Goal: Task Accomplishment & Management: Use online tool/utility

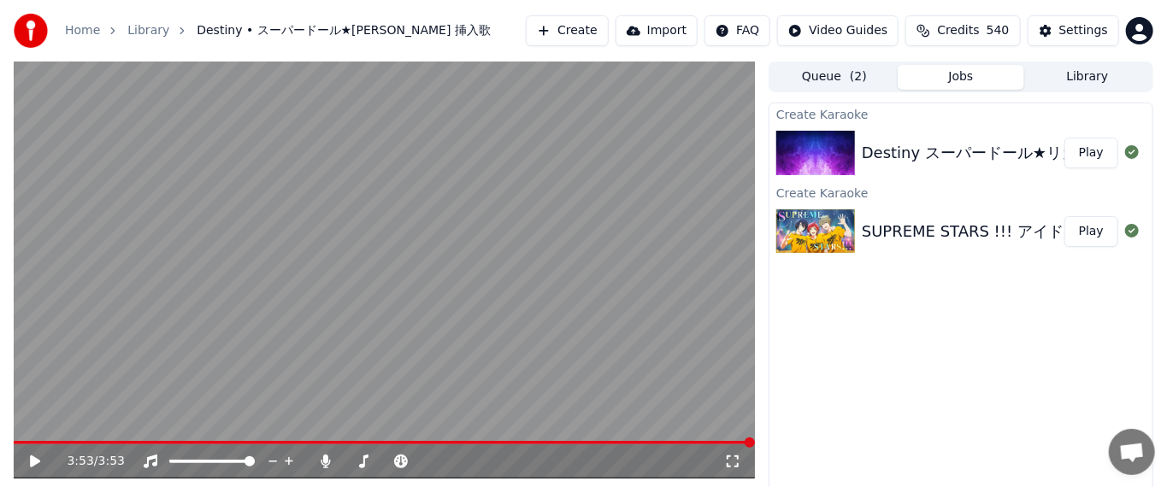
click at [595, 38] on button "Create" at bounding box center [567, 30] width 83 height 31
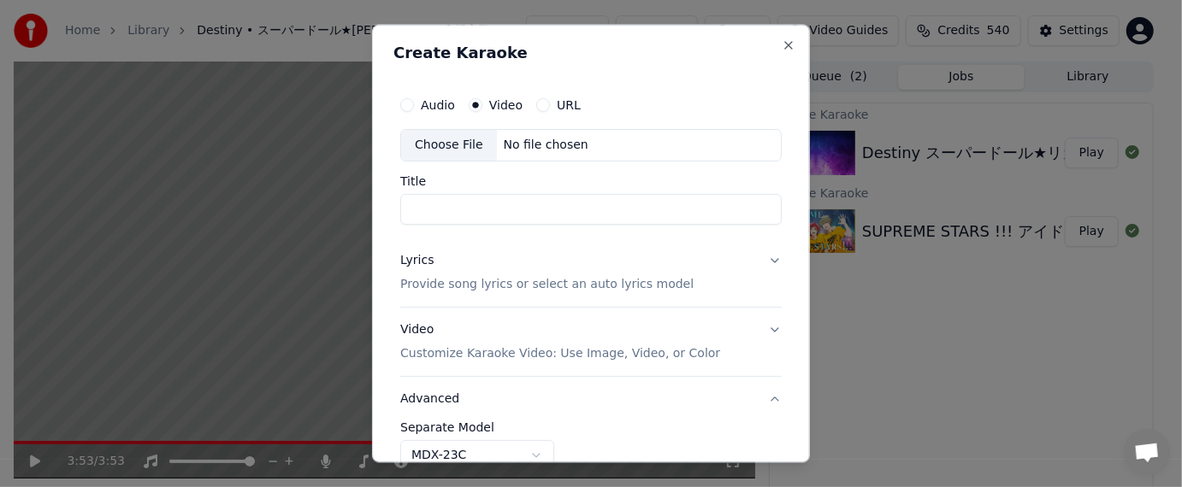
click at [548, 105] on div "URL" at bounding box center [558, 106] width 44 height 14
click at [541, 106] on button "URL" at bounding box center [543, 106] width 14 height 14
click at [659, 151] on button "button" at bounding box center [764, 145] width 34 height 31
type input "**********"
click at [476, 217] on input "**" at bounding box center [590, 212] width 381 height 31
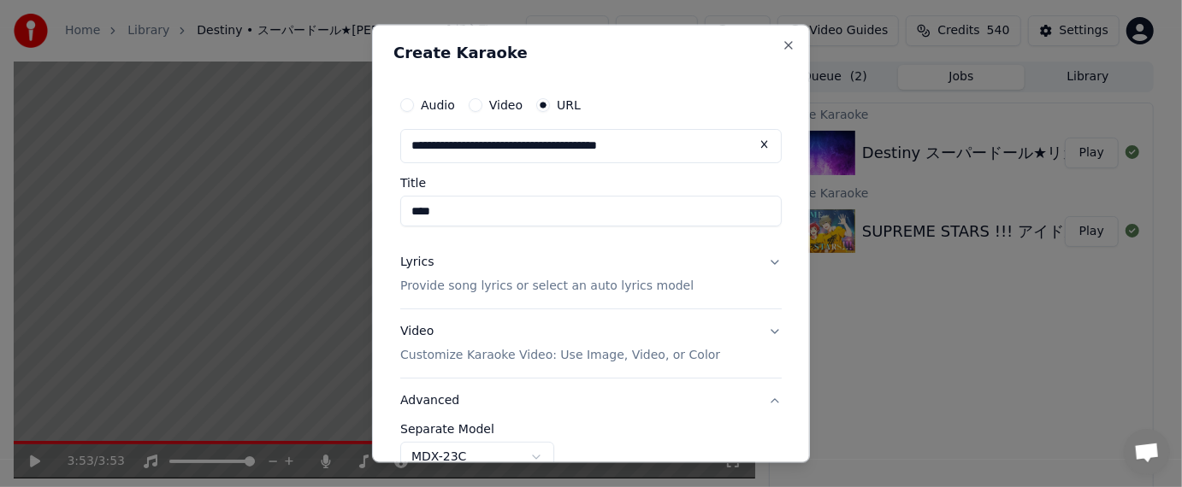
paste input "**********"
type input "**********"
click at [423, 334] on div "Video Customize Karaoke Video: Use Image, Video, or Color" at bounding box center [560, 343] width 320 height 41
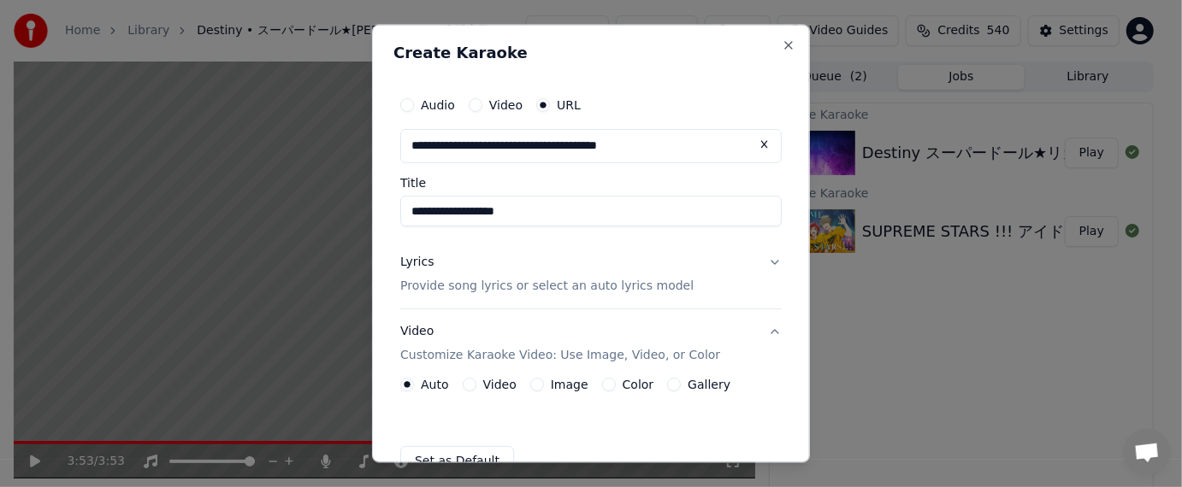
click at [411, 268] on div "Lyrics" at bounding box center [416, 263] width 33 height 17
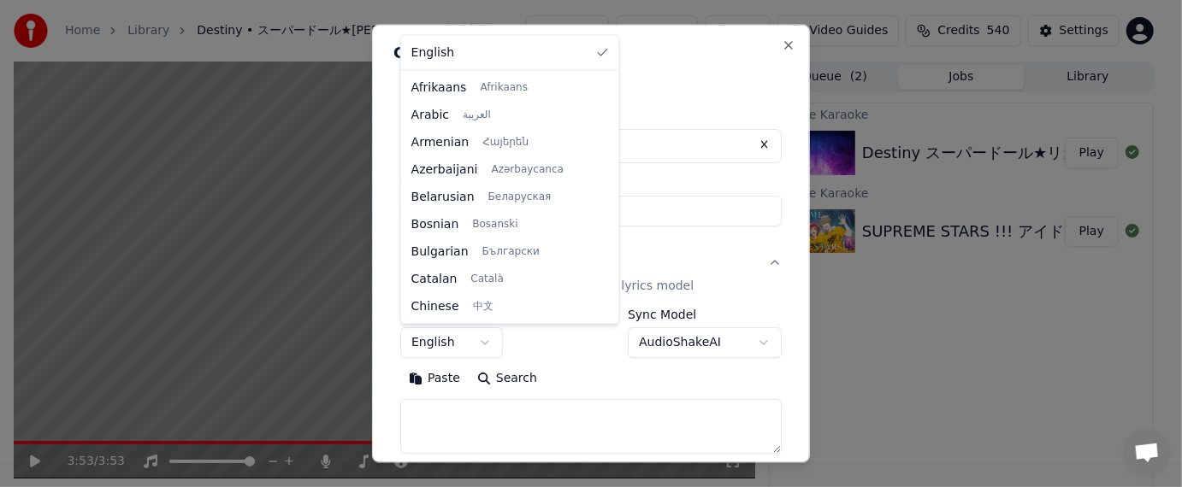
click at [481, 342] on body "**********" at bounding box center [583, 243] width 1167 height 487
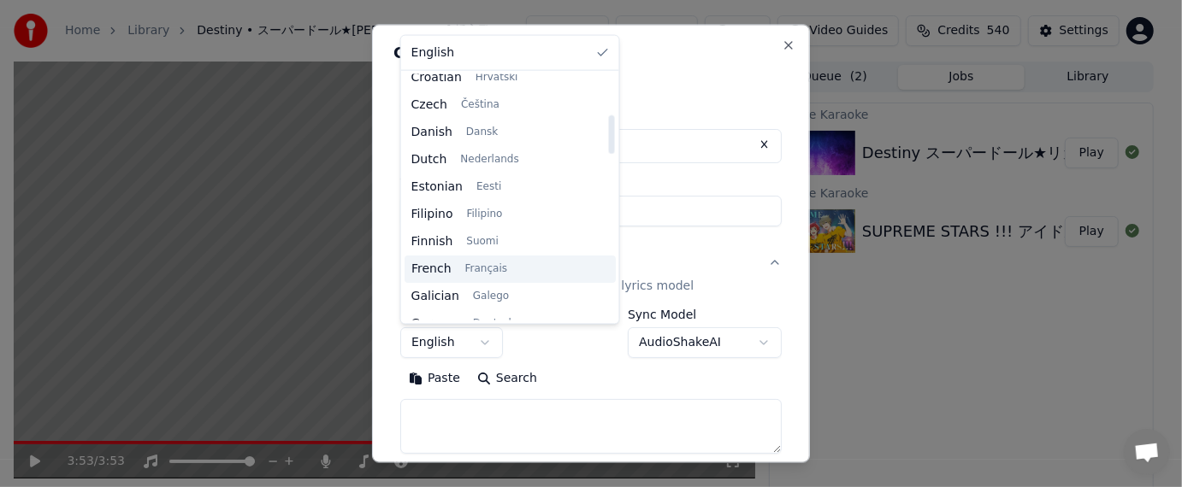
scroll to position [599, 0]
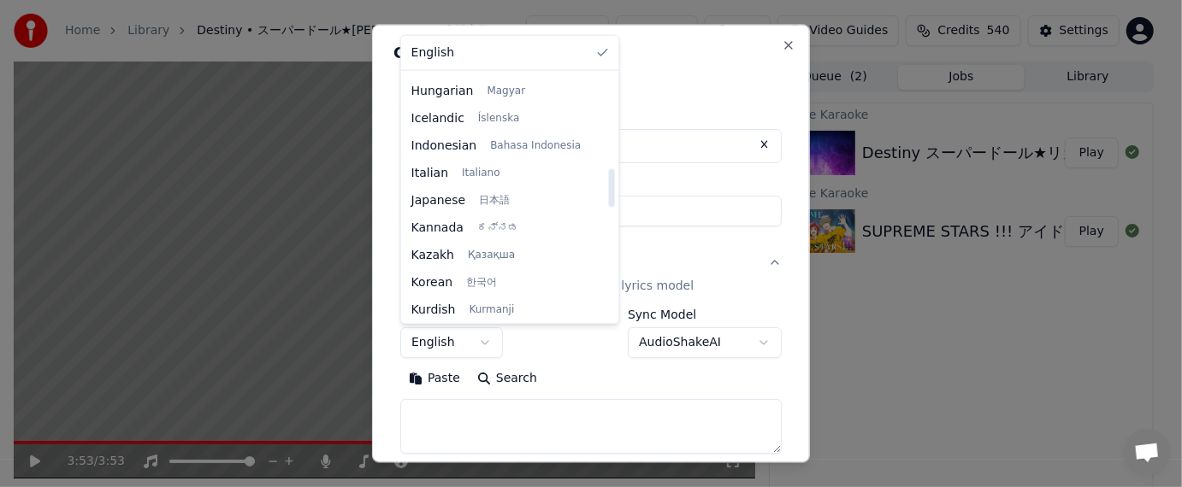
select select "**"
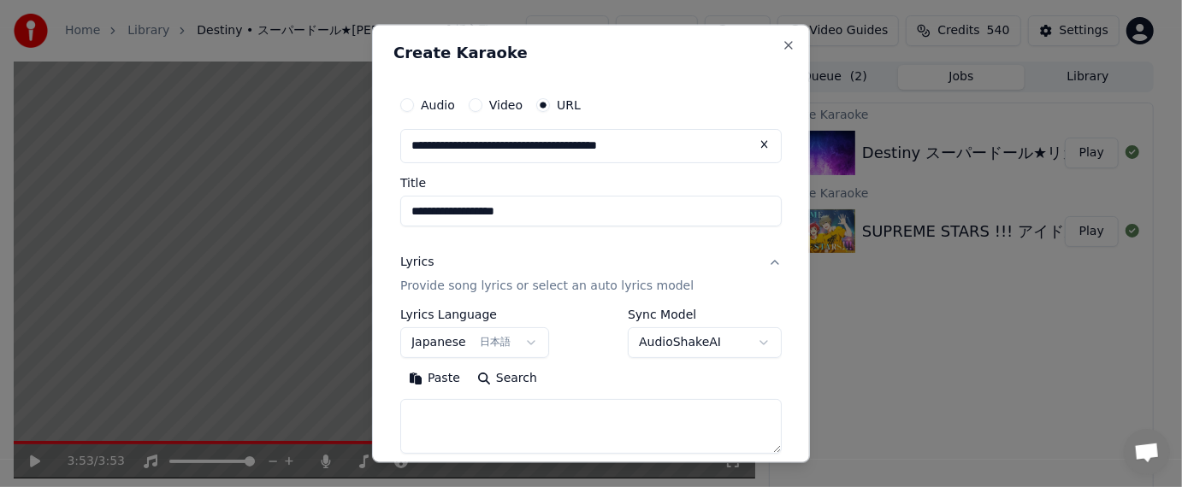
click at [434, 376] on button "Paste" at bounding box center [434, 378] width 68 height 27
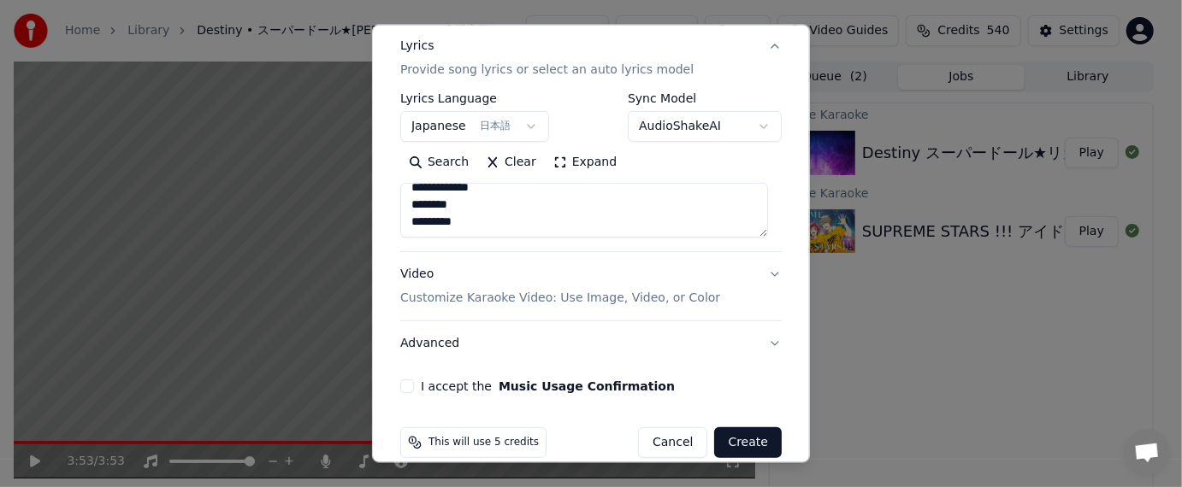
scroll to position [239, 0]
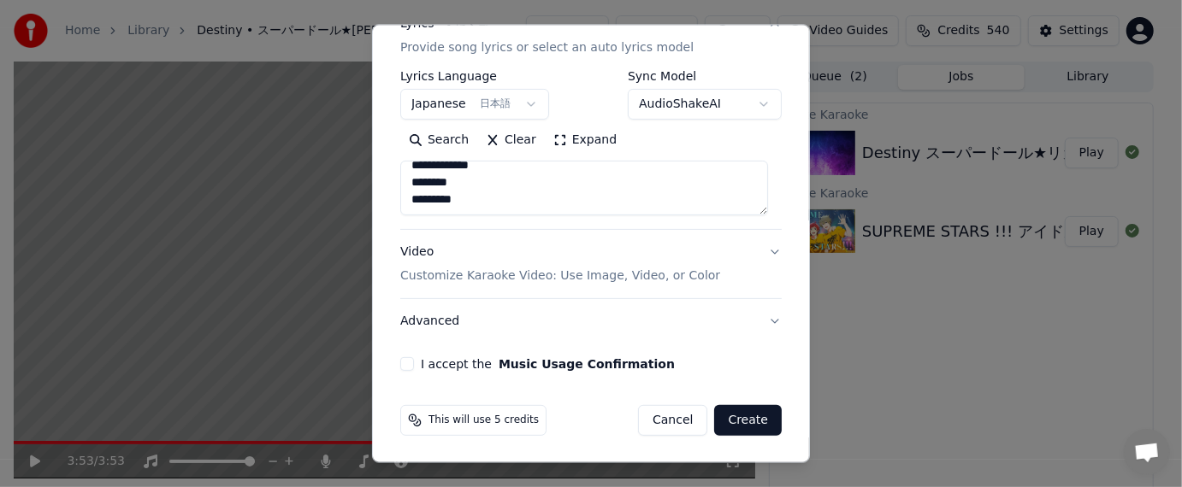
click at [515, 194] on textarea "**********" at bounding box center [584, 187] width 368 height 55
click at [512, 197] on textarea "**********" at bounding box center [584, 187] width 368 height 55
paste textarea "**********"
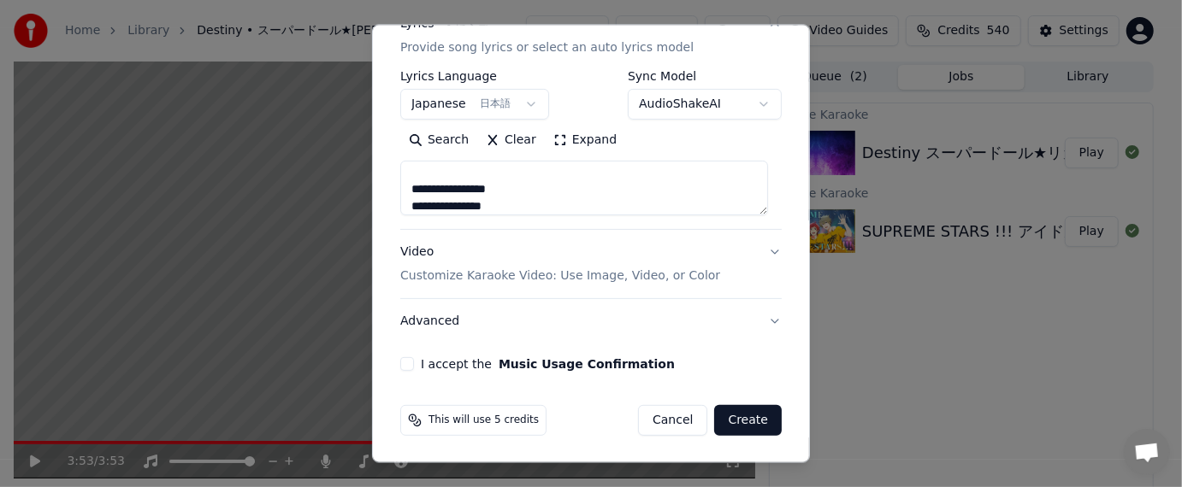
click at [599, 205] on textarea "**********" at bounding box center [584, 187] width 368 height 55
paste textarea "**********"
click at [426, 201] on textarea "**********" at bounding box center [584, 187] width 368 height 55
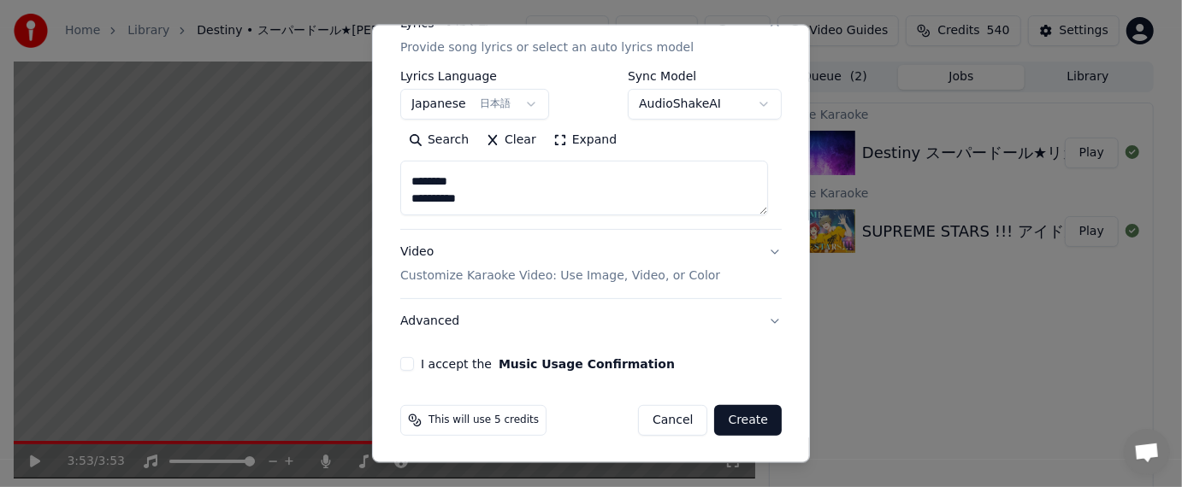
paste textarea "**********"
click at [447, 199] on textarea "**********" at bounding box center [584, 187] width 368 height 55
paste textarea "**********"
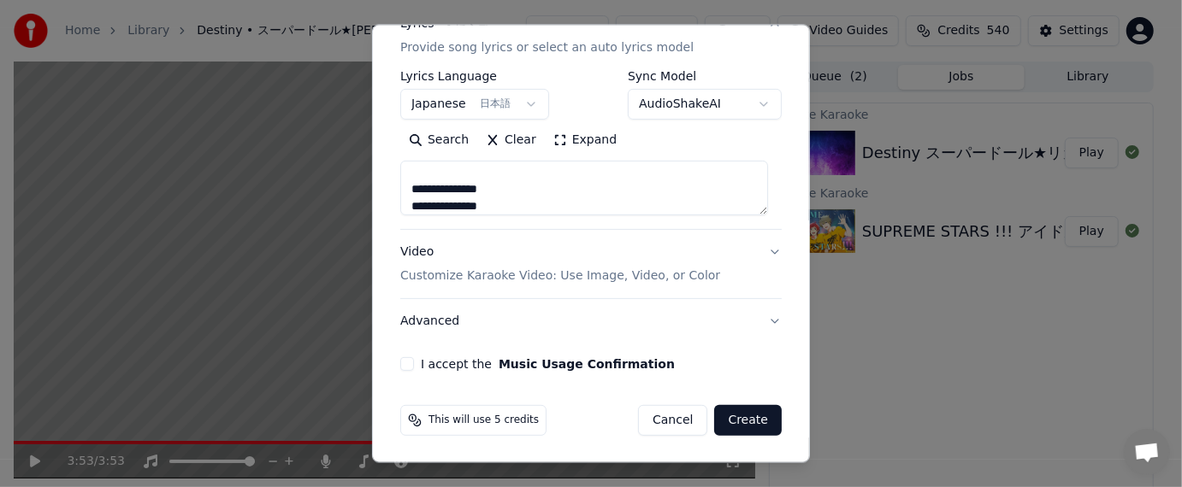
type textarea "**********"
click at [426, 319] on button "Advanced" at bounding box center [590, 320] width 381 height 44
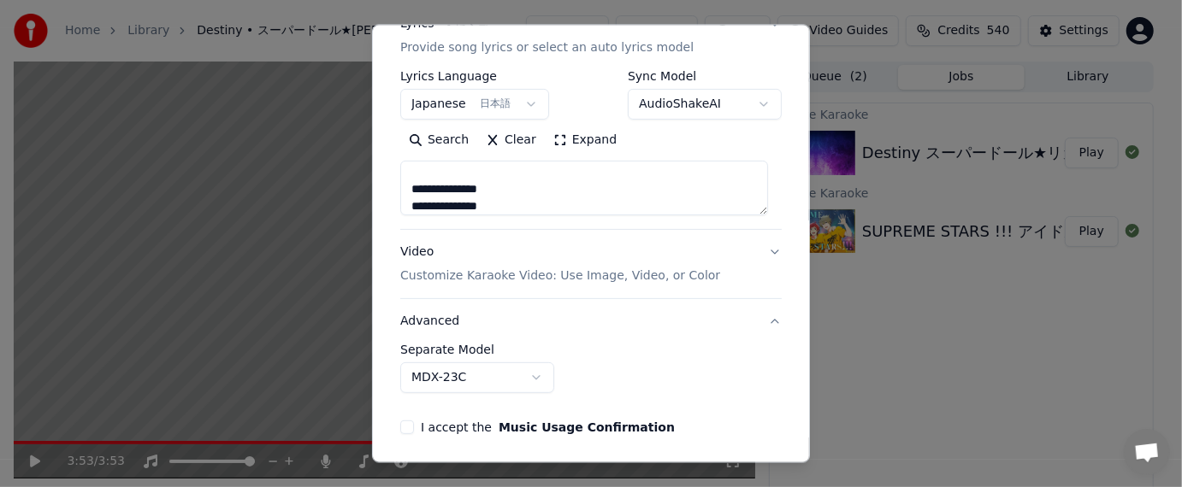
scroll to position [143, 0]
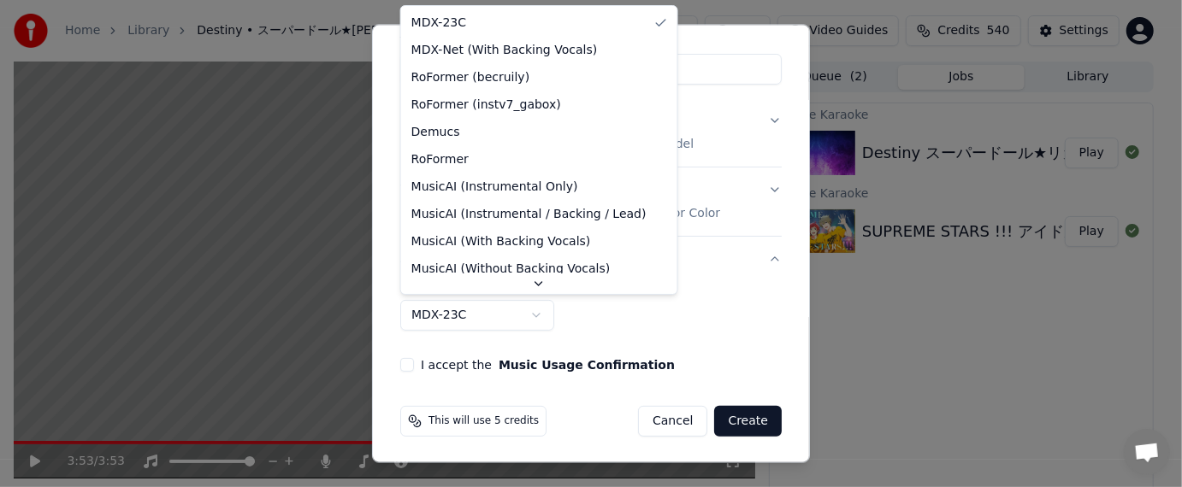
click at [530, 313] on body "**********" at bounding box center [583, 243] width 1167 height 487
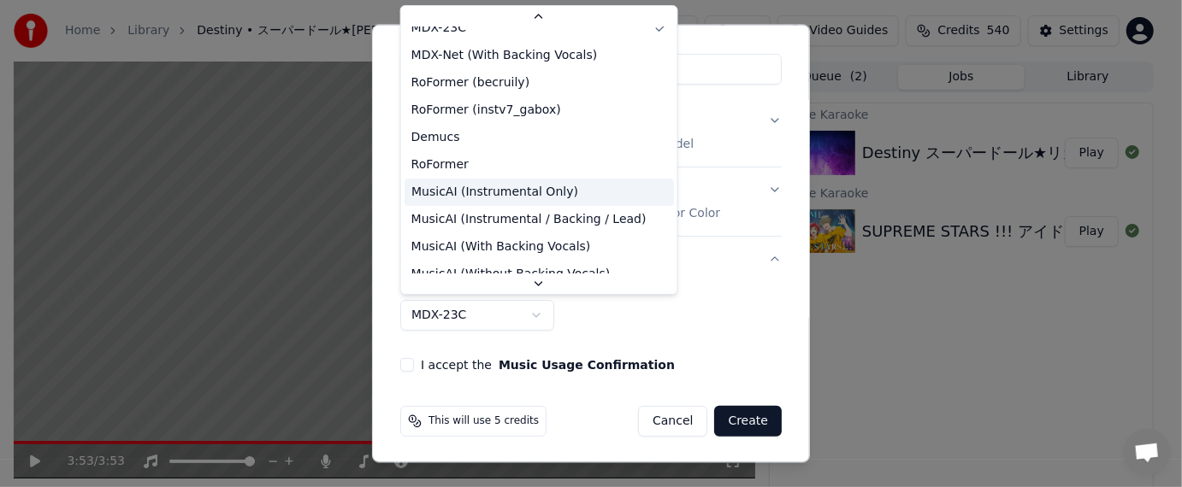
scroll to position [0, 0]
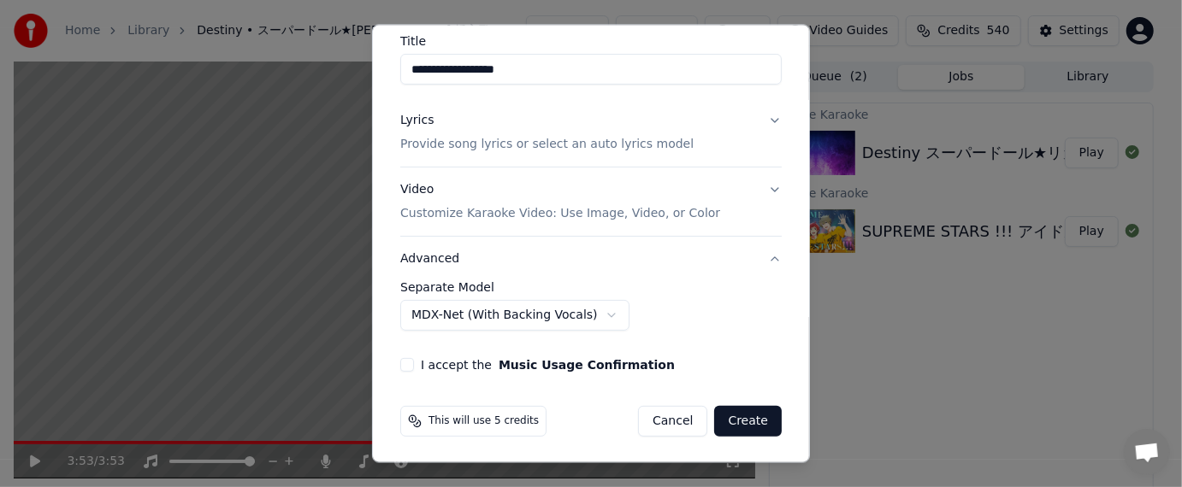
click at [411, 363] on button "I accept the Music Usage Confirmation" at bounding box center [407, 364] width 14 height 14
click at [659, 418] on button "Create" at bounding box center [748, 420] width 68 height 31
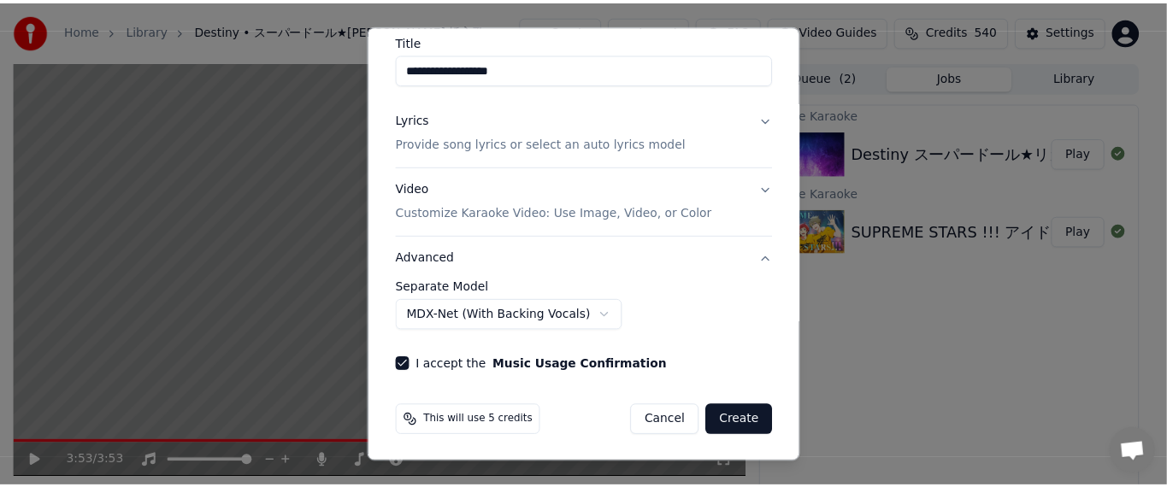
scroll to position [142, 0]
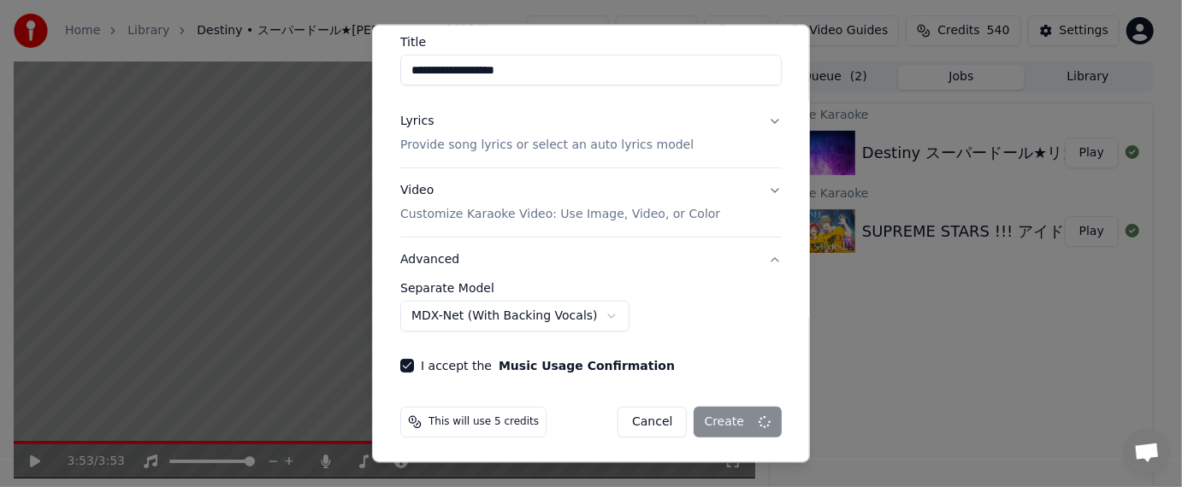
select select "******"
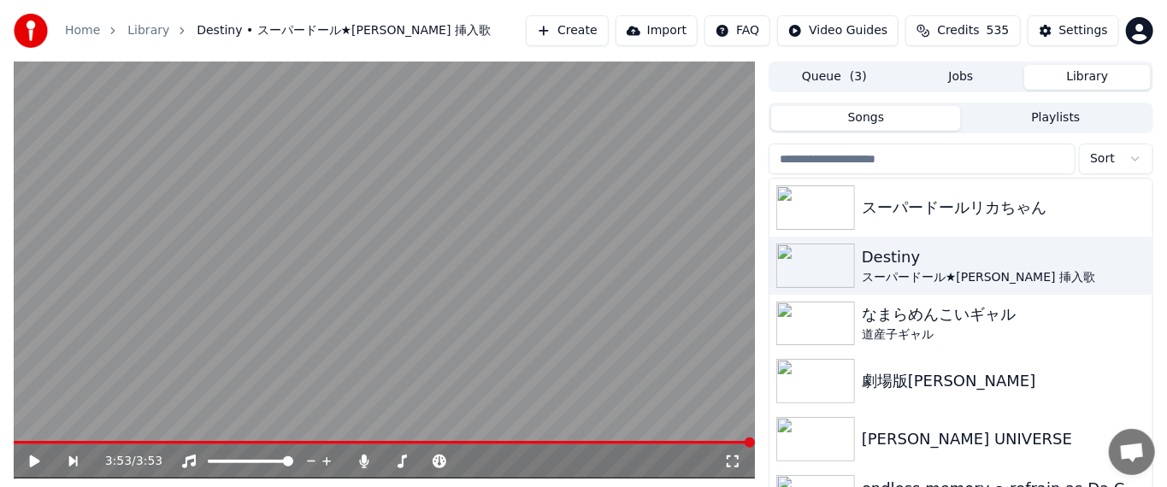
click at [659, 81] on button "Library" at bounding box center [1088, 77] width 127 height 25
click at [659, 167] on html "Home Library Destiny • スーパードール★[PERSON_NAME] 挿入歌 Create Import FAQ Video Guides…" at bounding box center [583, 243] width 1167 height 487
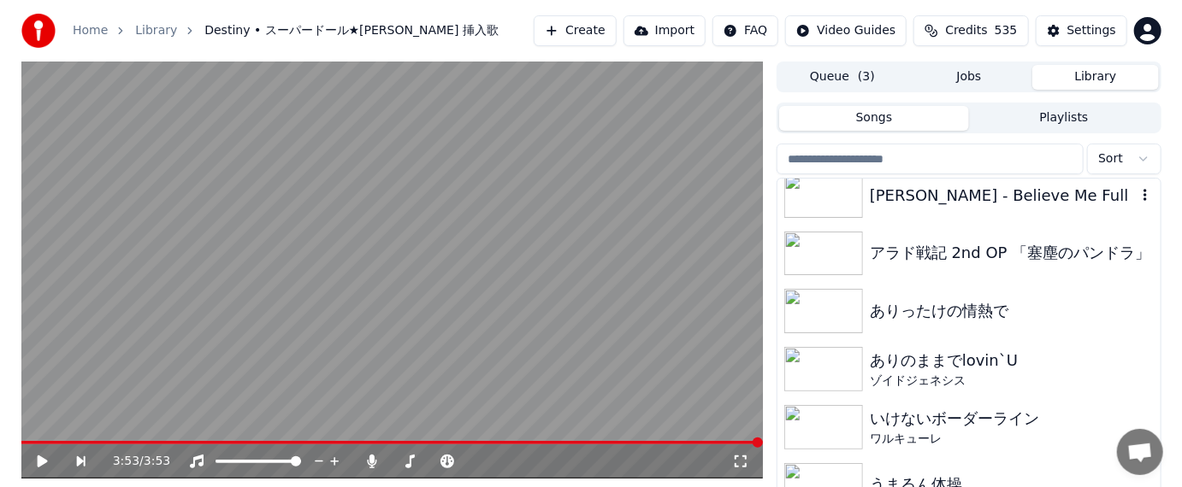
scroll to position [5217, 0]
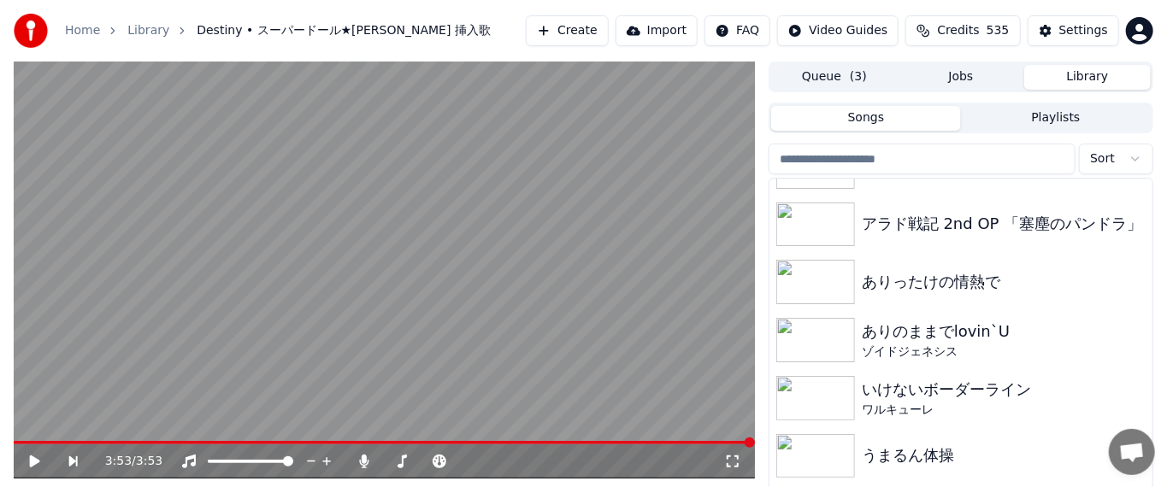
click at [609, 22] on button "Create" at bounding box center [567, 30] width 83 height 31
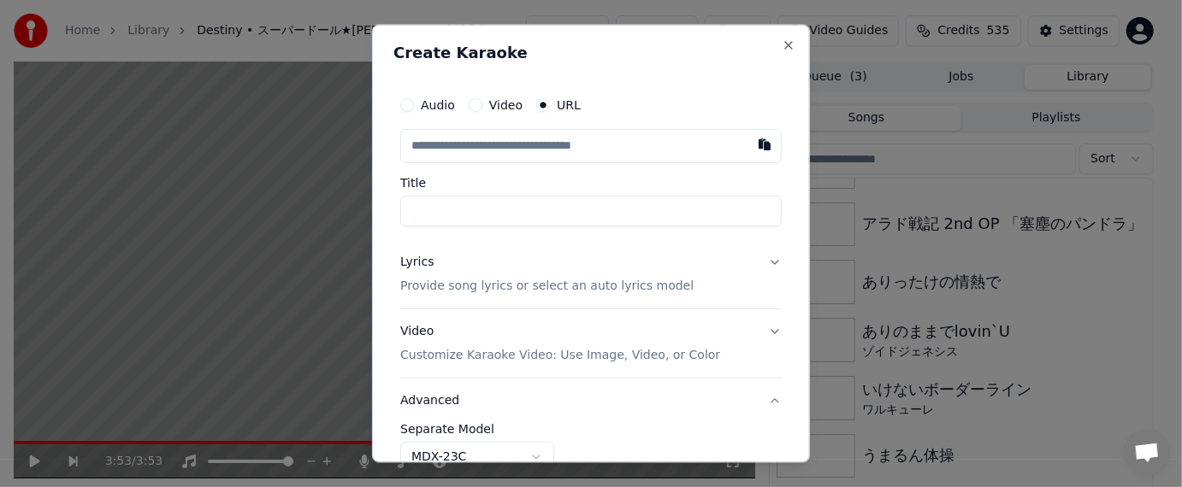
click at [635, 145] on input "text" at bounding box center [590, 147] width 381 height 34
click at [659, 146] on button "button" at bounding box center [764, 145] width 34 height 31
type input "**********"
drag, startPoint x: 493, startPoint y: 222, endPoint x: 352, endPoint y: 216, distance: 140.4
click at [352, 216] on body "Home Library Destiny • スーパードール★[PERSON_NAME] 挿入歌 Create Import FAQ Video Guides…" at bounding box center [583, 243] width 1167 height 487
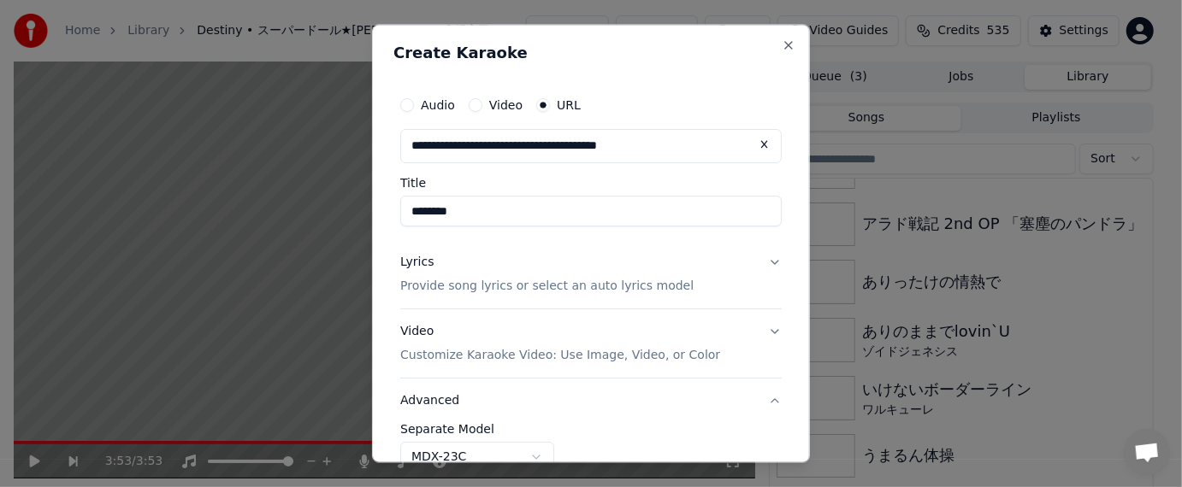
click at [524, 210] on input "********" at bounding box center [590, 212] width 381 height 31
click at [530, 213] on input "********" at bounding box center [590, 212] width 381 height 31
paste input "**********"
type input "**********"
click at [659, 292] on button "Lyrics Provide song lyrics or select an auto lyrics model" at bounding box center [590, 275] width 381 height 68
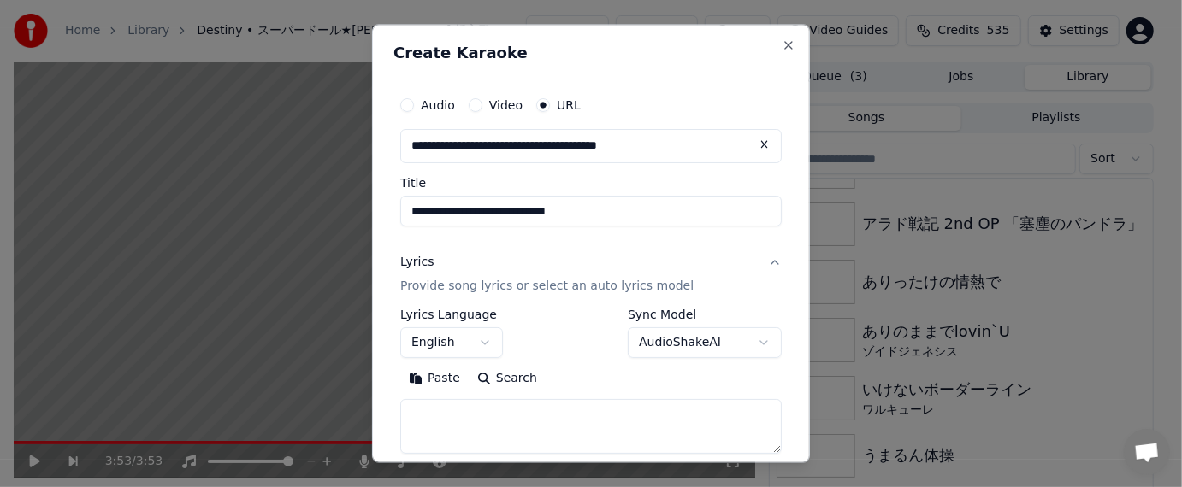
click at [485, 340] on body "Home Library Destiny • スーパードール★[PERSON_NAME] 挿入歌 Create Import FAQ Video Guides…" at bounding box center [583, 243] width 1167 height 487
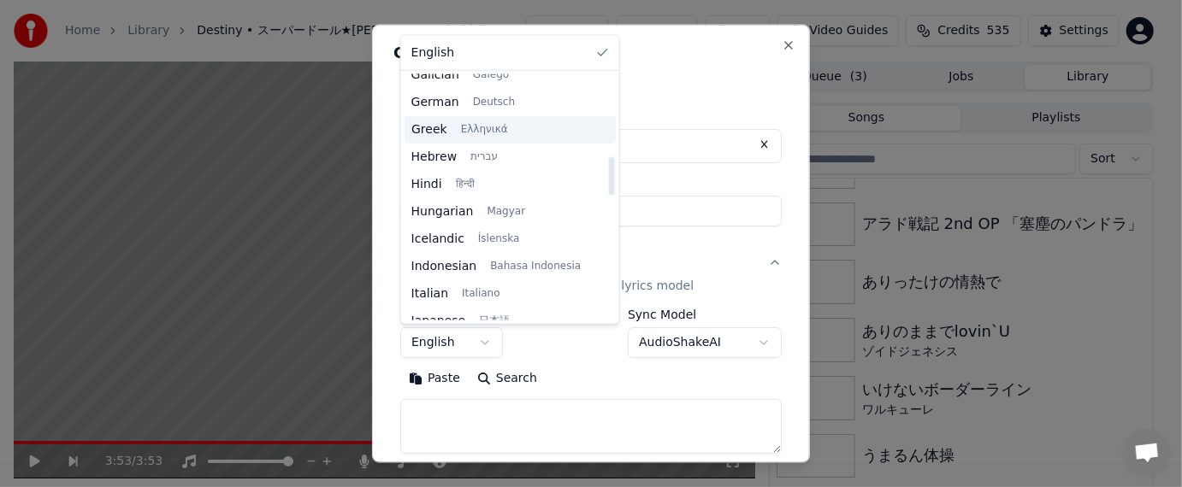
scroll to position [684, 0]
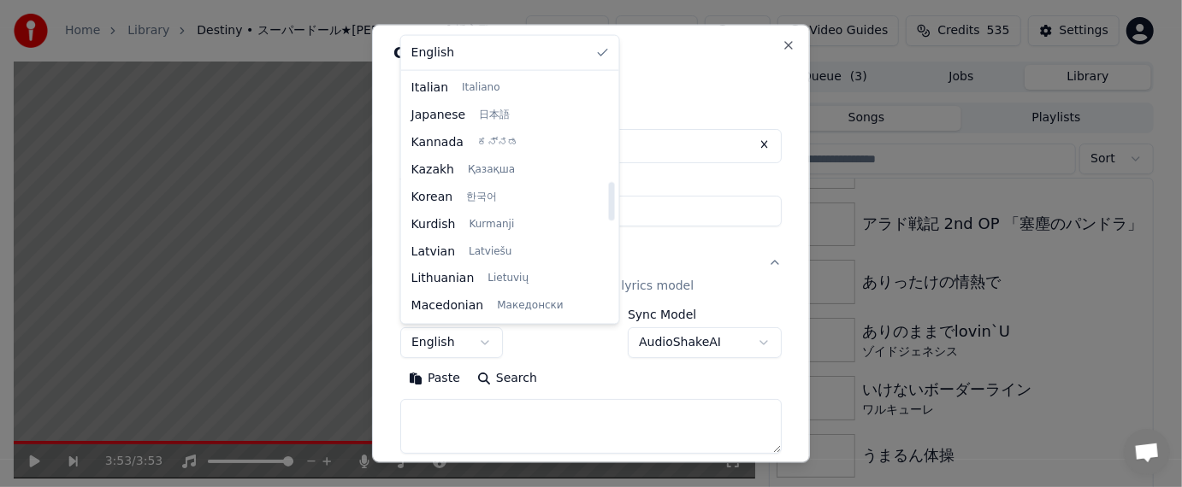
select select "**"
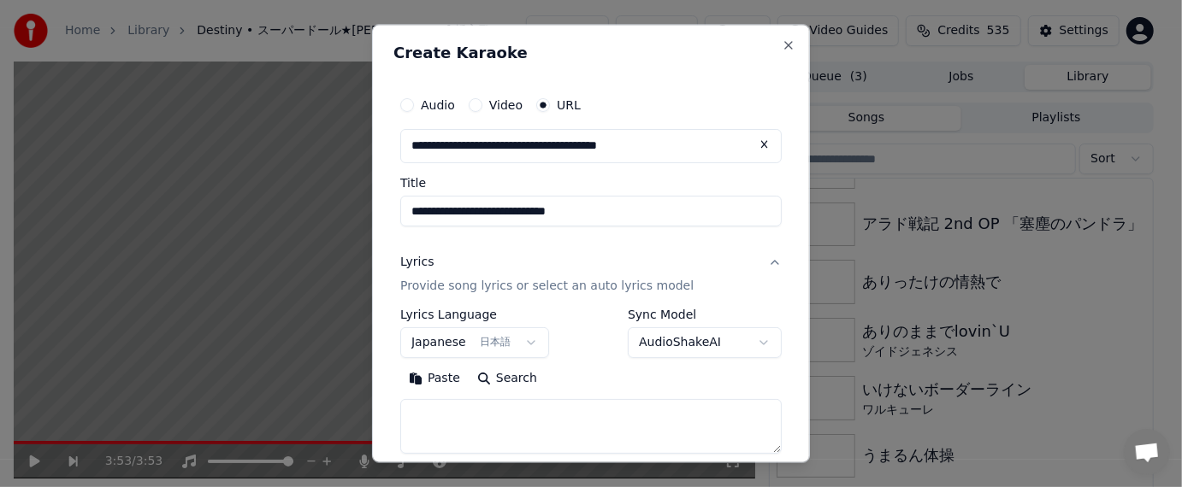
click at [436, 375] on button "Paste" at bounding box center [434, 378] width 68 height 27
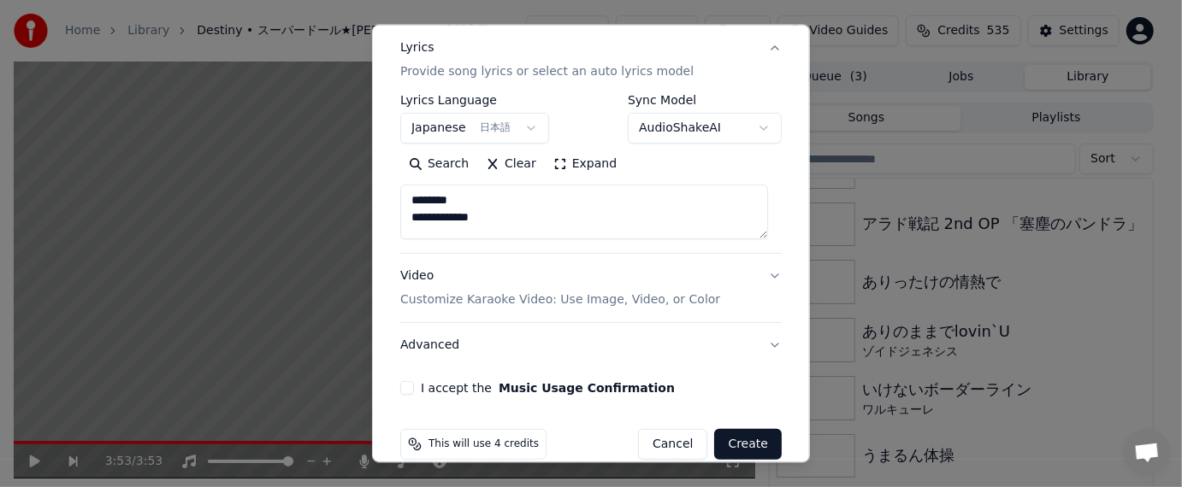
scroll to position [239, 0]
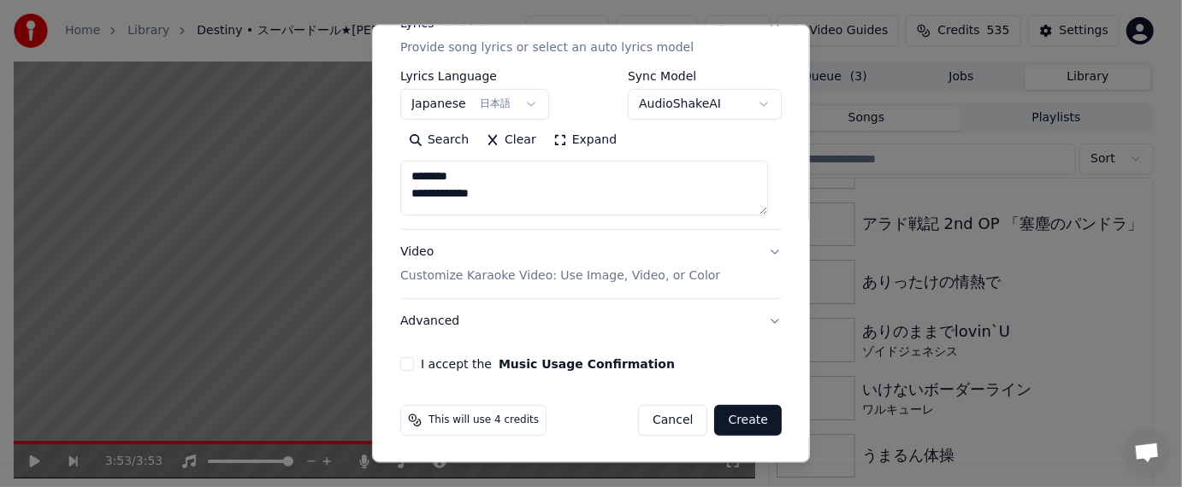
click at [434, 322] on button "Advanced" at bounding box center [590, 320] width 381 height 44
type textarea "**********"
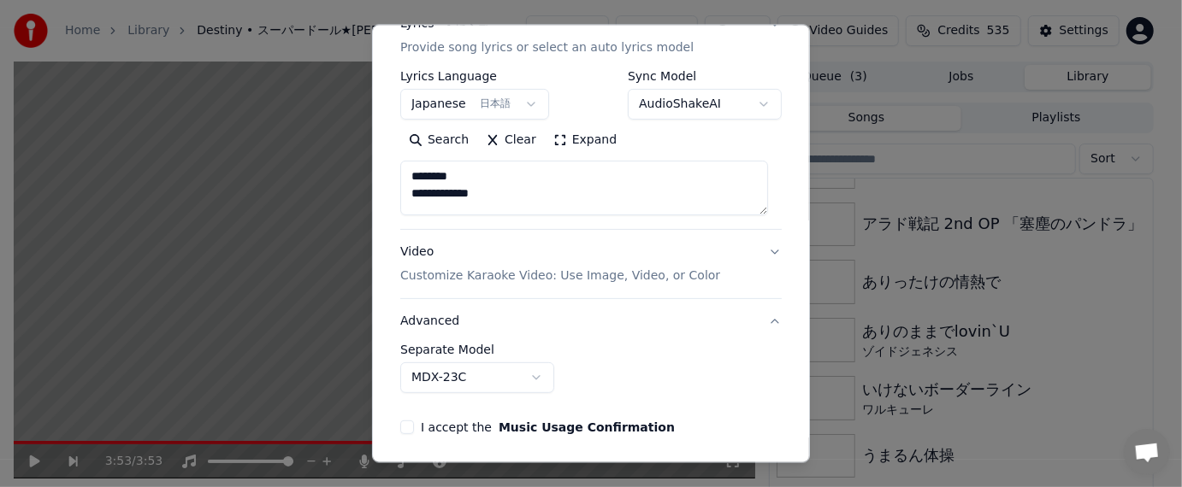
scroll to position [143, 0]
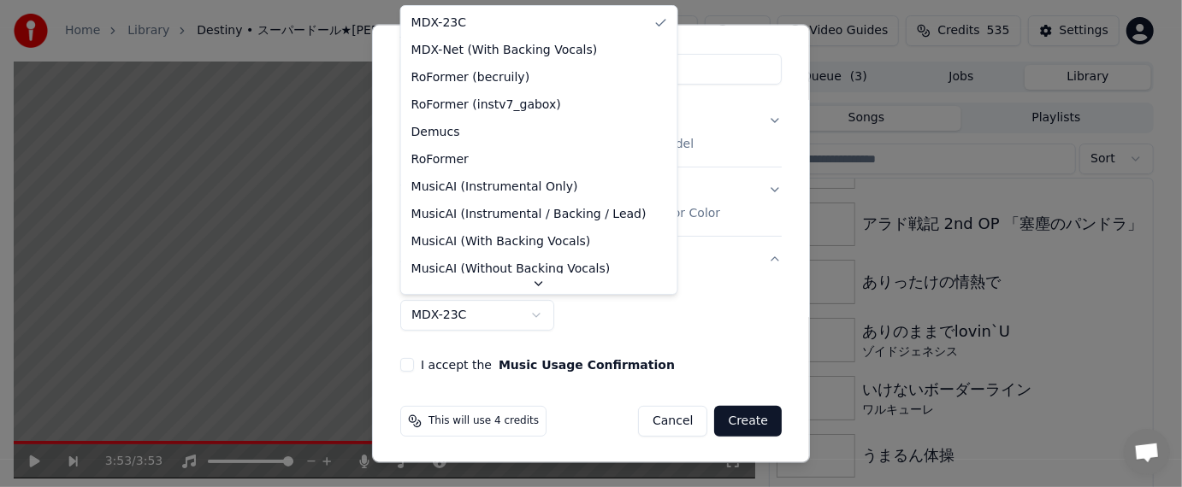
click at [527, 315] on body "Home Library Destiny • スーパードール★[PERSON_NAME] 挿入歌 Create Import FAQ Video Guides…" at bounding box center [583, 243] width 1167 height 487
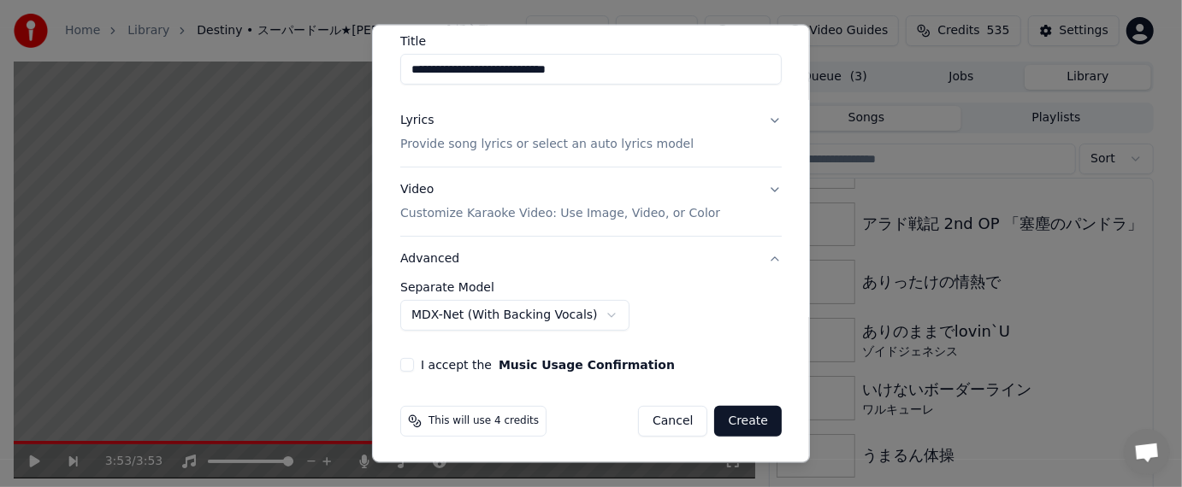
click at [409, 366] on button "I accept the Music Usage Confirmation" at bounding box center [407, 364] width 14 height 14
click at [659, 416] on button "Create" at bounding box center [748, 420] width 68 height 31
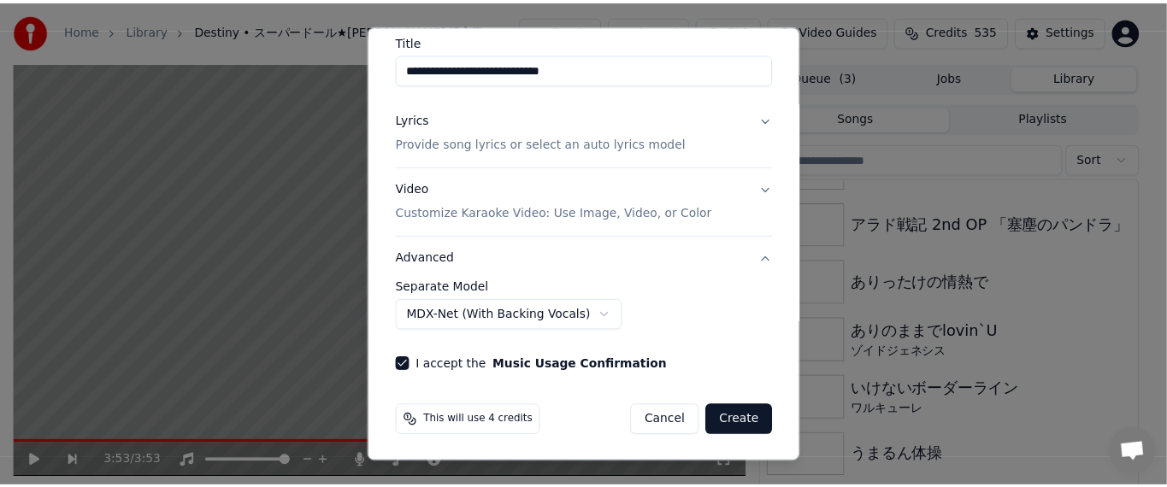
scroll to position [142, 0]
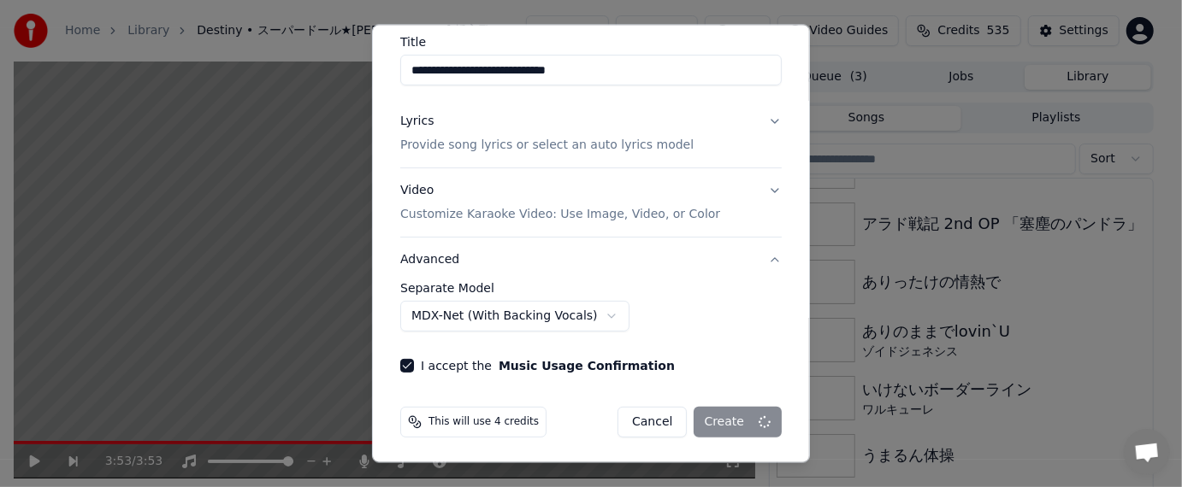
select select "******"
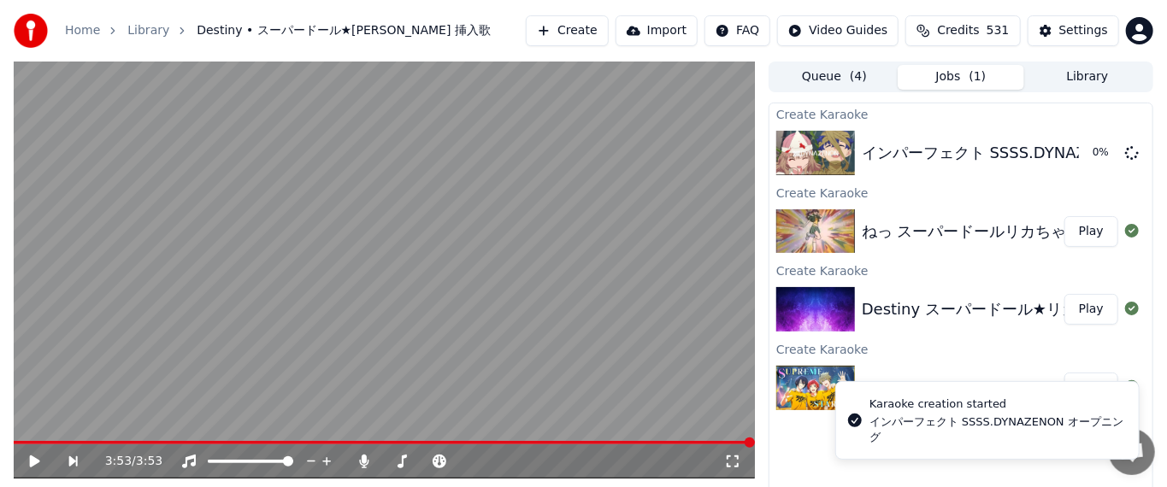
click at [659, 243] on div "ねっ スーパードールリカちゃん op Play" at bounding box center [961, 232] width 383 height 58
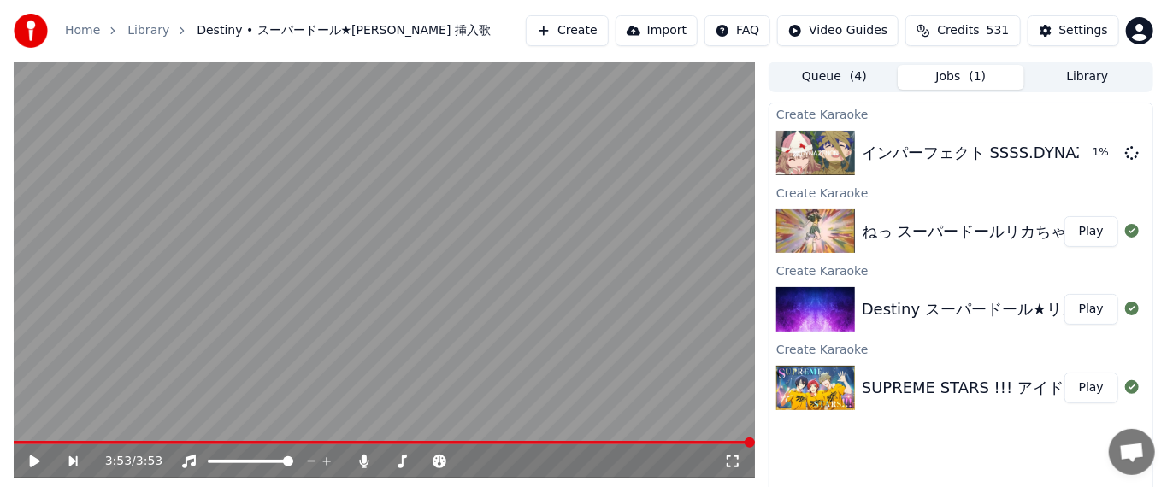
click at [659, 234] on button "Play" at bounding box center [1092, 231] width 54 height 31
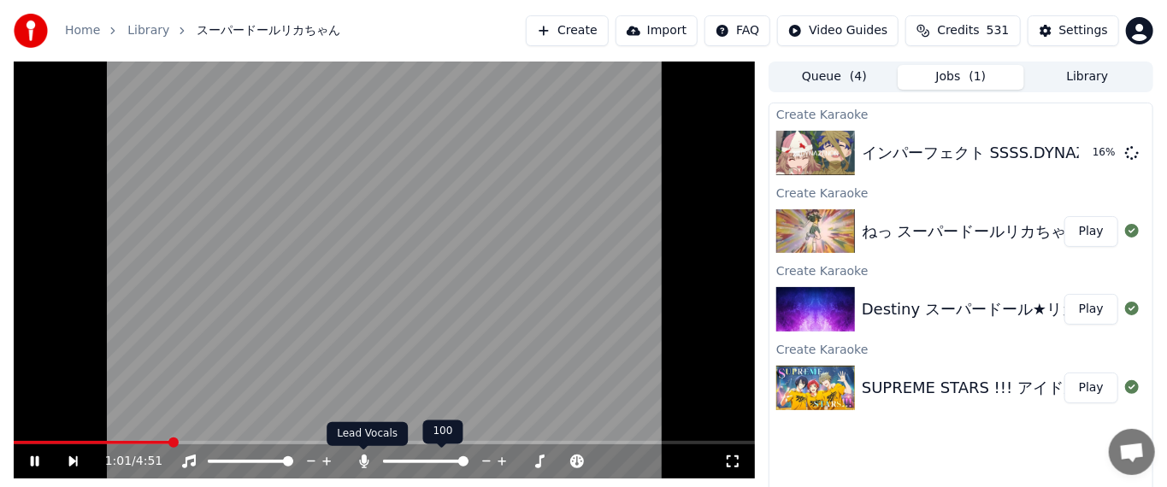
click at [364, 458] on icon at bounding box center [363, 462] width 9 height 14
click at [364, 458] on icon at bounding box center [364, 462] width 17 height 14
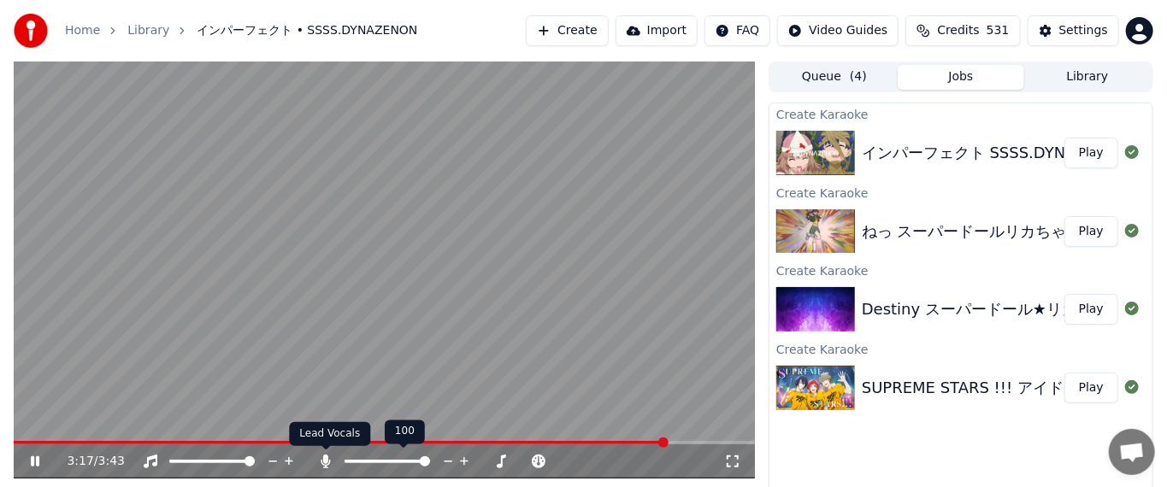
click at [322, 461] on icon at bounding box center [326, 462] width 9 height 14
click at [322, 460] on icon at bounding box center [325, 462] width 17 height 14
click at [322, 459] on icon at bounding box center [325, 462] width 17 height 14
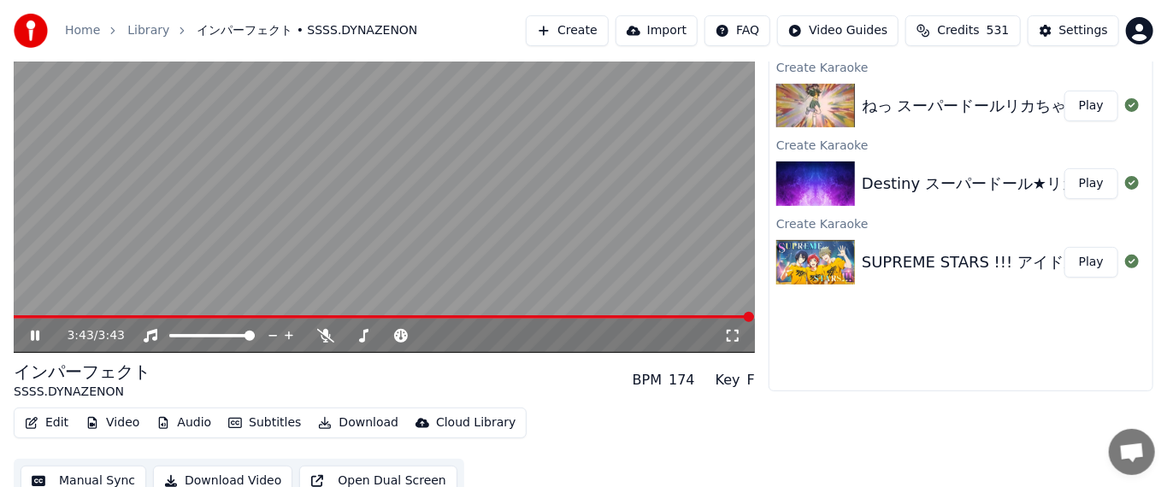
scroll to position [142, 0]
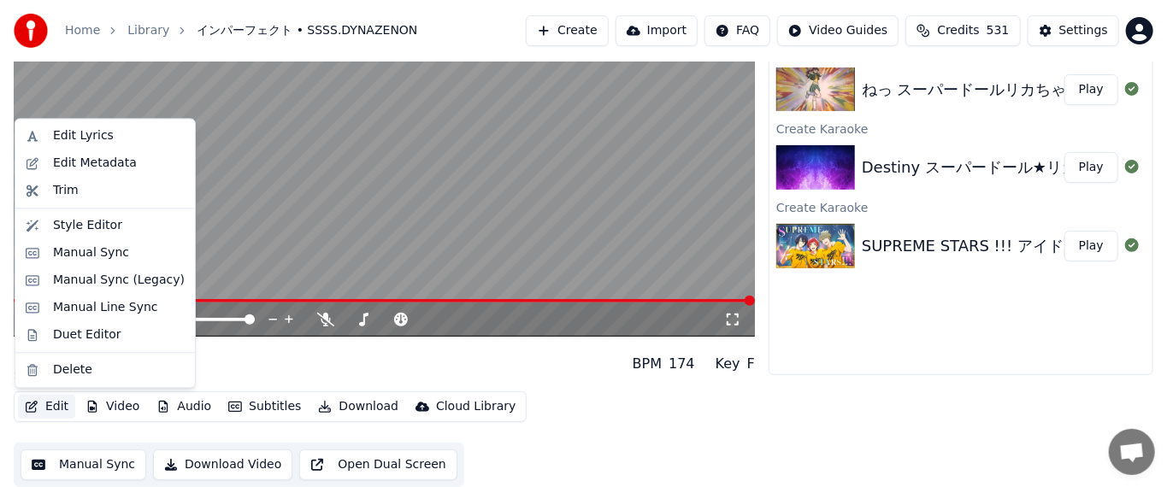
click at [68, 411] on button "Edit" at bounding box center [46, 407] width 57 height 24
click at [87, 258] on div "Manual Sync" at bounding box center [91, 253] width 76 height 17
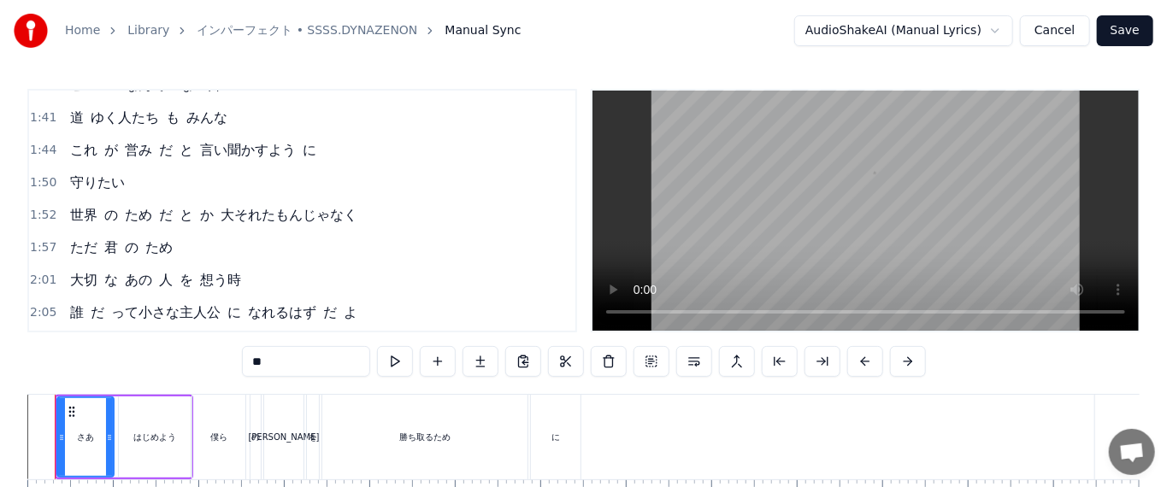
scroll to position [770, 0]
click at [294, 334] on span "“DYNAZENON”)" at bounding box center [348, 344] width 109 height 20
type input "**********"
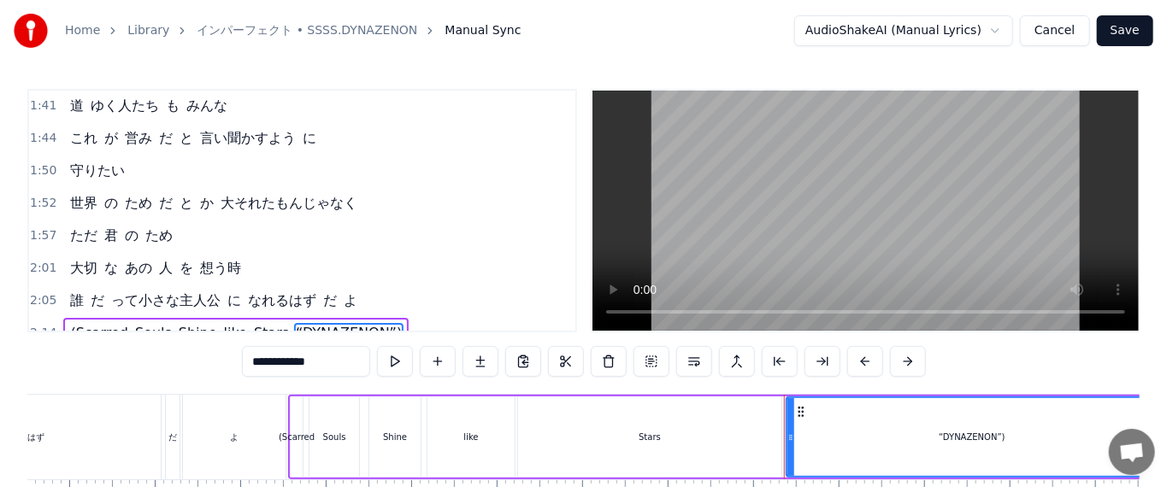
scroll to position [0, 11918]
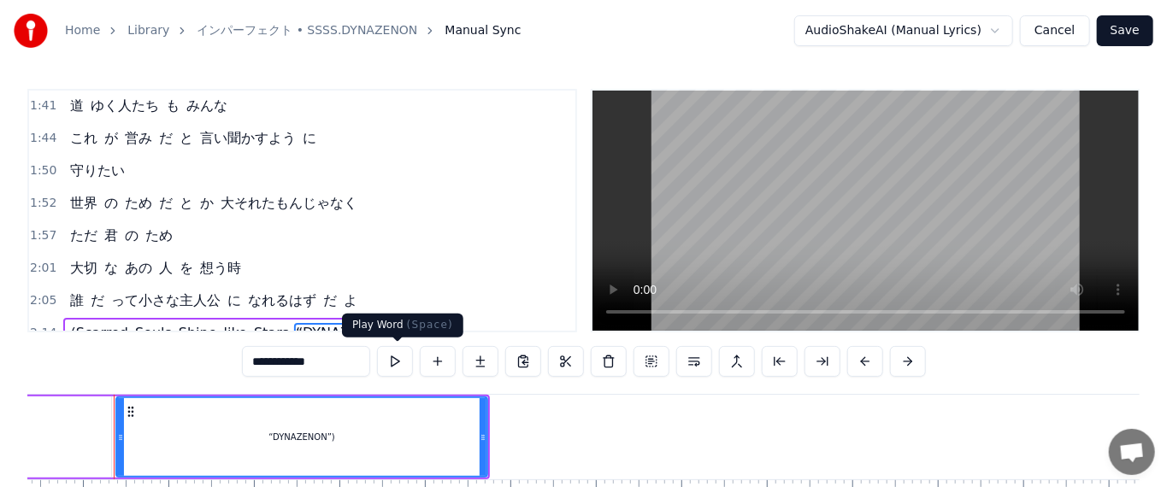
click at [399, 357] on button at bounding box center [395, 361] width 36 height 31
click at [234, 318] on div "(Scarred Souls Shine like Stars “DYNAZENON”)" at bounding box center [236, 333] width 346 height 31
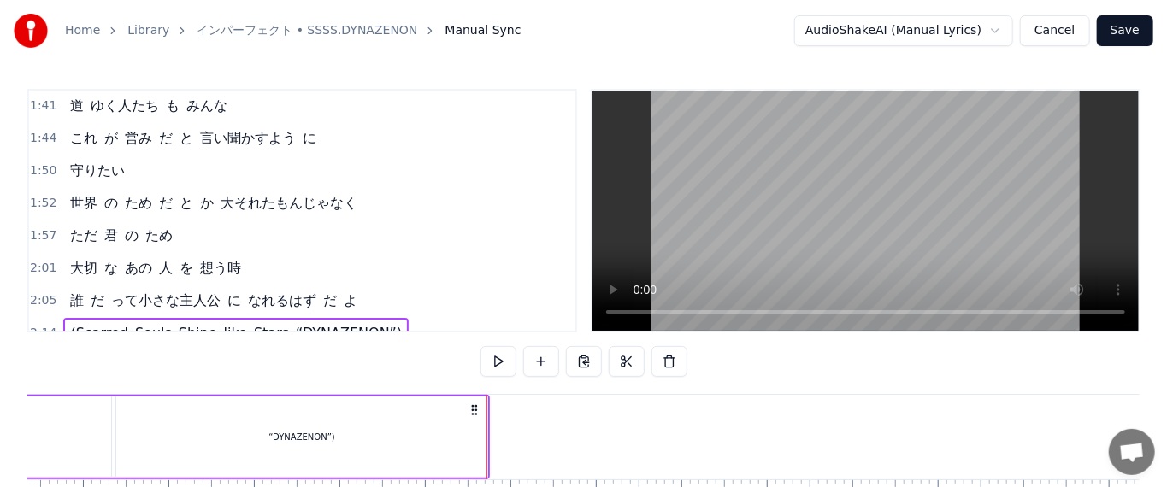
click at [252, 323] on span "Stars" at bounding box center [271, 333] width 38 height 20
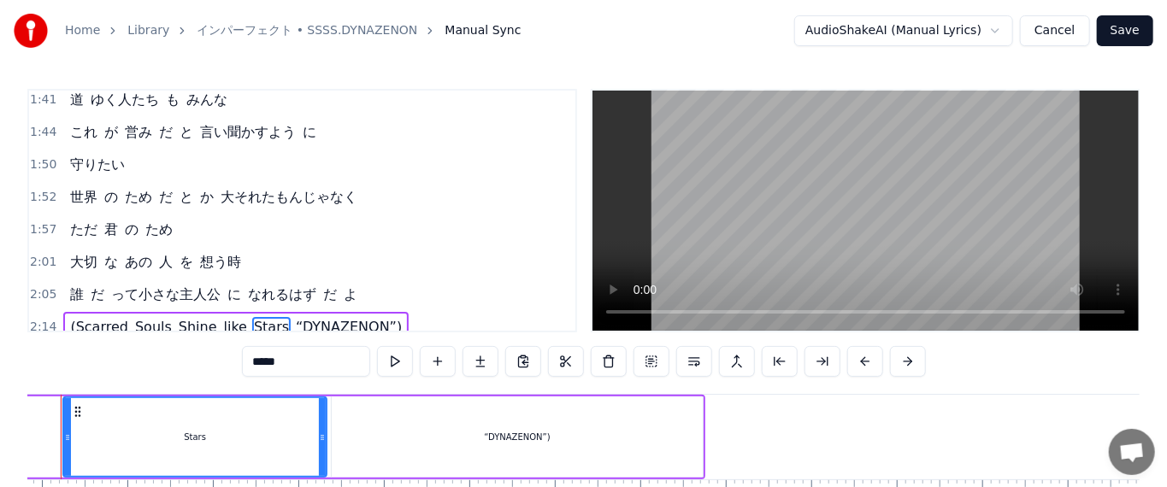
scroll to position [0, 11649]
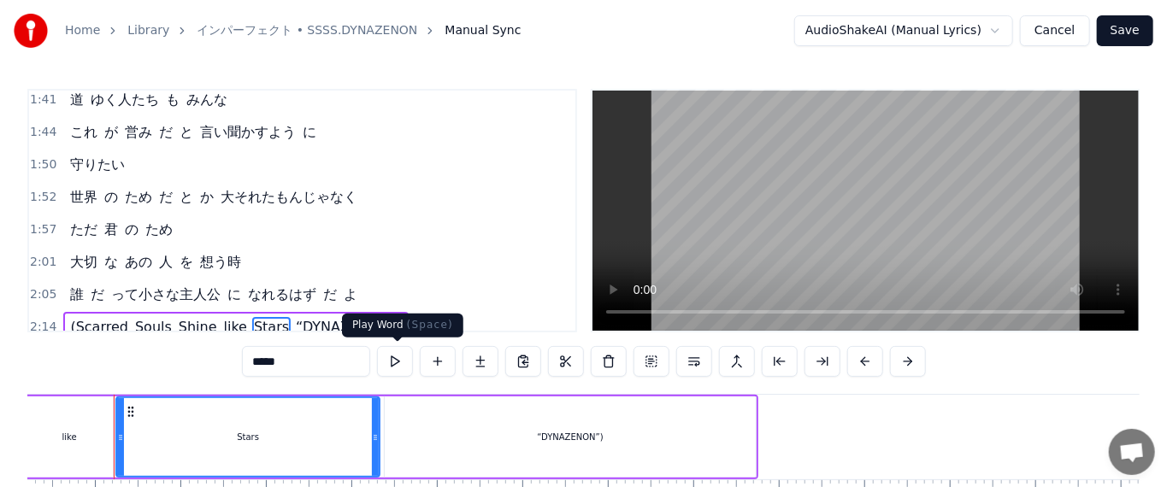
click at [396, 367] on button at bounding box center [395, 361] width 36 height 31
click at [222, 317] on span "like" at bounding box center [235, 327] width 27 height 20
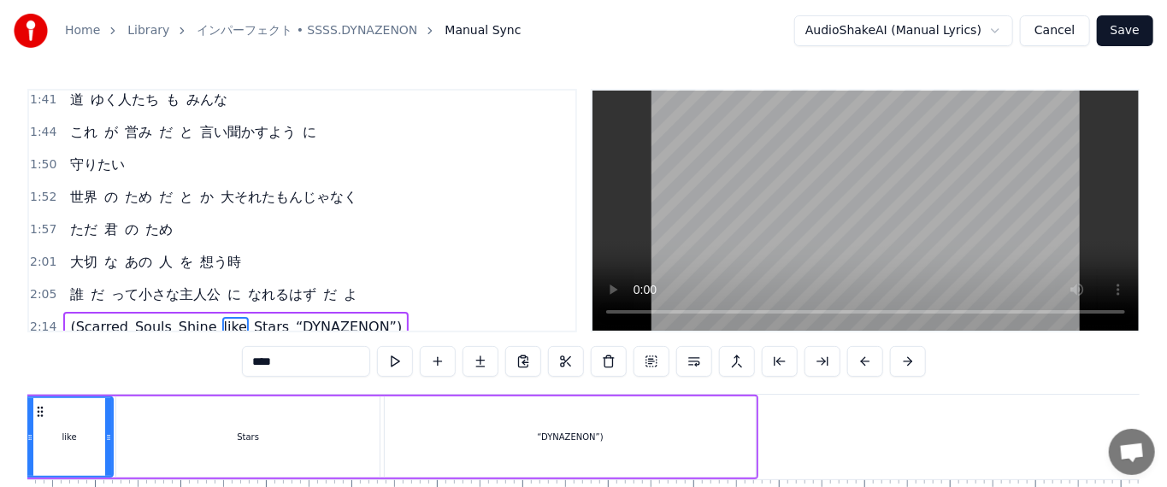
scroll to position [0, 11558]
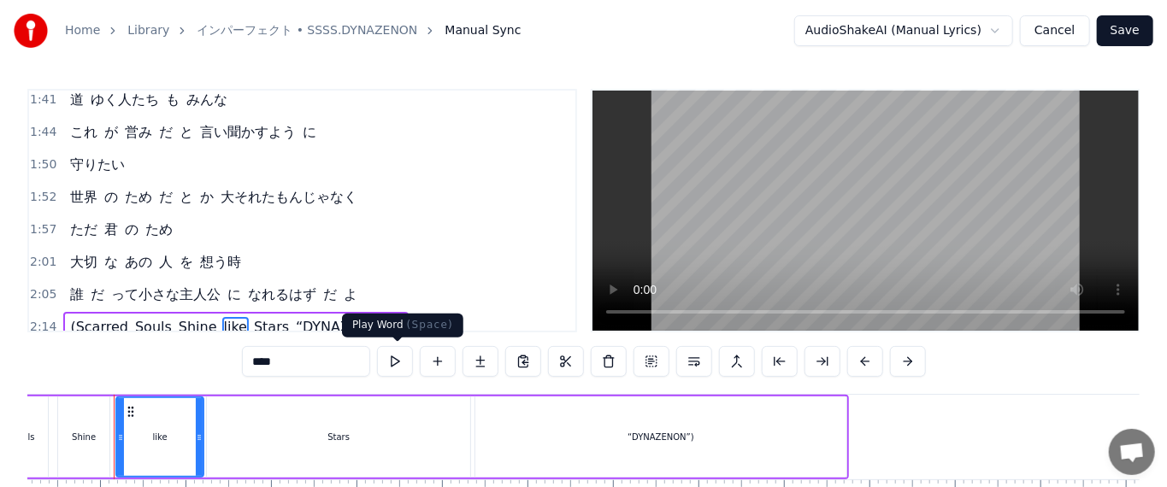
click at [403, 368] on button at bounding box center [395, 361] width 36 height 31
drag, startPoint x: 359, startPoint y: 407, endPoint x: 372, endPoint y: 411, distance: 13.5
click at [361, 408] on div "Stars" at bounding box center [338, 437] width 263 height 81
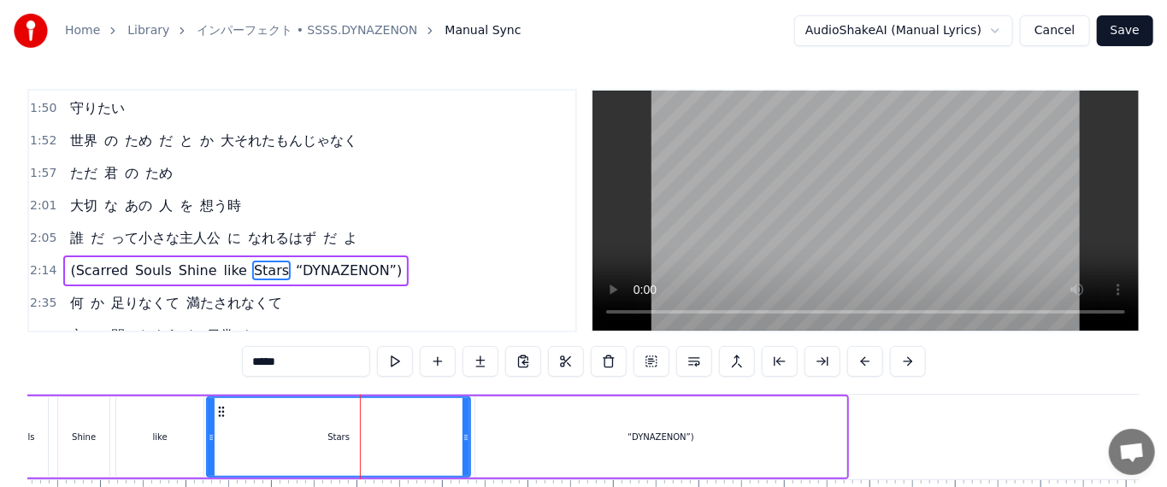
scroll to position [865, 0]
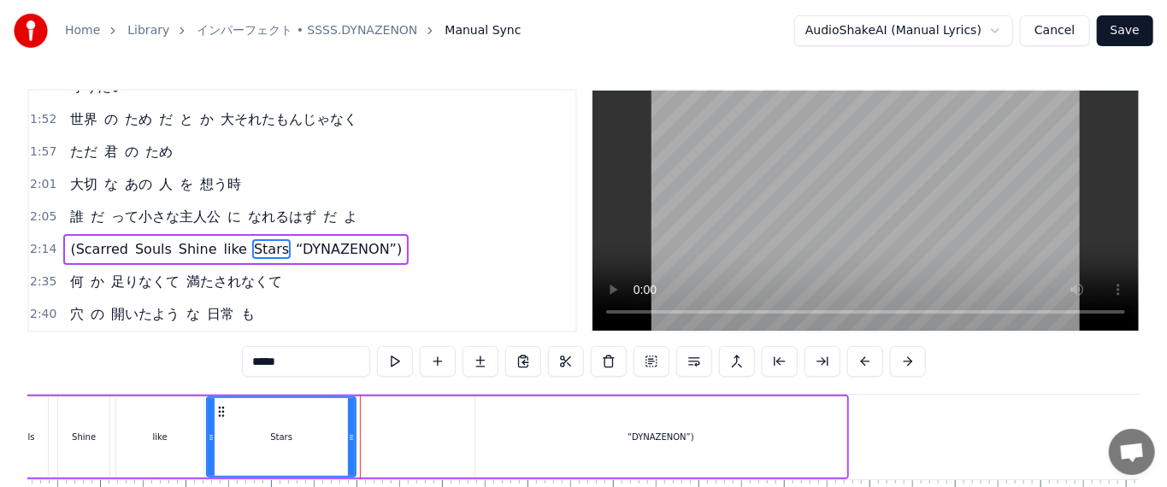
drag, startPoint x: 464, startPoint y: 436, endPoint x: 349, endPoint y: 411, distance: 117.3
click at [349, 411] on div at bounding box center [351, 438] width 7 height 78
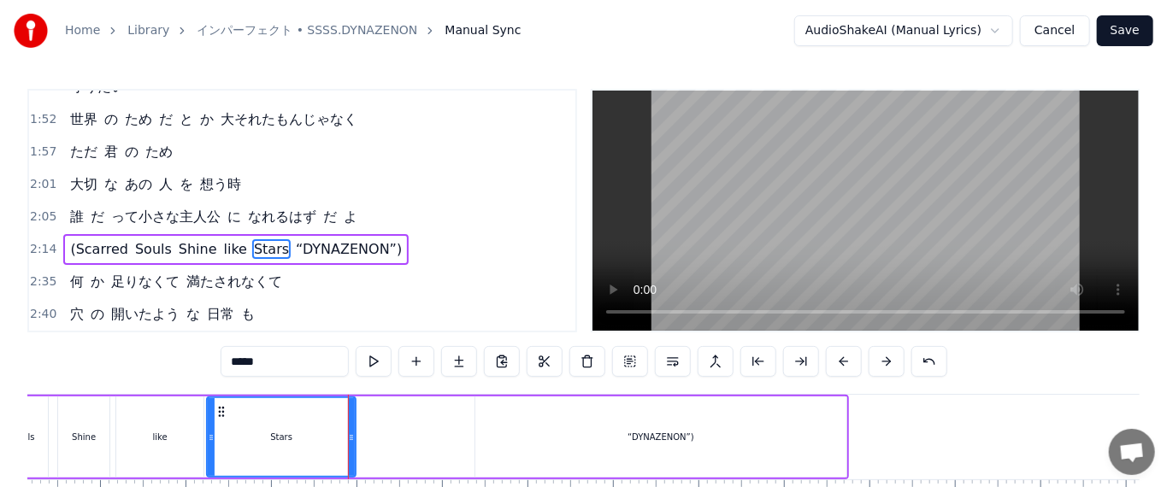
click at [367, 364] on button at bounding box center [374, 361] width 36 height 31
click at [350, 417] on div at bounding box center [352, 438] width 7 height 78
click at [494, 438] on div "“DYNAZENON”)" at bounding box center [661, 437] width 371 height 81
type input "**********"
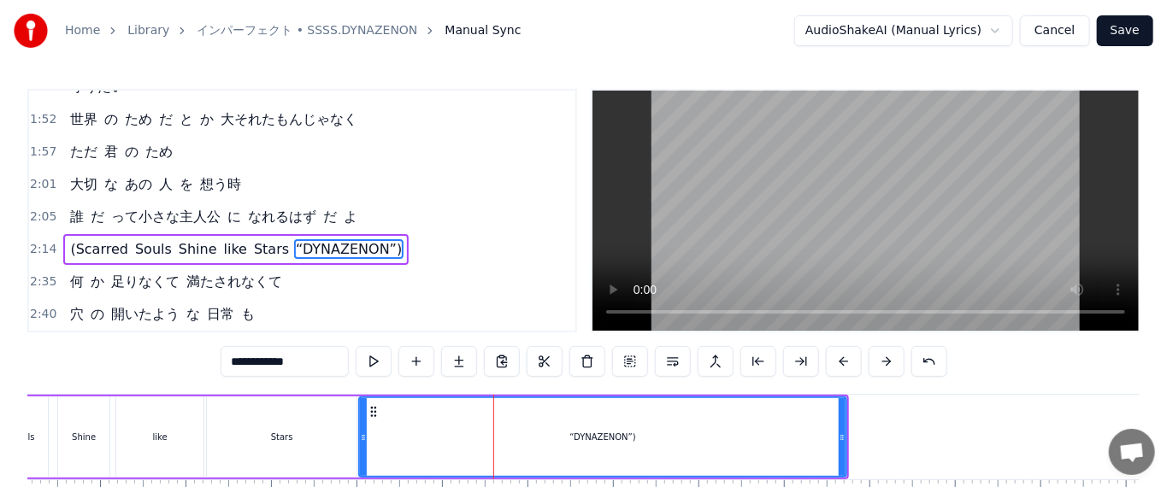
drag, startPoint x: 476, startPoint y: 418, endPoint x: 359, endPoint y: 401, distance: 117.6
click at [360, 401] on div at bounding box center [363, 438] width 7 height 78
click at [369, 367] on button at bounding box center [374, 361] width 36 height 31
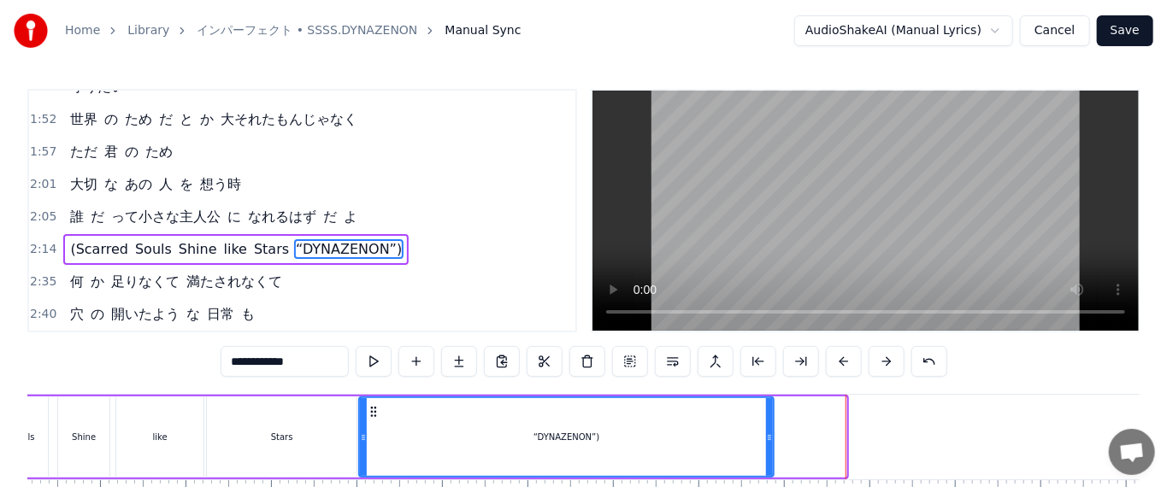
drag, startPoint x: 842, startPoint y: 445, endPoint x: 764, endPoint y: 435, distance: 79.2
click at [659, 436] on div at bounding box center [769, 438] width 7 height 78
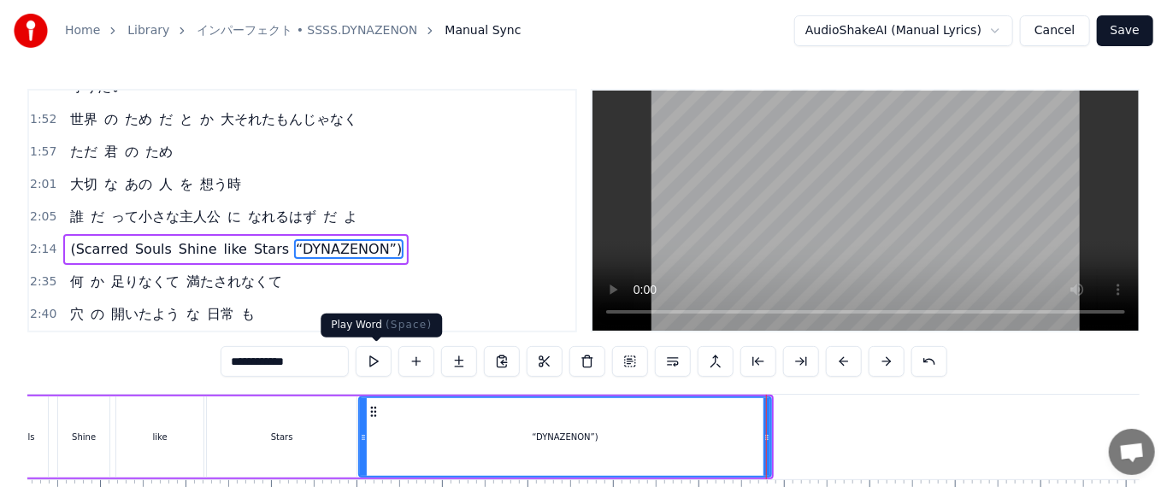
click at [380, 352] on button at bounding box center [374, 361] width 36 height 31
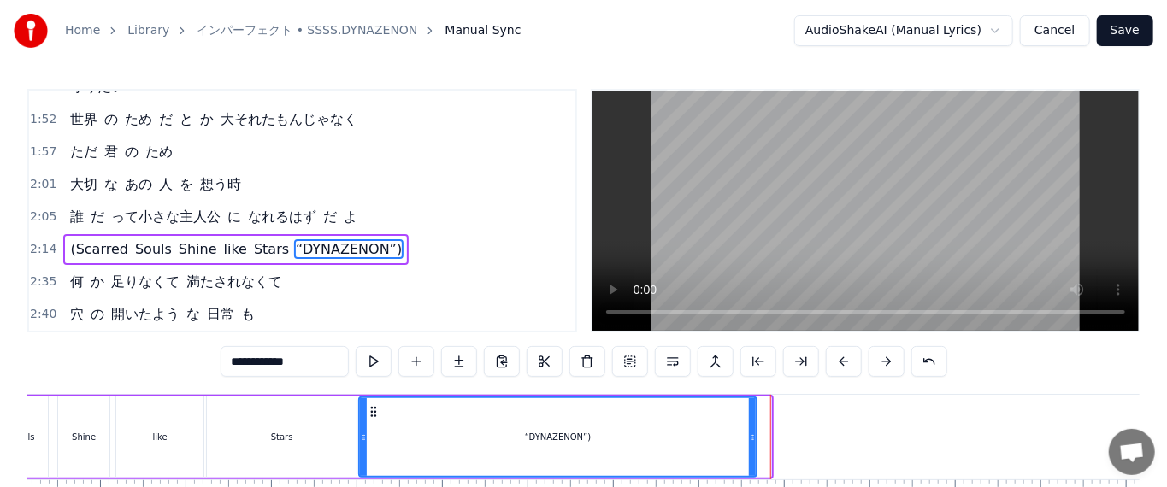
drag, startPoint x: 768, startPoint y: 434, endPoint x: 753, endPoint y: 434, distance: 14.5
click at [659, 434] on icon at bounding box center [752, 438] width 7 height 14
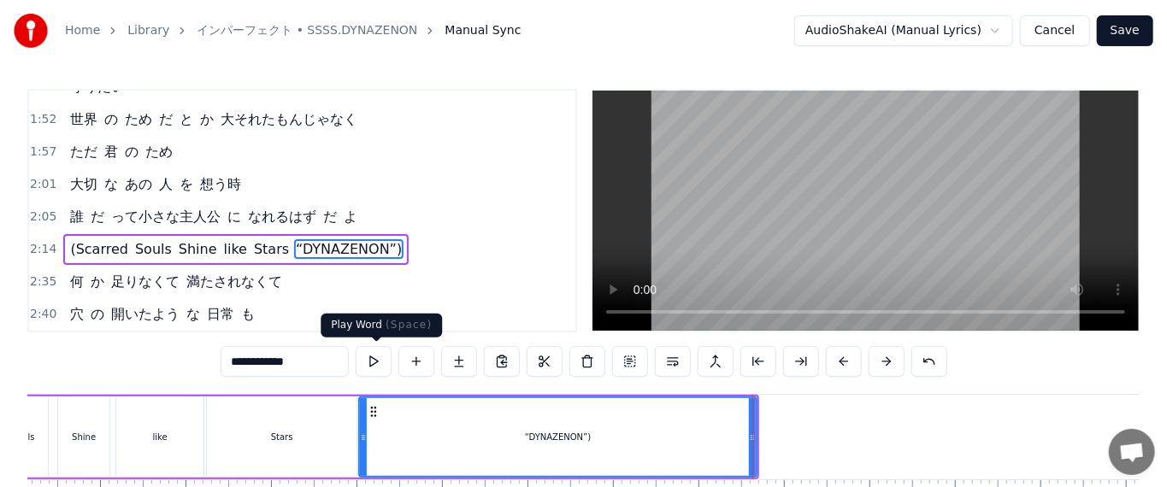
click at [387, 347] on button at bounding box center [374, 361] width 36 height 31
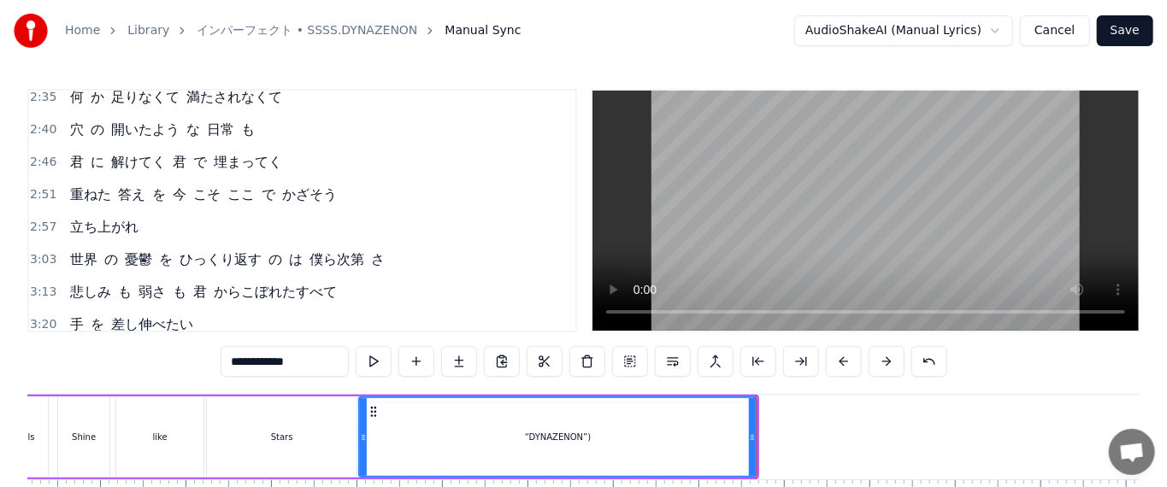
scroll to position [878, 0]
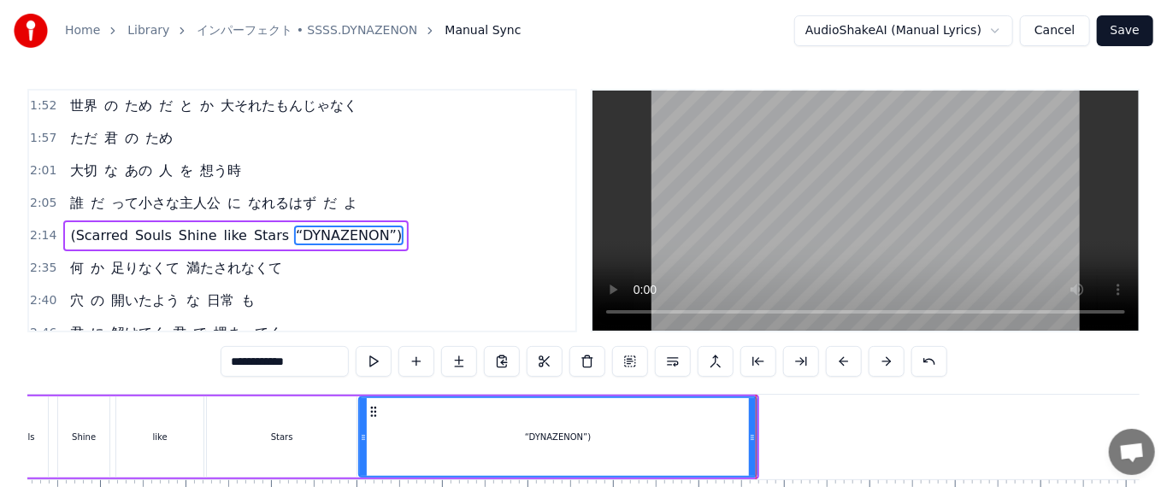
click at [48, 227] on span "2:14" at bounding box center [43, 235] width 27 height 17
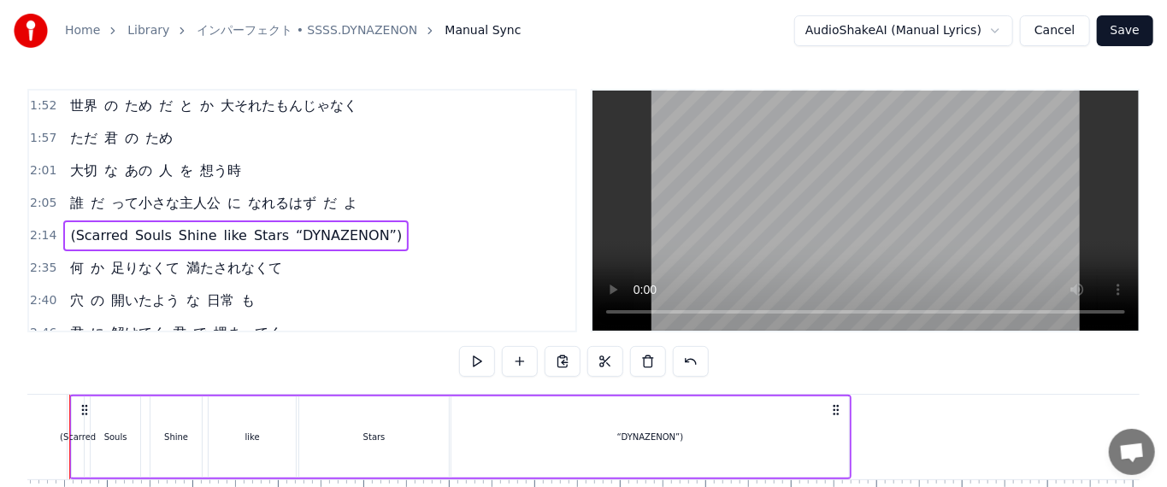
scroll to position [0, 11422]
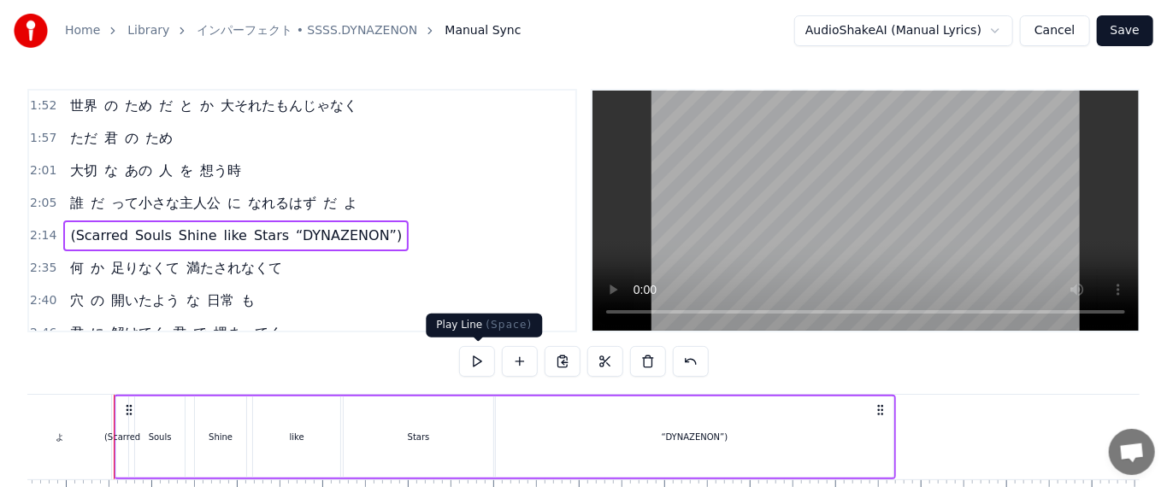
click at [470, 362] on button at bounding box center [477, 361] width 36 height 31
click at [37, 260] on span "2:35" at bounding box center [43, 268] width 27 height 17
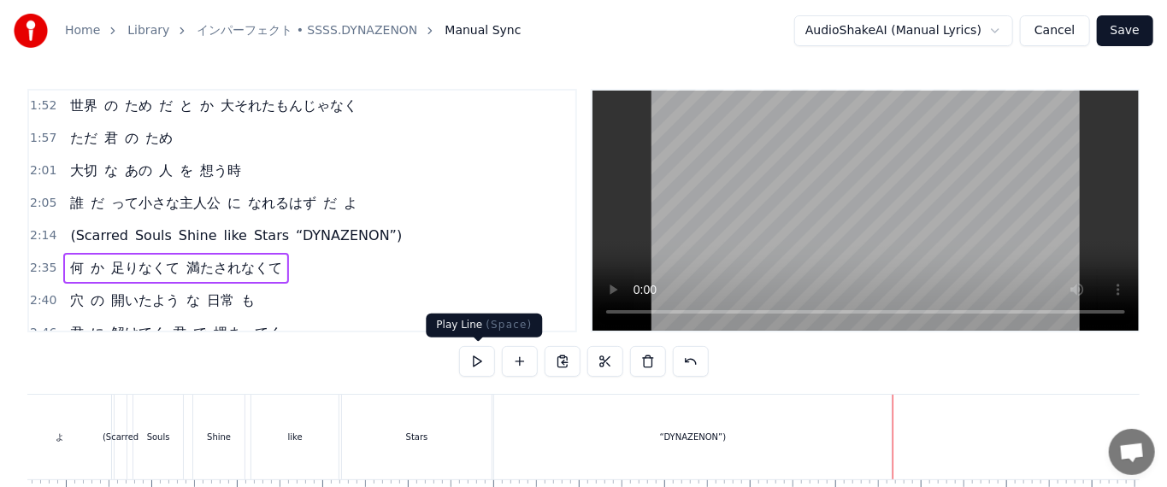
click at [482, 359] on button at bounding box center [477, 361] width 36 height 31
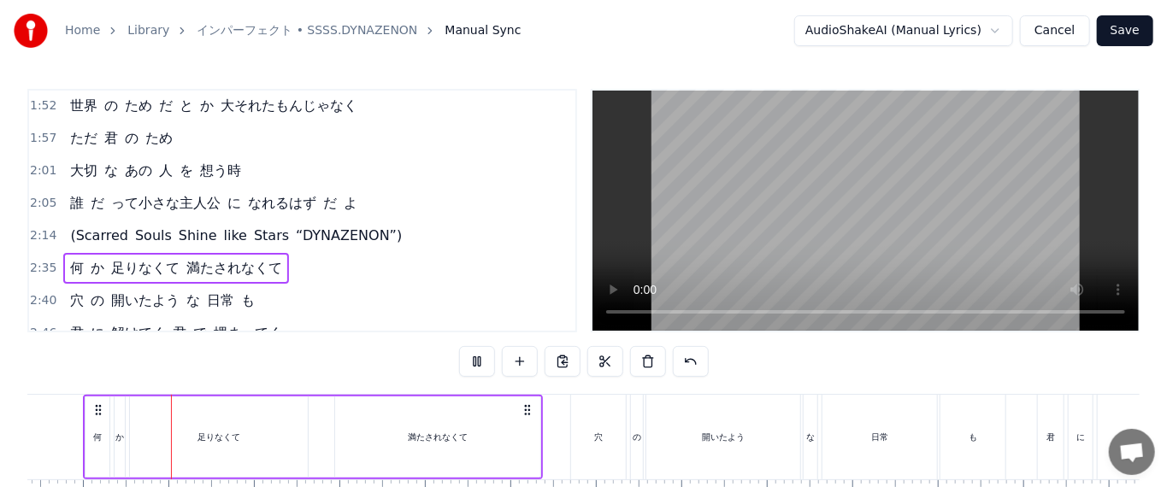
scroll to position [0, 13208]
click at [44, 292] on span "2:40" at bounding box center [43, 300] width 27 height 17
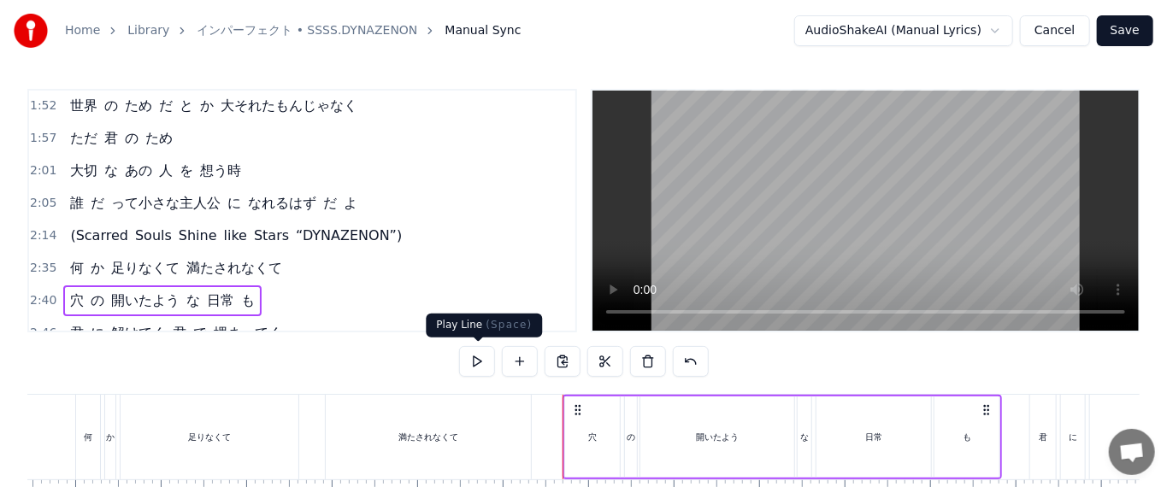
click at [468, 370] on button at bounding box center [477, 361] width 36 height 31
click at [40, 325] on span "2:46" at bounding box center [43, 333] width 27 height 17
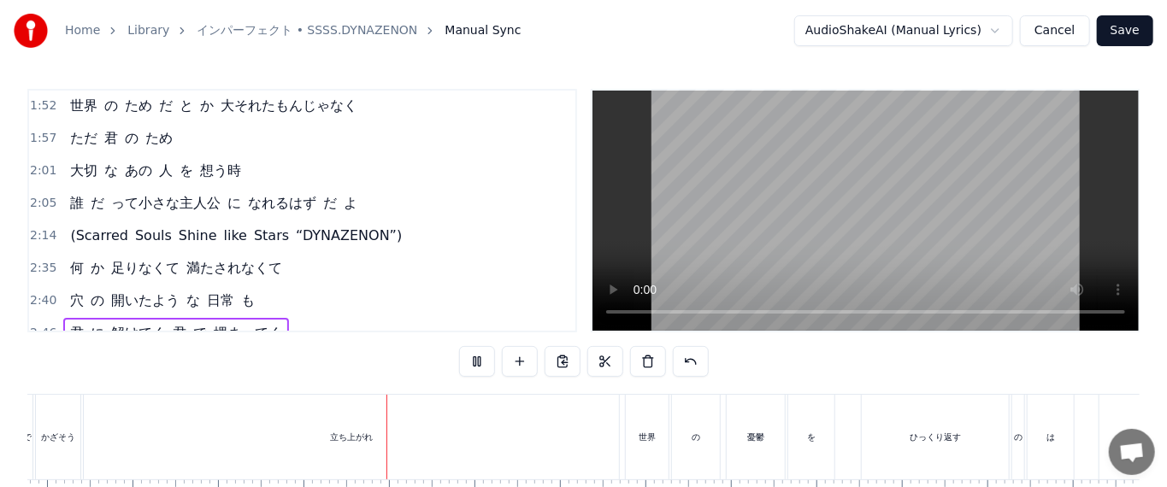
scroll to position [964, 0]
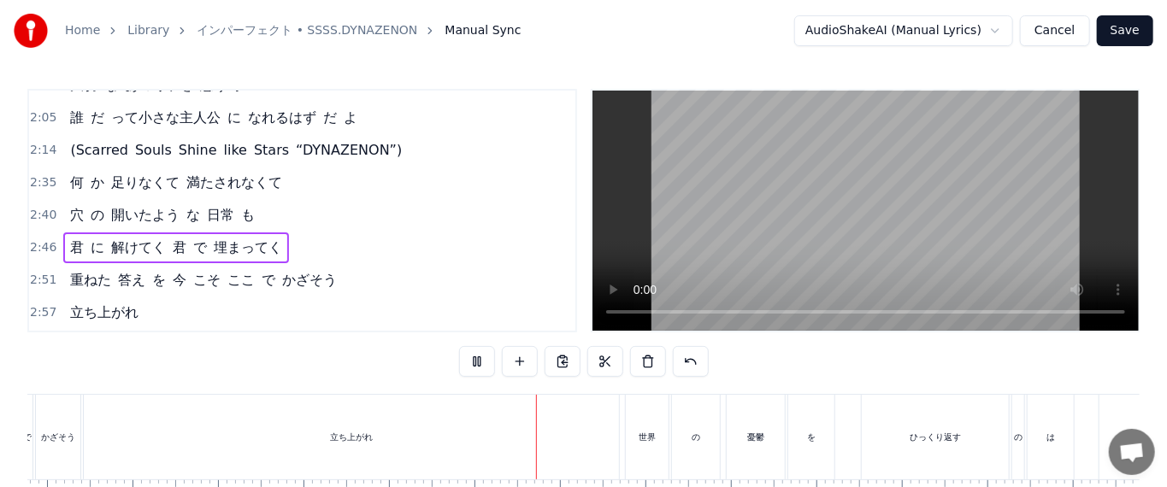
click at [50, 304] on span "2:57" at bounding box center [43, 312] width 27 height 17
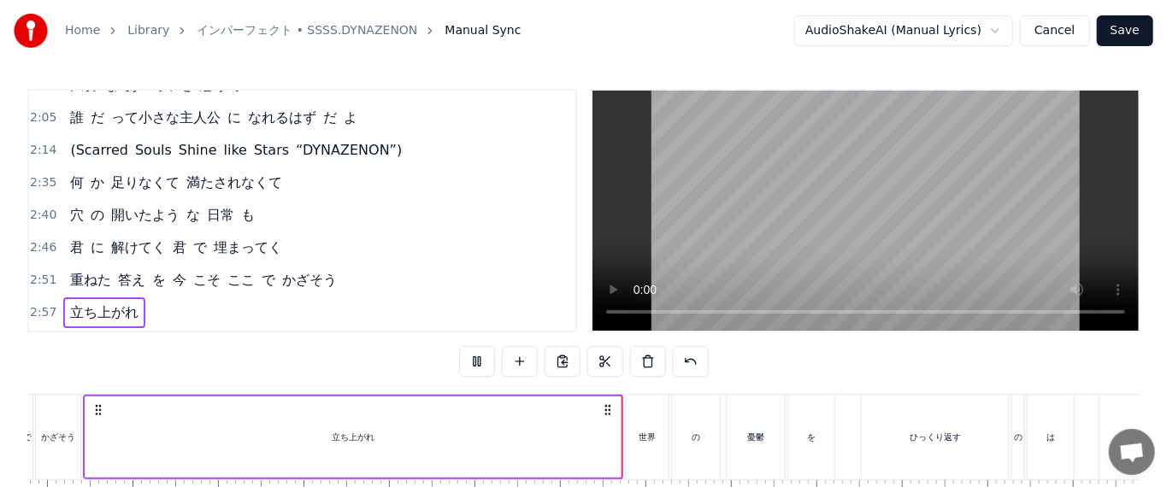
click at [31, 304] on span "2:57" at bounding box center [43, 312] width 27 height 17
click at [426, 429] on div "立ち上がれ" at bounding box center [353, 437] width 535 height 81
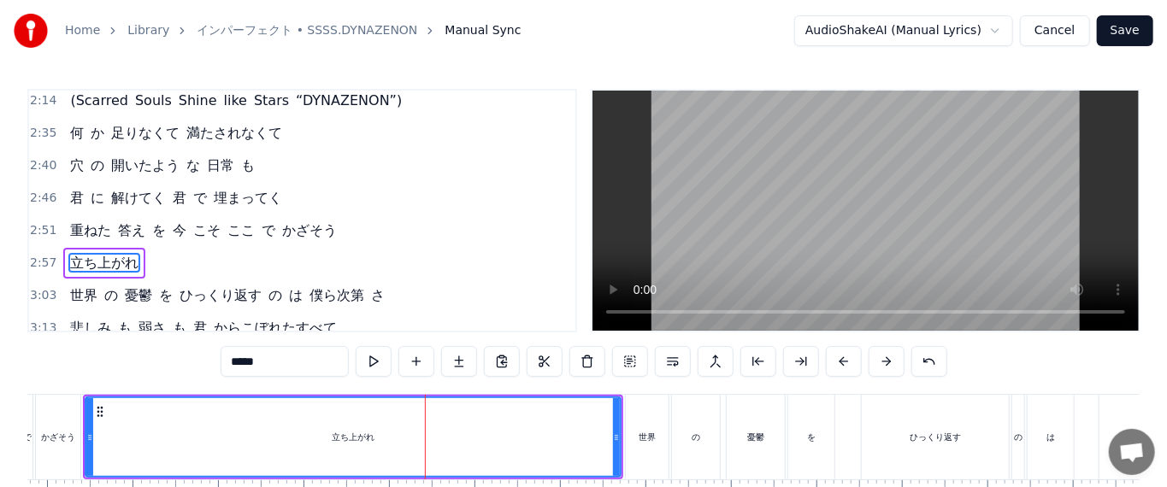
scroll to position [1021, 0]
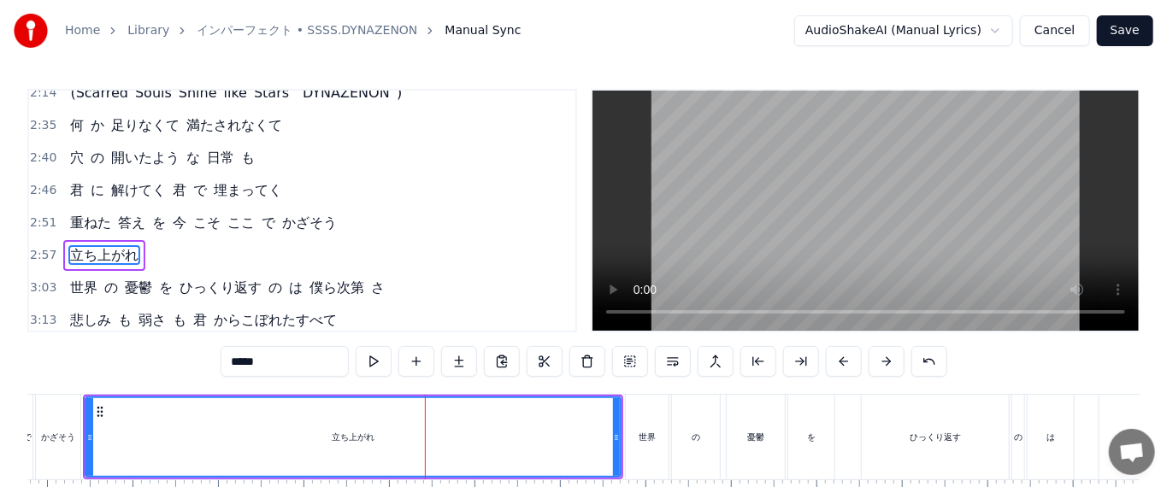
click at [63, 429] on div "かざそう" at bounding box center [58, 437] width 44 height 85
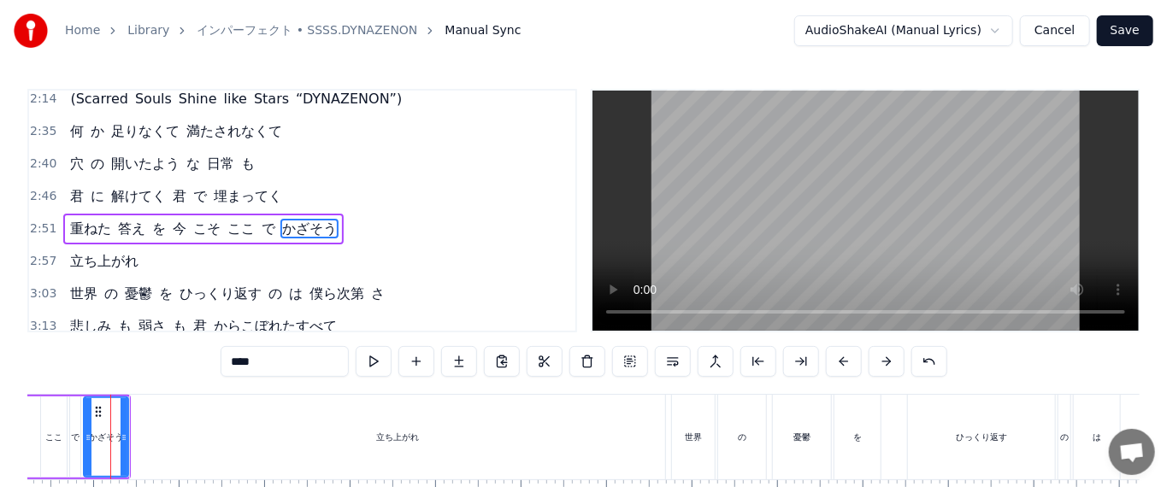
scroll to position [0, 15068]
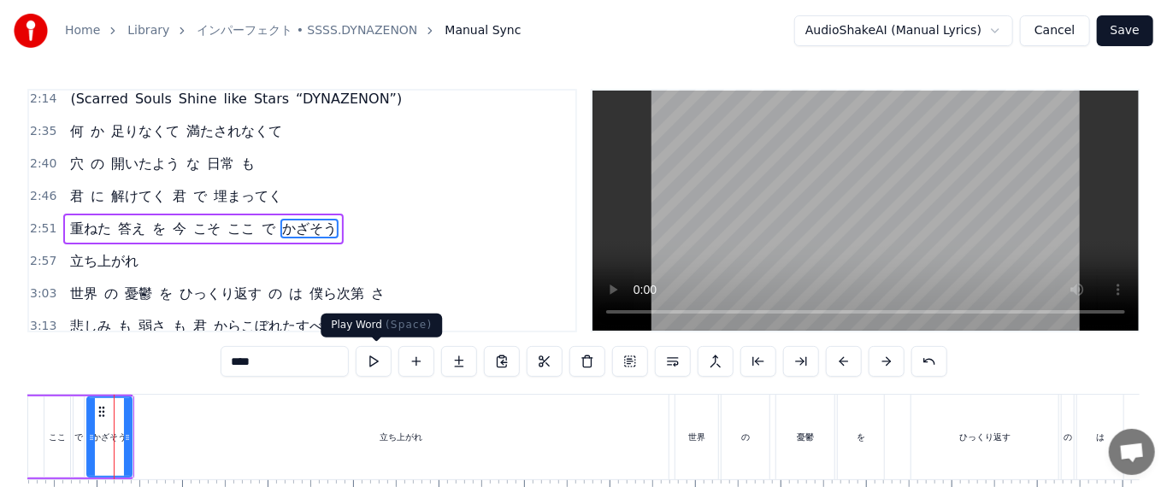
click at [368, 363] on button at bounding box center [374, 361] width 36 height 31
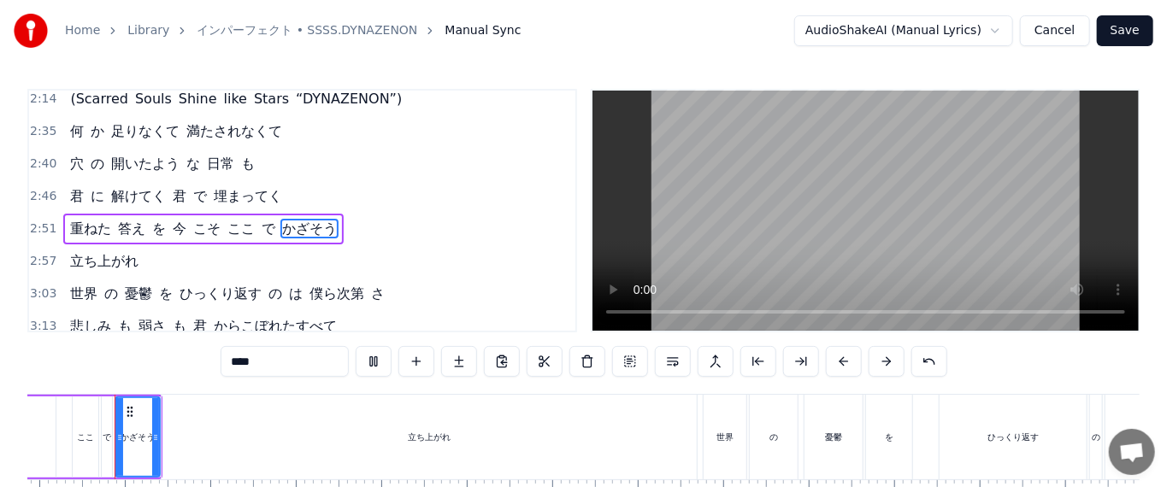
scroll to position [0, 15039]
click at [167, 431] on div "立ち上がれ" at bounding box center [429, 437] width 535 height 85
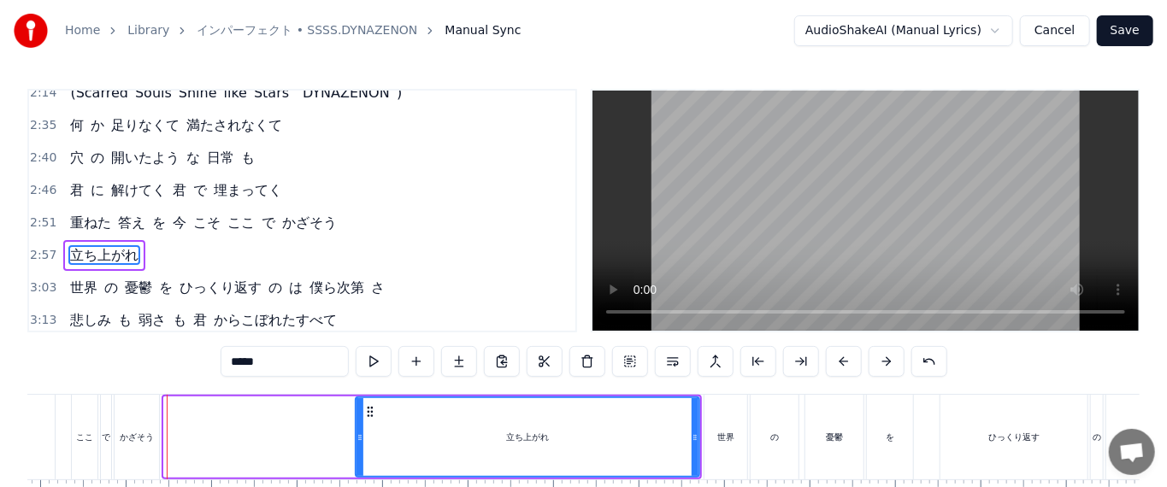
drag, startPoint x: 168, startPoint y: 426, endPoint x: 359, endPoint y: 427, distance: 191.6
click at [359, 427] on div at bounding box center [360, 438] width 7 height 78
click at [139, 428] on div "かざそう" at bounding box center [137, 437] width 44 height 85
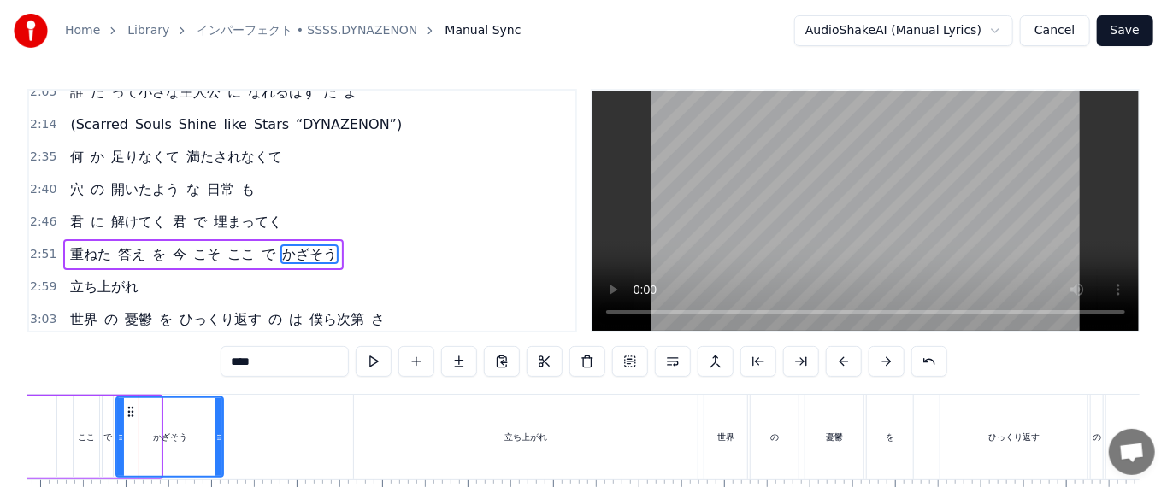
drag, startPoint x: 157, startPoint y: 436, endPoint x: 219, endPoint y: 441, distance: 62.6
click at [219, 441] on icon at bounding box center [219, 438] width 7 height 14
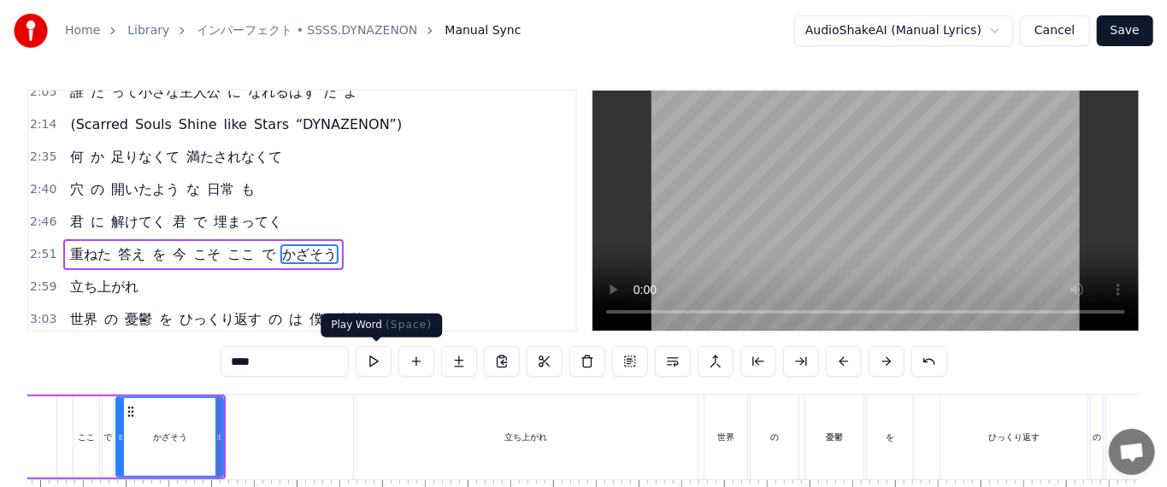
click at [375, 362] on button at bounding box center [374, 361] width 36 height 31
click at [377, 369] on button at bounding box center [374, 361] width 36 height 31
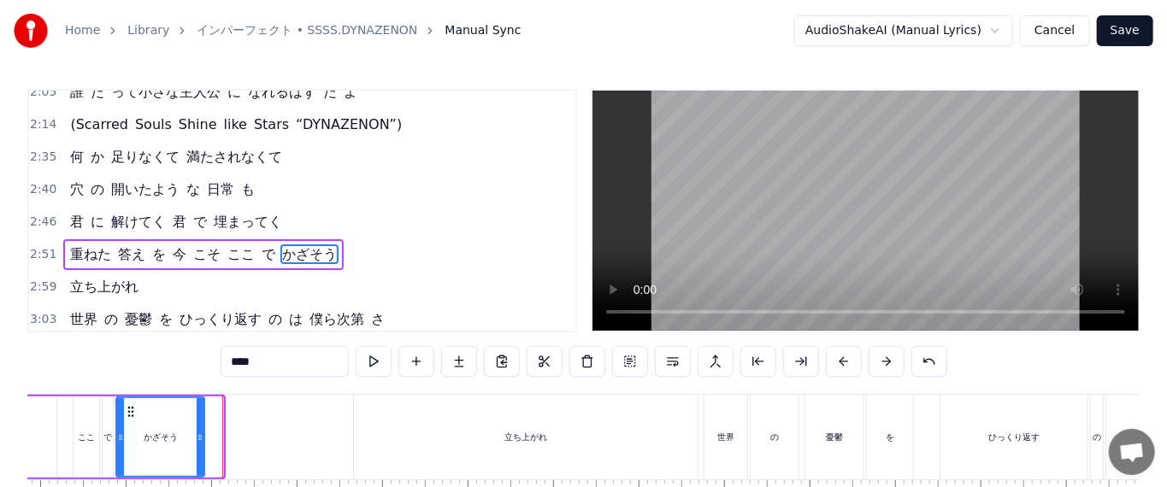
drag, startPoint x: 220, startPoint y: 430, endPoint x: 201, endPoint y: 428, distance: 19.0
click at [201, 428] on div at bounding box center [200, 438] width 7 height 78
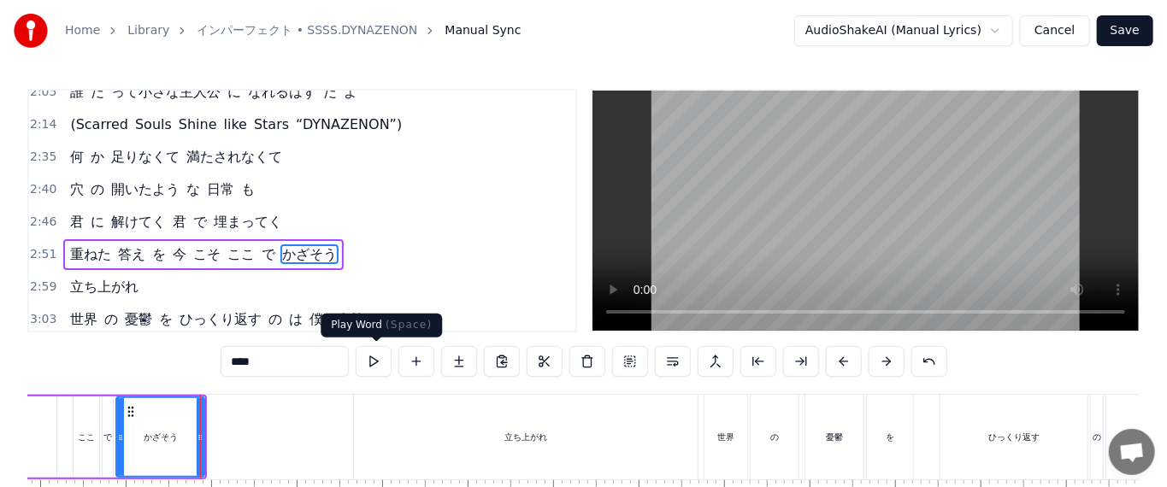
click at [373, 366] on button at bounding box center [374, 361] width 36 height 31
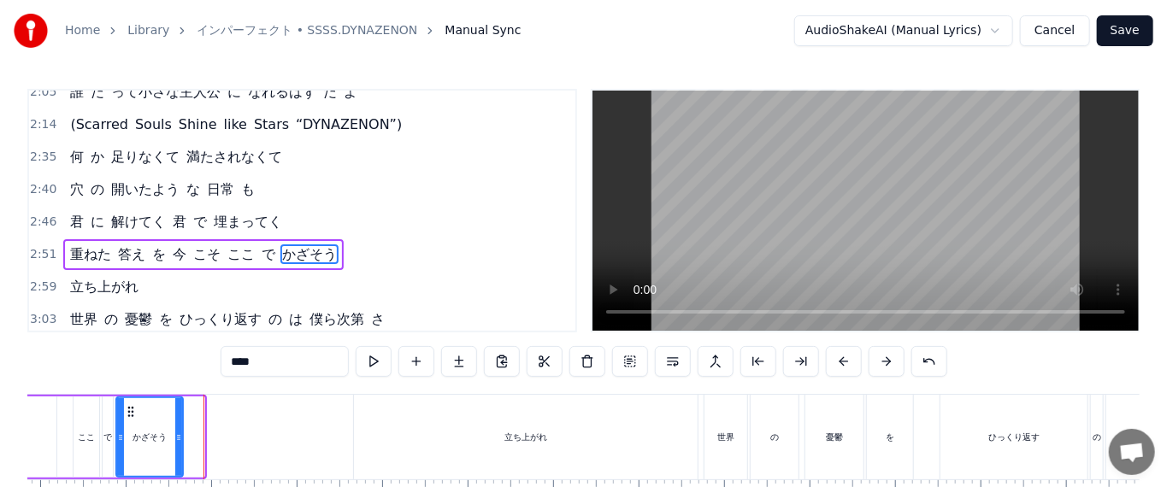
drag, startPoint x: 198, startPoint y: 440, endPoint x: 176, endPoint y: 439, distance: 22.3
click at [176, 439] on icon at bounding box center [178, 438] width 7 height 14
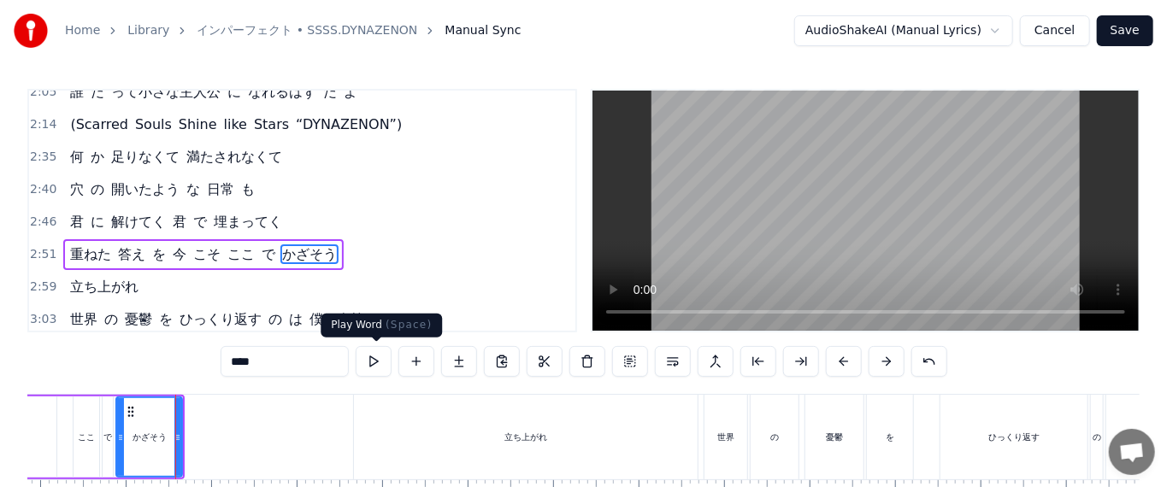
click at [370, 368] on button at bounding box center [374, 361] width 36 height 31
click at [434, 432] on div "立ち上がれ" at bounding box center [526, 437] width 344 height 85
type input "*****"
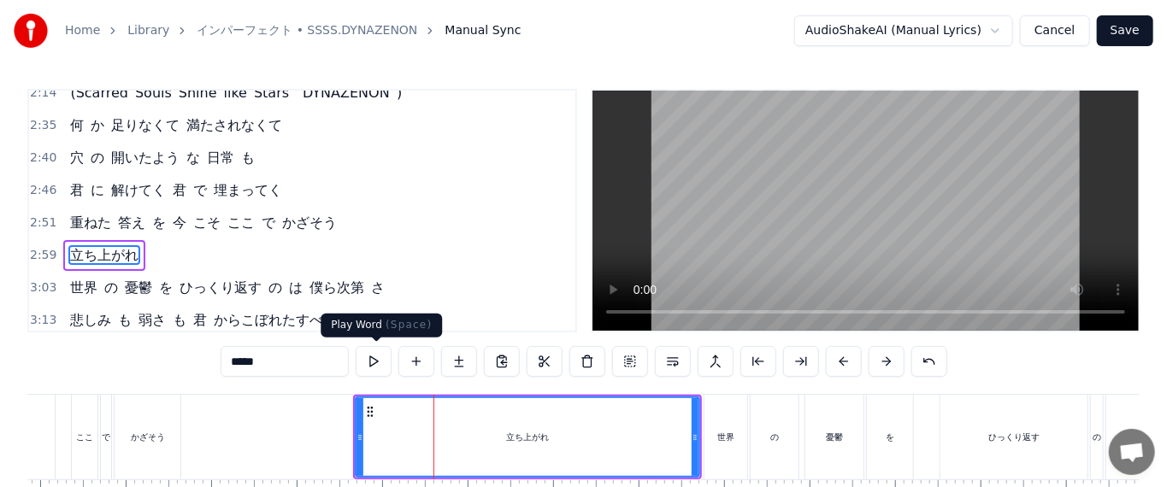
click at [384, 365] on button at bounding box center [374, 361] width 36 height 31
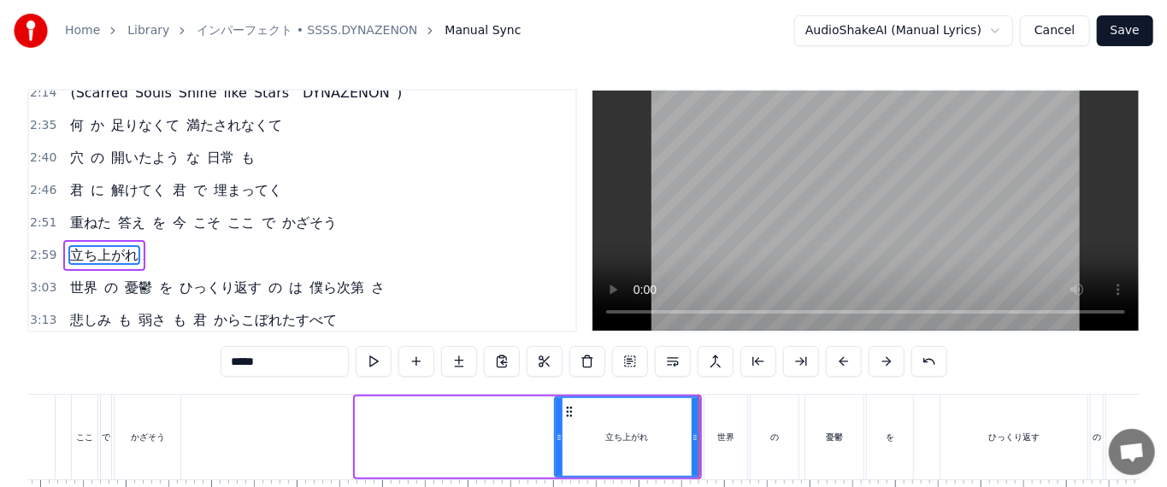
drag, startPoint x: 356, startPoint y: 422, endPoint x: 555, endPoint y: 449, distance: 201.1
click at [556, 449] on div at bounding box center [559, 438] width 7 height 78
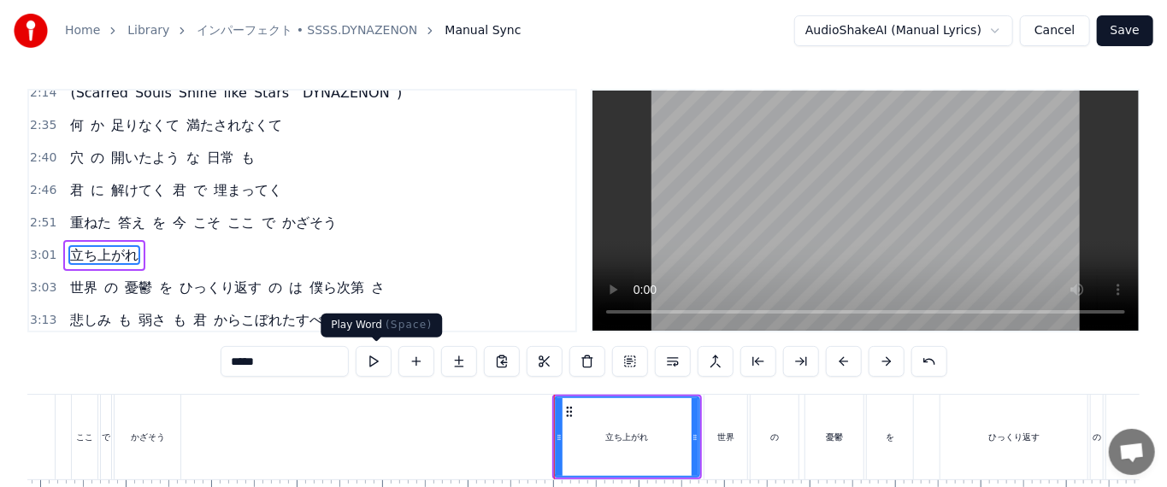
click at [373, 363] on button at bounding box center [374, 361] width 36 height 31
click at [381, 362] on button at bounding box center [374, 361] width 36 height 31
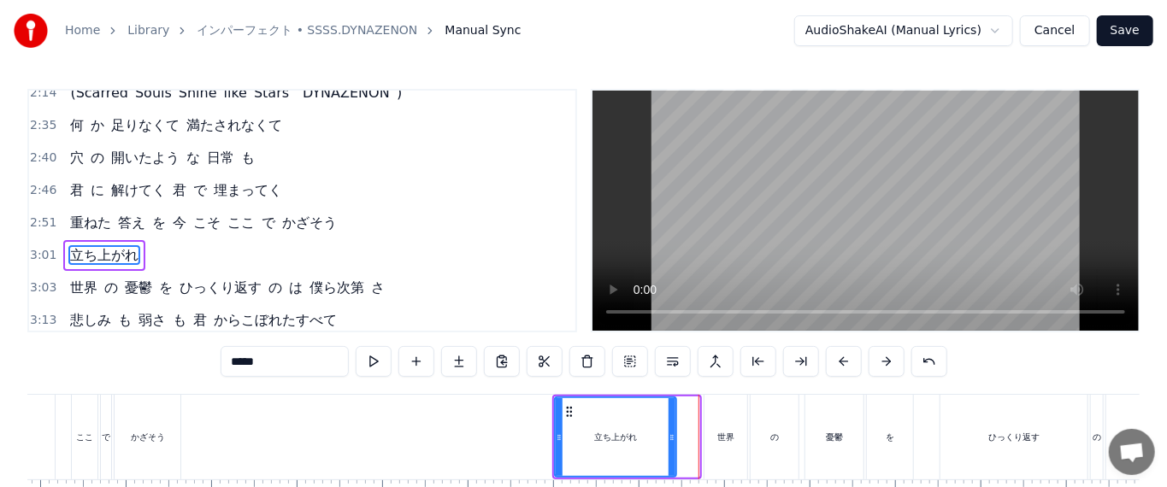
drag, startPoint x: 693, startPoint y: 439, endPoint x: 662, endPoint y: 437, distance: 30.8
click at [659, 439] on icon at bounding box center [672, 438] width 7 height 14
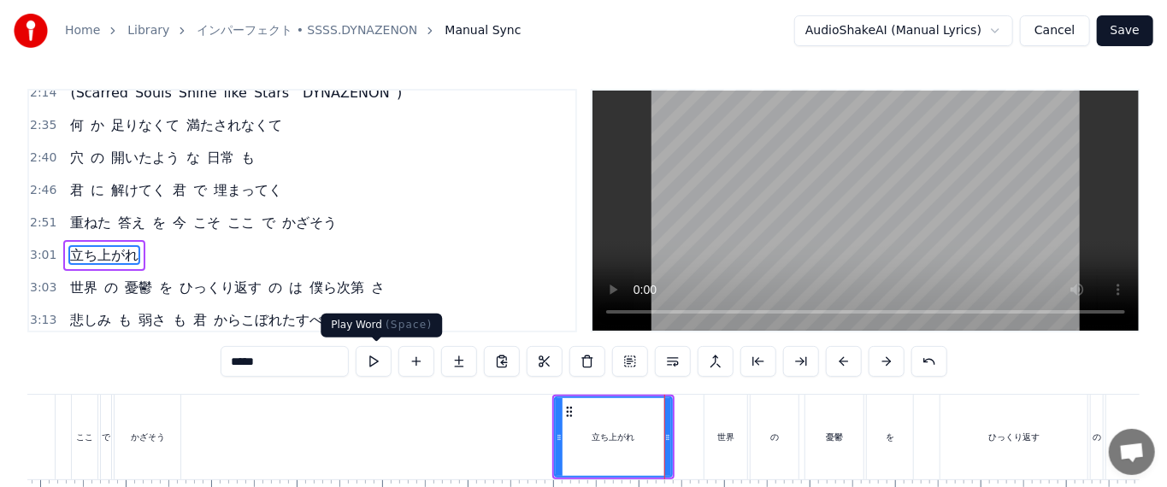
click at [376, 363] on button at bounding box center [374, 361] width 36 height 31
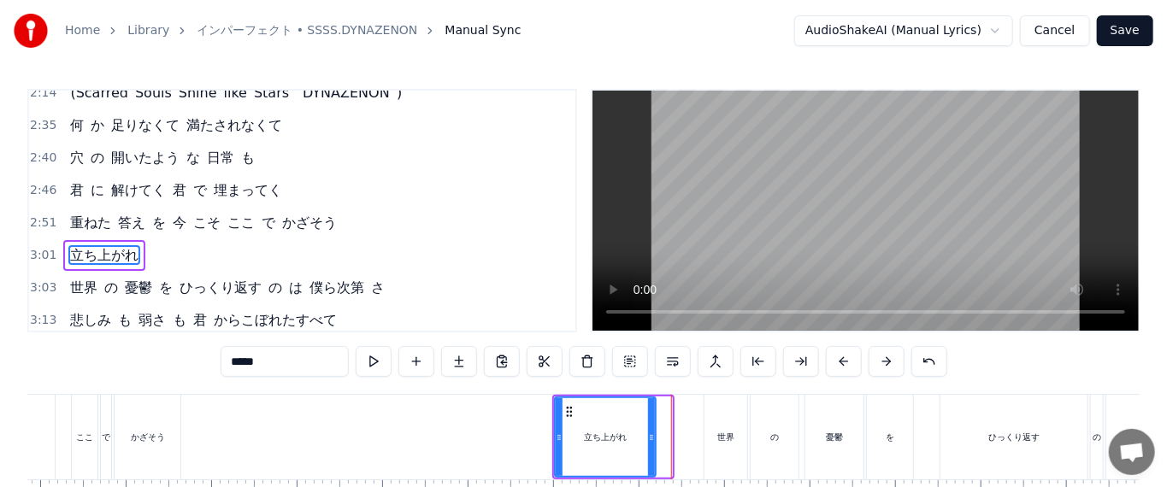
drag, startPoint x: 666, startPoint y: 430, endPoint x: 649, endPoint y: 431, distance: 17.1
click at [649, 431] on icon at bounding box center [651, 438] width 7 height 14
click at [372, 359] on button at bounding box center [374, 361] width 36 height 31
click at [48, 280] on span "3:03" at bounding box center [43, 288] width 27 height 17
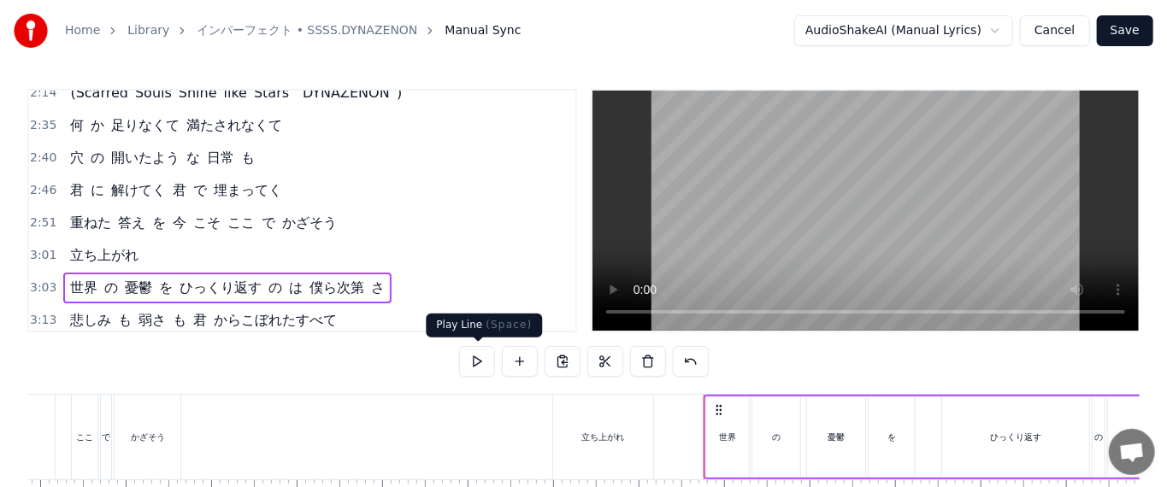
click at [470, 362] on button at bounding box center [477, 361] width 36 height 31
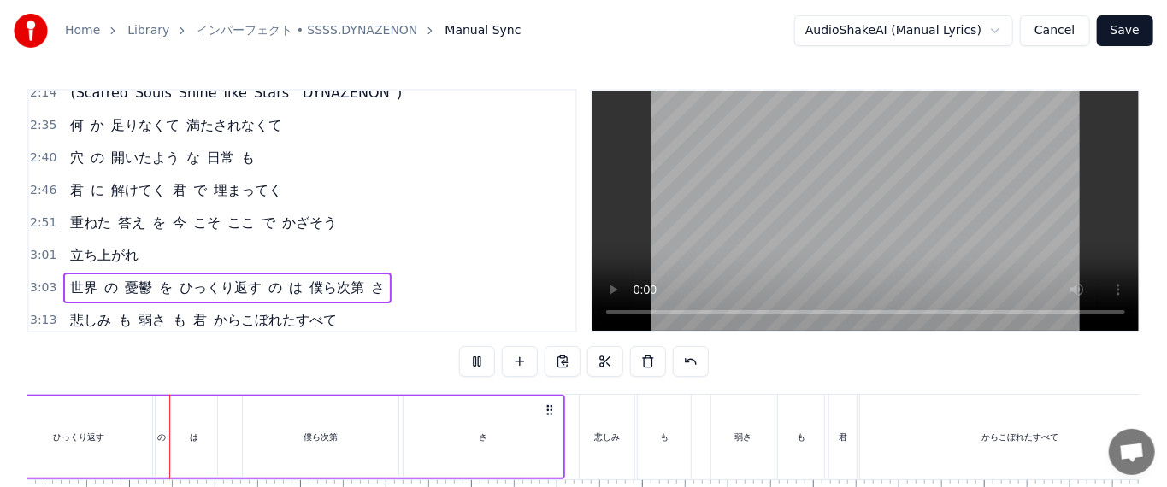
scroll to position [0, 15988]
click at [43, 312] on span "3:13" at bounding box center [43, 320] width 27 height 17
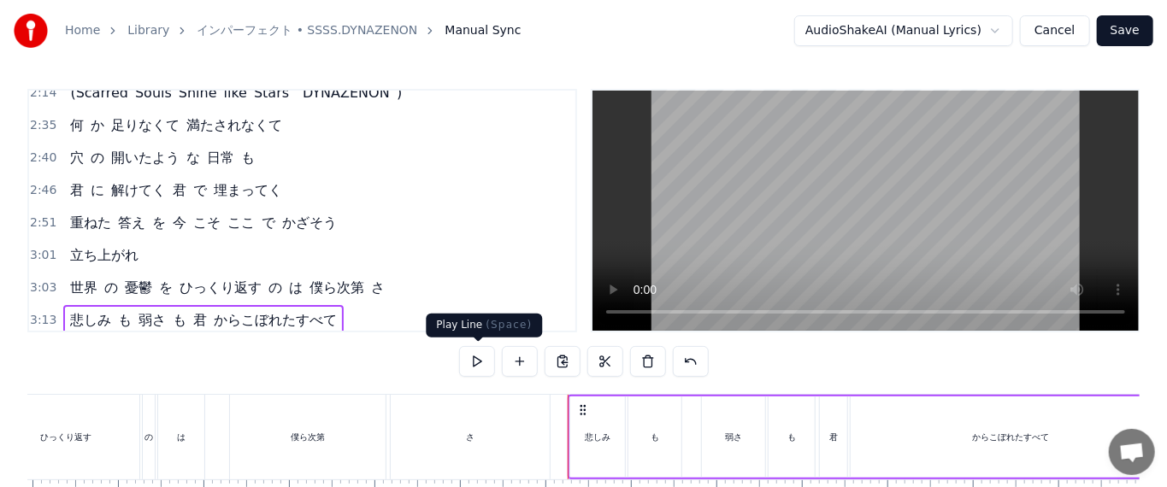
click at [478, 349] on button at bounding box center [477, 361] width 36 height 31
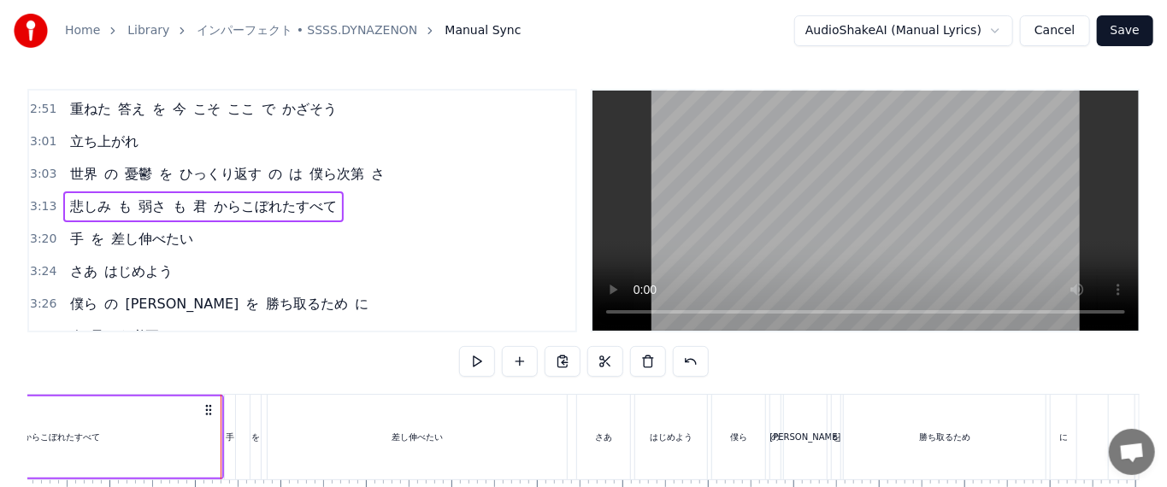
scroll to position [924, 0]
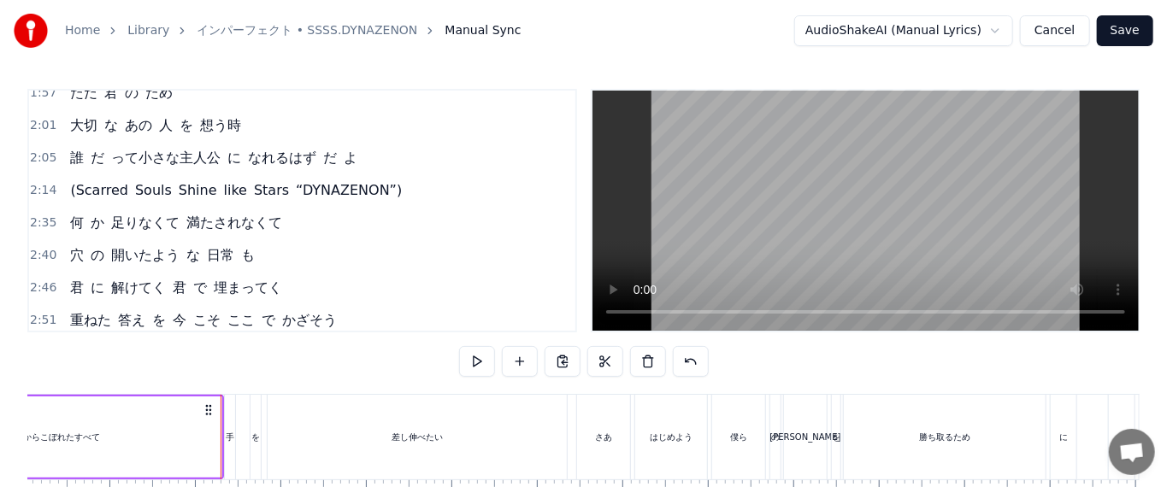
click at [555, 272] on div "2:46 君 に 解けてく 君 で 埋まってく" at bounding box center [302, 288] width 546 height 32
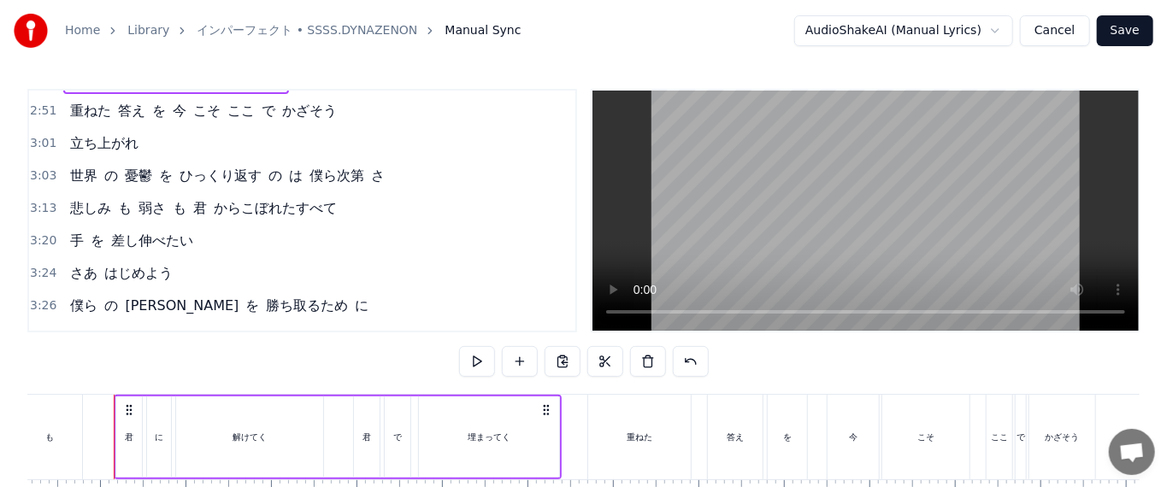
scroll to position [1135, 0]
click at [409, 370] on div "0:00 さあ はじめよう 0:01 僕ら の [PERSON_NAME] を 勝ち取るため に 0:12 見上げれば青空 0:15 裏腹 に 心 が 痛い …" at bounding box center [583, 328] width 1113 height 478
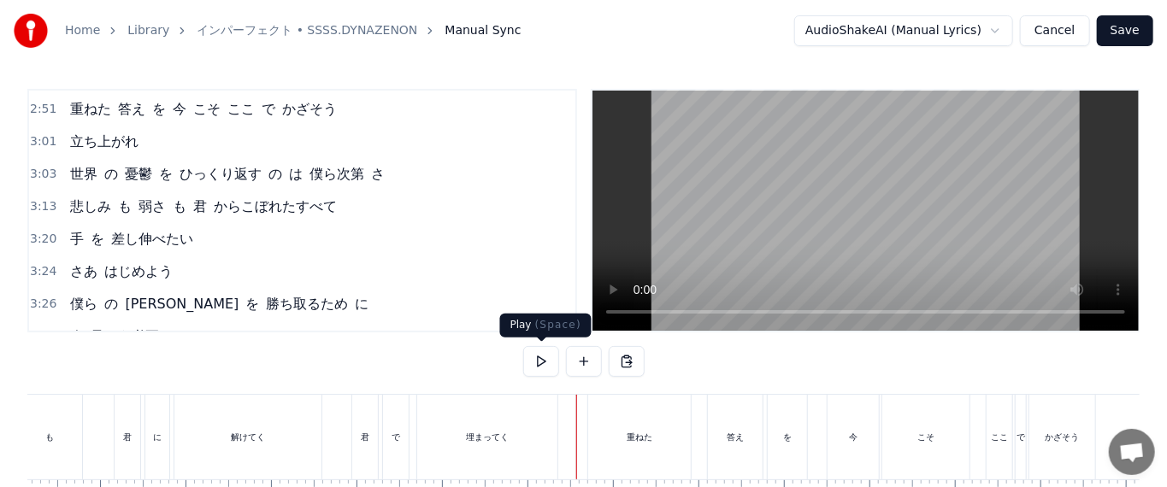
click at [547, 370] on button at bounding box center [541, 361] width 36 height 31
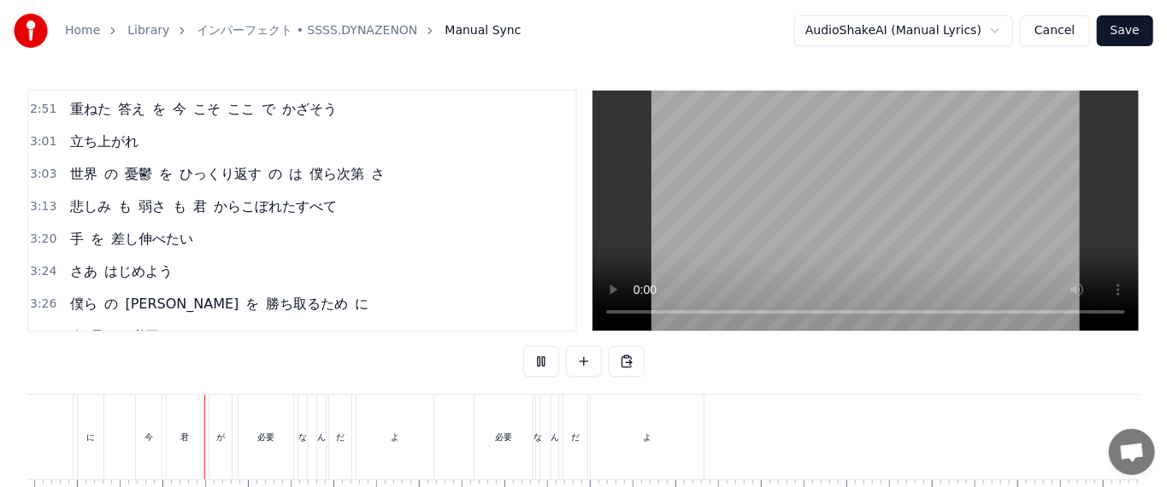
scroll to position [0, 17944]
click at [659, 30] on button "Save" at bounding box center [1125, 30] width 56 height 31
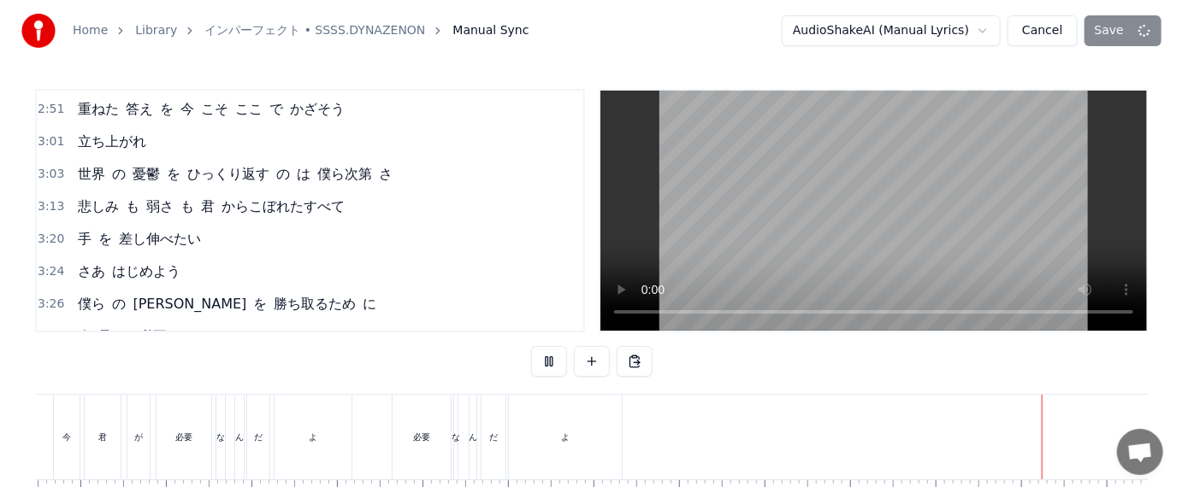
scroll to position [0, 18018]
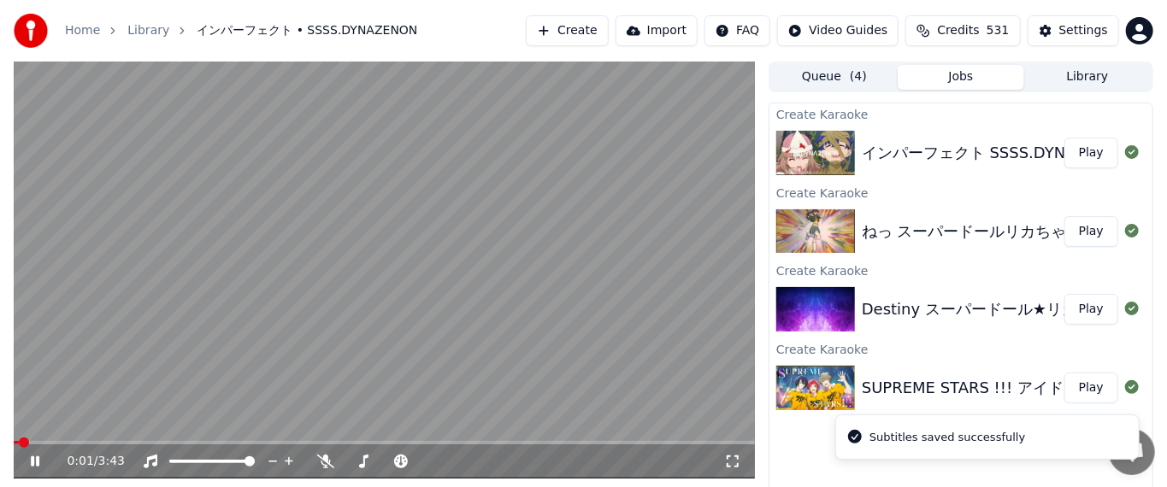
click at [499, 251] on video at bounding box center [384, 270] width 741 height 417
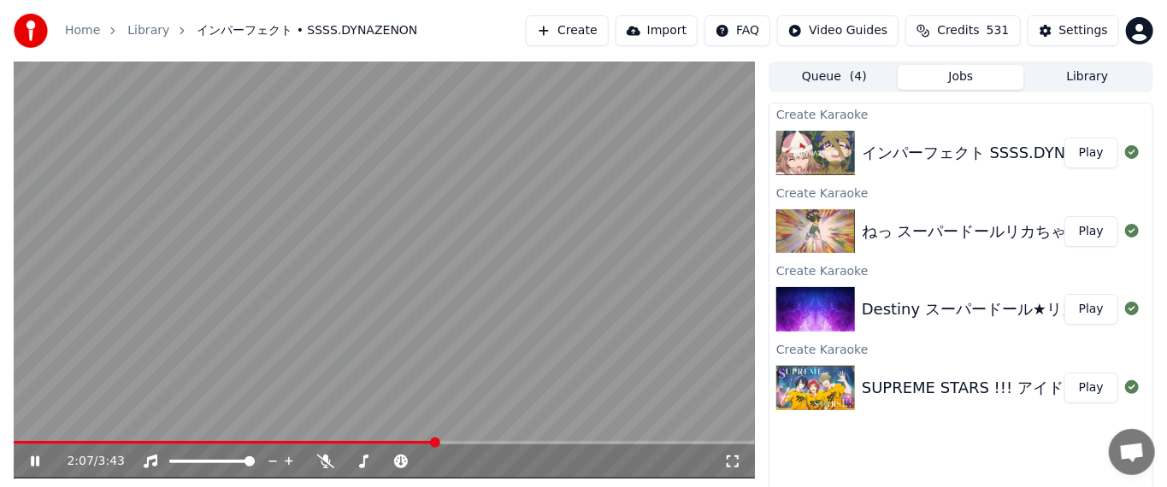
click at [609, 41] on button "Create" at bounding box center [567, 30] width 83 height 31
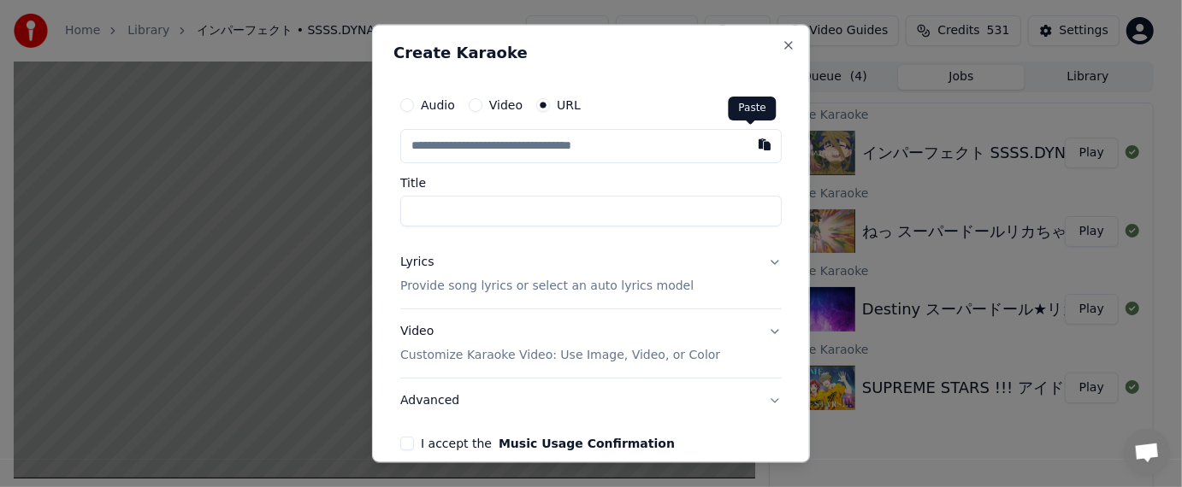
click at [659, 147] on button "button" at bounding box center [764, 145] width 34 height 31
type input "**********"
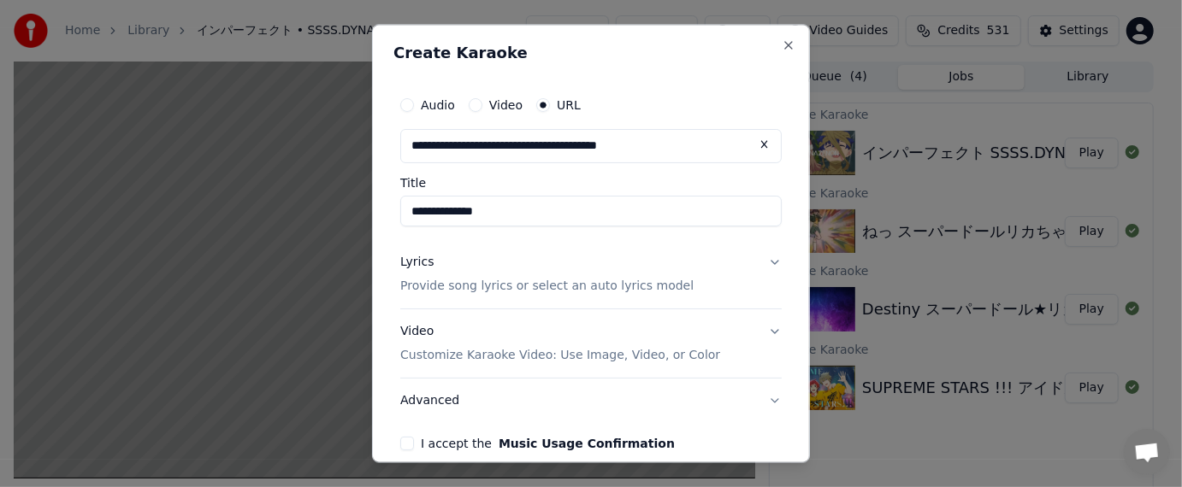
drag, startPoint x: 502, startPoint y: 213, endPoint x: 563, endPoint y: 216, distance: 60.8
click at [563, 216] on input "**********" at bounding box center [590, 212] width 381 height 31
click at [411, 212] on input "**********" at bounding box center [590, 212] width 381 height 31
paste input "****"
drag, startPoint x: 546, startPoint y: 216, endPoint x: 676, endPoint y: 221, distance: 130.1
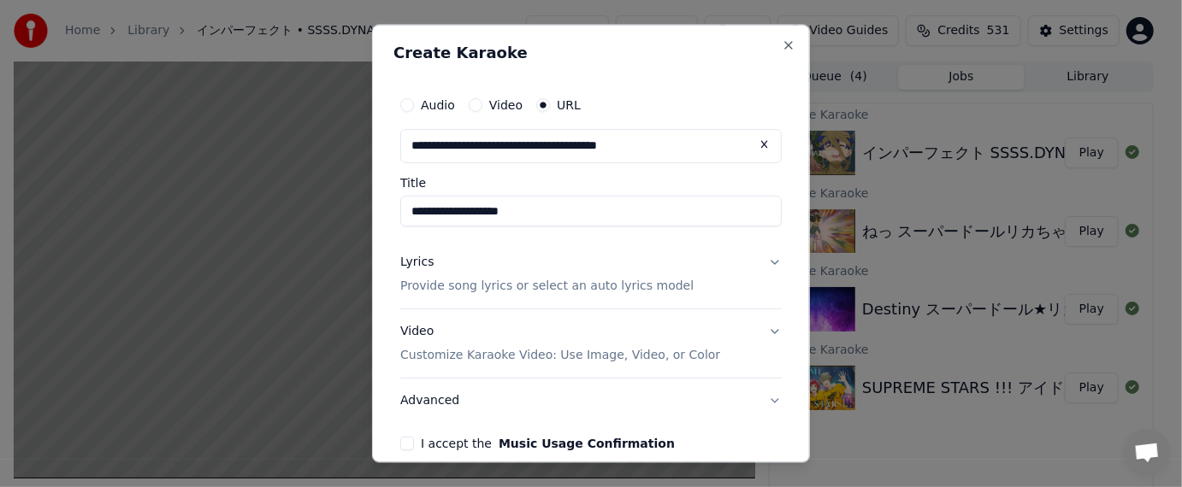
click at [659, 221] on input "**********" at bounding box center [590, 212] width 381 height 31
type input "**********"
click at [412, 335] on div "Video Customize Karaoke Video: Use Image, Video, or Color" at bounding box center [560, 343] width 320 height 41
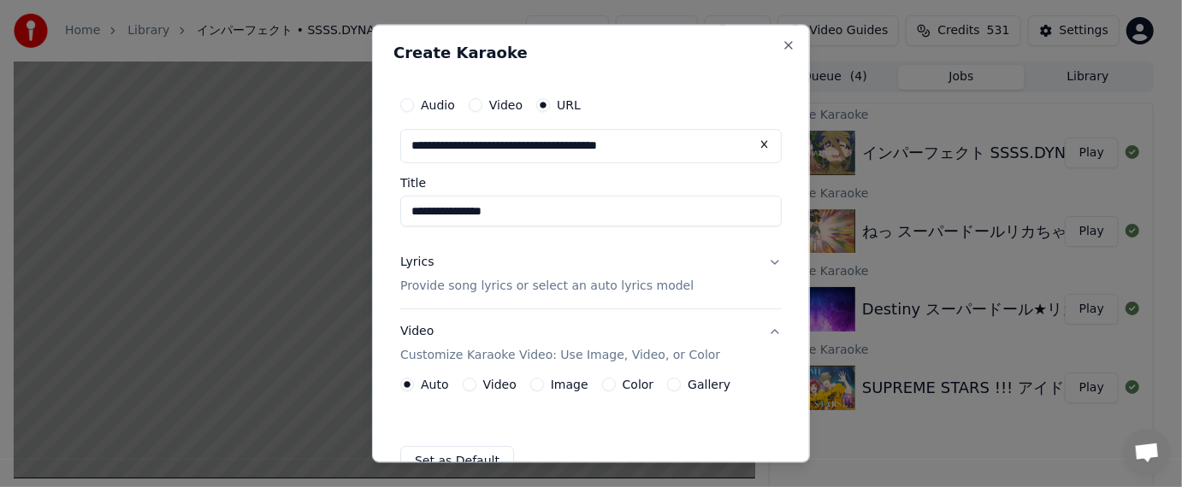
click at [424, 266] on div "Lyrics" at bounding box center [416, 263] width 33 height 17
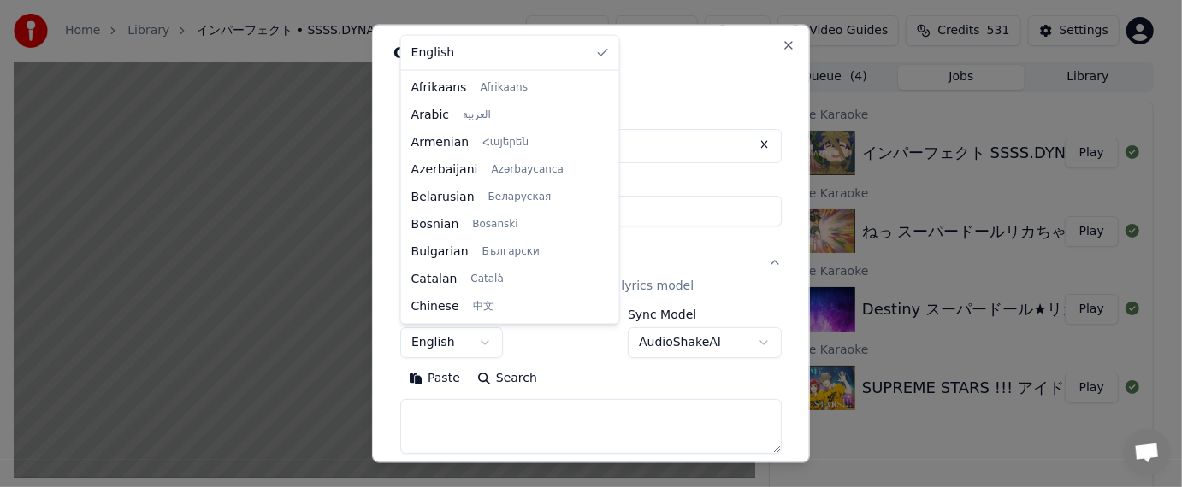
click at [479, 348] on body "**********" at bounding box center [583, 243] width 1167 height 487
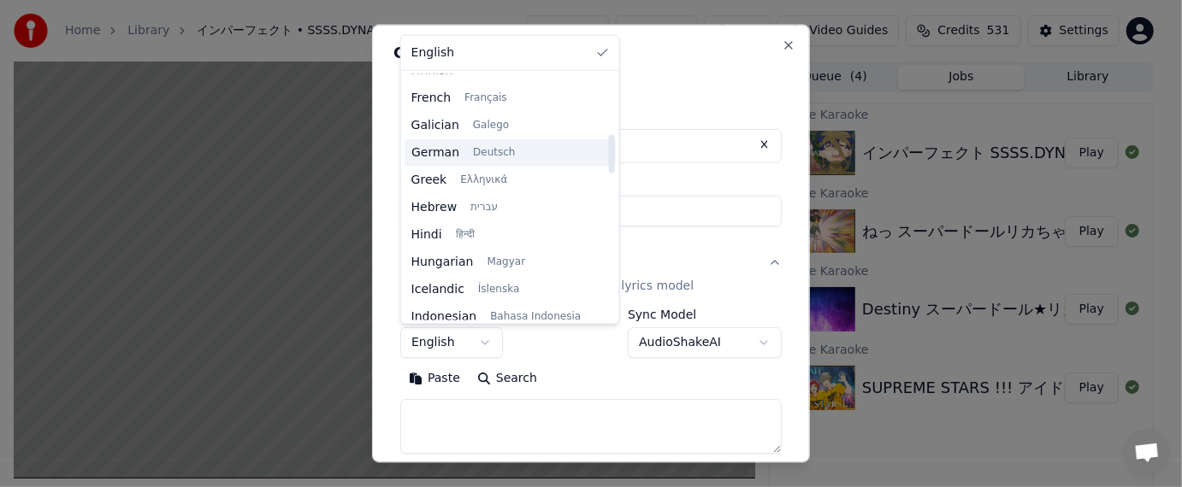
scroll to position [342, 0]
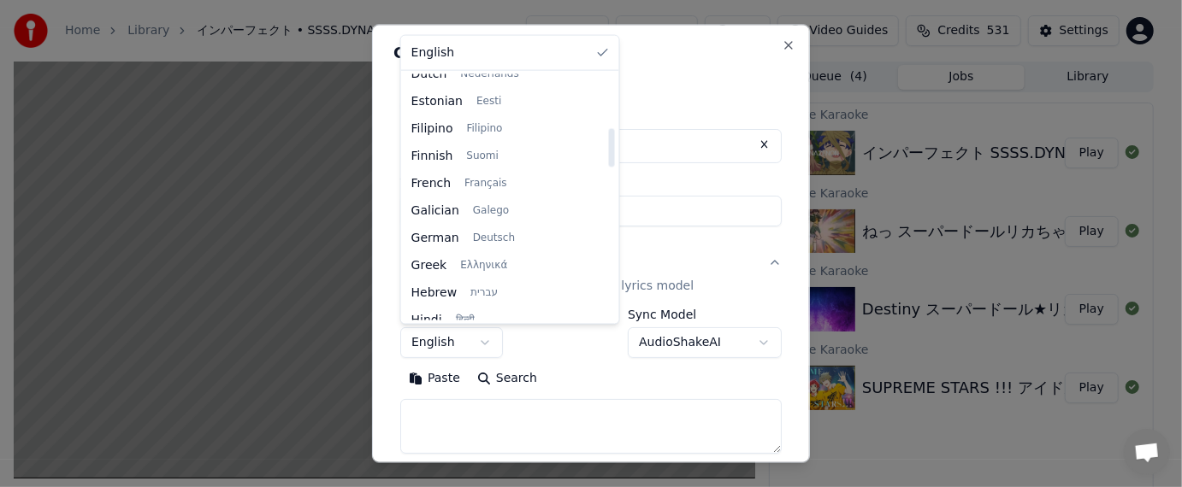
click at [369, 265] on div at bounding box center [591, 243] width 1182 height 487
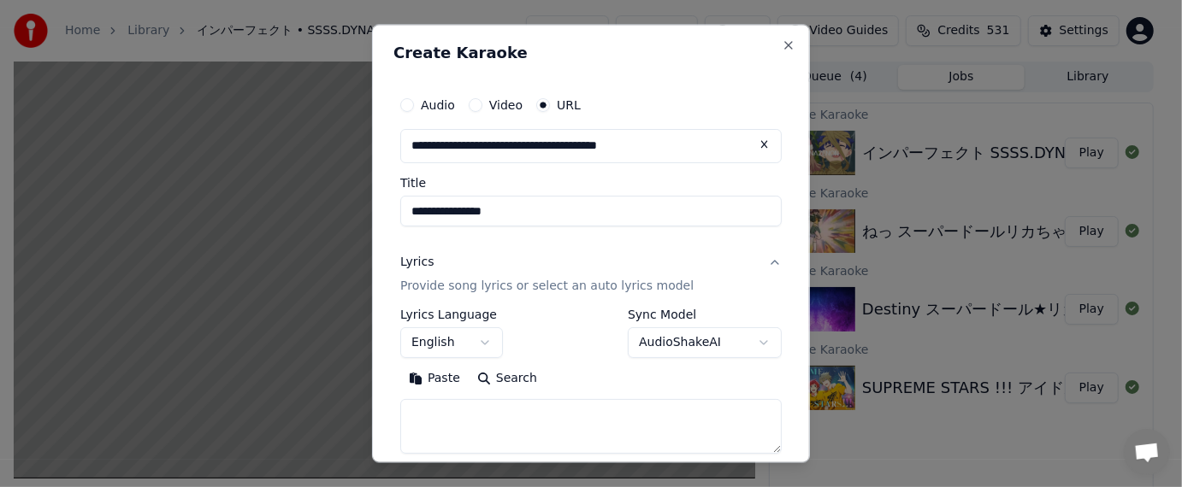
select select
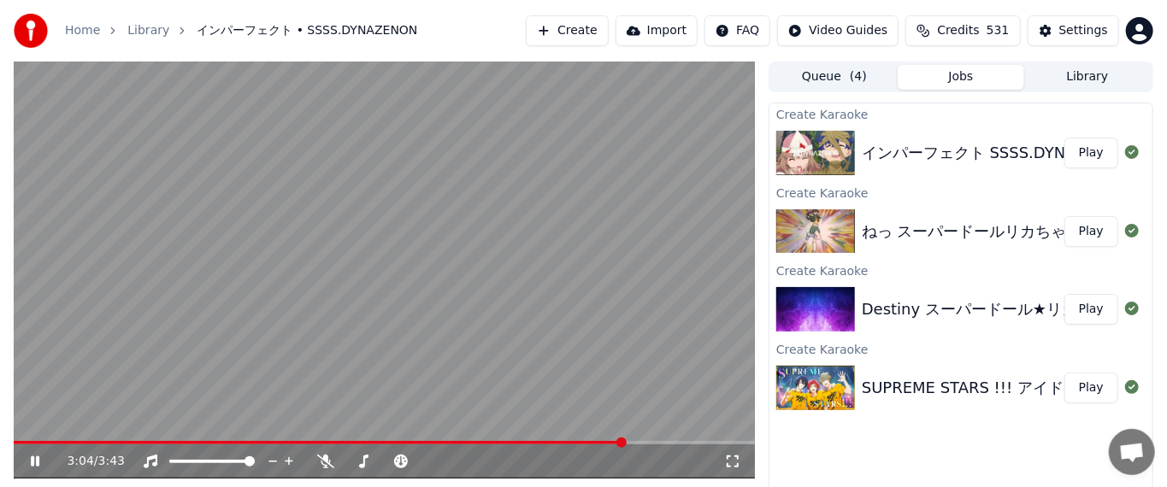
click at [606, 44] on button "Create" at bounding box center [567, 30] width 83 height 31
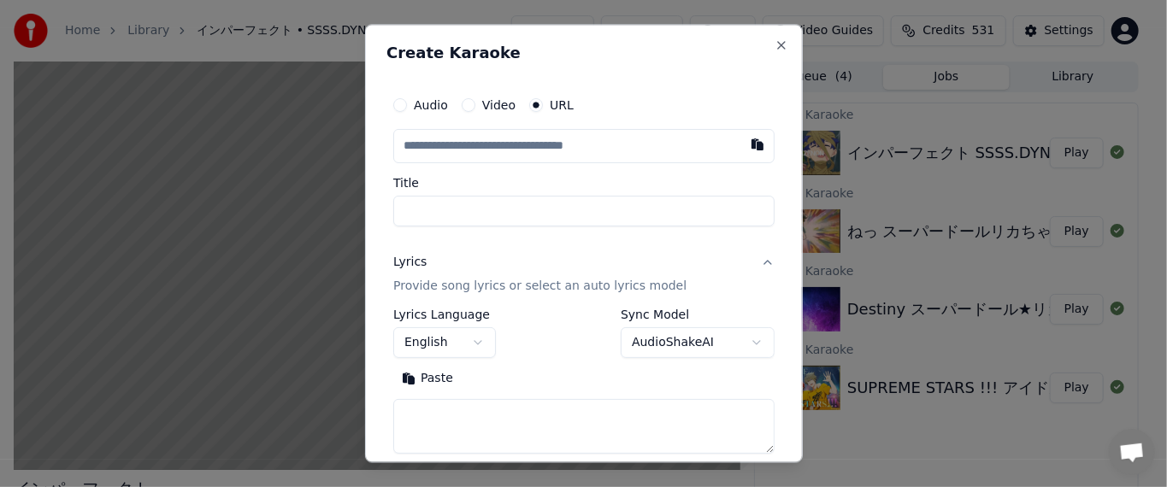
select select
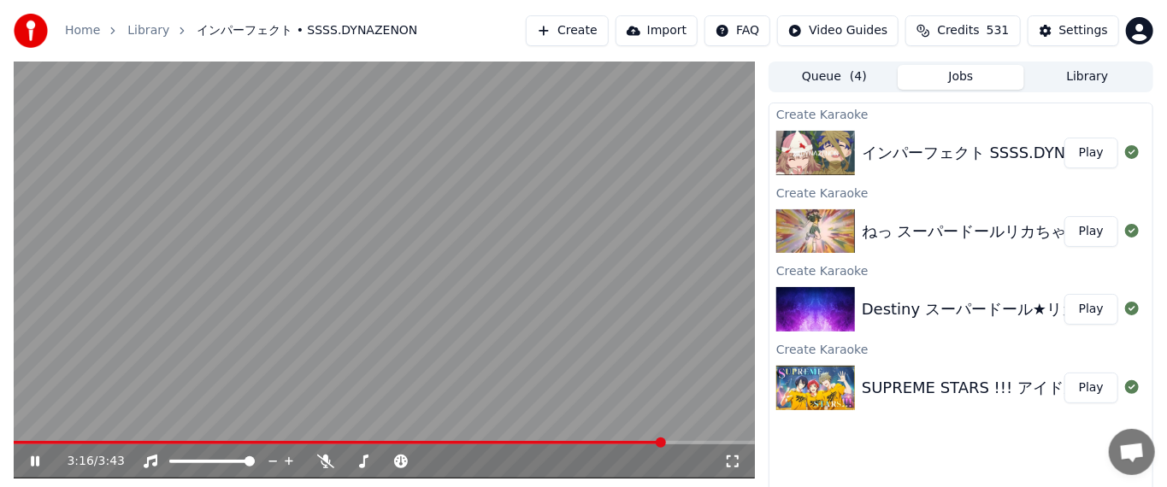
click at [150, 336] on video at bounding box center [384, 270] width 741 height 417
click at [605, 33] on button "Create" at bounding box center [567, 30] width 83 height 31
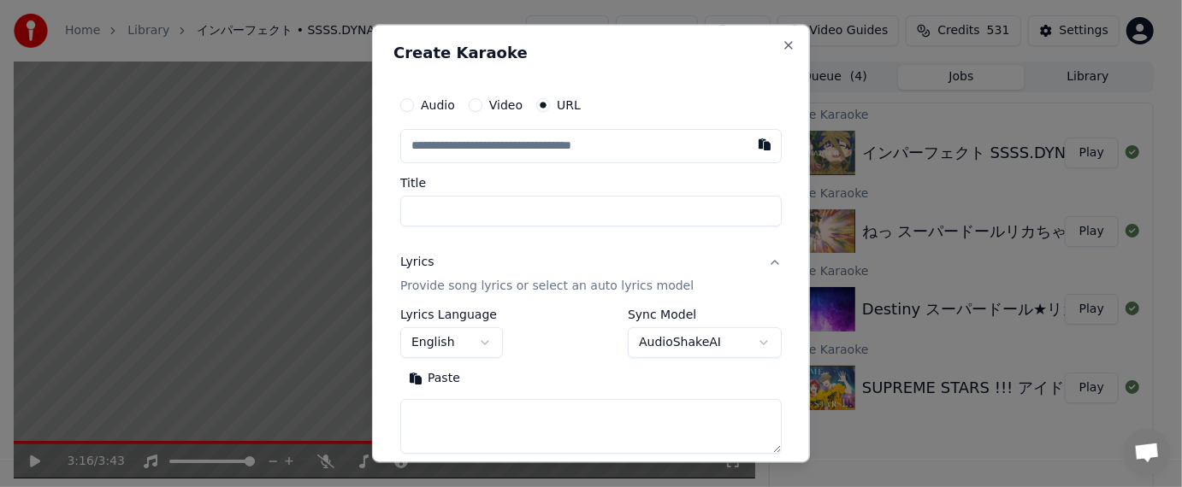
click at [614, 143] on input "text" at bounding box center [590, 147] width 381 height 34
click at [659, 148] on button "button" at bounding box center [764, 145] width 34 height 31
type input "****"
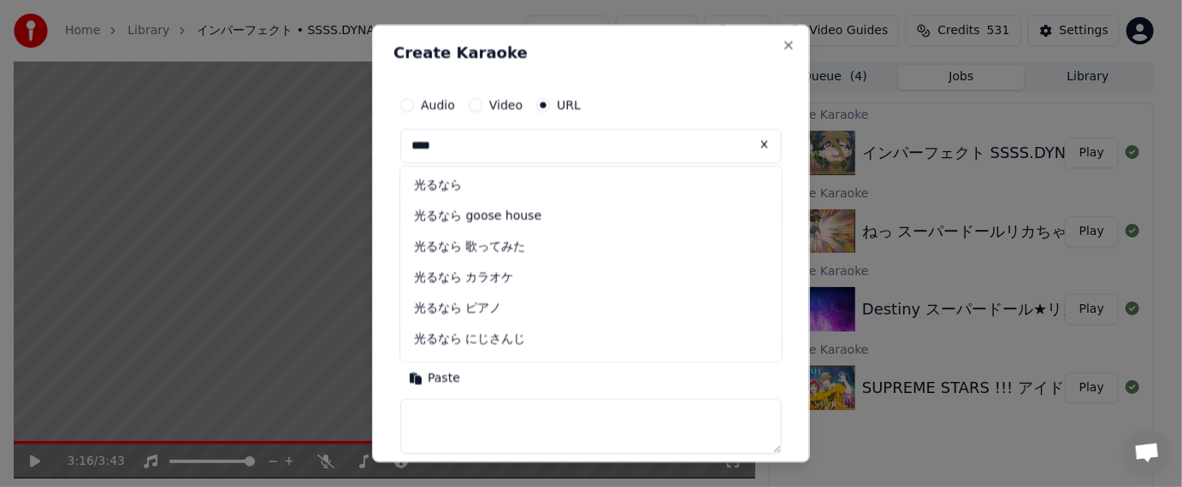
drag, startPoint x: 511, startPoint y: 151, endPoint x: 345, endPoint y: 151, distance: 166.8
click at [345, 151] on body "Home Library インパーフェクト • SSSS.DYNAZENON Create Import FAQ Video Guides Credits 5…" at bounding box center [583, 243] width 1167 height 487
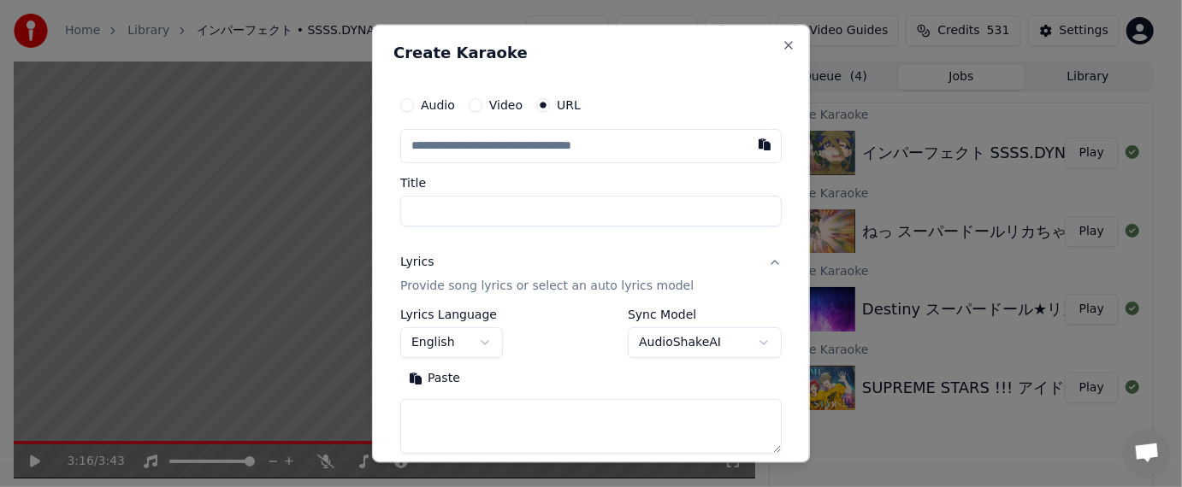
click at [534, 151] on input "text" at bounding box center [590, 147] width 381 height 34
click at [659, 153] on button "button" at bounding box center [764, 145] width 34 height 31
type input "**********"
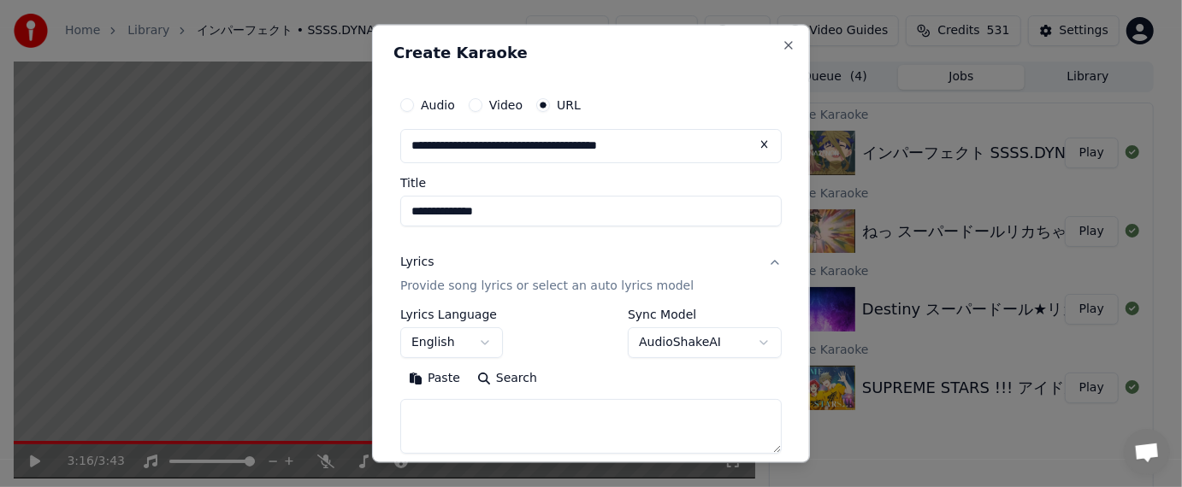
drag, startPoint x: 503, startPoint y: 209, endPoint x: 543, endPoint y: 209, distance: 40.2
click at [558, 210] on input "**********" at bounding box center [590, 212] width 381 height 31
click at [414, 216] on input "**********" at bounding box center [590, 212] width 381 height 31
paste input "****"
drag, startPoint x: 550, startPoint y: 210, endPoint x: 688, endPoint y: 218, distance: 138.8
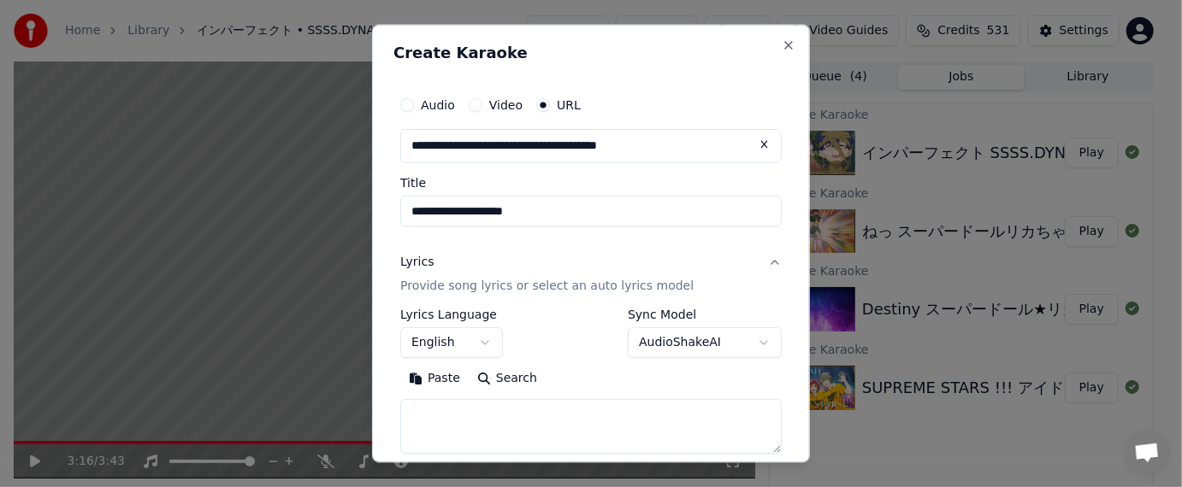
click at [659, 217] on input "**********" at bounding box center [590, 212] width 381 height 31
type input "**********"
click at [490, 345] on body "**********" at bounding box center [583, 243] width 1167 height 487
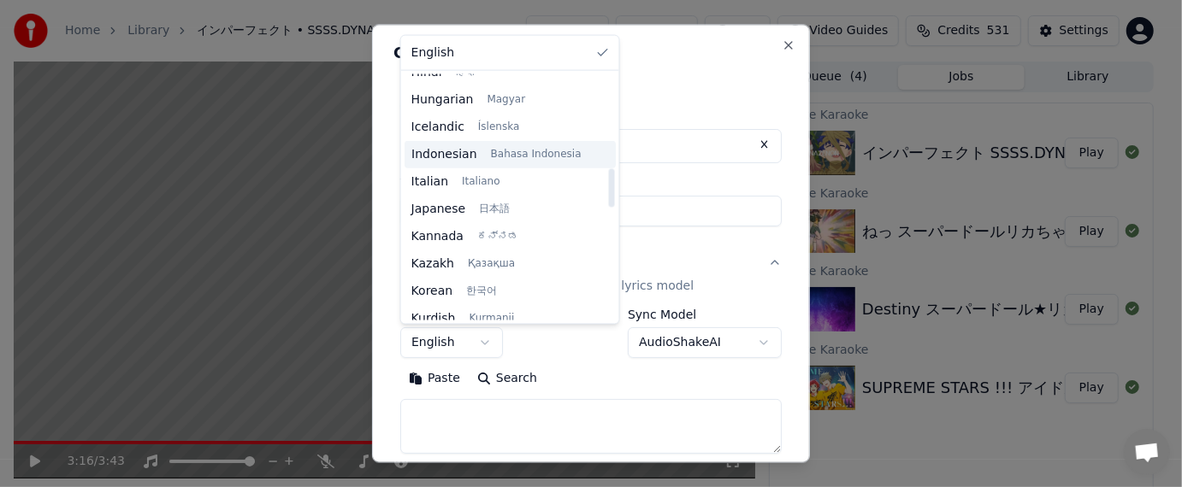
scroll to position [599, 0]
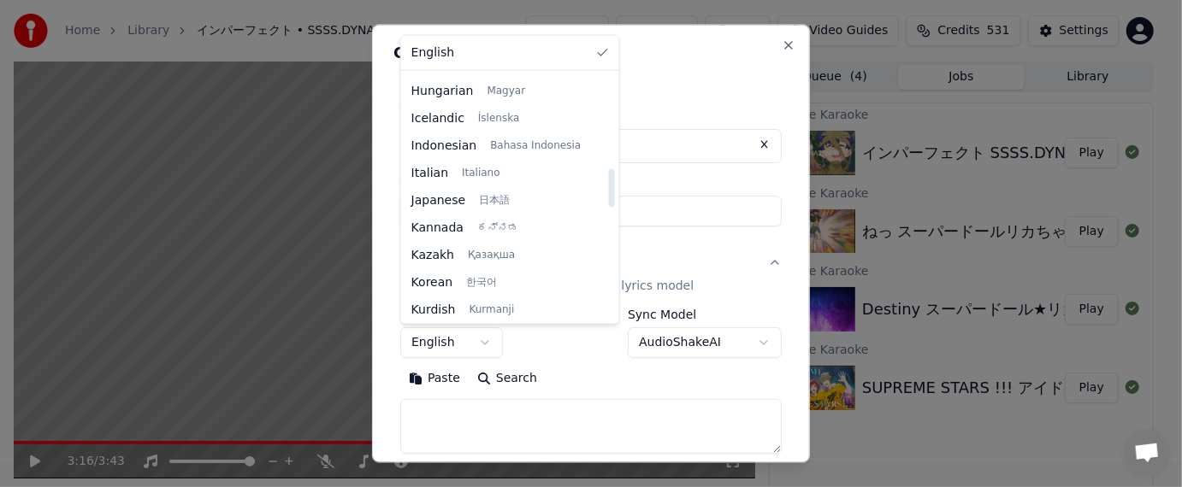
select select "**"
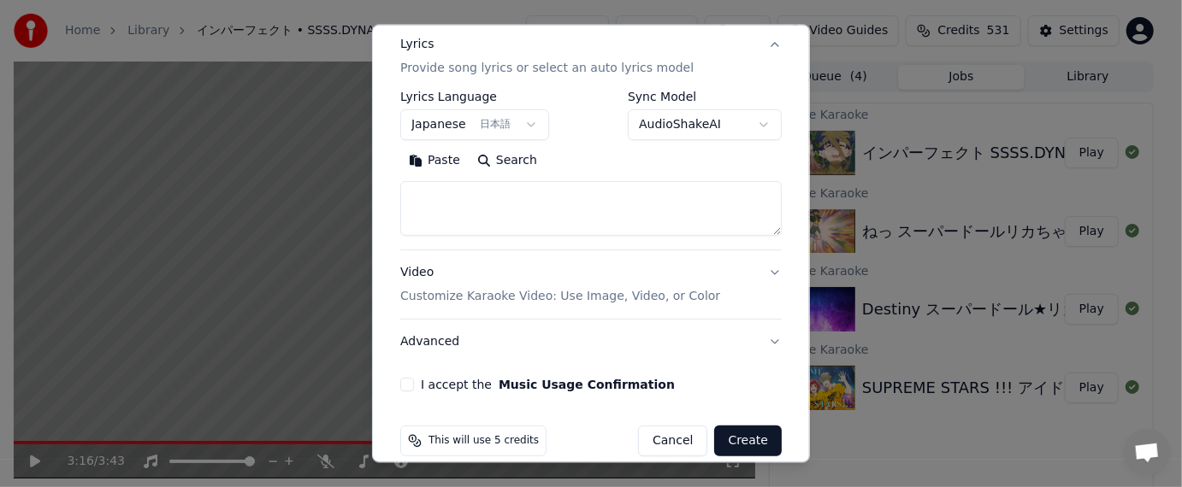
scroll to position [239, 0]
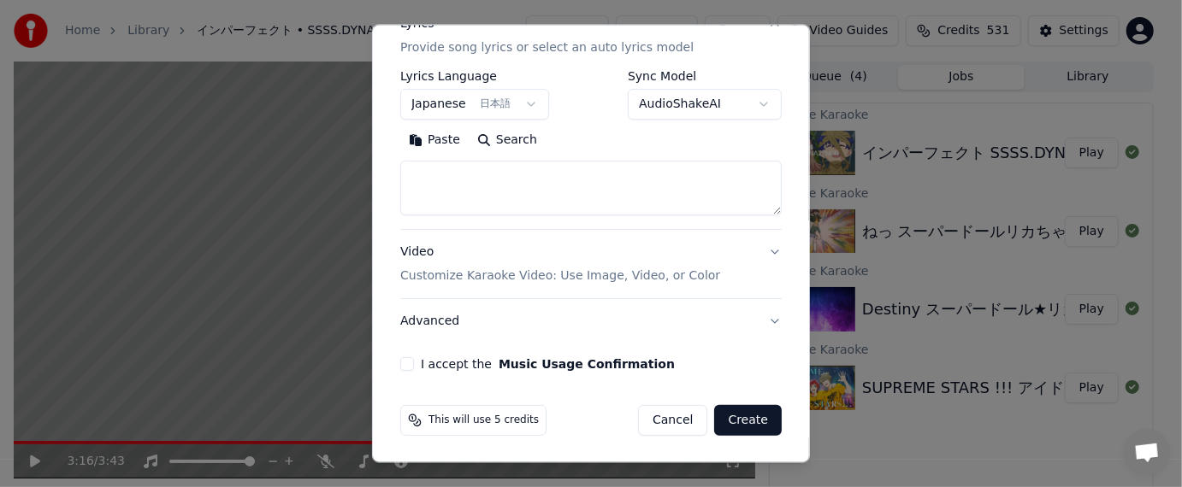
click at [570, 328] on button "Advanced" at bounding box center [590, 320] width 381 height 44
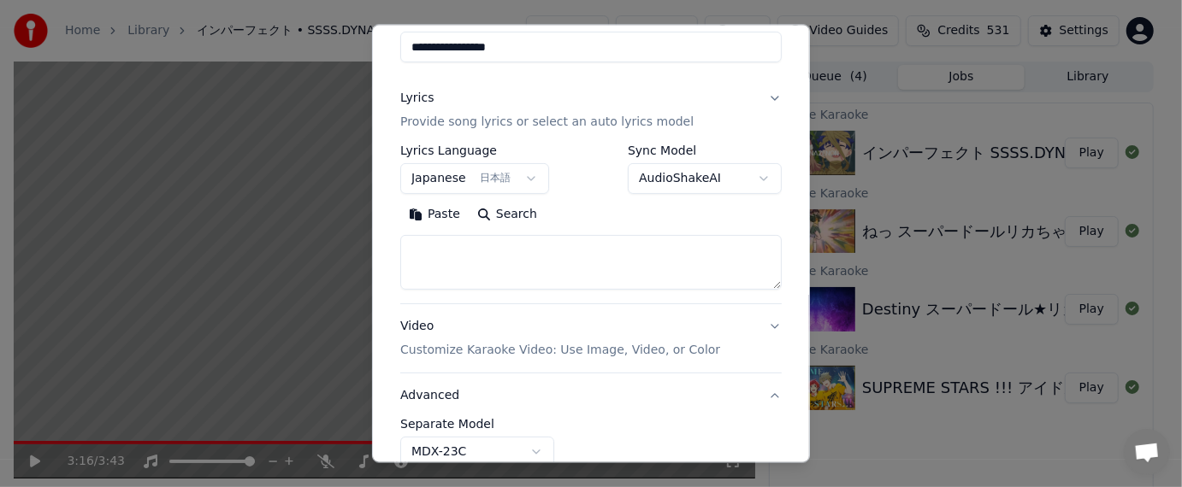
scroll to position [143, 0]
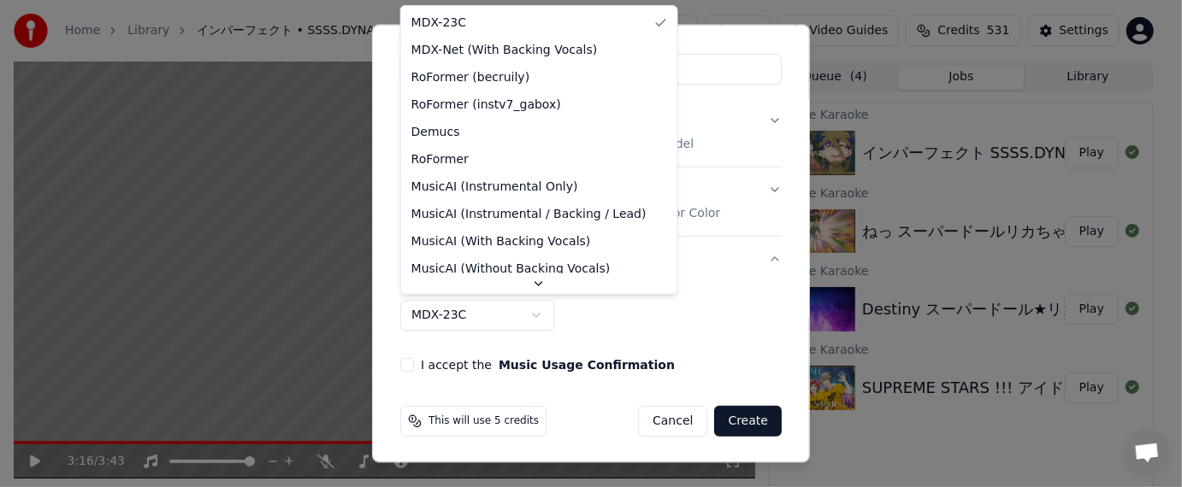
click at [533, 313] on body "**********" at bounding box center [583, 243] width 1167 height 487
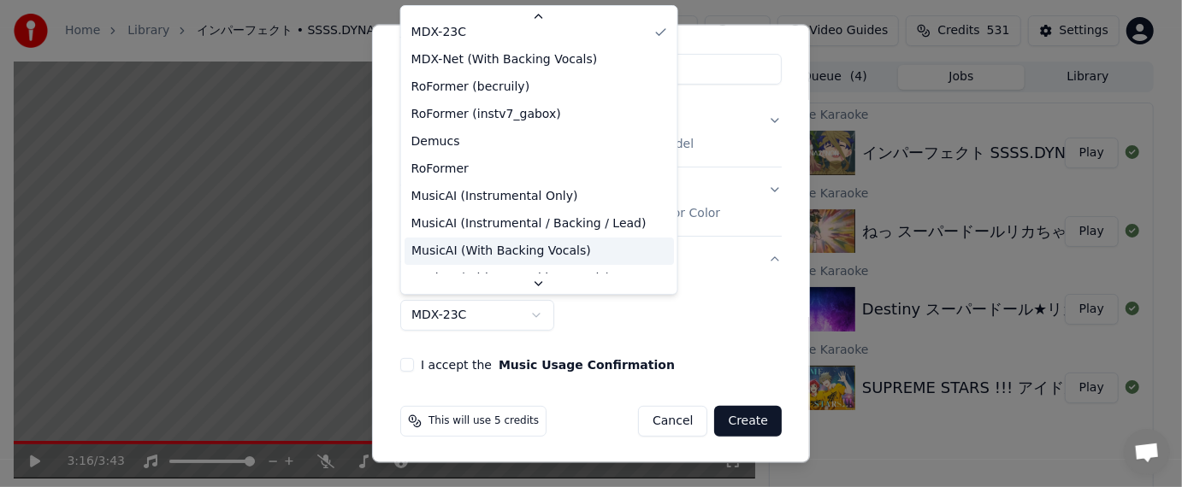
scroll to position [0, 0]
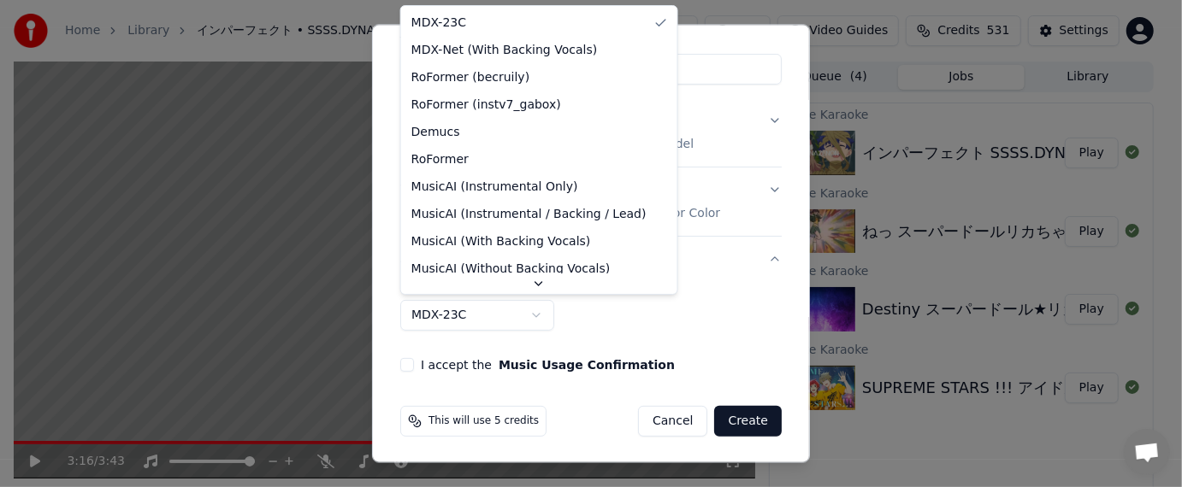
select select "**********"
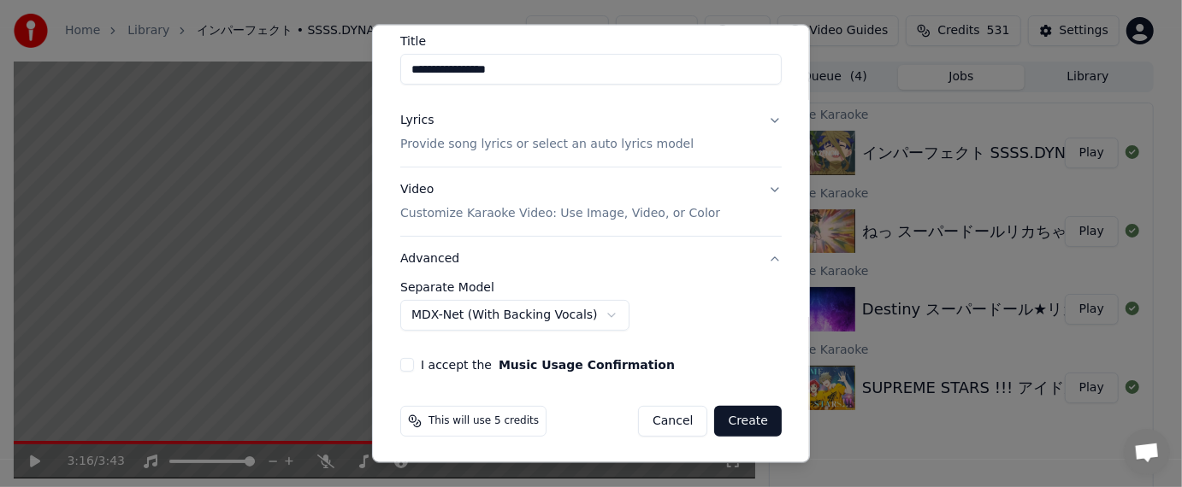
click at [408, 362] on button "I accept the Music Usage Confirmation" at bounding box center [407, 364] width 14 height 14
click at [659, 421] on button "Create" at bounding box center [748, 420] width 68 height 31
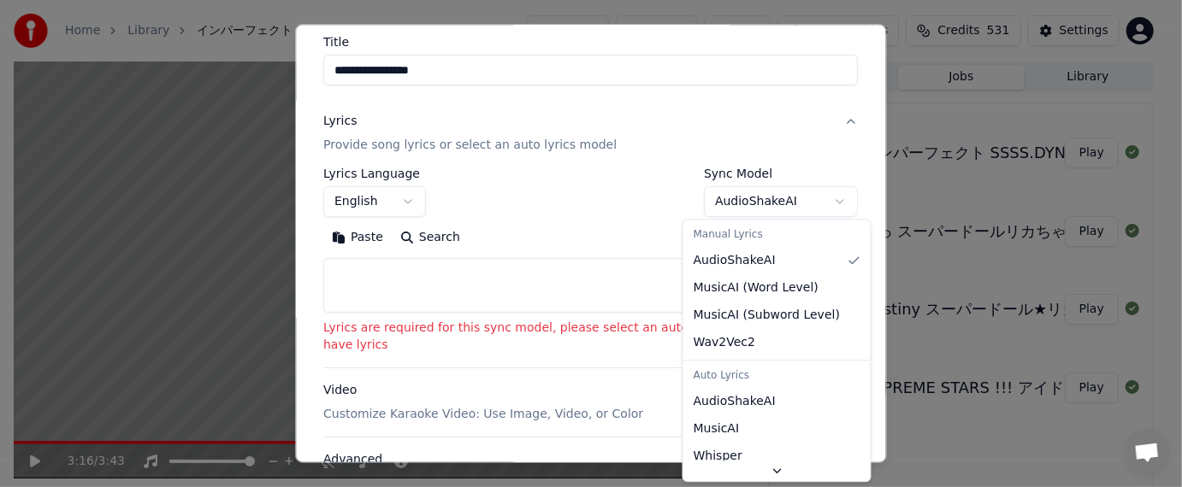
click at [659, 205] on body "**********" at bounding box center [583, 243] width 1167 height 487
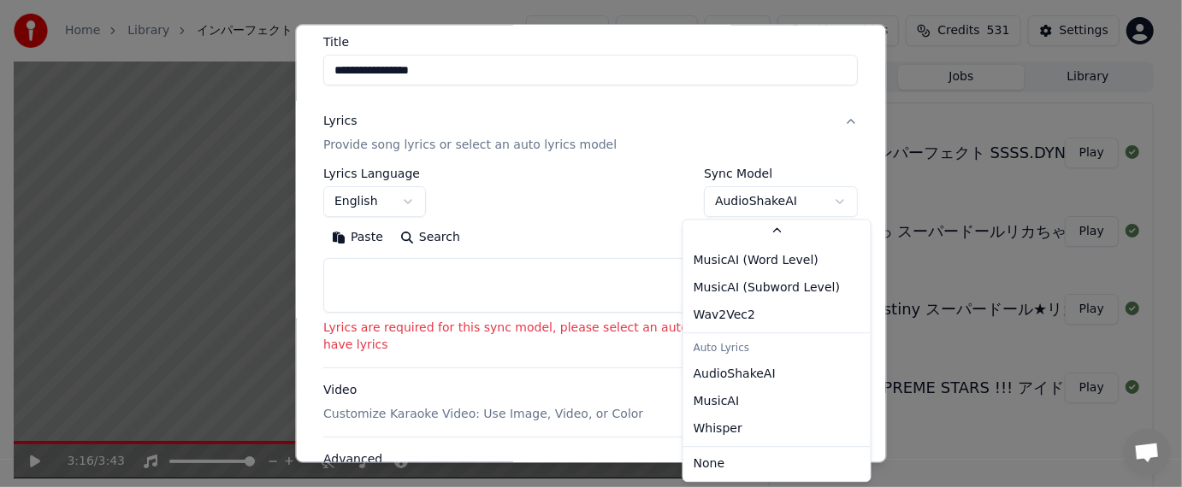
scroll to position [47, 0]
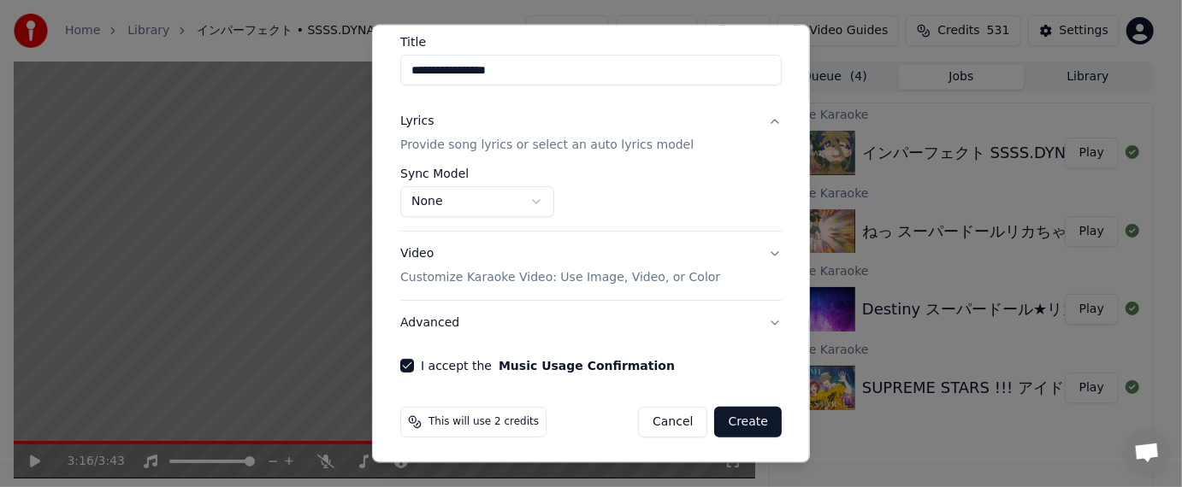
click at [659, 418] on button "Create" at bounding box center [748, 421] width 68 height 31
select select "**********"
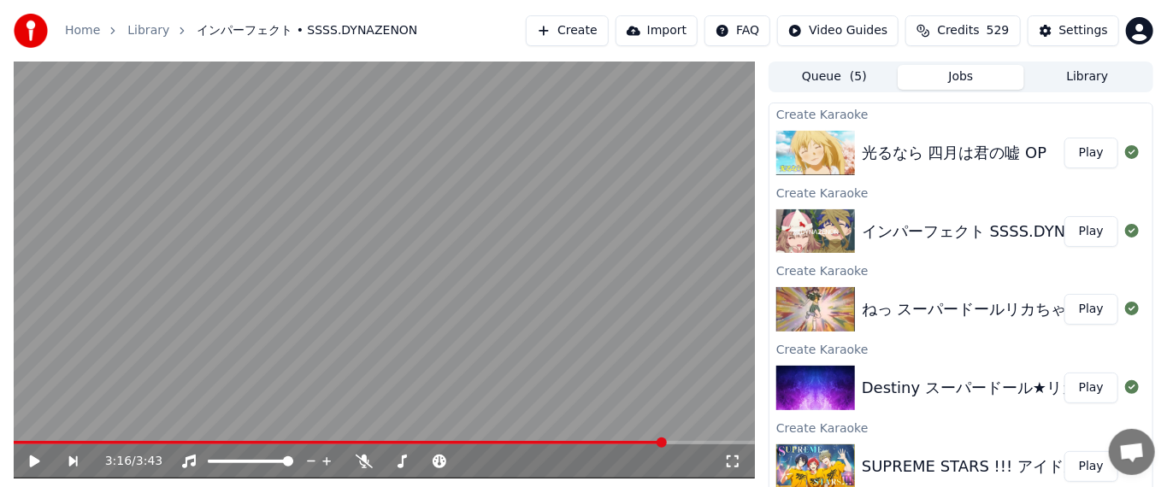
click at [595, 34] on button "Create" at bounding box center [567, 30] width 83 height 31
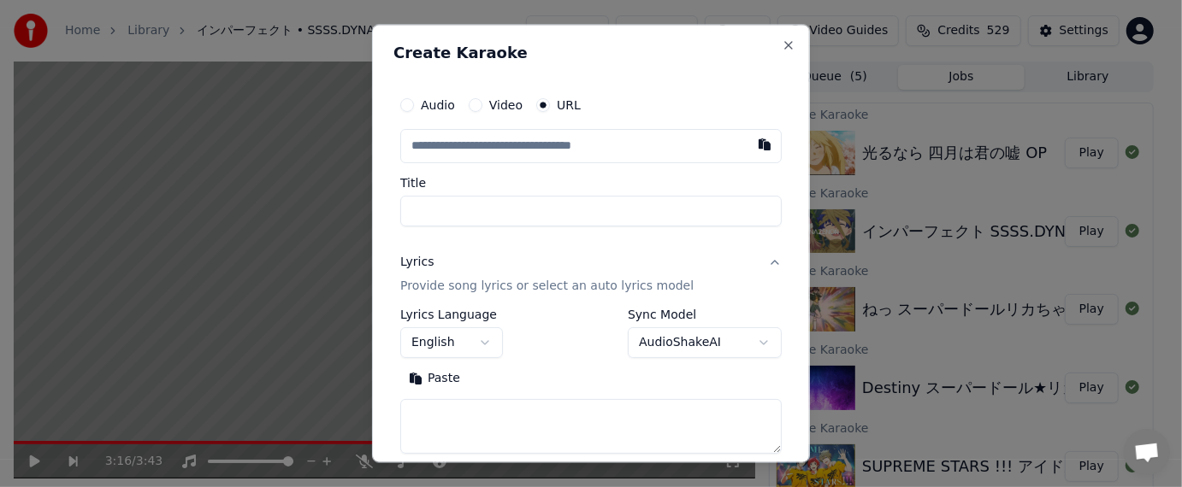
click at [659, 143] on button "button" at bounding box center [764, 145] width 34 height 31
type input "**********"
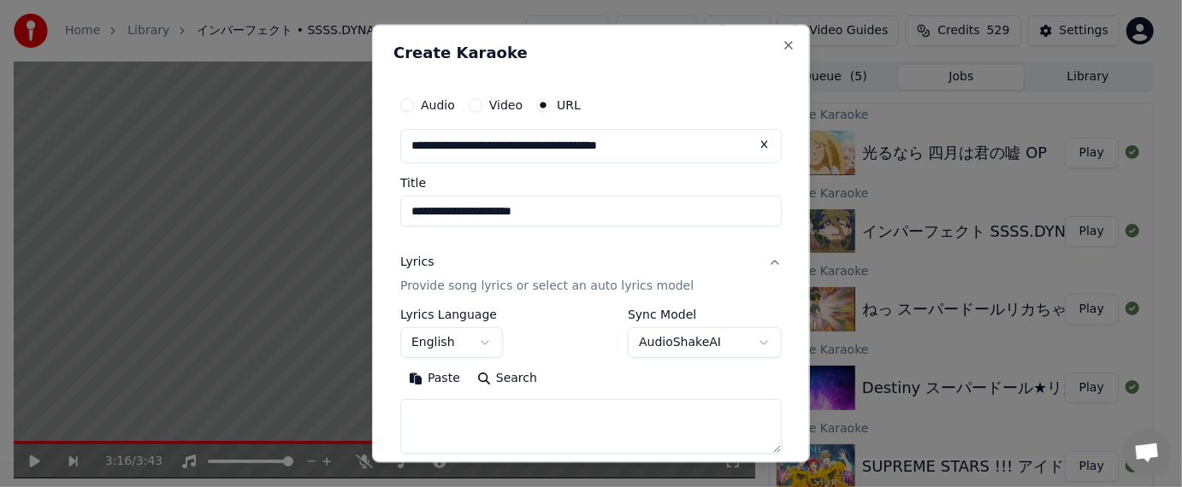
click at [523, 210] on input "**********" at bounding box center [590, 212] width 381 height 31
type input "**********"
click at [476, 347] on body "**********" at bounding box center [583, 243] width 1167 height 487
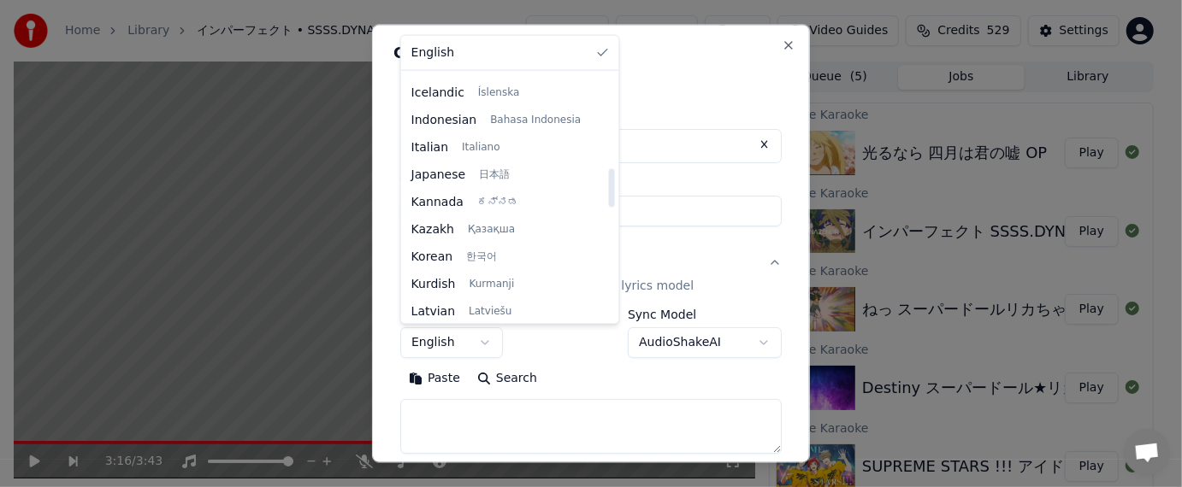
scroll to position [599, 0]
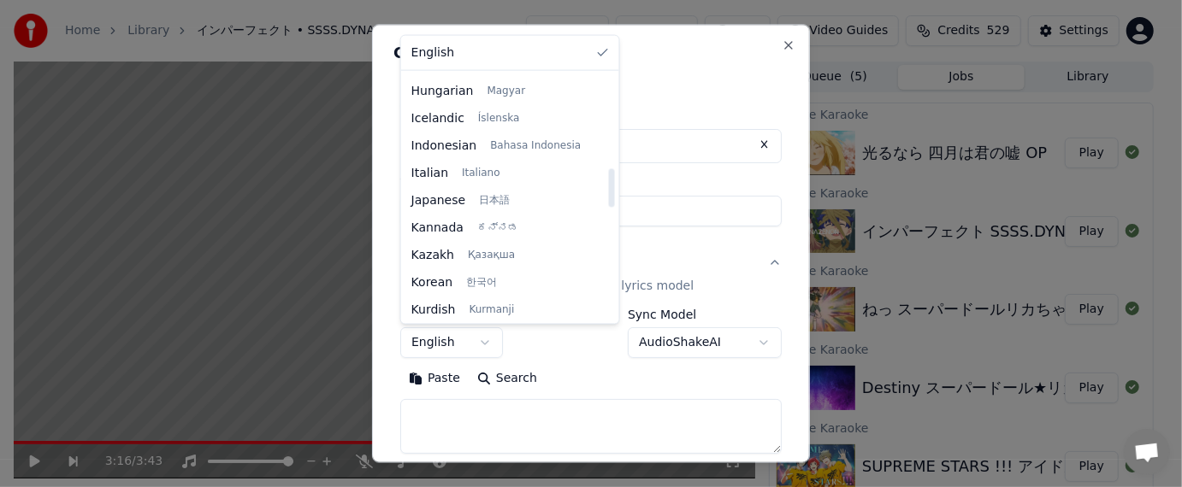
select select "**"
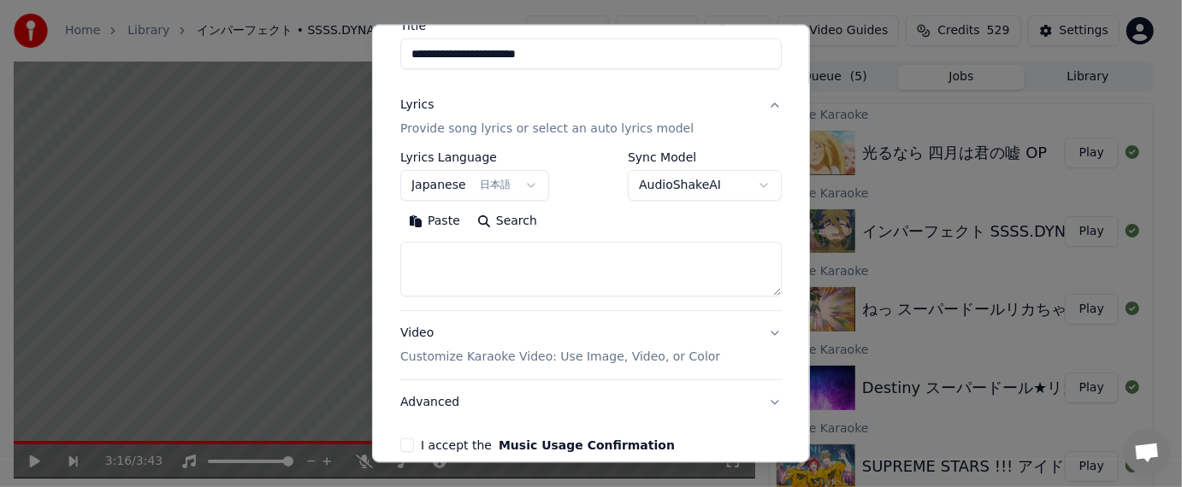
scroll to position [239, 0]
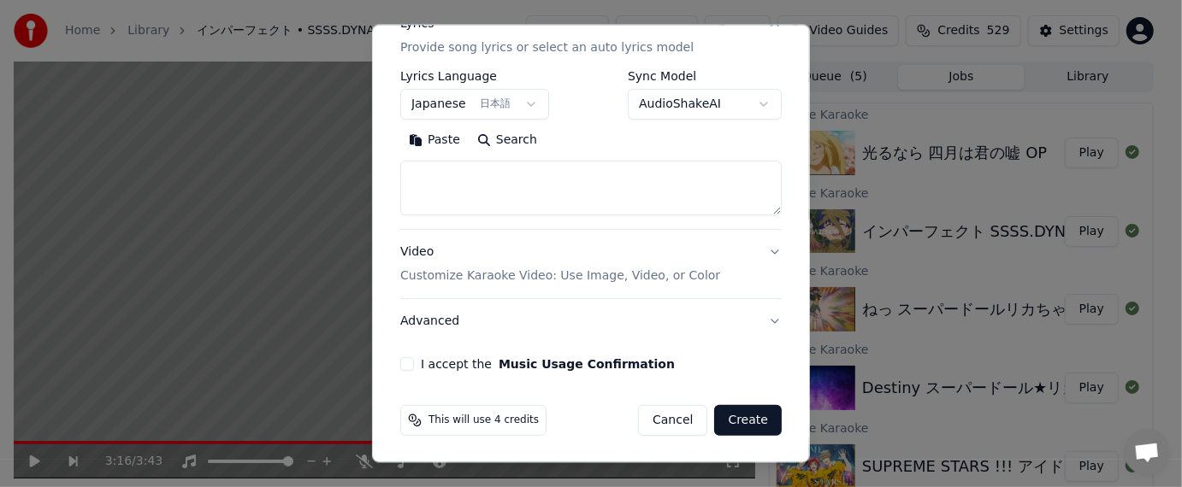
click at [476, 318] on button "Advanced" at bounding box center [590, 320] width 381 height 44
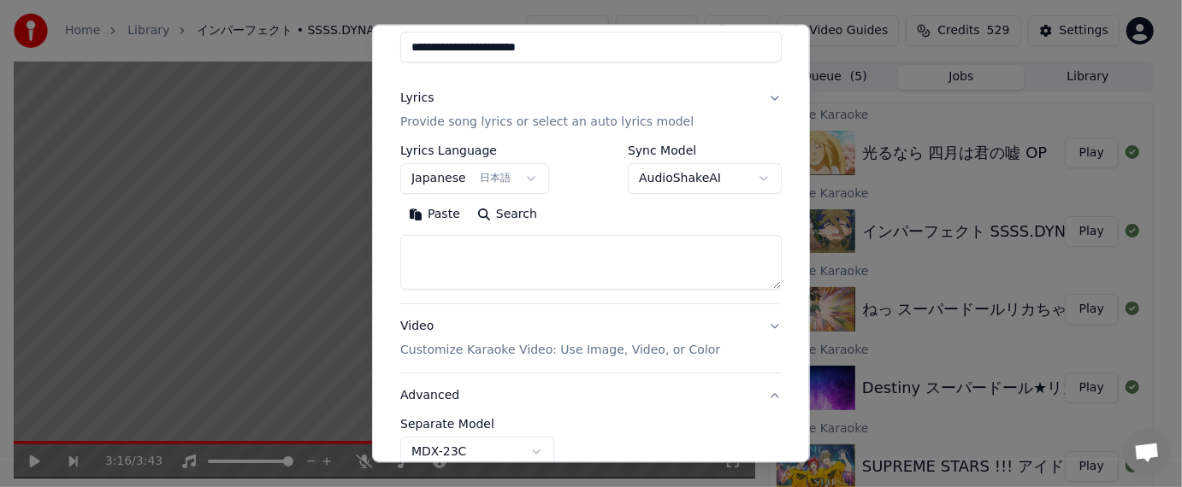
scroll to position [143, 0]
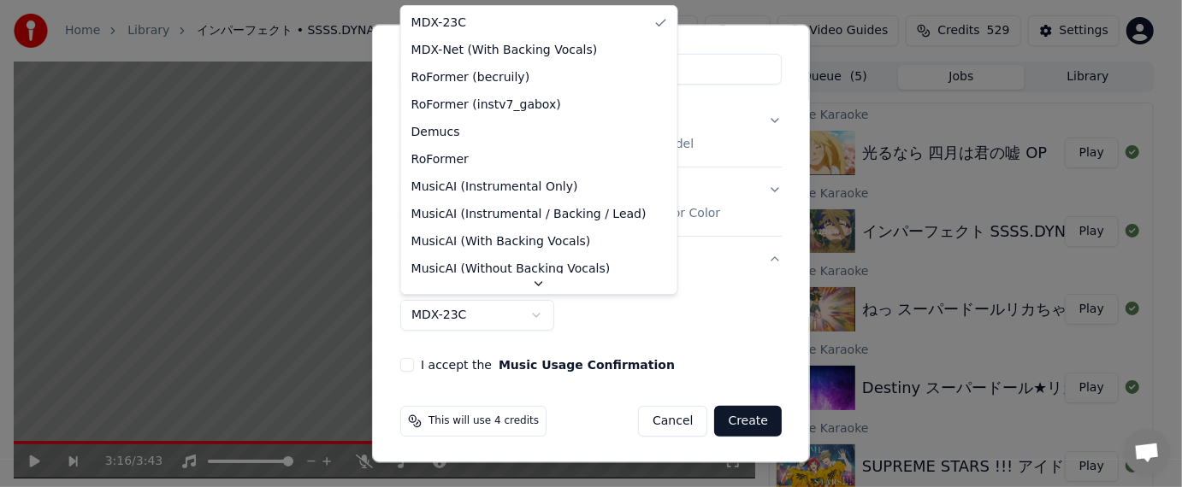
click at [534, 318] on body "**********" at bounding box center [583, 243] width 1167 height 487
select select "**********"
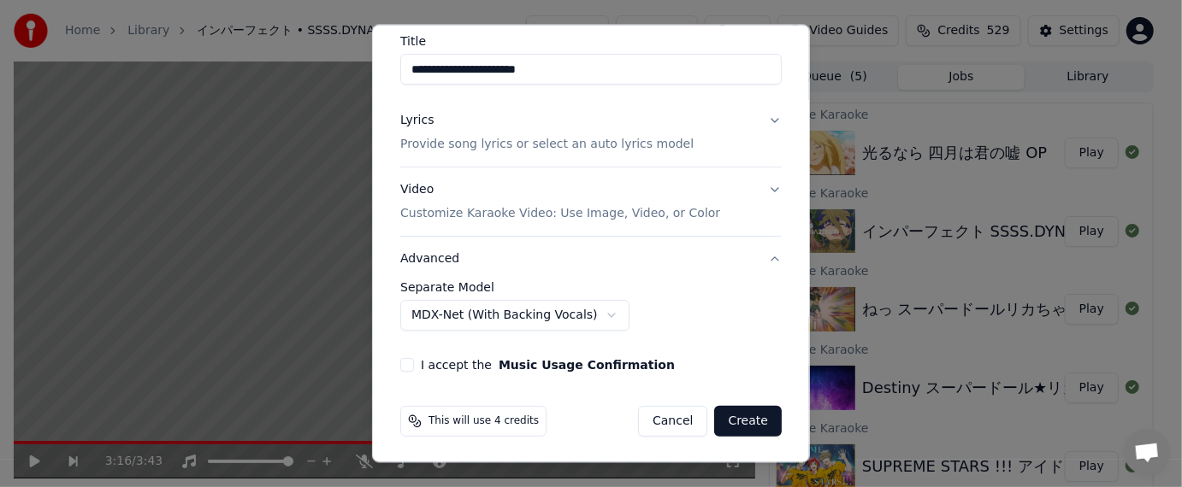
click at [411, 357] on button "I accept the Music Usage Confirmation" at bounding box center [407, 364] width 14 height 14
click at [659, 414] on button "Create" at bounding box center [748, 420] width 68 height 31
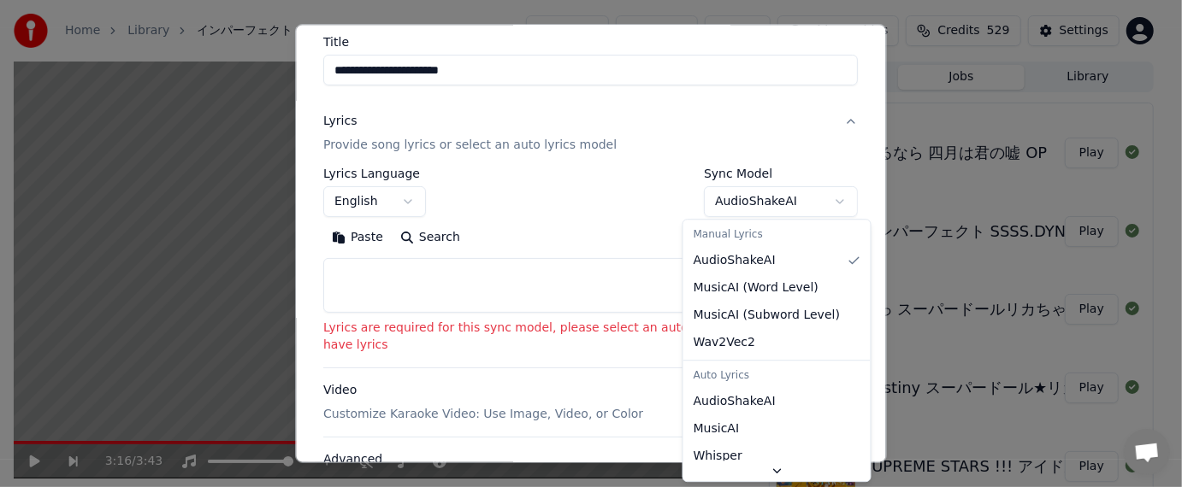
click at [659, 204] on body "**********" at bounding box center [583, 243] width 1167 height 487
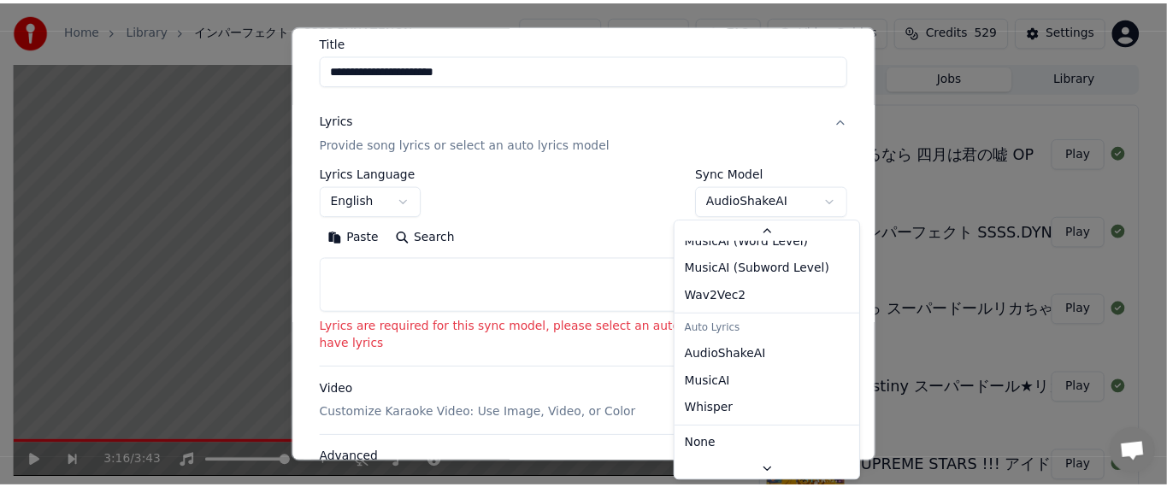
scroll to position [47, 0]
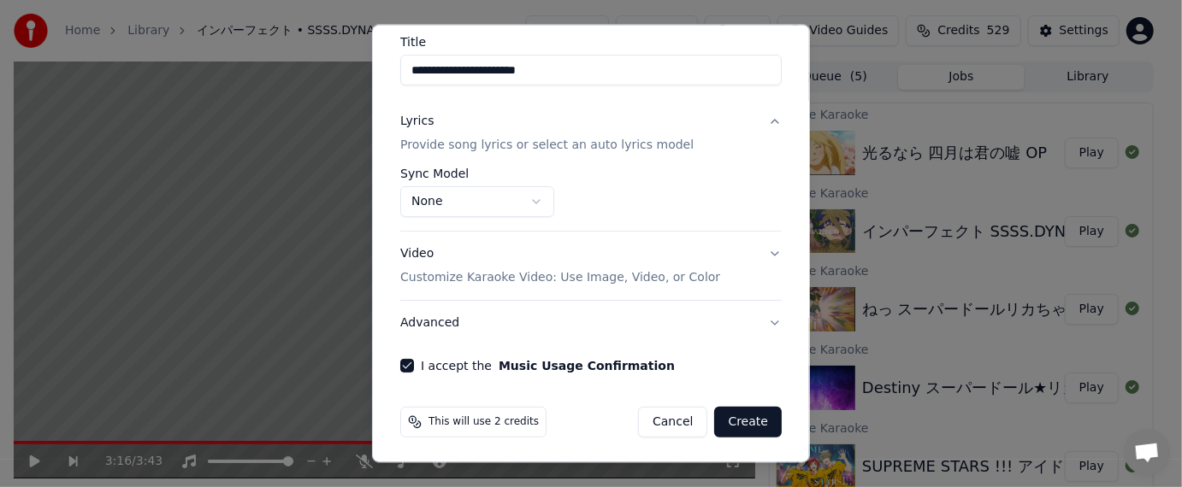
click at [659, 422] on button "Create" at bounding box center [748, 421] width 68 height 31
select select "**********"
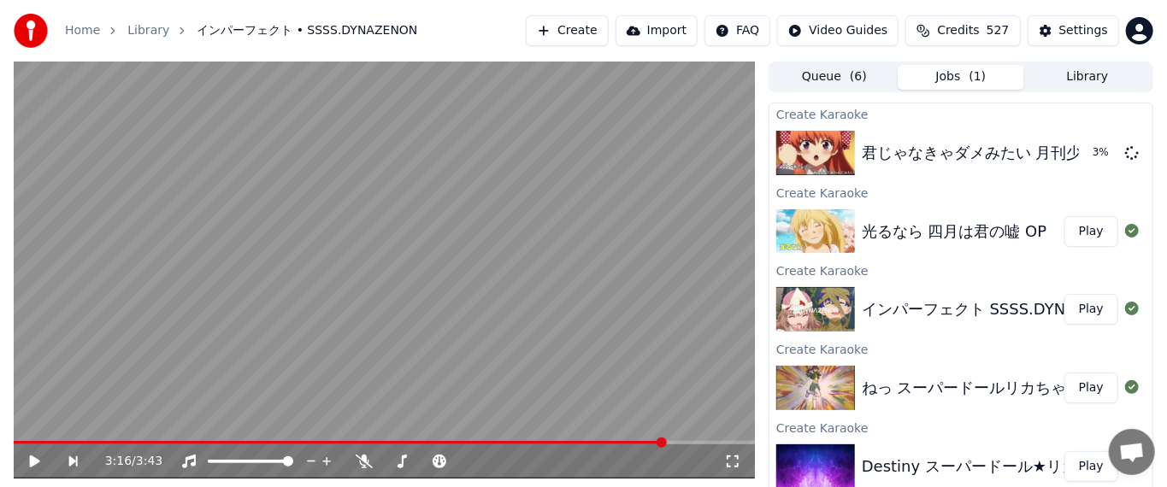
click at [659, 239] on button "Play" at bounding box center [1092, 231] width 54 height 31
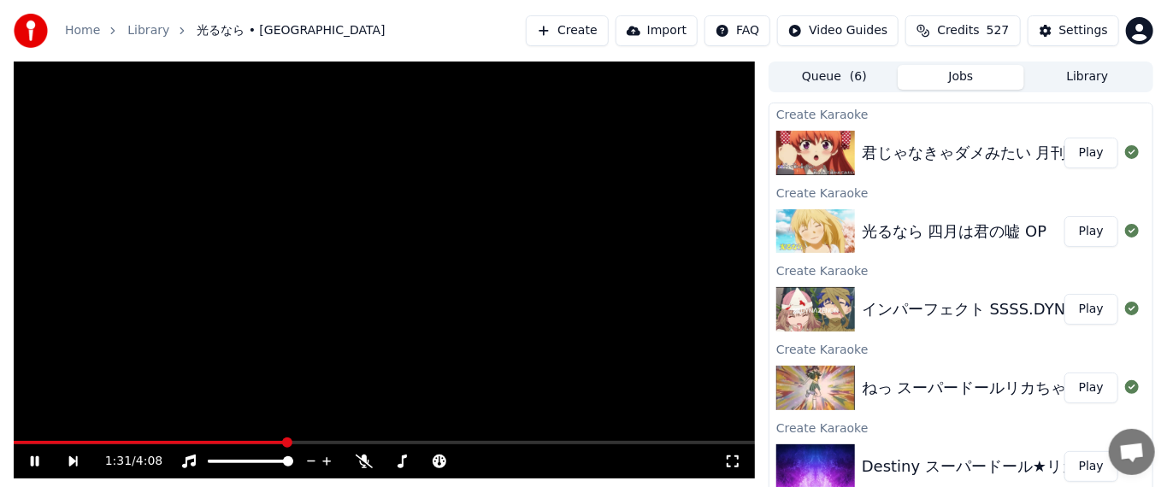
click at [659, 150] on button "Play" at bounding box center [1092, 153] width 54 height 31
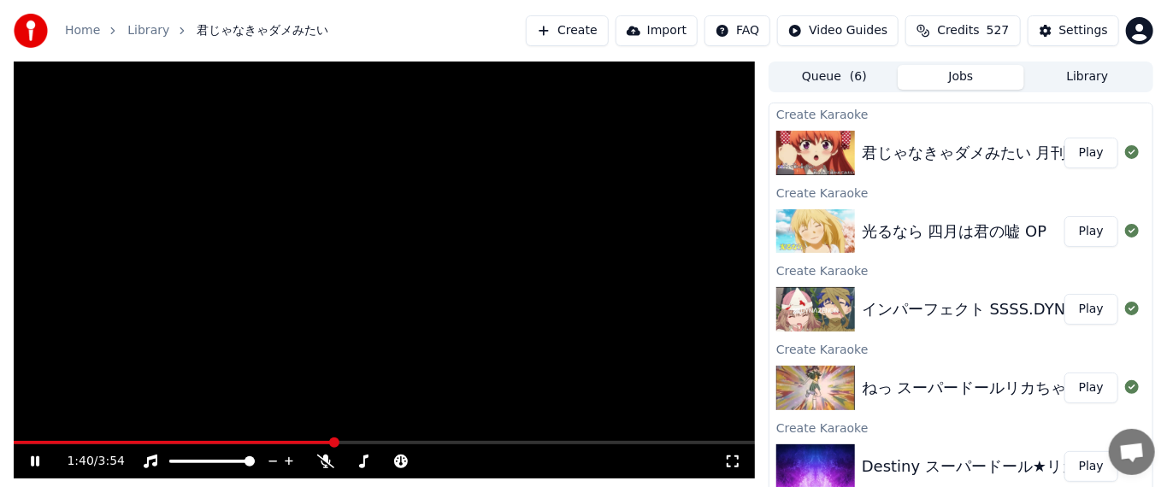
click at [263, 211] on video at bounding box center [384, 270] width 741 height 417
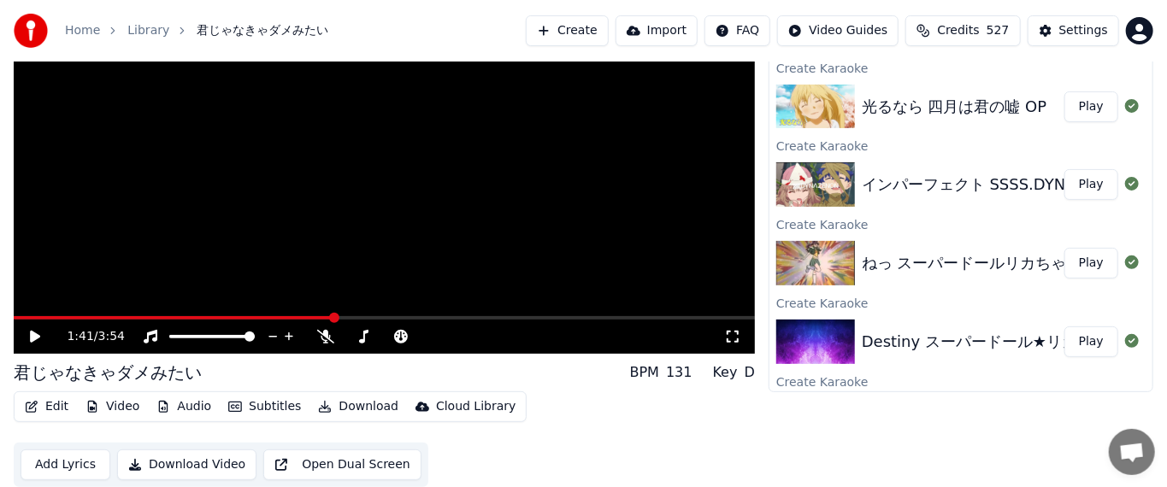
click at [145, 31] on link "Library" at bounding box center [148, 30] width 42 height 17
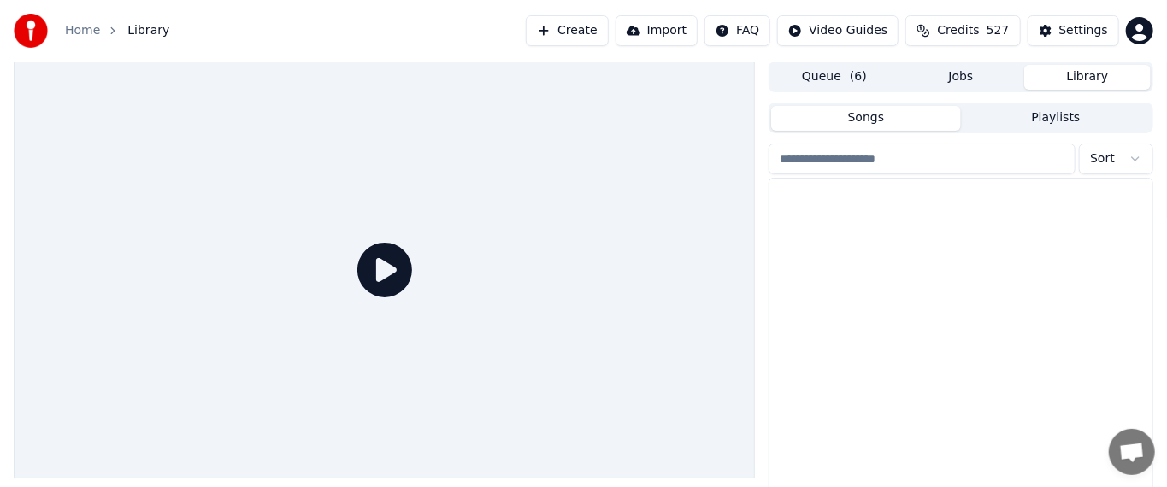
click at [659, 81] on button "Library" at bounding box center [1088, 77] width 127 height 25
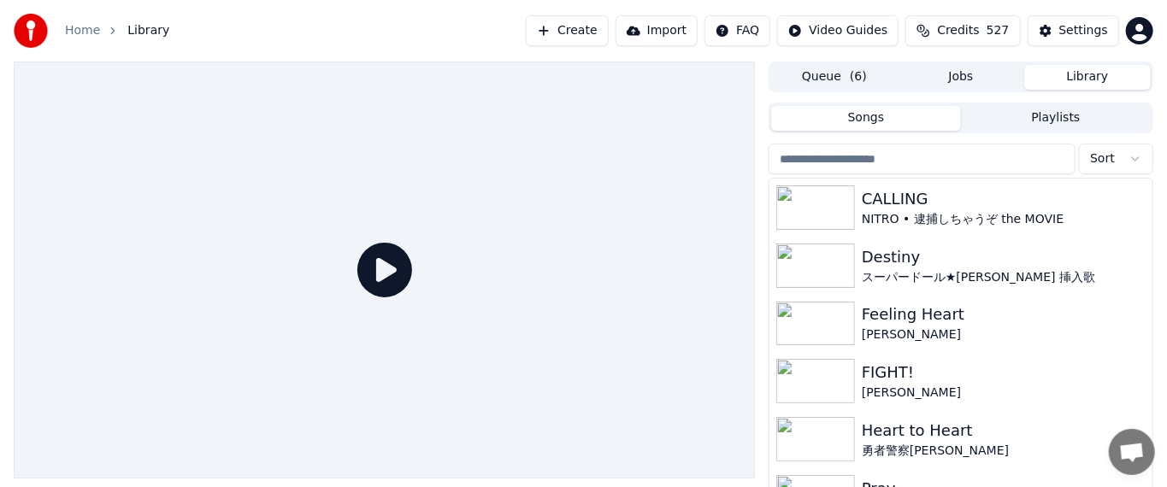
click at [659, 165] on input "search" at bounding box center [922, 159] width 307 height 31
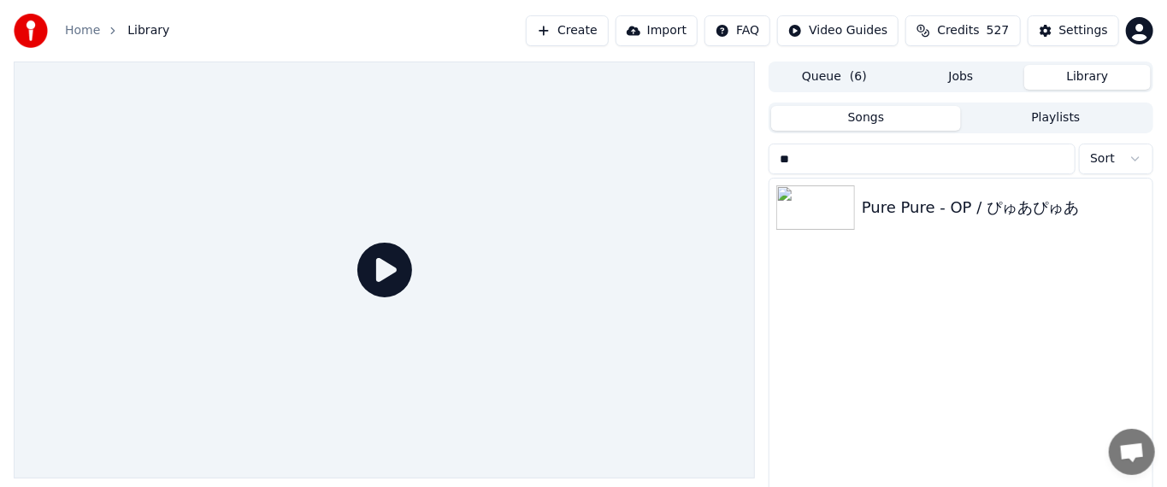
type input "*"
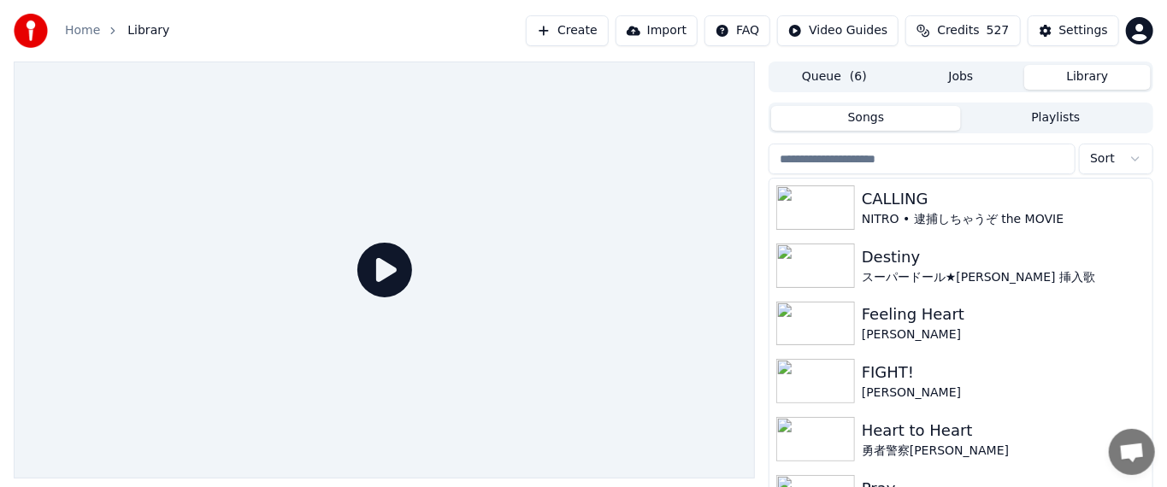
click at [659, 163] on input "search" at bounding box center [922, 159] width 307 height 31
click at [603, 33] on button "Create" at bounding box center [567, 30] width 83 height 31
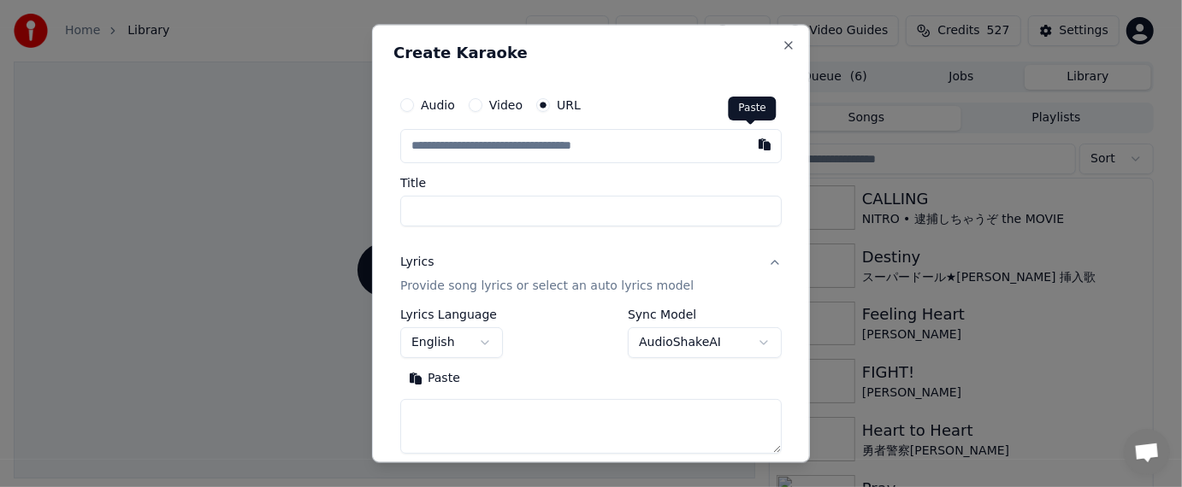
click at [659, 140] on button "button" at bounding box center [764, 145] width 34 height 31
type input "**********"
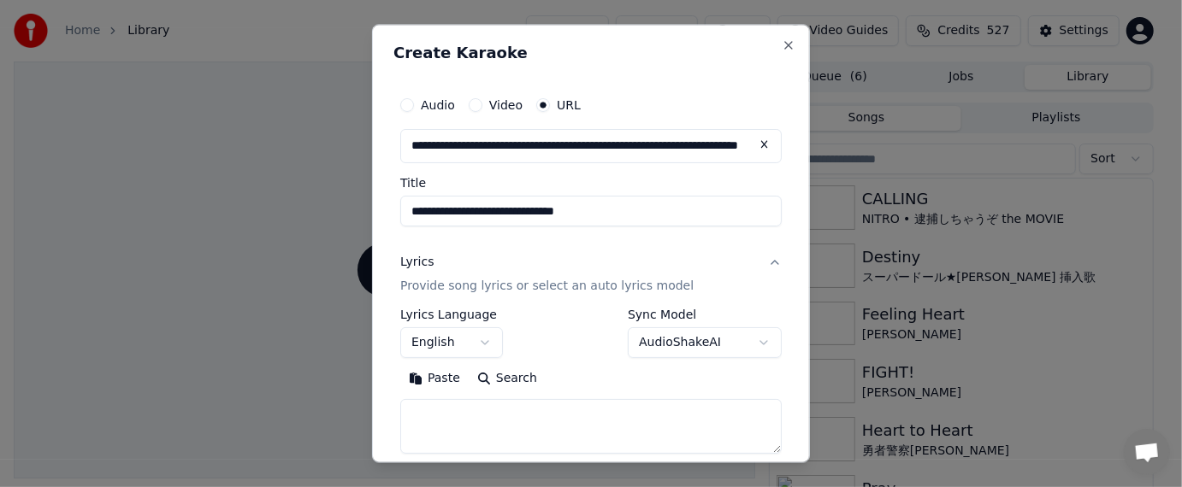
drag, startPoint x: 584, startPoint y: 215, endPoint x: 522, endPoint y: 212, distance: 62.5
click at [522, 212] on input "**********" at bounding box center [590, 212] width 381 height 31
click at [404, 214] on input "**********" at bounding box center [590, 212] width 381 height 31
paste input "********"
click at [472, 221] on input "**********" at bounding box center [590, 212] width 381 height 31
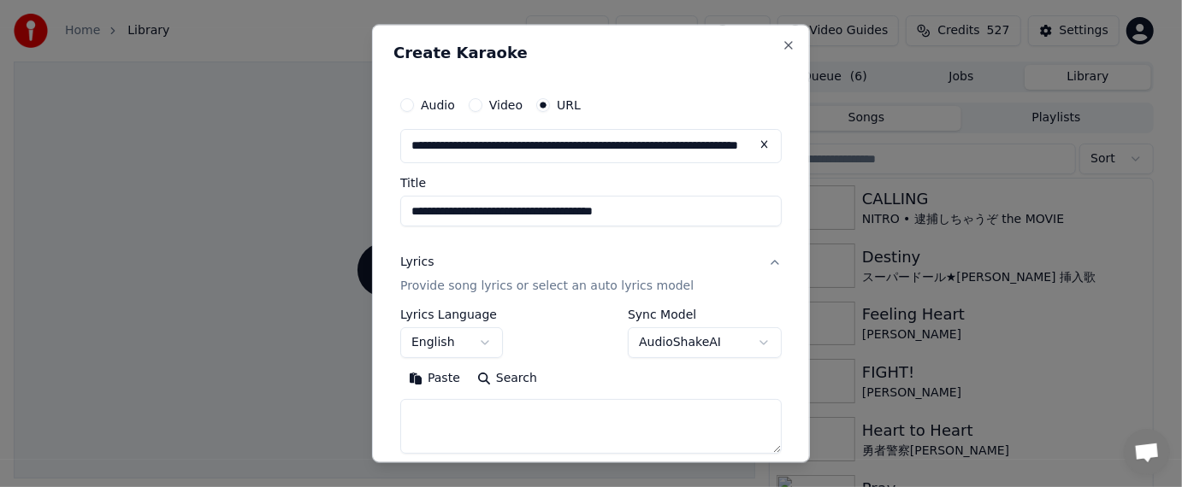
click at [477, 220] on input "**********" at bounding box center [590, 212] width 381 height 31
drag, startPoint x: 587, startPoint y: 210, endPoint x: 860, endPoint y: 206, distance: 273.7
click at [659, 206] on body "**********" at bounding box center [583, 243] width 1167 height 487
drag, startPoint x: 734, startPoint y: 220, endPoint x: 587, endPoint y: 227, distance: 147.3
click at [588, 225] on input "**********" at bounding box center [590, 212] width 381 height 31
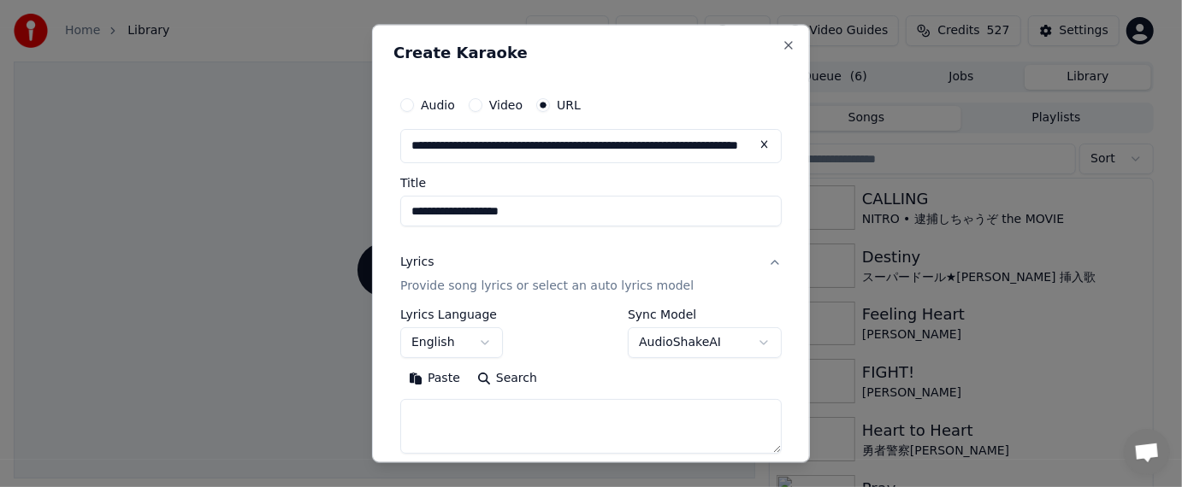
type input "**********"
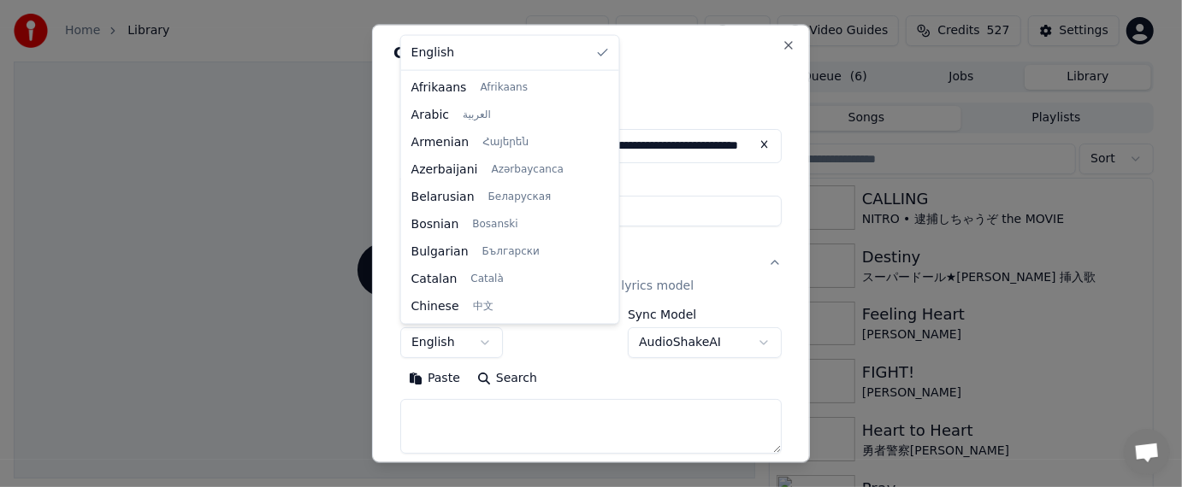
click at [483, 351] on body "**********" at bounding box center [583, 243] width 1167 height 487
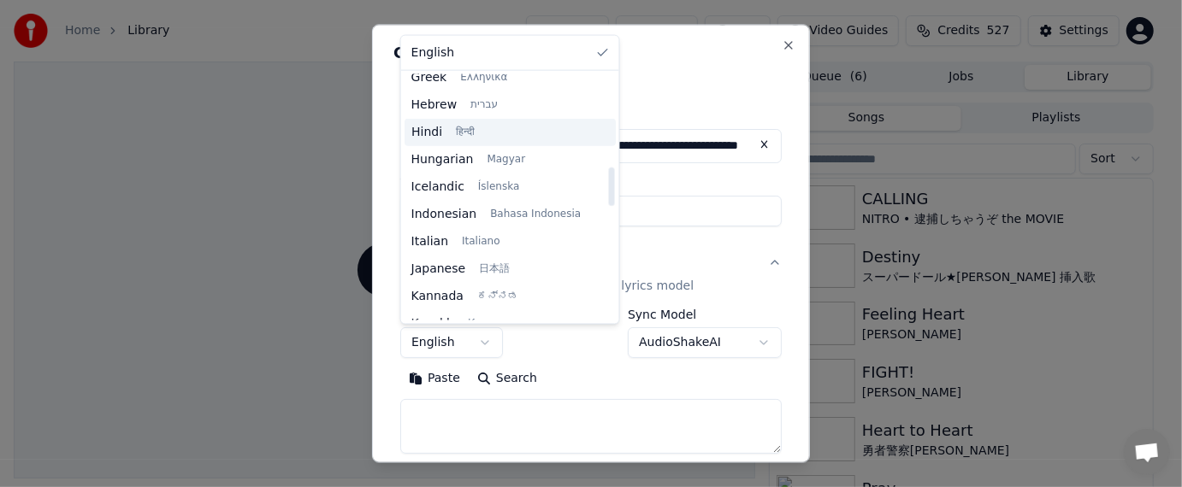
scroll to position [599, 0]
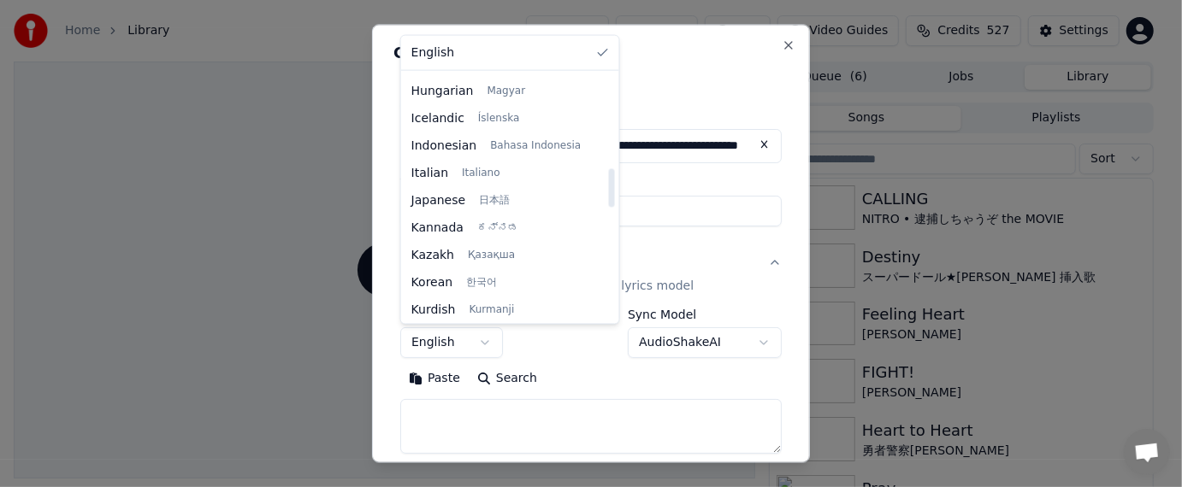
select select "**"
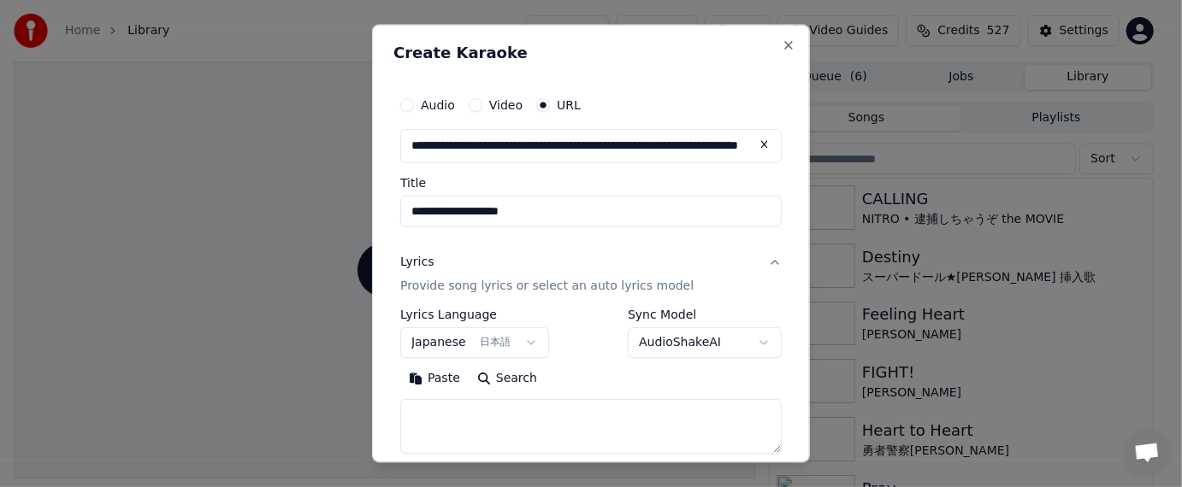
click at [440, 381] on button "Paste" at bounding box center [434, 378] width 68 height 27
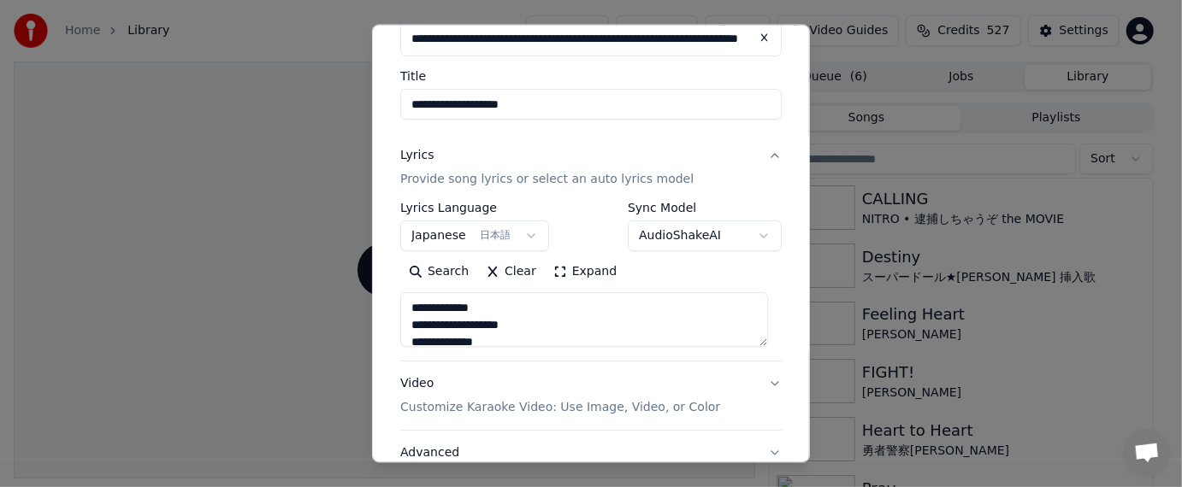
scroll to position [239, 0]
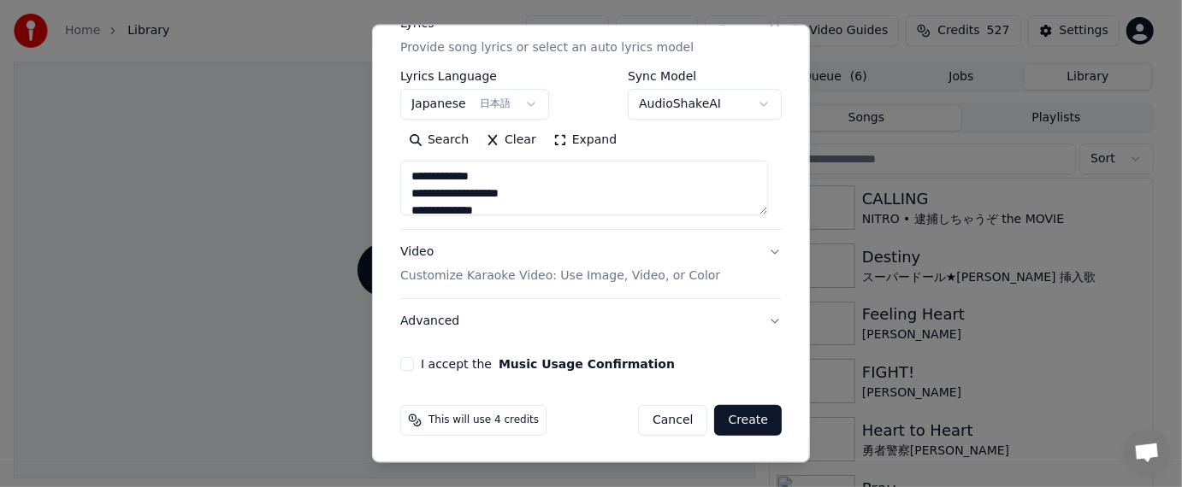
click at [428, 324] on button "Advanced" at bounding box center [590, 320] width 381 height 44
type textarea "**********"
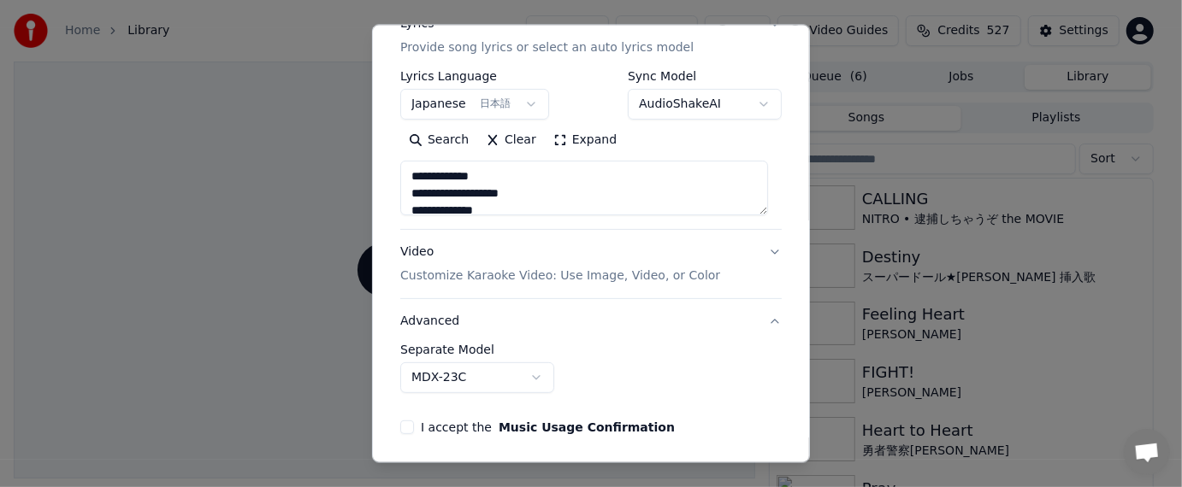
scroll to position [143, 0]
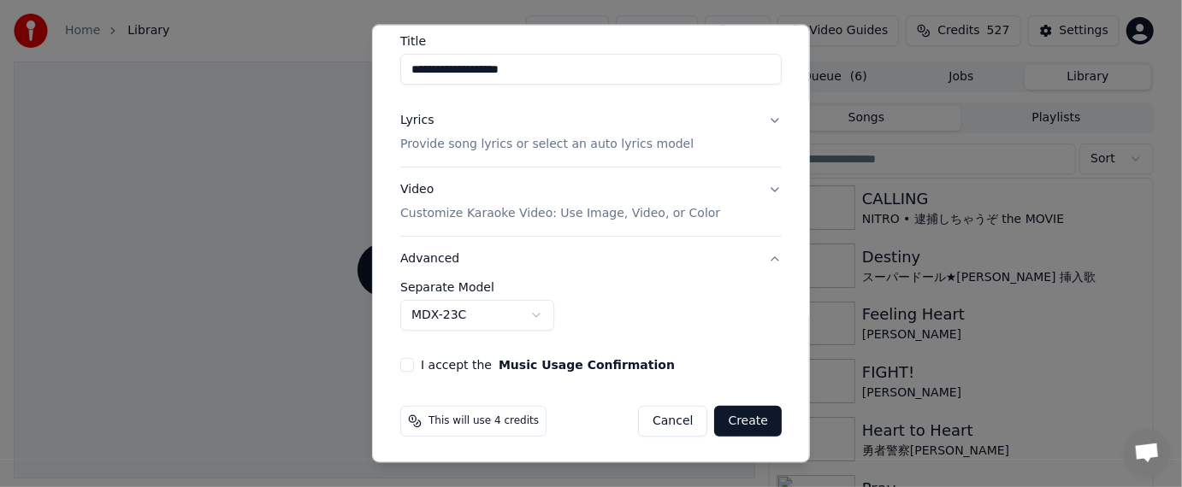
click at [533, 318] on body "**********" at bounding box center [583, 243] width 1167 height 487
click at [408, 361] on button "I accept the Music Usage Confirmation" at bounding box center [407, 364] width 14 height 14
click at [659, 423] on button "Create" at bounding box center [748, 420] width 68 height 31
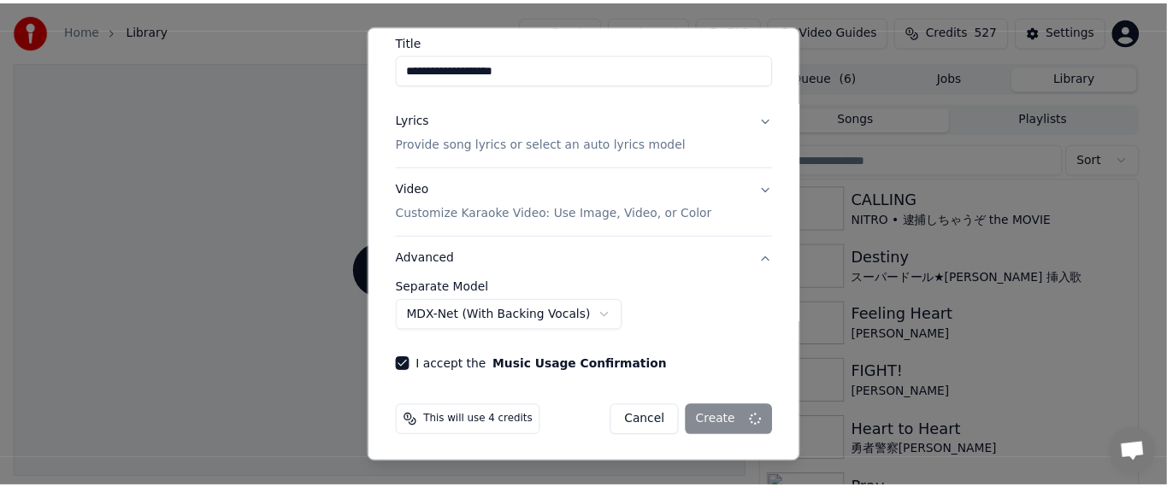
scroll to position [142, 0]
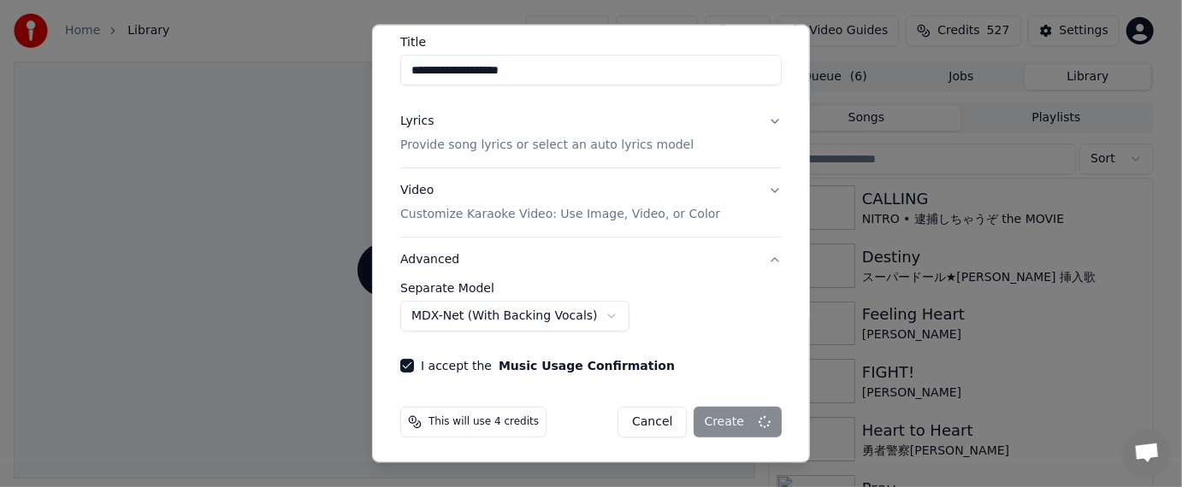
select select "******"
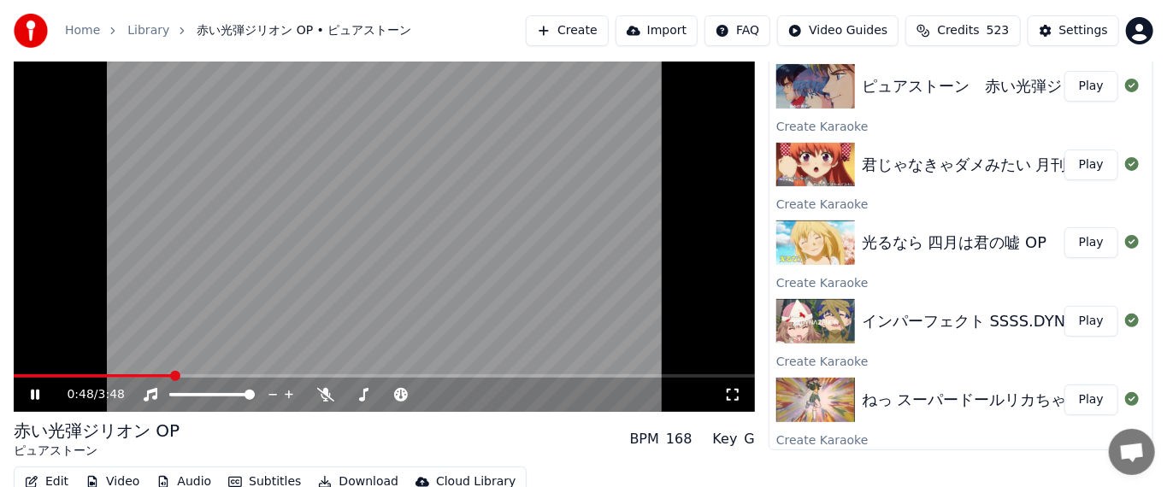
scroll to position [86, 0]
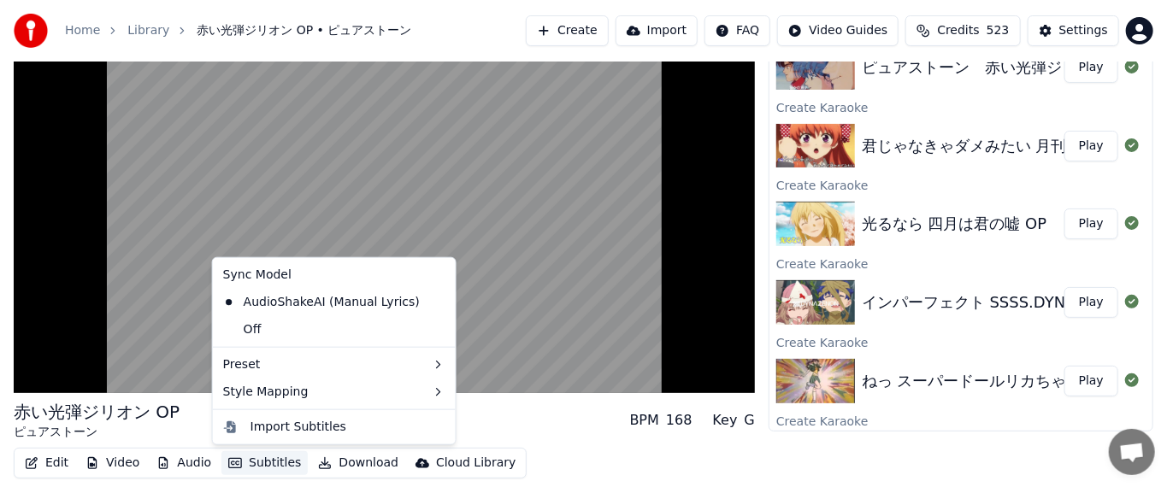
click at [246, 466] on button "Subtitles" at bounding box center [265, 464] width 86 height 24
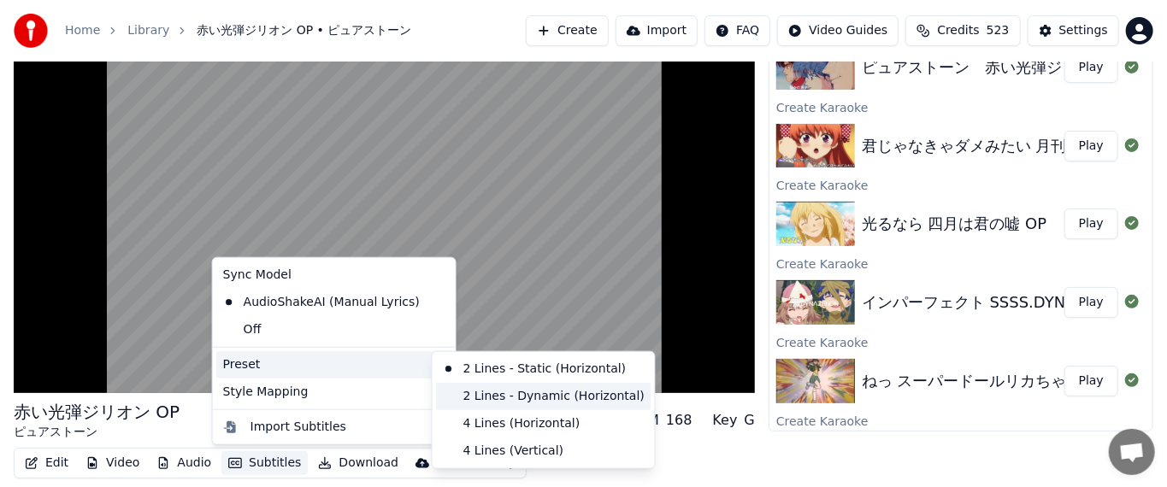
click at [481, 389] on div "2 Lines - Dynamic (Horizontal)" at bounding box center [544, 396] width 216 height 27
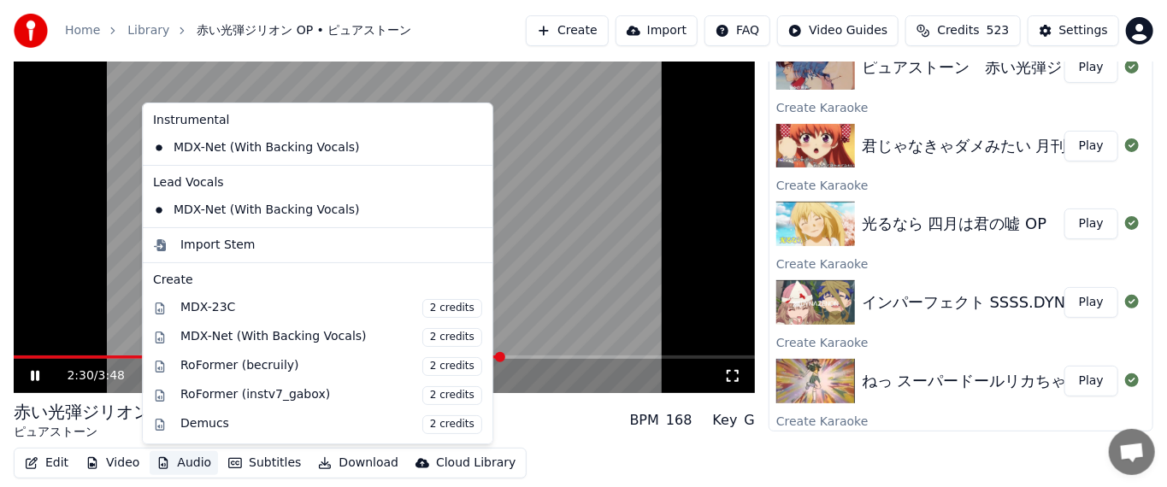
click at [197, 467] on button "Audio" at bounding box center [184, 464] width 68 height 24
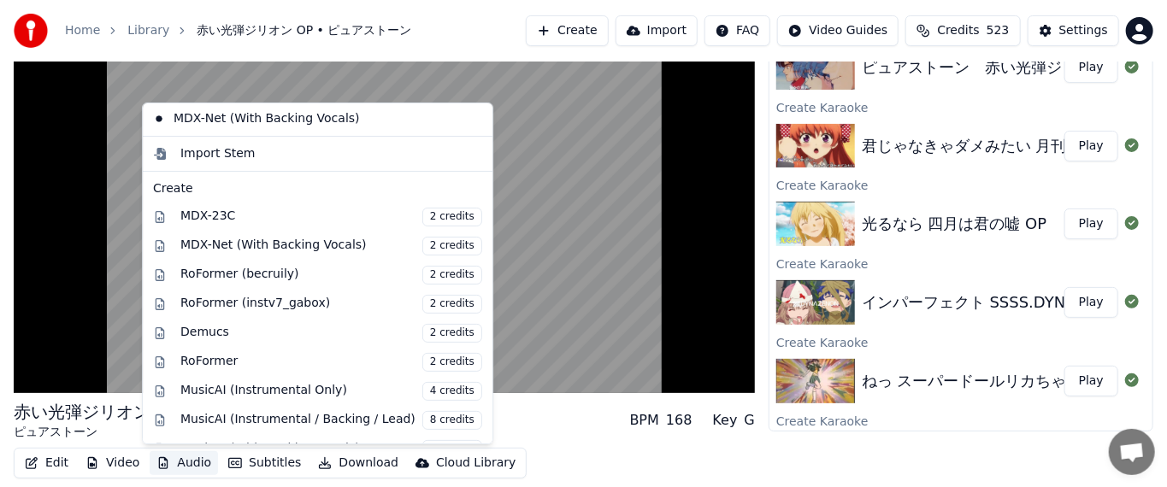
scroll to position [168, 0]
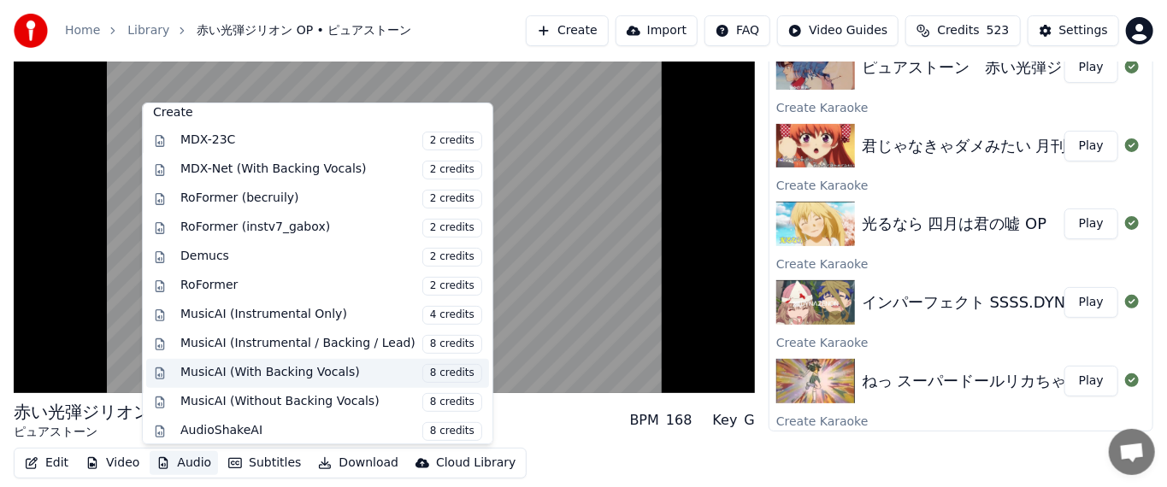
click at [297, 373] on div "MusicAI (With Backing Vocals) 8 credits" at bounding box center [331, 373] width 302 height 19
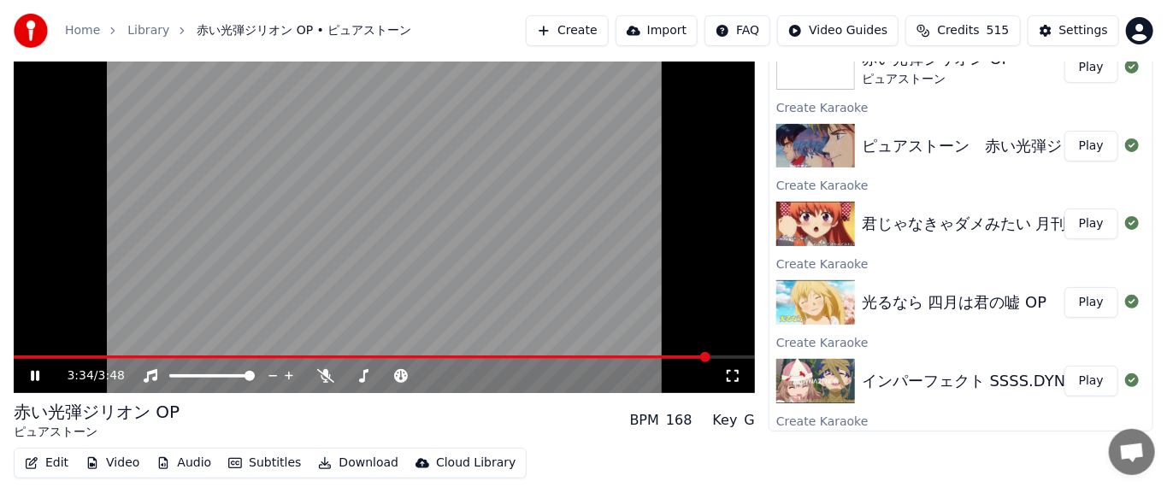
click at [73, 356] on span at bounding box center [362, 357] width 696 height 3
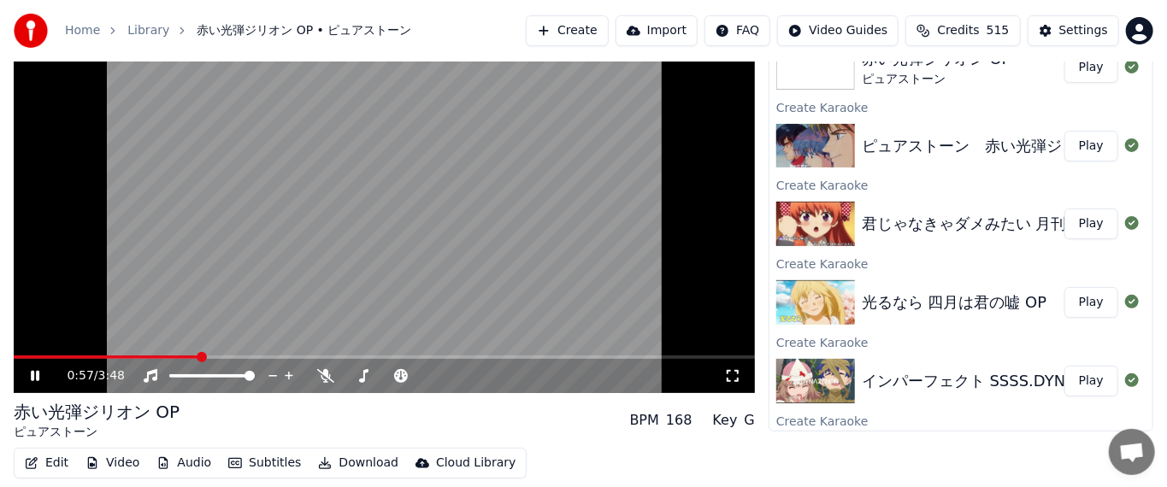
click at [114, 465] on button "Video" at bounding box center [113, 464] width 68 height 24
click at [316, 340] on video at bounding box center [384, 184] width 741 height 417
click at [51, 463] on button "Edit" at bounding box center [46, 464] width 57 height 24
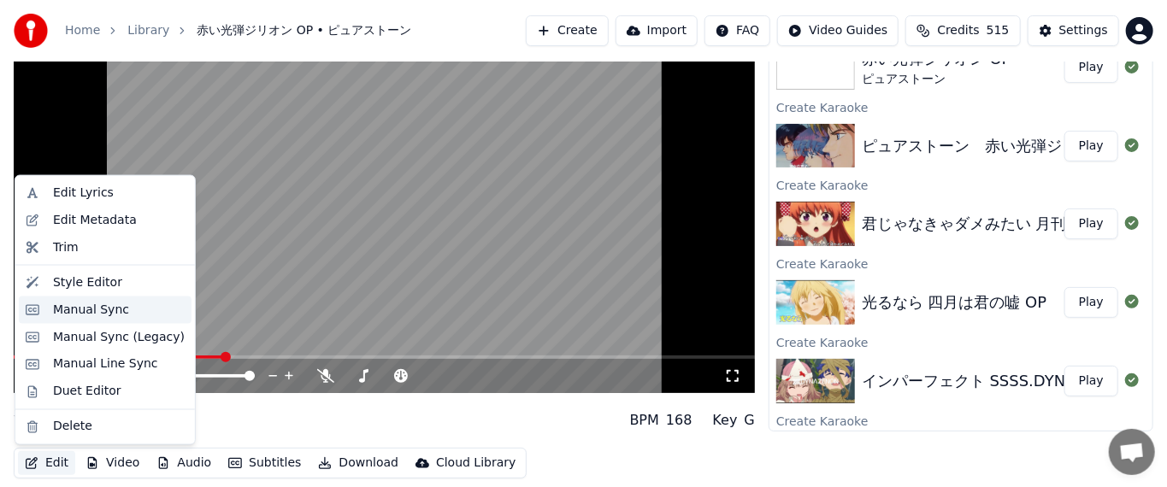
click at [96, 319] on div "Manual Sync" at bounding box center [105, 310] width 173 height 27
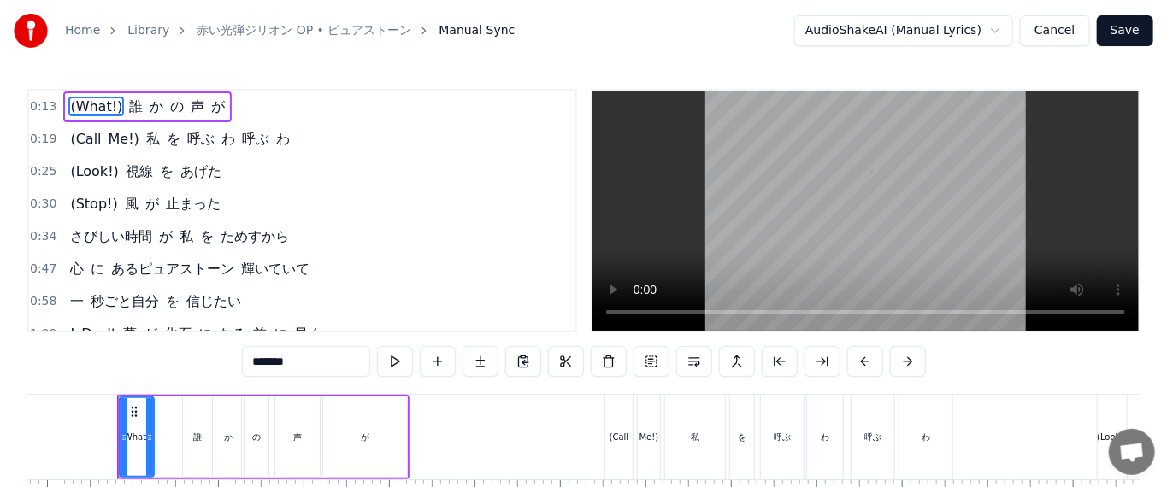
scroll to position [0, 1096]
click at [39, 264] on span "0:47" at bounding box center [43, 269] width 27 height 17
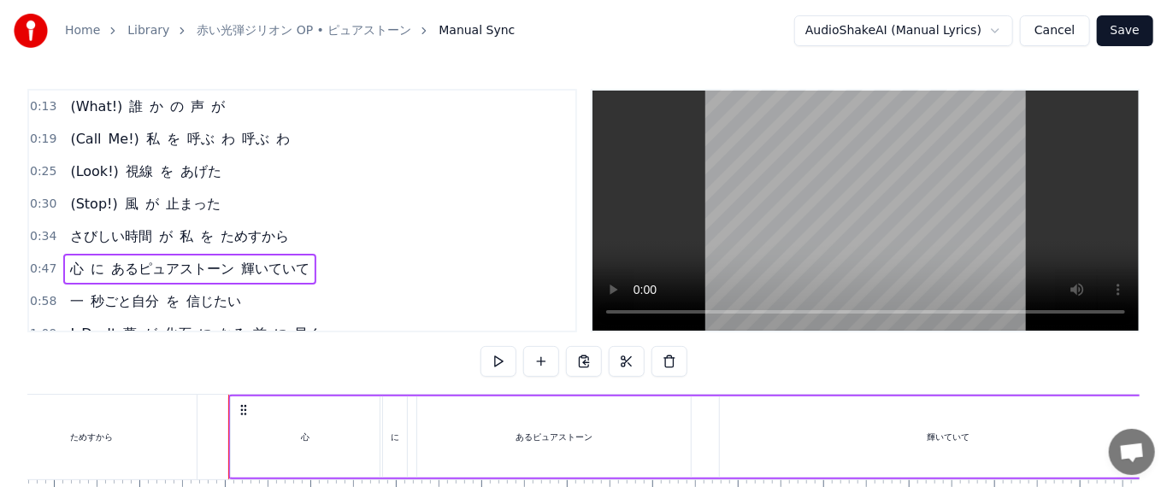
scroll to position [0, 3937]
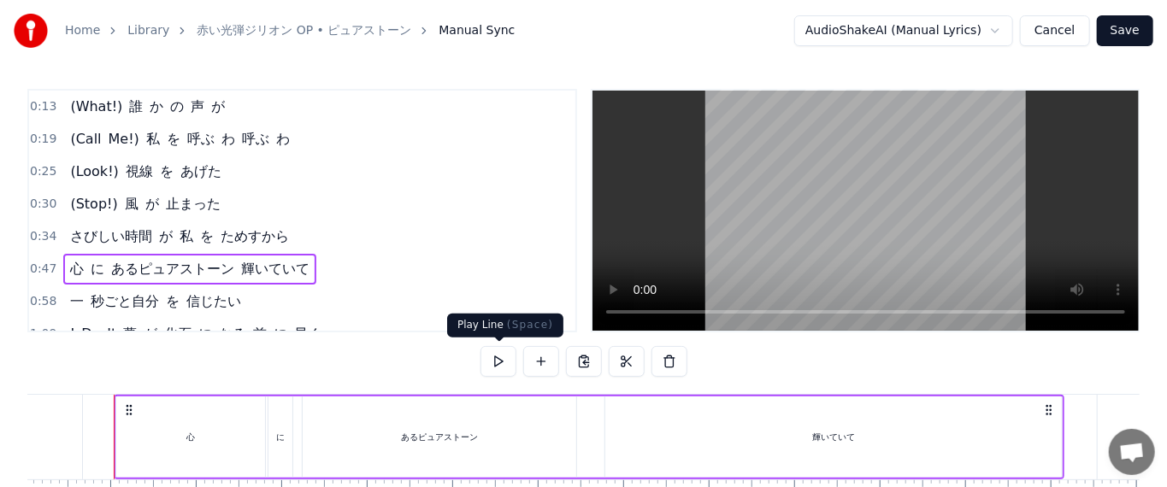
click at [494, 355] on button at bounding box center [499, 361] width 36 height 31
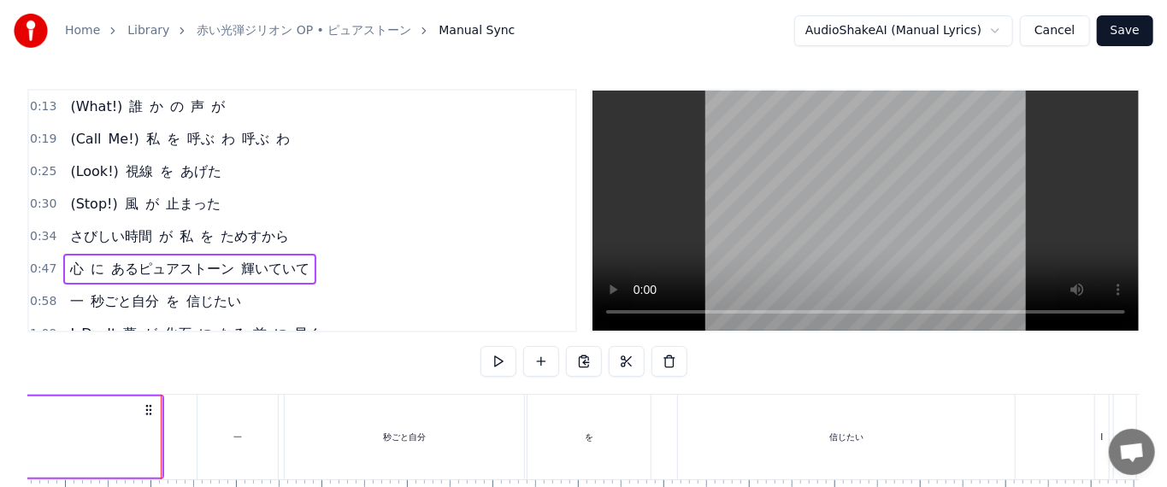
scroll to position [0, 4884]
click at [44, 293] on span "0:58" at bounding box center [43, 301] width 27 height 17
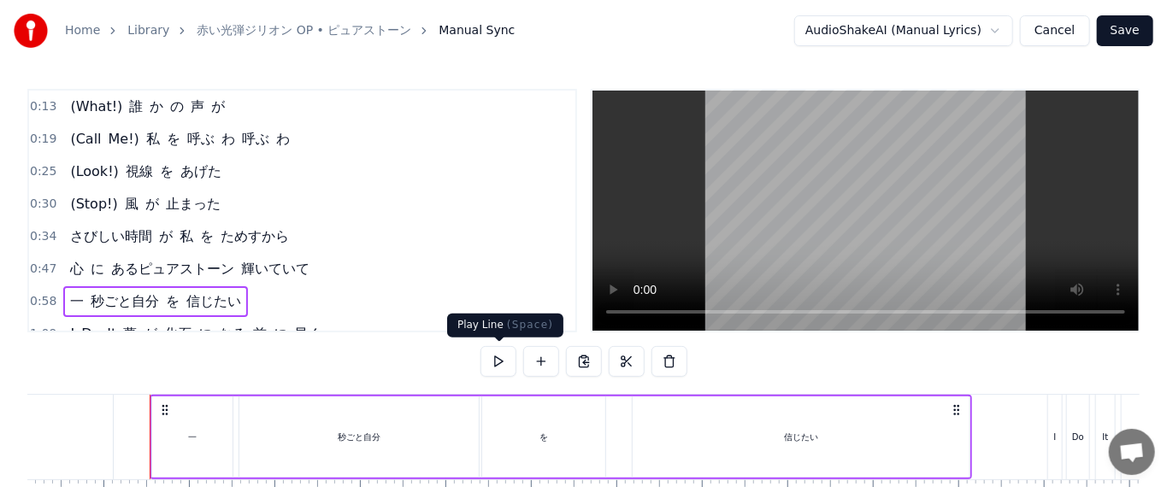
click at [487, 359] on button at bounding box center [499, 361] width 36 height 31
click at [36, 327] on span "1:09" at bounding box center [43, 334] width 27 height 17
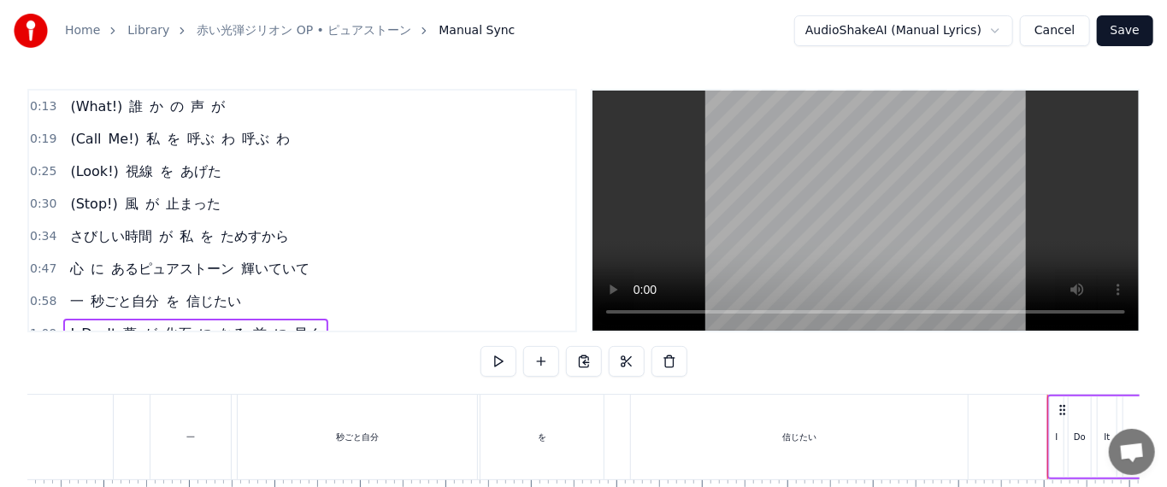
scroll to position [86, 0]
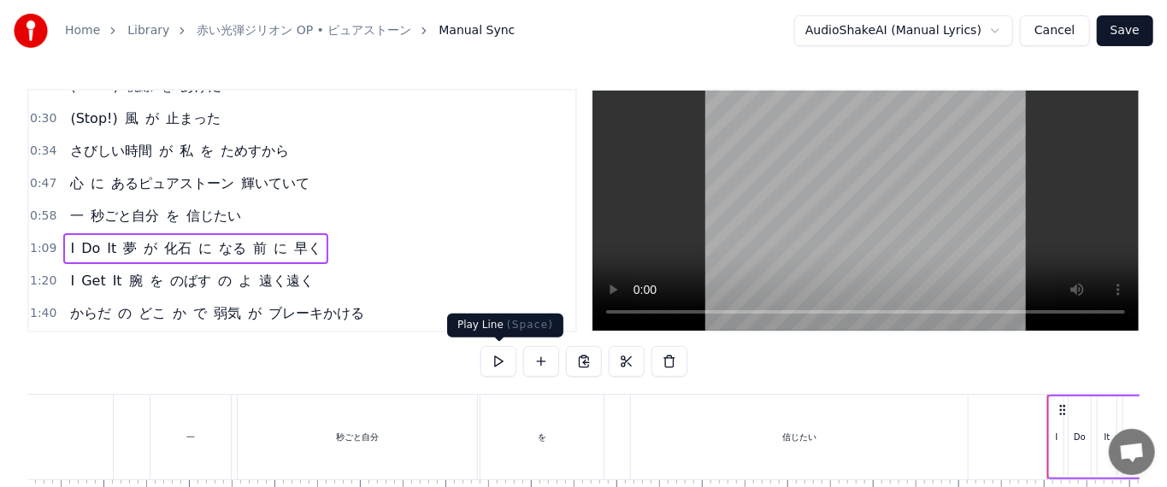
click at [489, 351] on button at bounding box center [499, 361] width 36 height 31
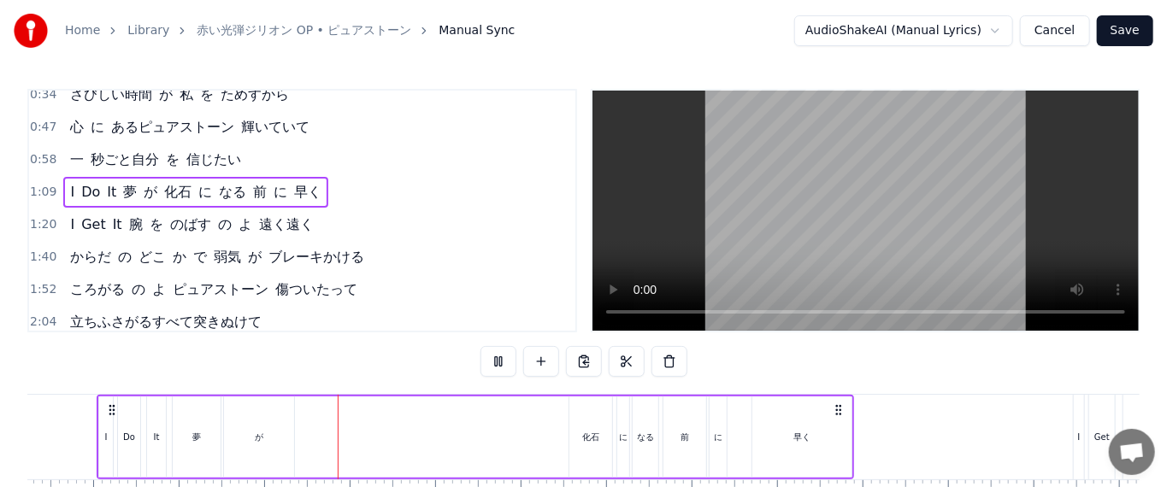
scroll to position [171, 0]
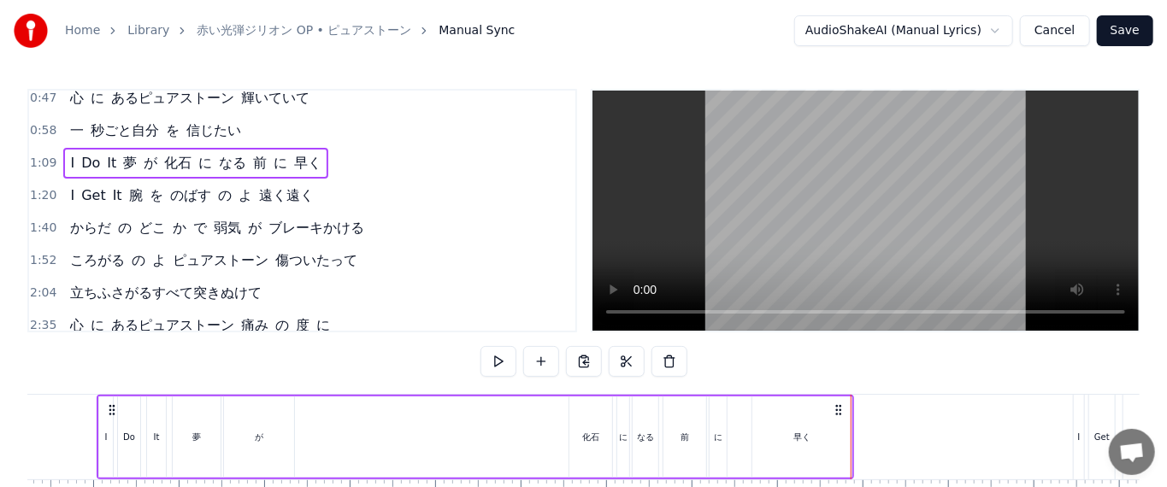
click at [45, 191] on span "1:20" at bounding box center [43, 195] width 27 height 17
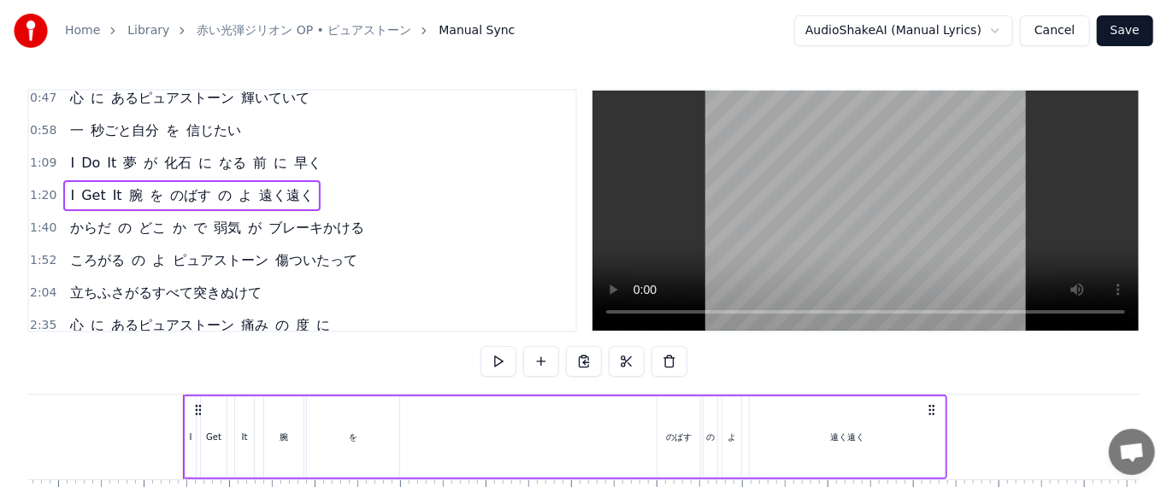
scroll to position [0, 6795]
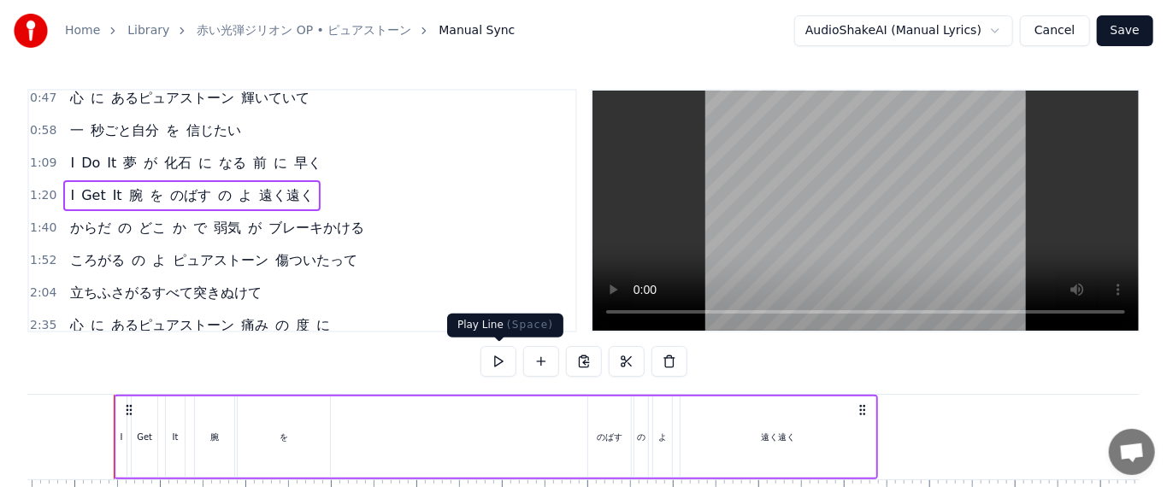
click at [494, 356] on button at bounding box center [499, 361] width 36 height 31
click at [47, 220] on span "1:40" at bounding box center [43, 228] width 27 height 17
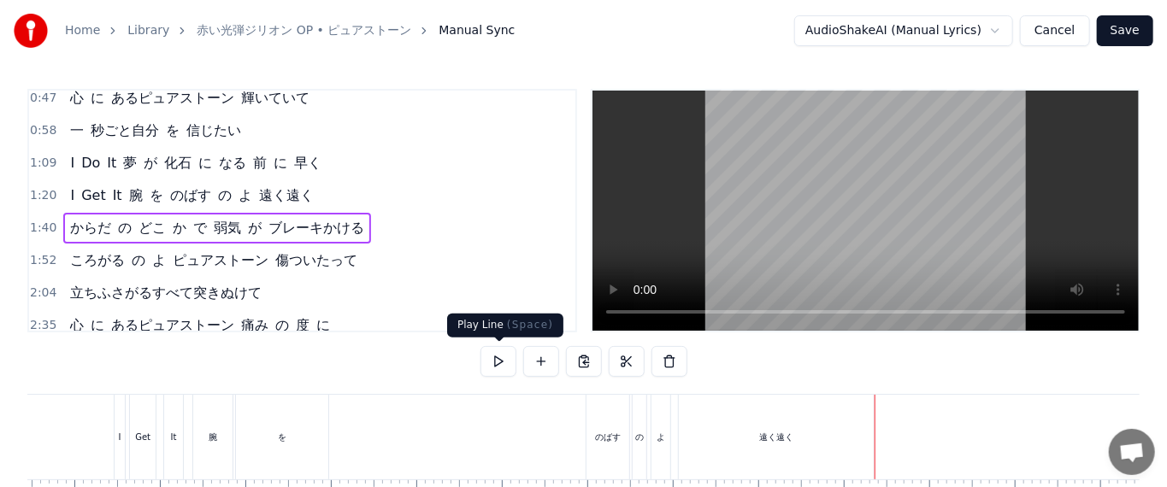
click at [499, 359] on button at bounding box center [499, 361] width 36 height 31
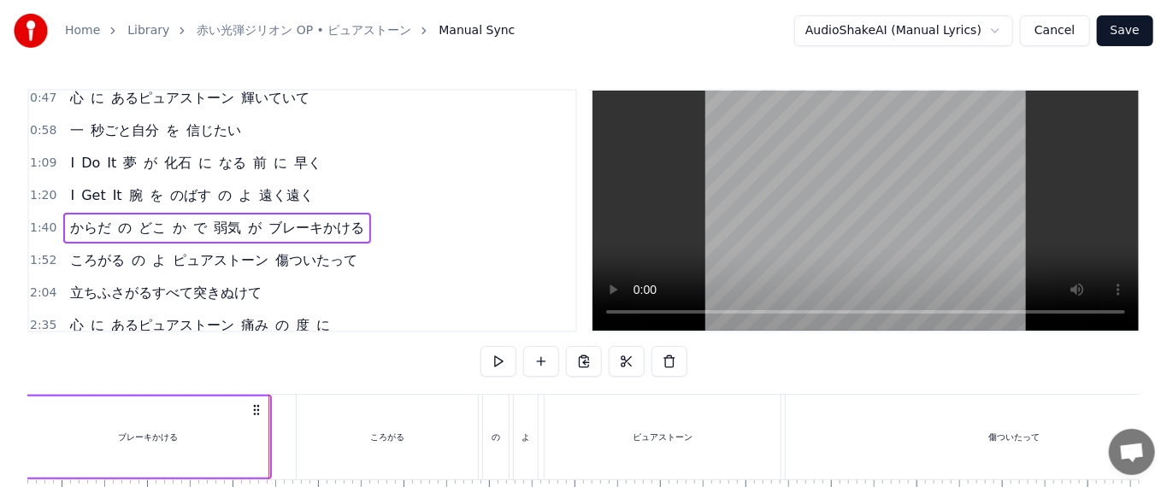
scroll to position [0, 9514]
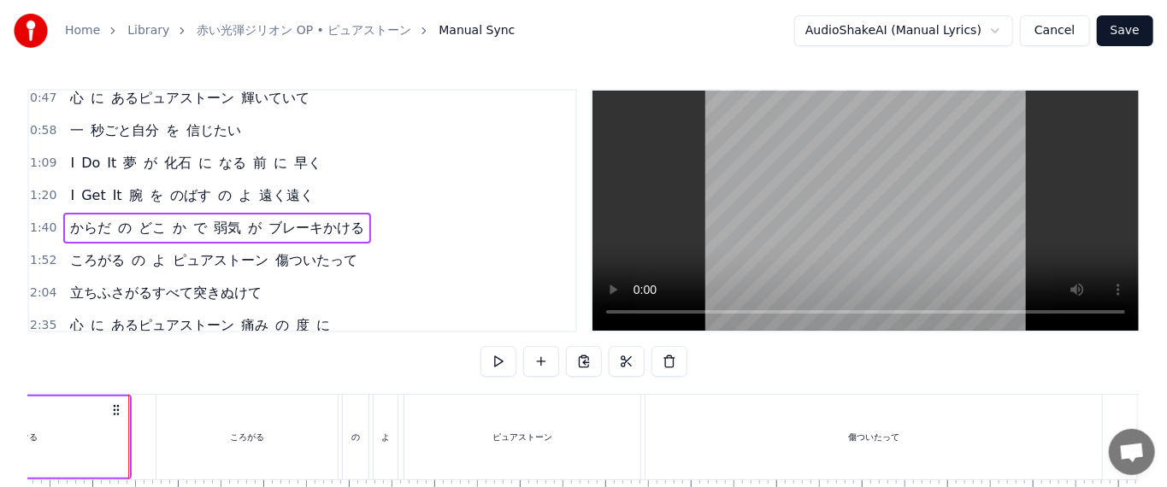
click at [33, 252] on span "1:52" at bounding box center [43, 260] width 27 height 17
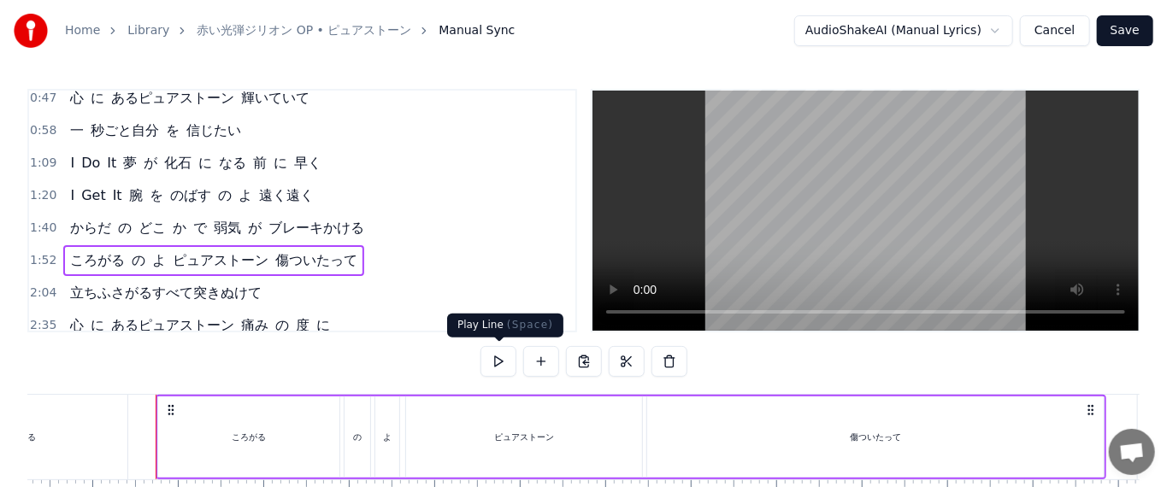
click at [489, 362] on button at bounding box center [499, 361] width 36 height 31
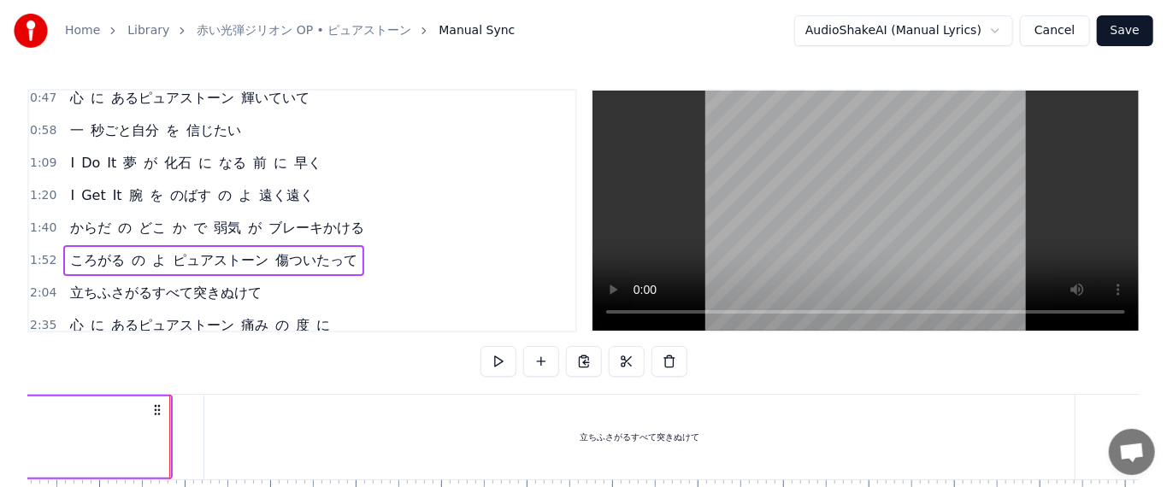
scroll to position [0, 10459]
click at [186, 253] on span "ピュアストーン" at bounding box center [220, 261] width 99 height 20
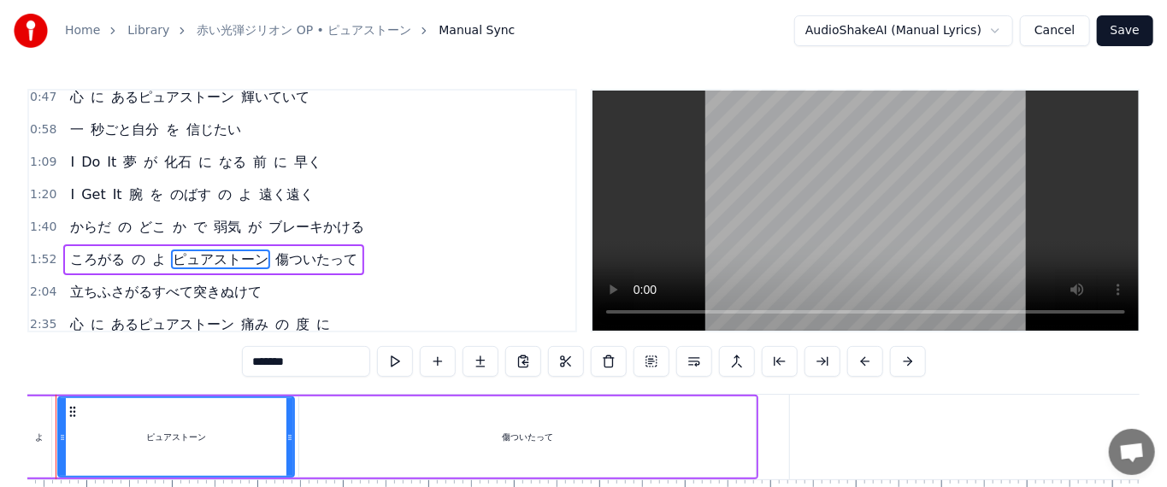
scroll to position [0, 9803]
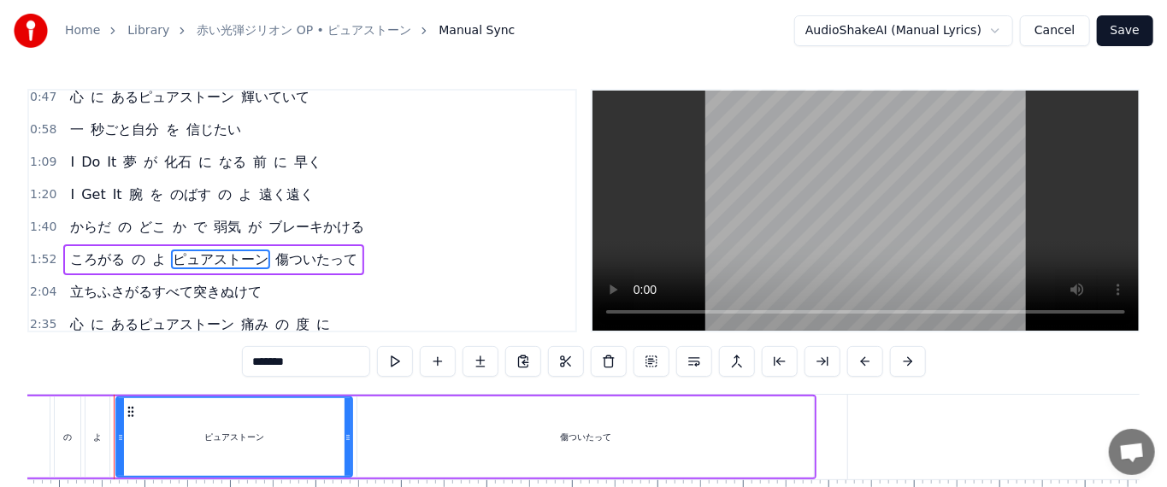
click at [51, 276] on div "2:04 立ちふさがるすべて突きぬけて" at bounding box center [302, 292] width 546 height 32
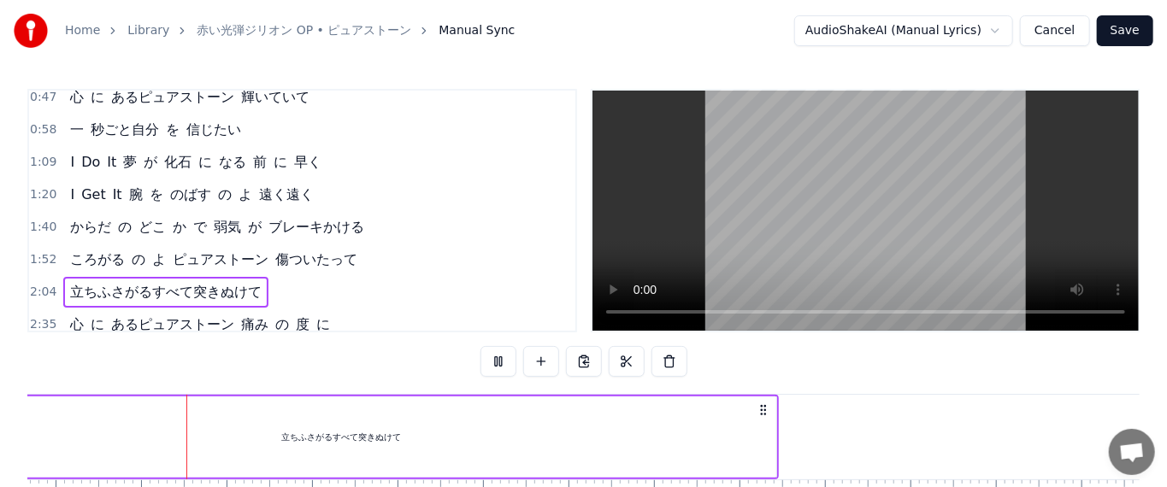
scroll to position [0, 10760]
click at [422, 446] on div "立ちふさがるすべて突きぬけて" at bounding box center [328, 437] width 871 height 81
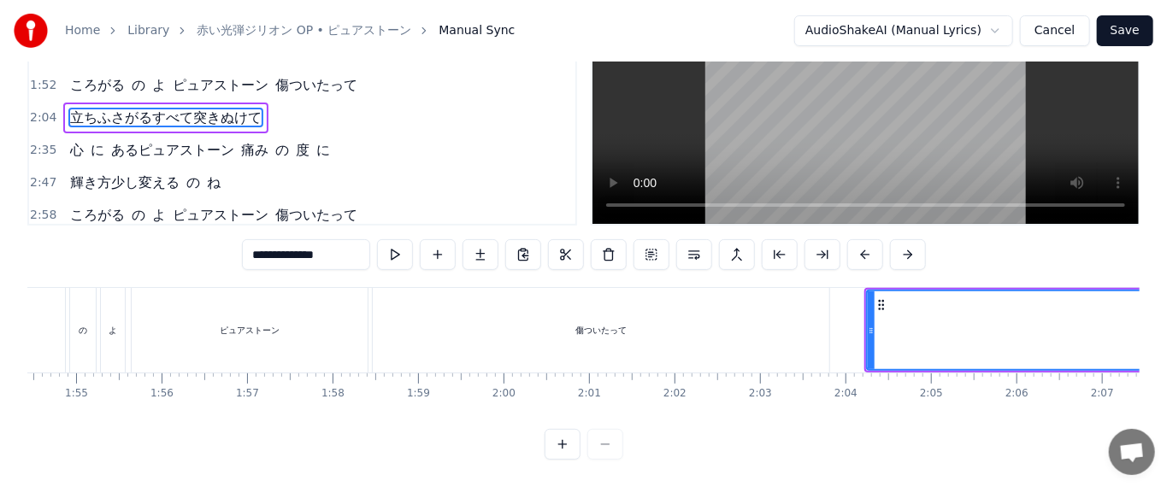
scroll to position [0, 28]
drag, startPoint x: 314, startPoint y: 241, endPoint x: 355, endPoint y: 240, distance: 41.1
click at [355, 240] on input "**********" at bounding box center [306, 254] width 128 height 31
click at [290, 239] on input "**********" at bounding box center [306, 254] width 128 height 31
drag, startPoint x: 287, startPoint y: 239, endPoint x: 381, endPoint y: 250, distance: 94.6
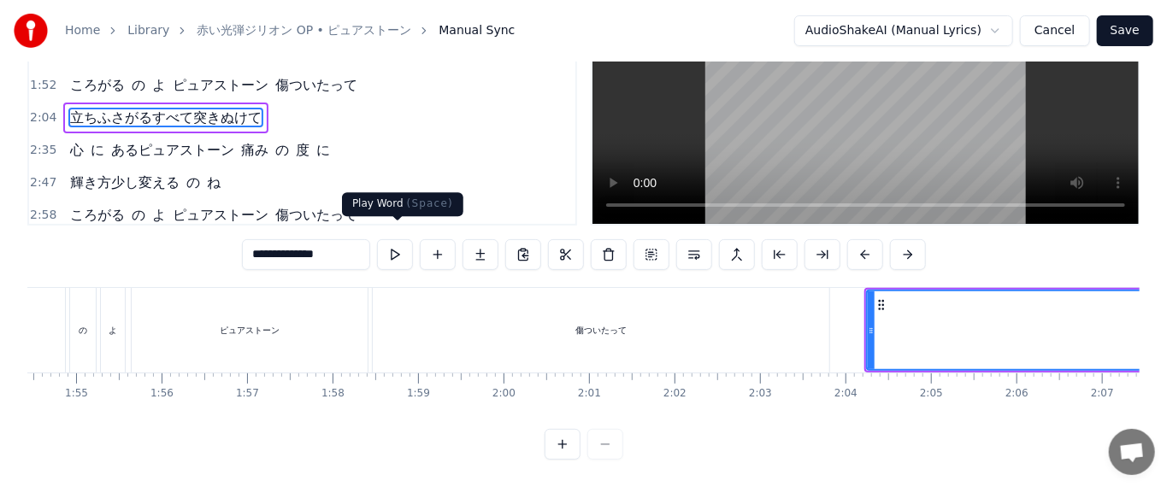
click at [381, 250] on div "**********" at bounding box center [584, 254] width 684 height 31
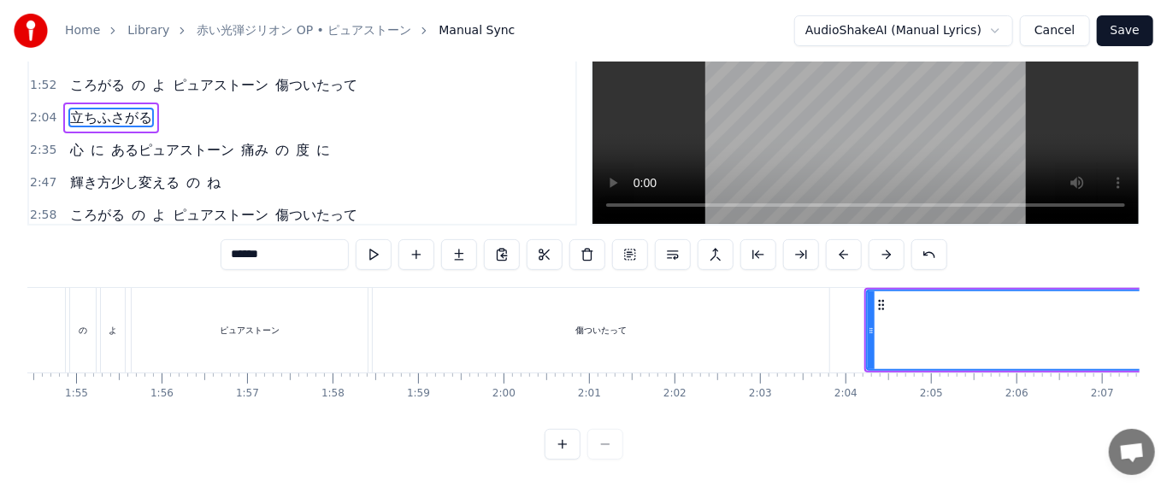
scroll to position [0, 0]
type input "******"
click at [417, 239] on button at bounding box center [417, 254] width 36 height 31
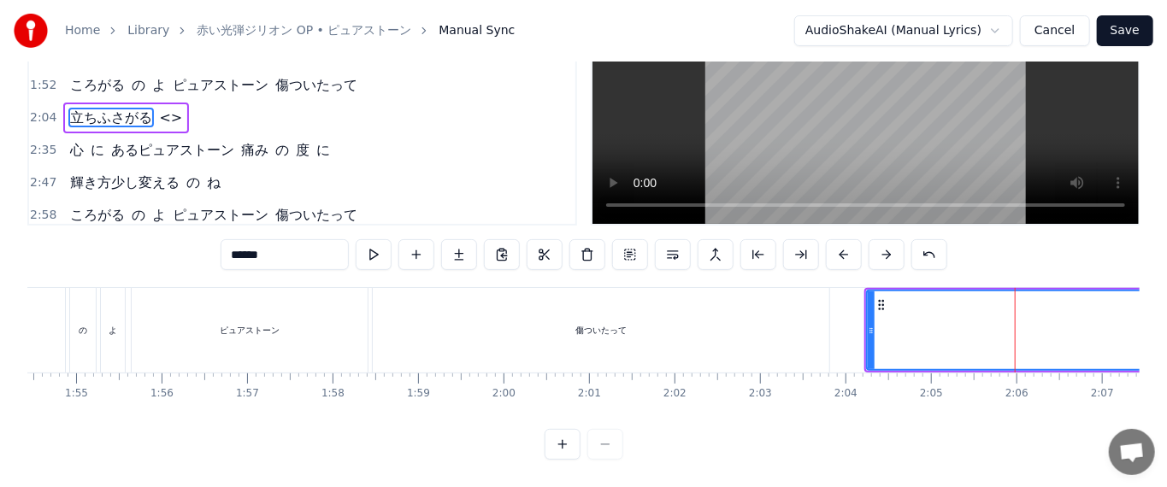
scroll to position [0, 10760]
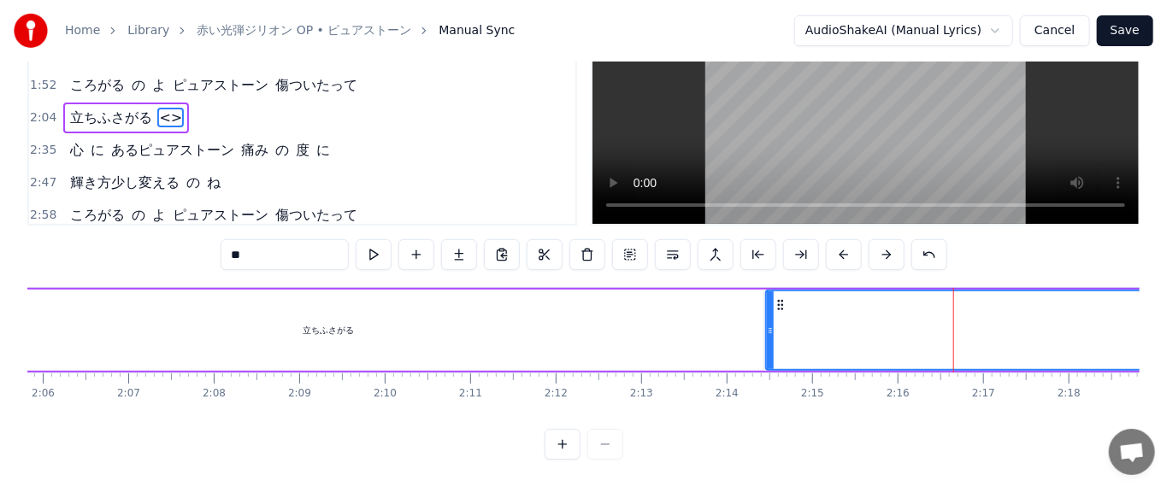
scroll to position [0, 0]
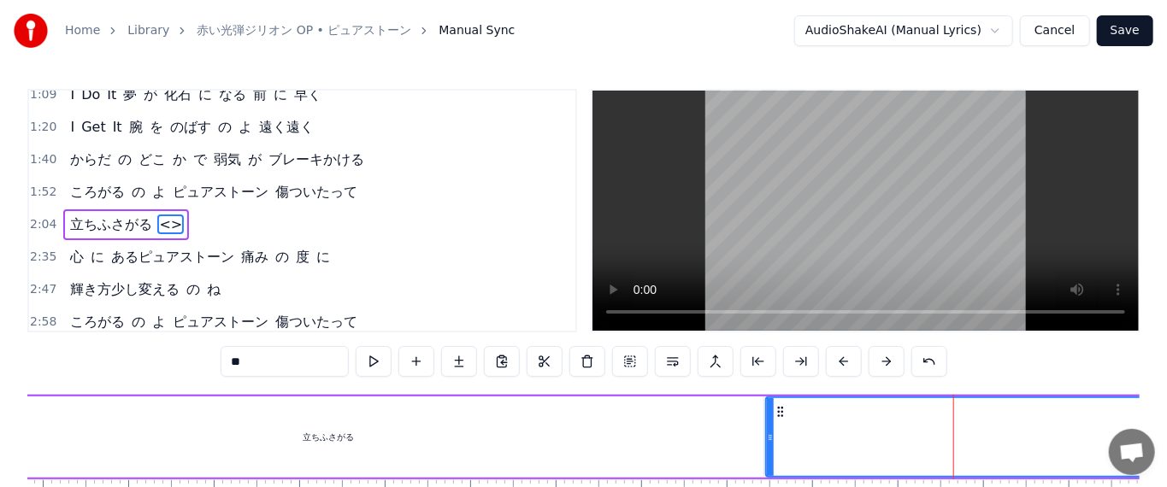
drag, startPoint x: 298, startPoint y: 360, endPoint x: 222, endPoint y: 363, distance: 75.3
click at [216, 363] on div "0:13 (What!) 誰 か の 声 が 0:19 (Call Me!) 私 を 呼ぶ わ 呼ぶ わ 0:25 (Look!) 視線 を あげた 0:30…" at bounding box center [583, 328] width 1113 height 478
paste input "******"
click at [634, 428] on div "立ちふさがる" at bounding box center [328, 437] width 871 height 81
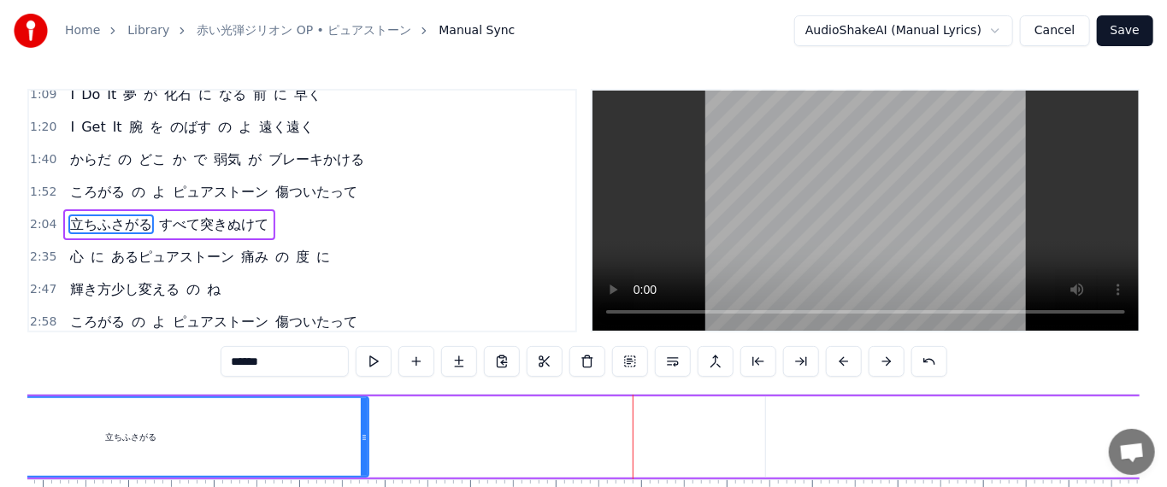
drag, startPoint x: 761, startPoint y: 431, endPoint x: 371, endPoint y: 430, distance: 390.0
click at [366, 434] on icon at bounding box center [364, 438] width 7 height 14
click at [319, 420] on div "立ちふさがる" at bounding box center [131, 438] width 474 height 78
click at [383, 366] on button at bounding box center [374, 361] width 36 height 31
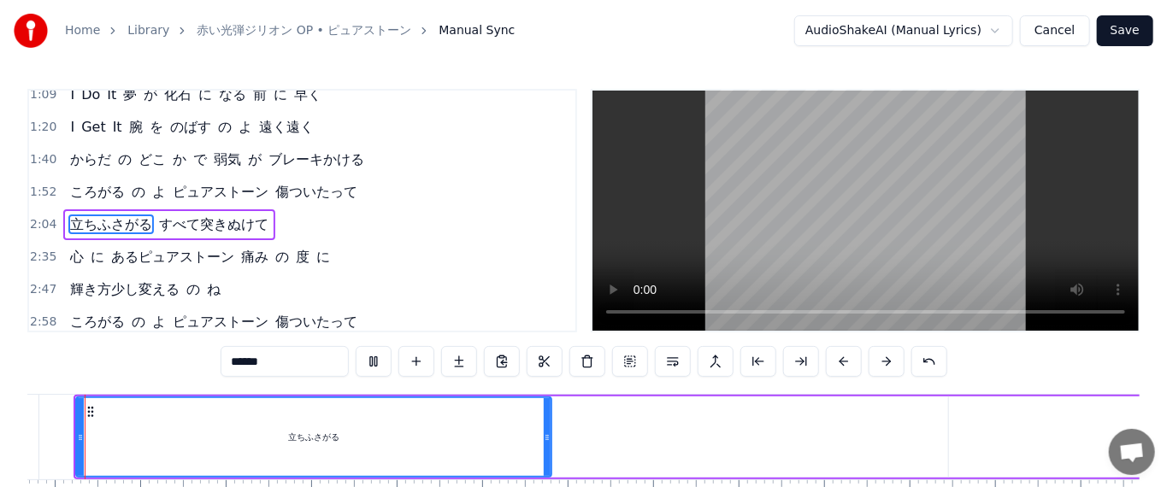
scroll to position [0, 10555]
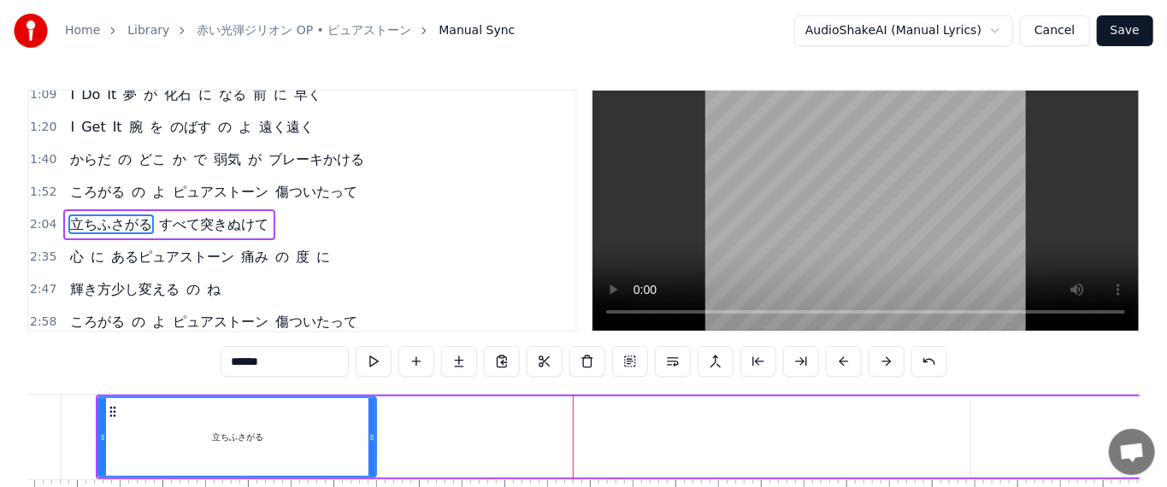
drag, startPoint x: 572, startPoint y: 447, endPoint x: 375, endPoint y: 435, distance: 197.9
click at [375, 435] on div at bounding box center [372, 438] width 7 height 78
click at [379, 363] on button at bounding box center [374, 361] width 36 height 31
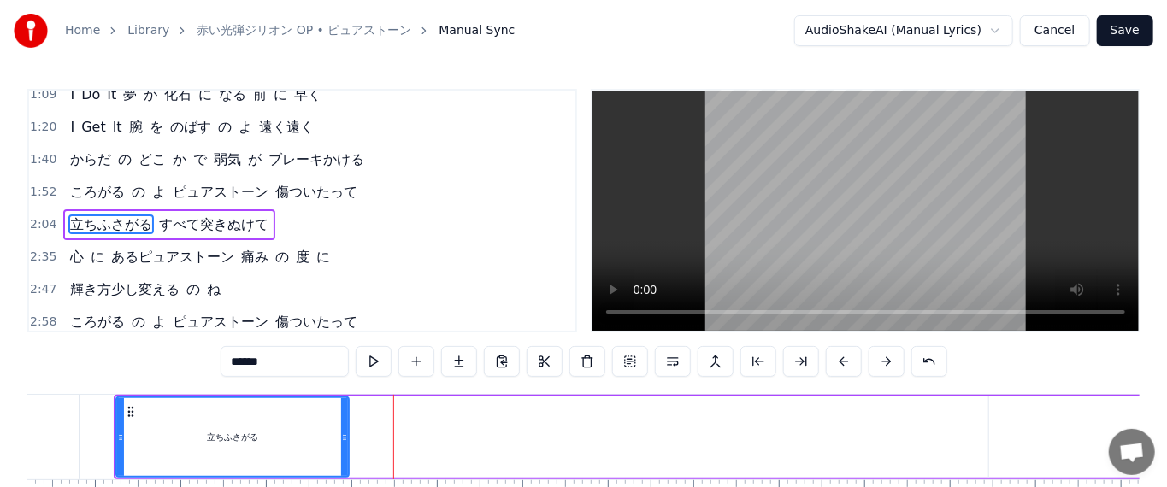
drag, startPoint x: 387, startPoint y: 421, endPoint x: 342, endPoint y: 422, distance: 45.4
click at [342, 422] on div at bounding box center [344, 438] width 7 height 78
click at [375, 365] on button at bounding box center [374, 361] width 36 height 31
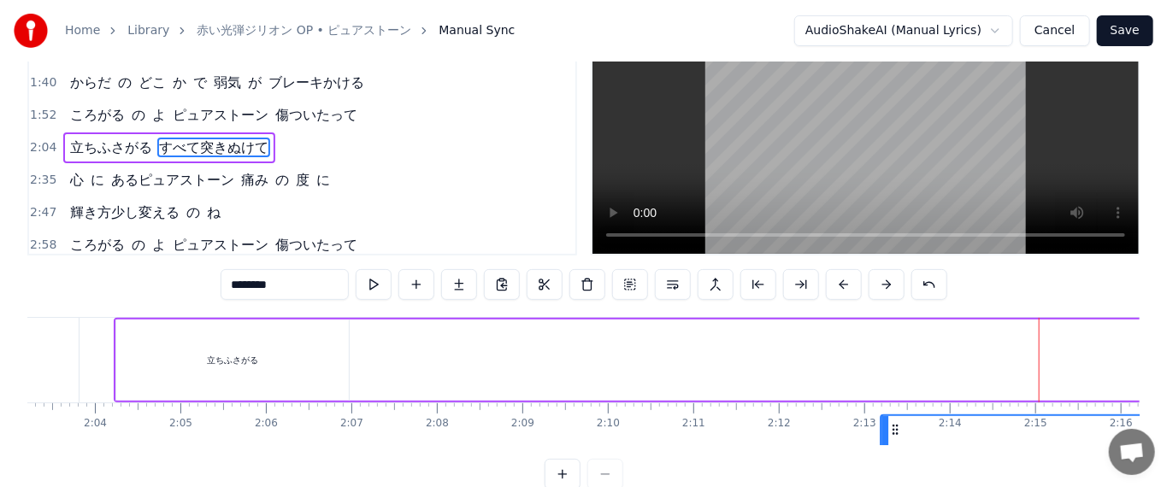
scroll to position [101, 0]
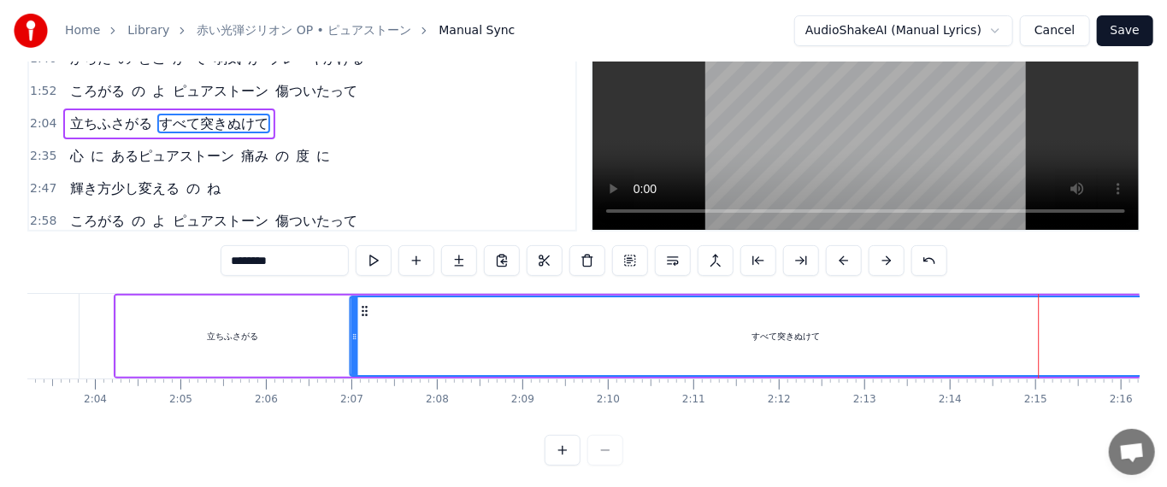
drag, startPoint x: 1001, startPoint y: 411, endPoint x: 312, endPoint y: 313, distance: 695.3
click at [312, 313] on div "立ちふさがる すべて突きぬけて" at bounding box center [988, 336] width 1749 height 85
click at [381, 264] on button at bounding box center [374, 260] width 36 height 31
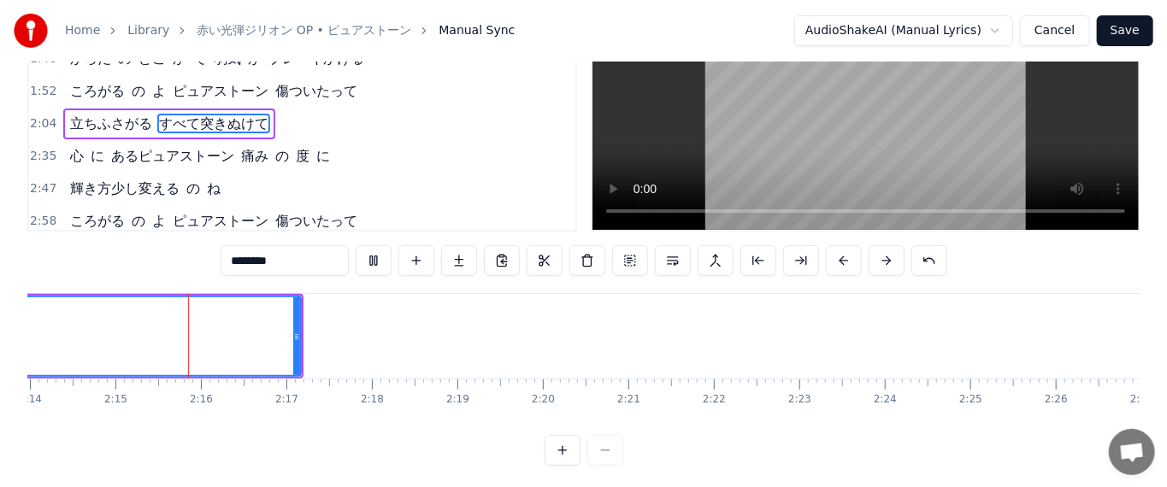
scroll to position [0, 11492]
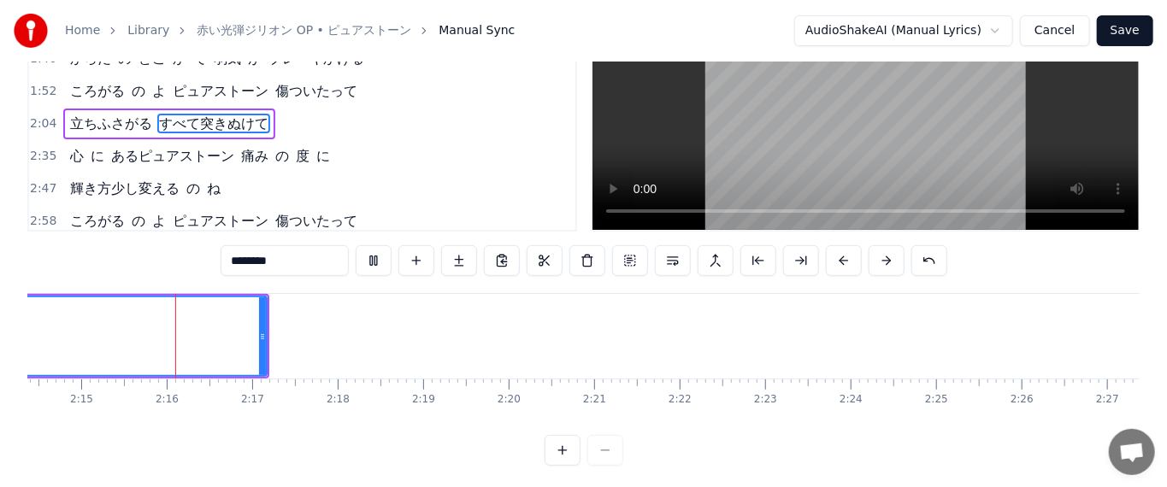
drag, startPoint x: 266, startPoint y: 263, endPoint x: 340, endPoint y: 270, distance: 74.0
click at [340, 270] on input "********" at bounding box center [285, 260] width 128 height 31
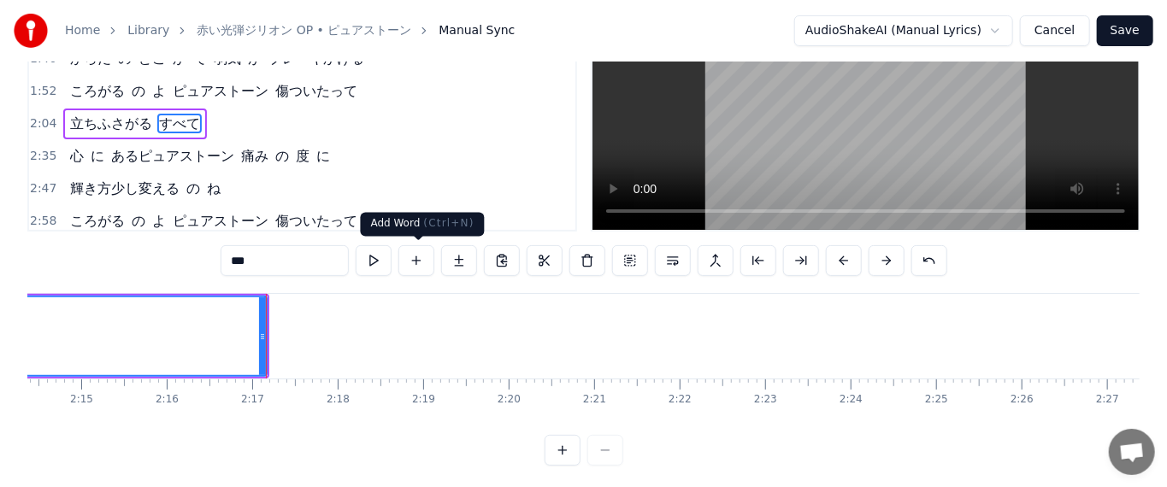
type input "***"
click at [410, 268] on button at bounding box center [417, 260] width 36 height 31
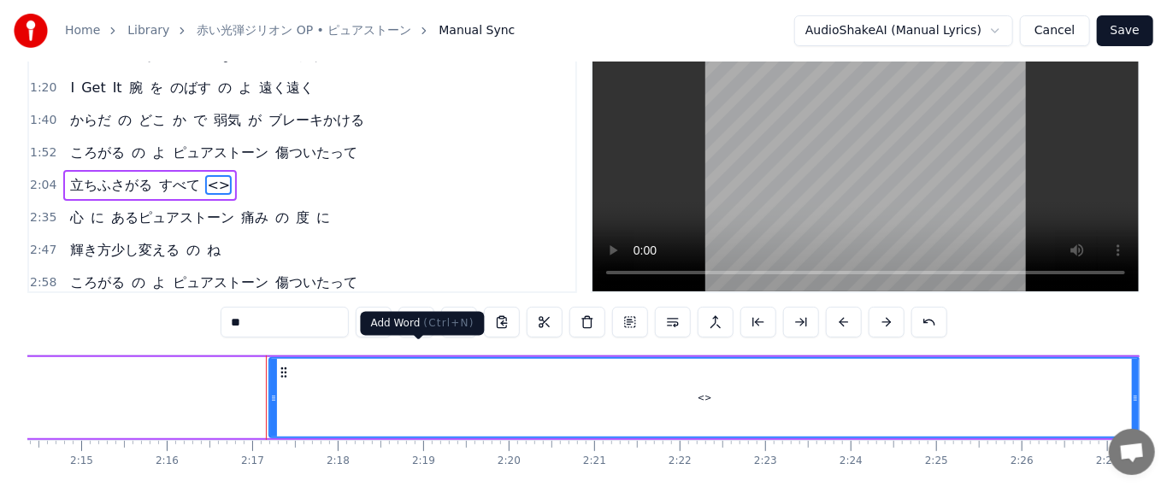
scroll to position [0, 0]
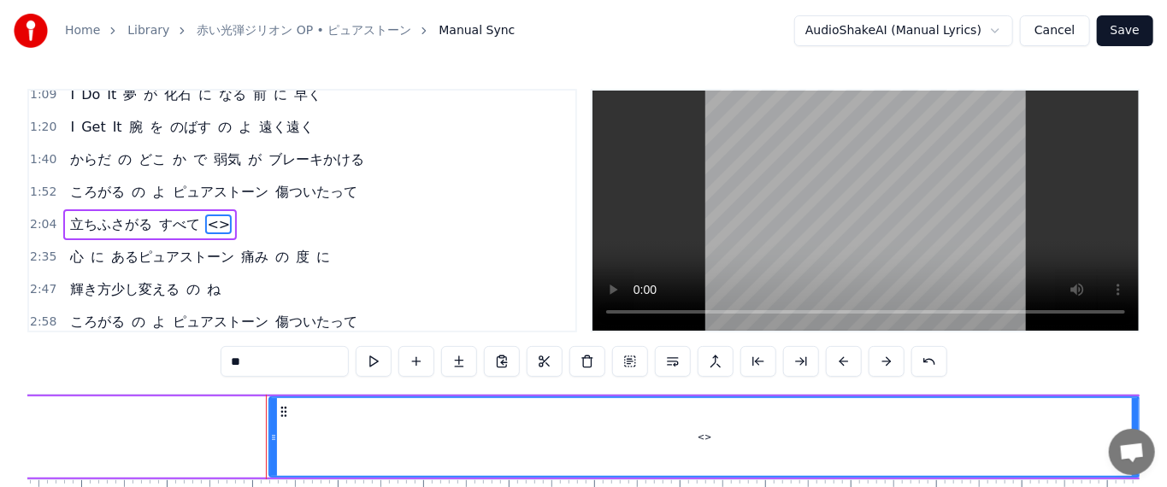
drag, startPoint x: 304, startPoint y: 362, endPoint x: 205, endPoint y: 351, distance: 99.8
click at [205, 351] on div "0:13 (What!) 誰 か の 声 が 0:19 (Call Me!) 私 を 呼ぶ わ 呼ぶ わ 0:25 (Look!) 視線 を あげた 0:30…" at bounding box center [583, 328] width 1113 height 478
paste input "***"
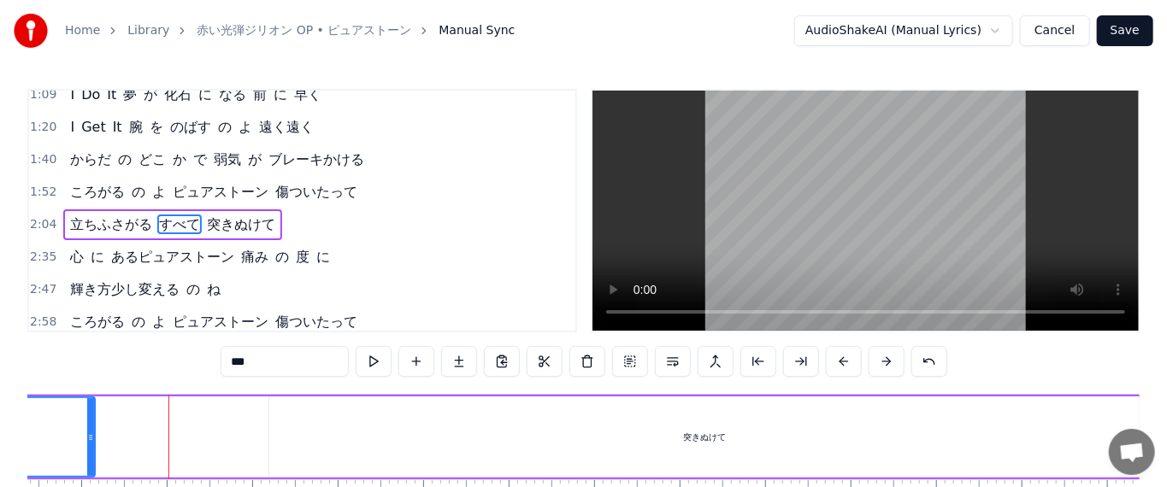
drag, startPoint x: 263, startPoint y: 426, endPoint x: 86, endPoint y: 369, distance: 185.0
click at [86, 369] on div "0:13 (What!) 誰 か の 声 が 0:19 (Call Me!) 私 を 呼ぶ わ 呼ぶ わ 0:25 (Look!) 視線 を あげた 0:30…" at bounding box center [583, 328] width 1113 height 478
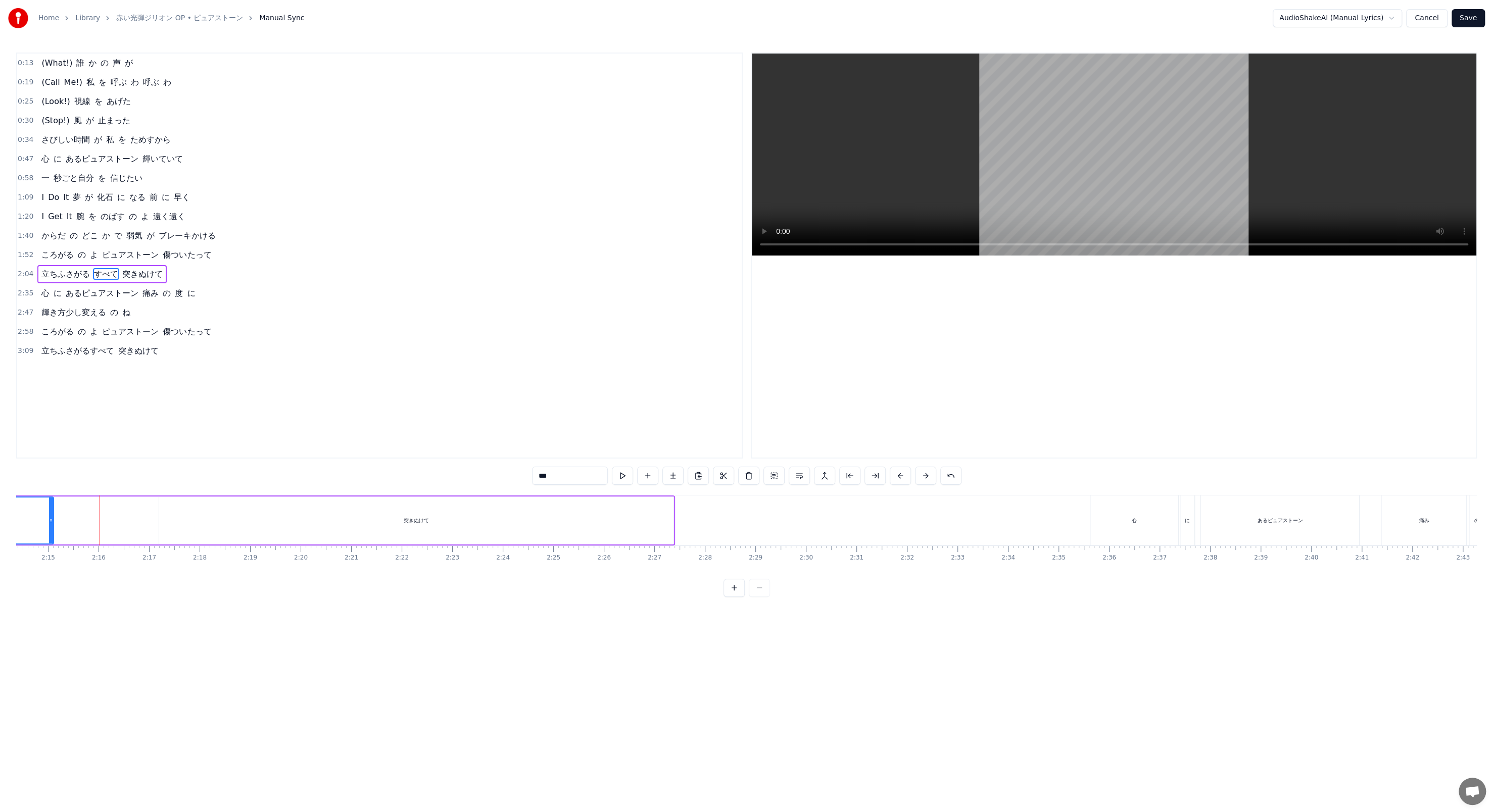
scroll to position [0, 5512]
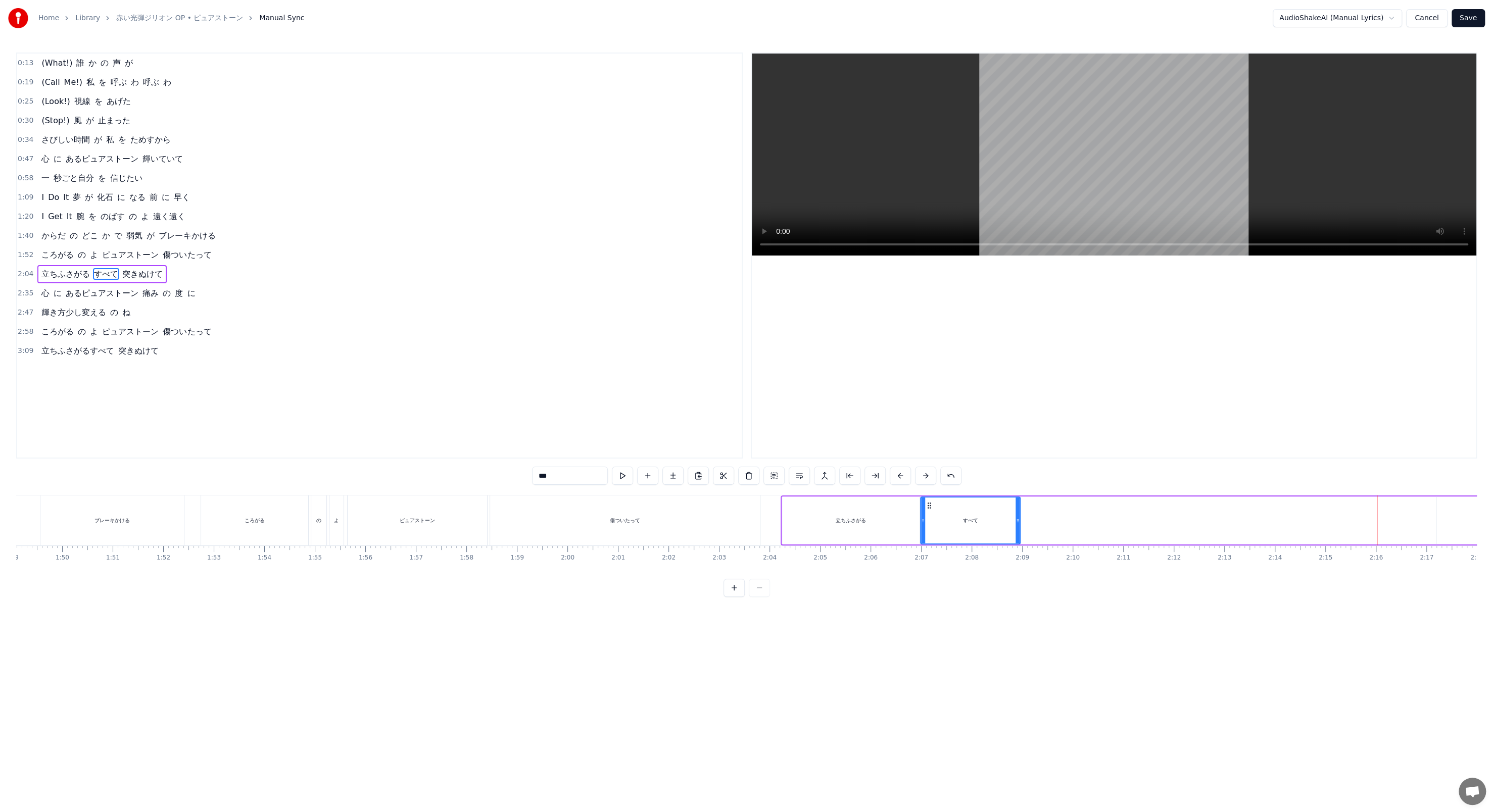
drag, startPoint x: 1330, startPoint y: 516, endPoint x: 1019, endPoint y: 482, distance: 312.9
click at [389, 279] on div "0:13 (What!) 誰 か の 声 が 0:19 (Call Me!) 私 を 呼ぶ わ 呼ぶ わ 0:25 (Look!) 視線 を あげた 0:30…" at bounding box center [746, 325] width 1461 height 544
drag, startPoint x: 1018, startPoint y: 520, endPoint x: 1007, endPoint y: 518, distance: 11.2
click at [389, 279] on icon at bounding box center [1006, 521] width 4 height 8
click at [389, 279] on div "すべて" at bounding box center [965, 520] width 87 height 46
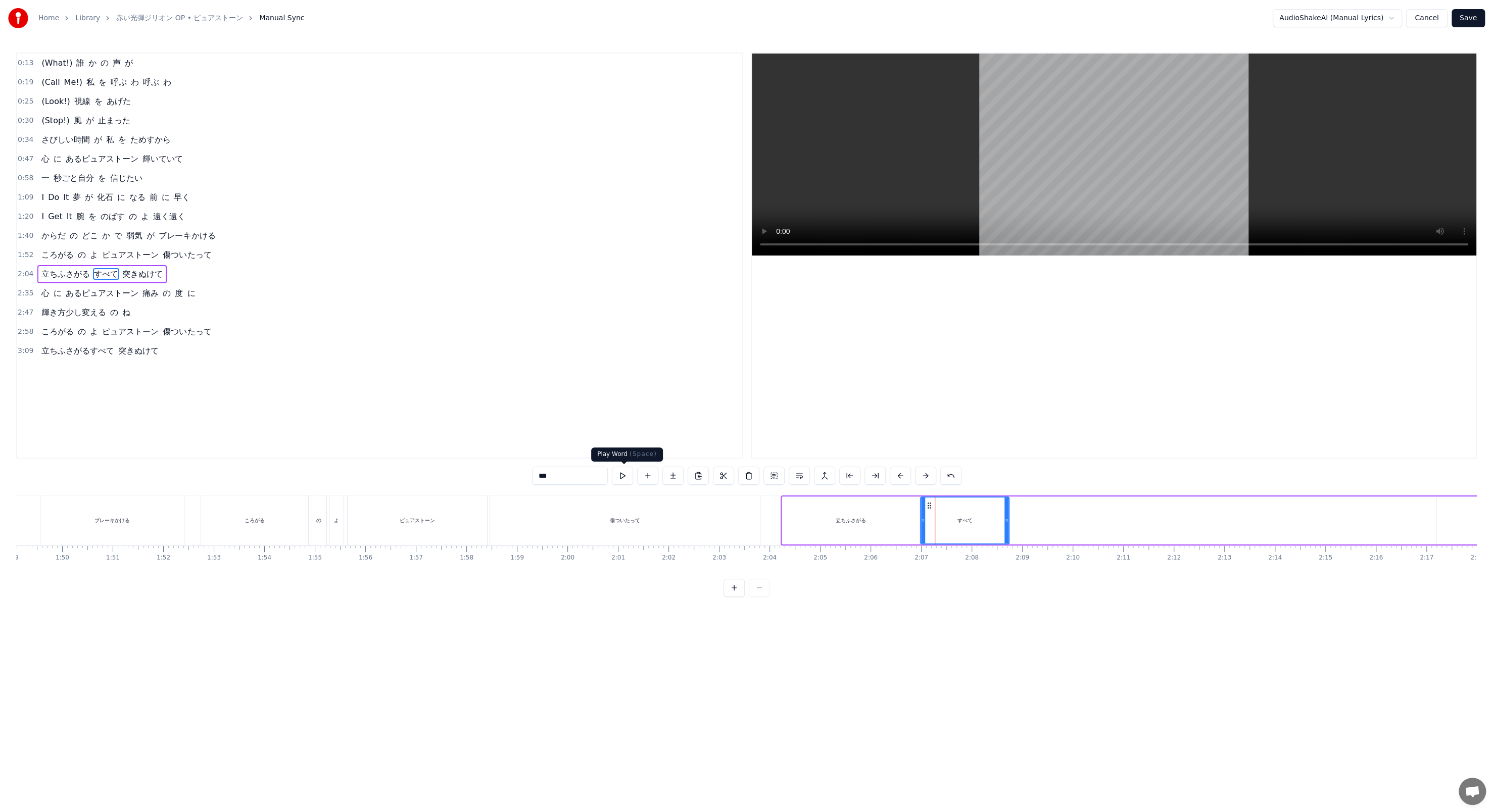
click at [389, 279] on button at bounding box center [623, 475] width 21 height 18
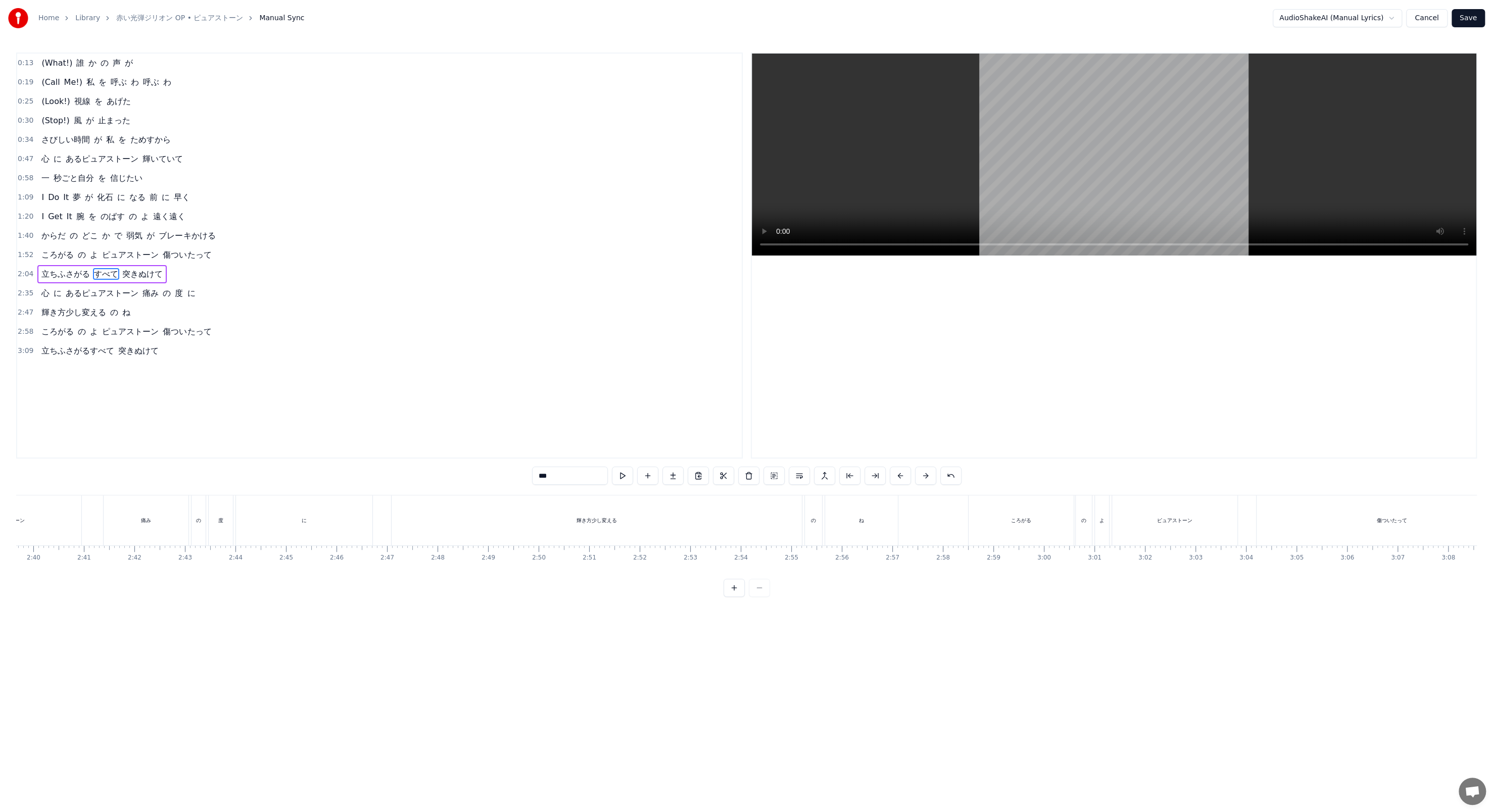
scroll to position [0, 6790]
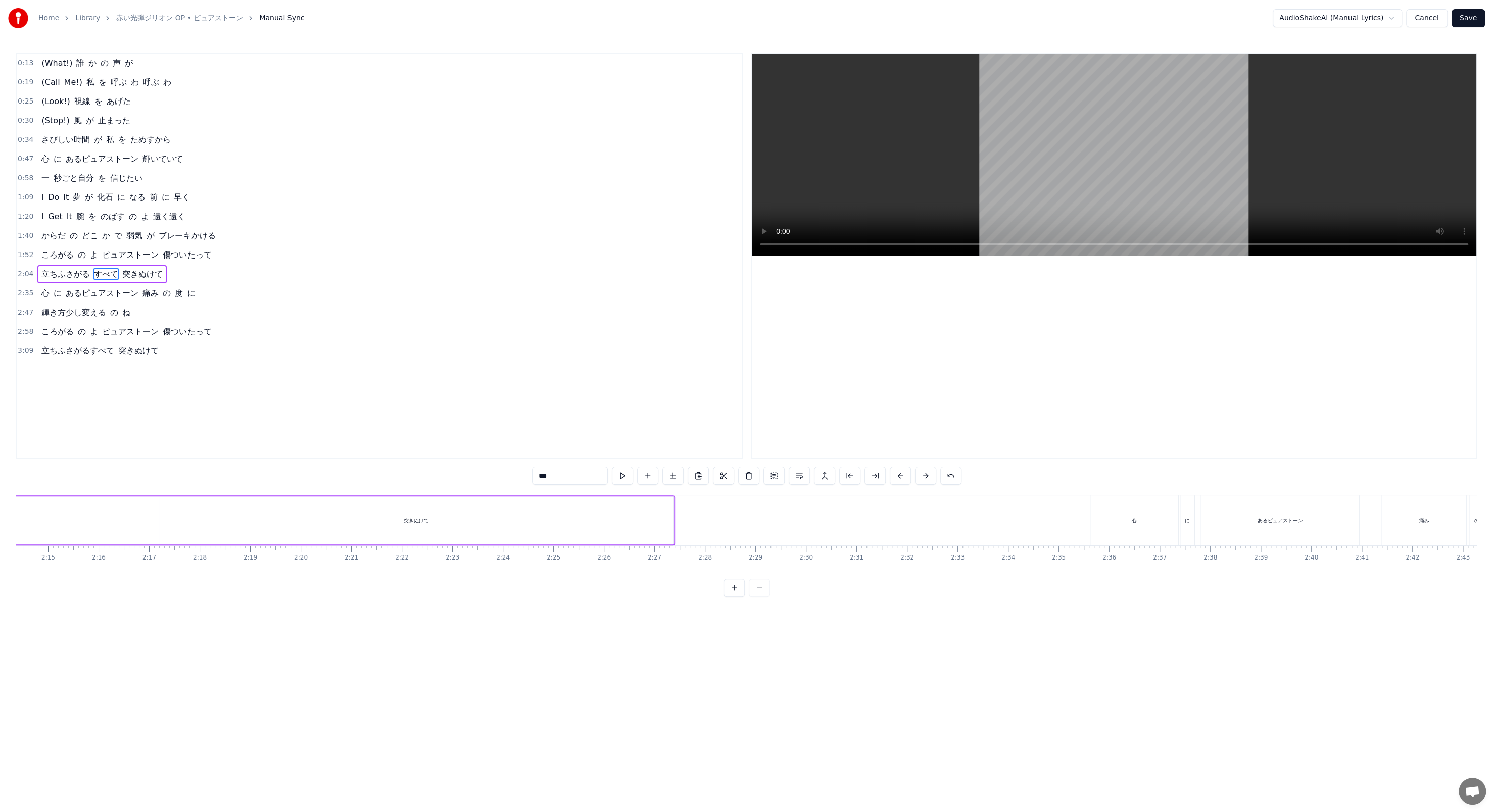
click at [389, 279] on div "突きぬけて" at bounding box center [416, 520] width 515 height 48
drag, startPoint x: 669, startPoint y: 513, endPoint x: 397, endPoint y: 507, distance: 272.1
click at [389, 279] on div at bounding box center [398, 520] width 4 height 46
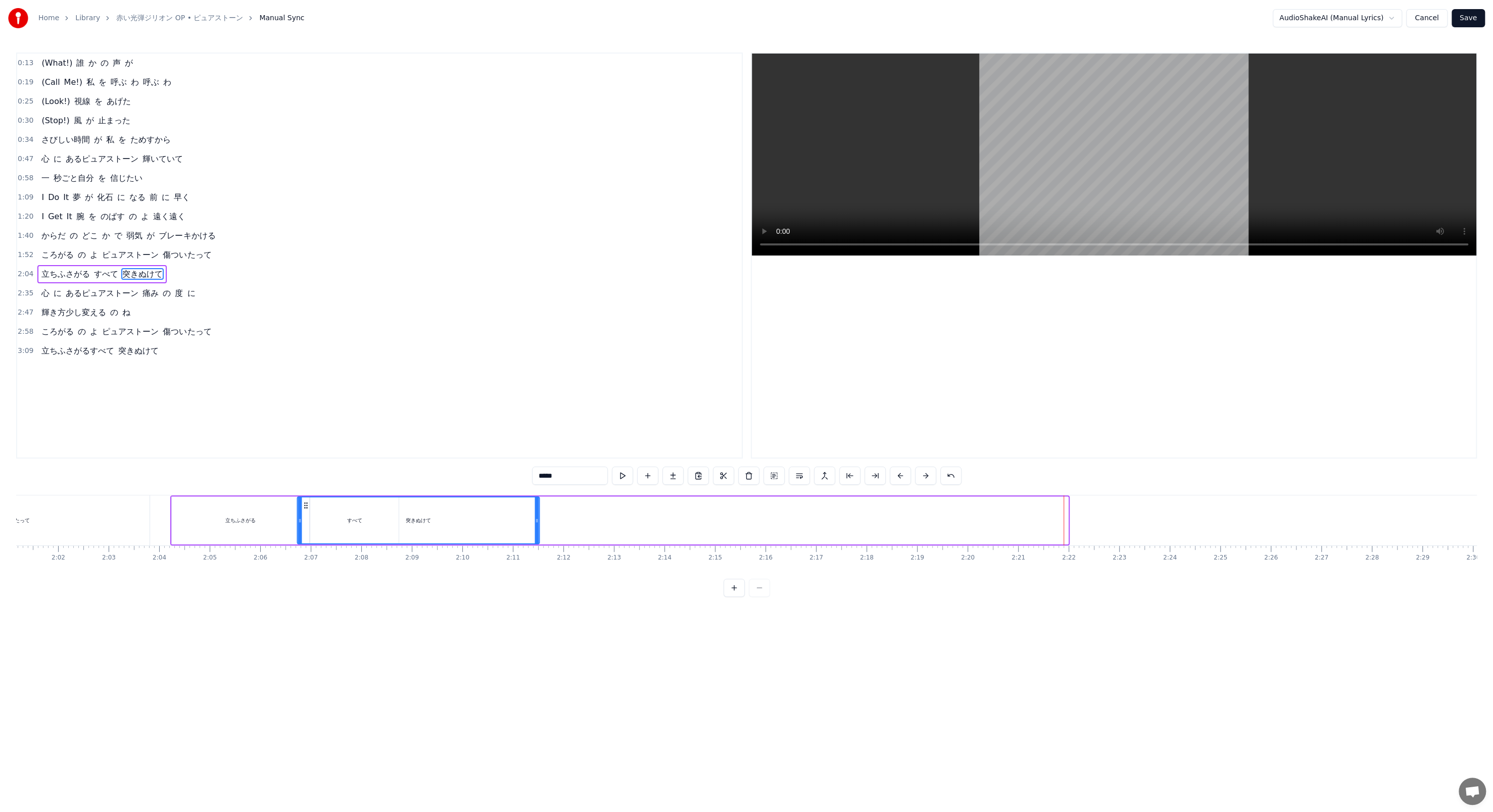
scroll to position [0, 6096]
drag, startPoint x: 168, startPoint y: 505, endPoint x: 447, endPoint y: 540, distance: 281.2
click at [389, 279] on div "突きぬけて" at bounding box center [559, 520] width 241 height 46
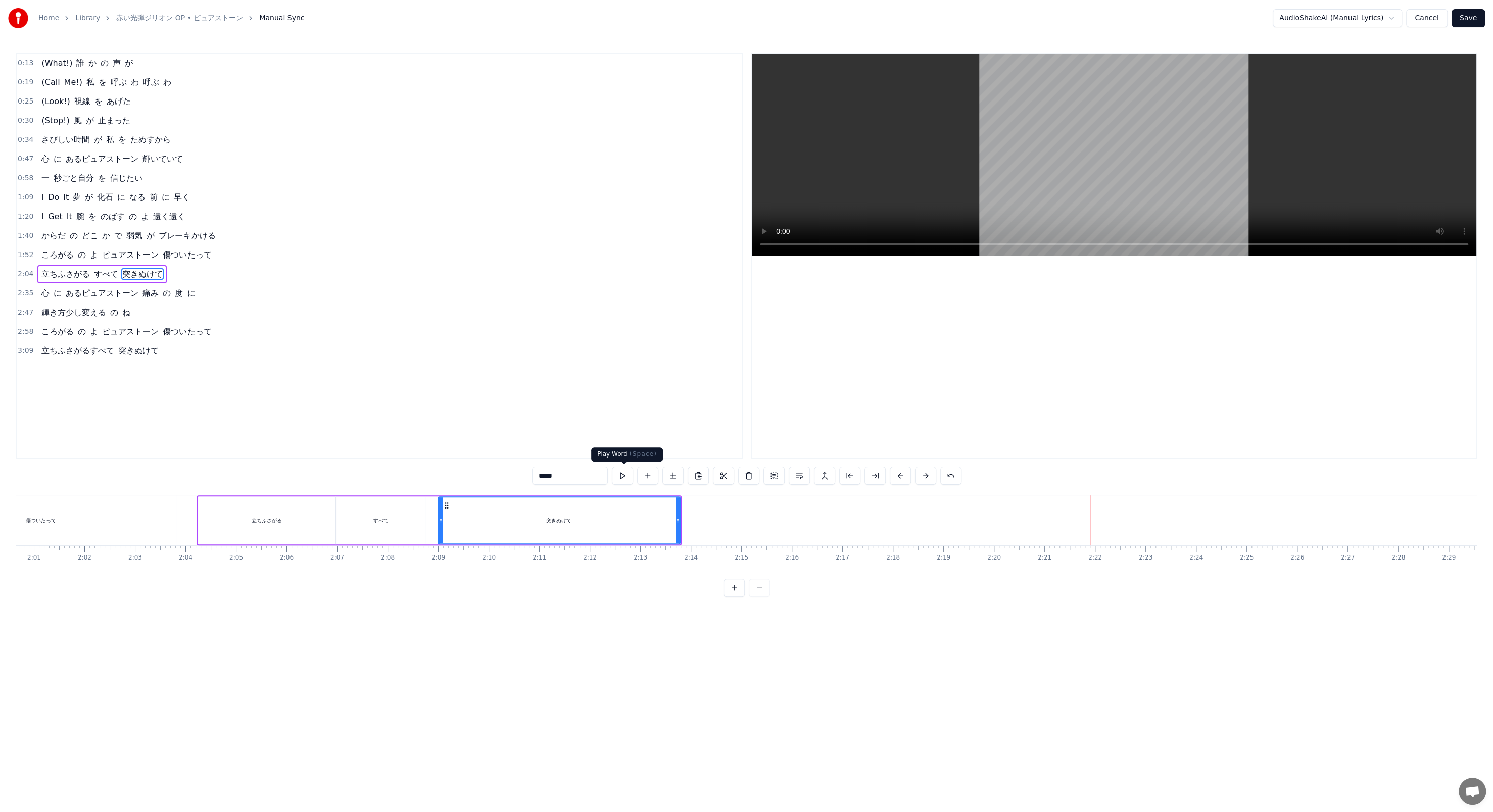
click at [389, 279] on button at bounding box center [623, 475] width 21 height 18
drag, startPoint x: 448, startPoint y: 501, endPoint x: 487, endPoint y: 504, distance: 39.1
click at [389, 279] on icon at bounding box center [487, 506] width 8 height 8
click at [389, 279] on button at bounding box center [623, 475] width 21 height 18
drag, startPoint x: 716, startPoint y: 524, endPoint x: 623, endPoint y: 518, distance: 93.2
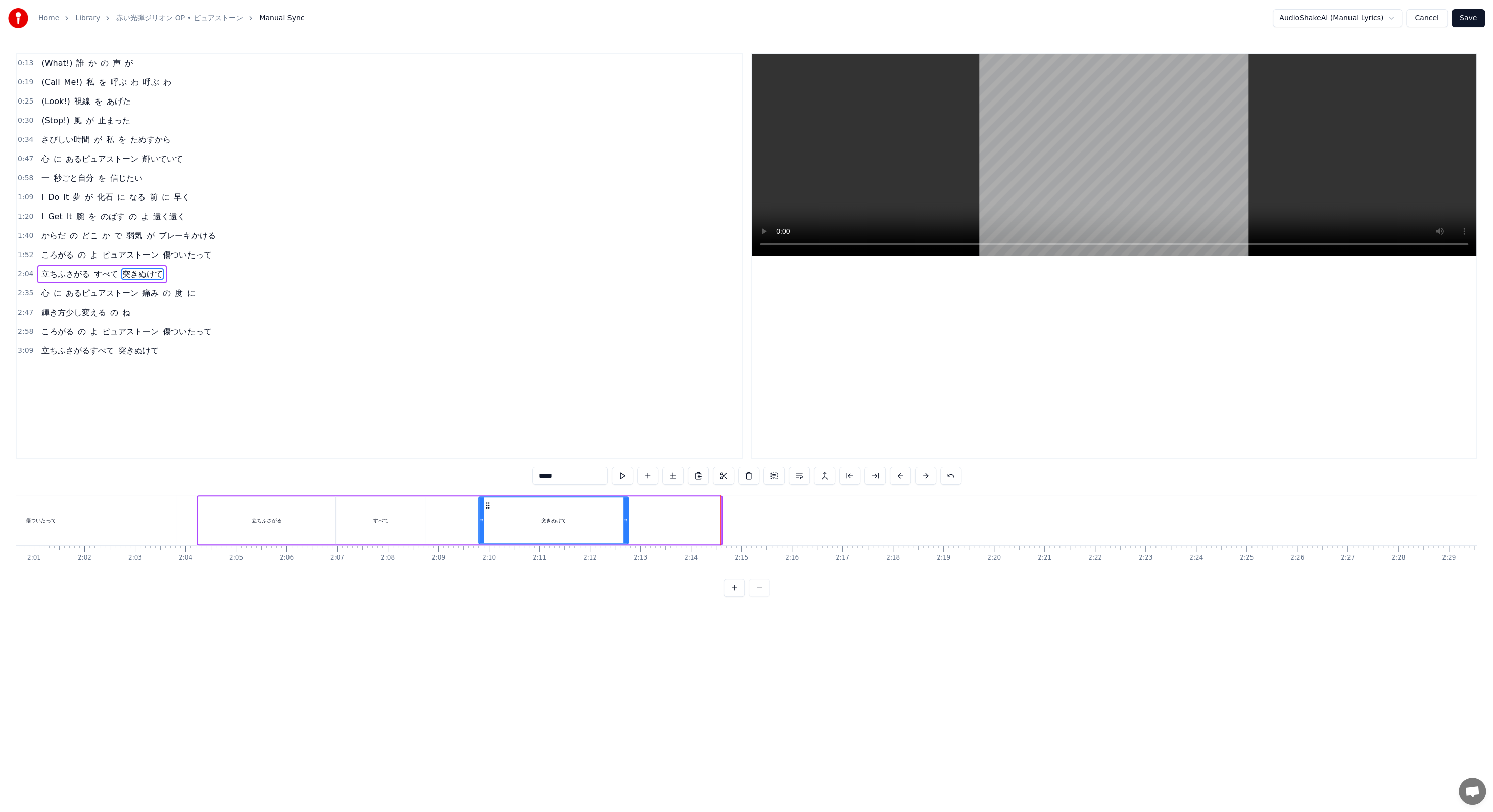
click at [389, 279] on div at bounding box center [625, 520] width 4 height 46
click at [389, 279] on button at bounding box center [623, 475] width 21 height 18
drag, startPoint x: 553, startPoint y: 474, endPoint x: 584, endPoint y: 477, distance: 31.1
click at [389, 279] on input "*****" at bounding box center [570, 475] width 76 height 18
type input "**"
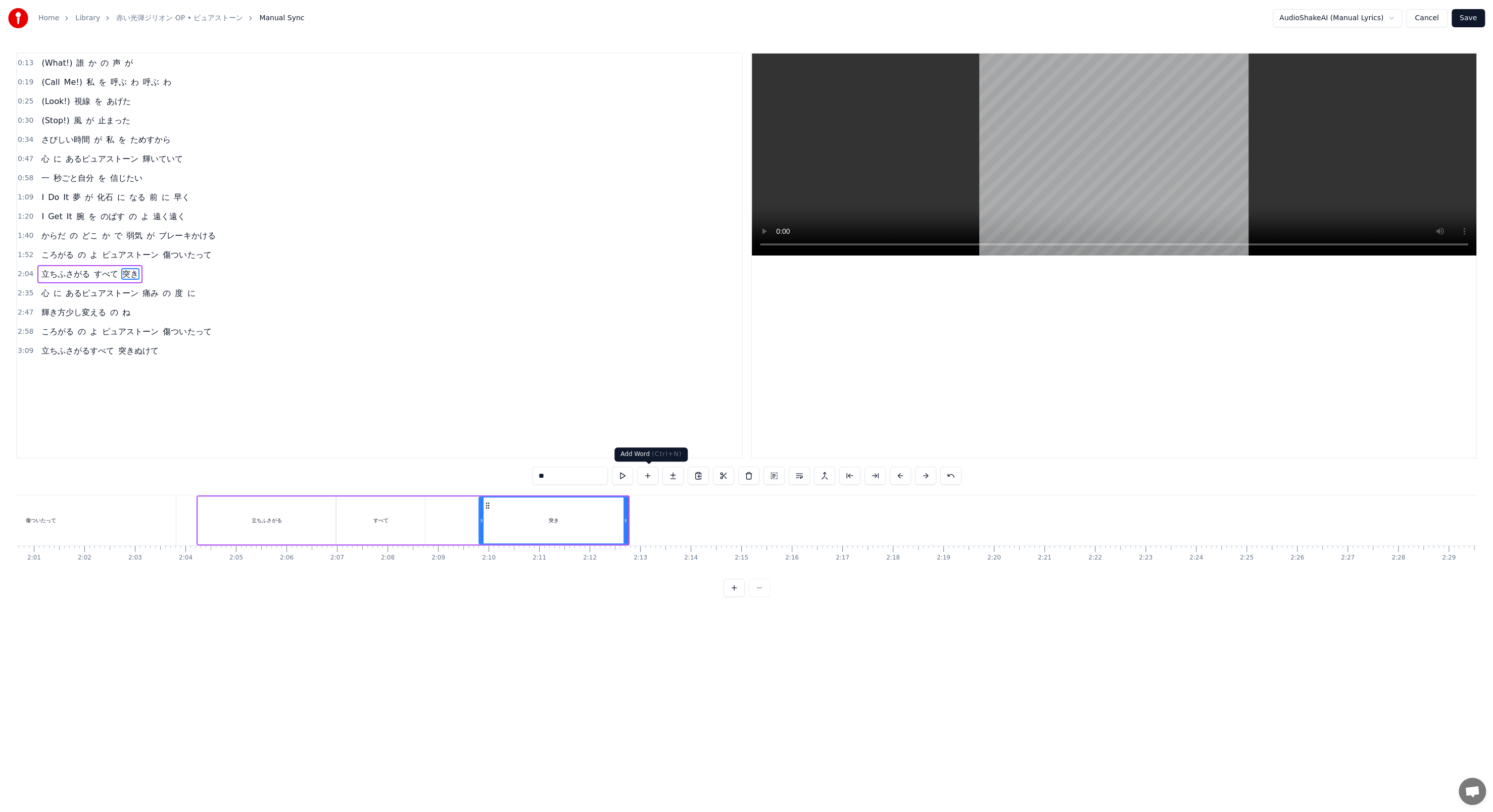
click at [389, 279] on button at bounding box center [648, 475] width 21 height 18
drag, startPoint x: 572, startPoint y: 470, endPoint x: 531, endPoint y: 469, distance: 41.0
click at [389, 279] on div "0:13 (What!) 誰 か の 声 が 0:19 (Call Me!) 私 を 呼ぶ わ 呼ぶ わ 0:25 (Look!) 視線 を あげた 0:30…" at bounding box center [746, 325] width 1461 height 544
paste input "*"
click at [389, 279] on div "突き" at bounding box center [554, 520] width 149 height 48
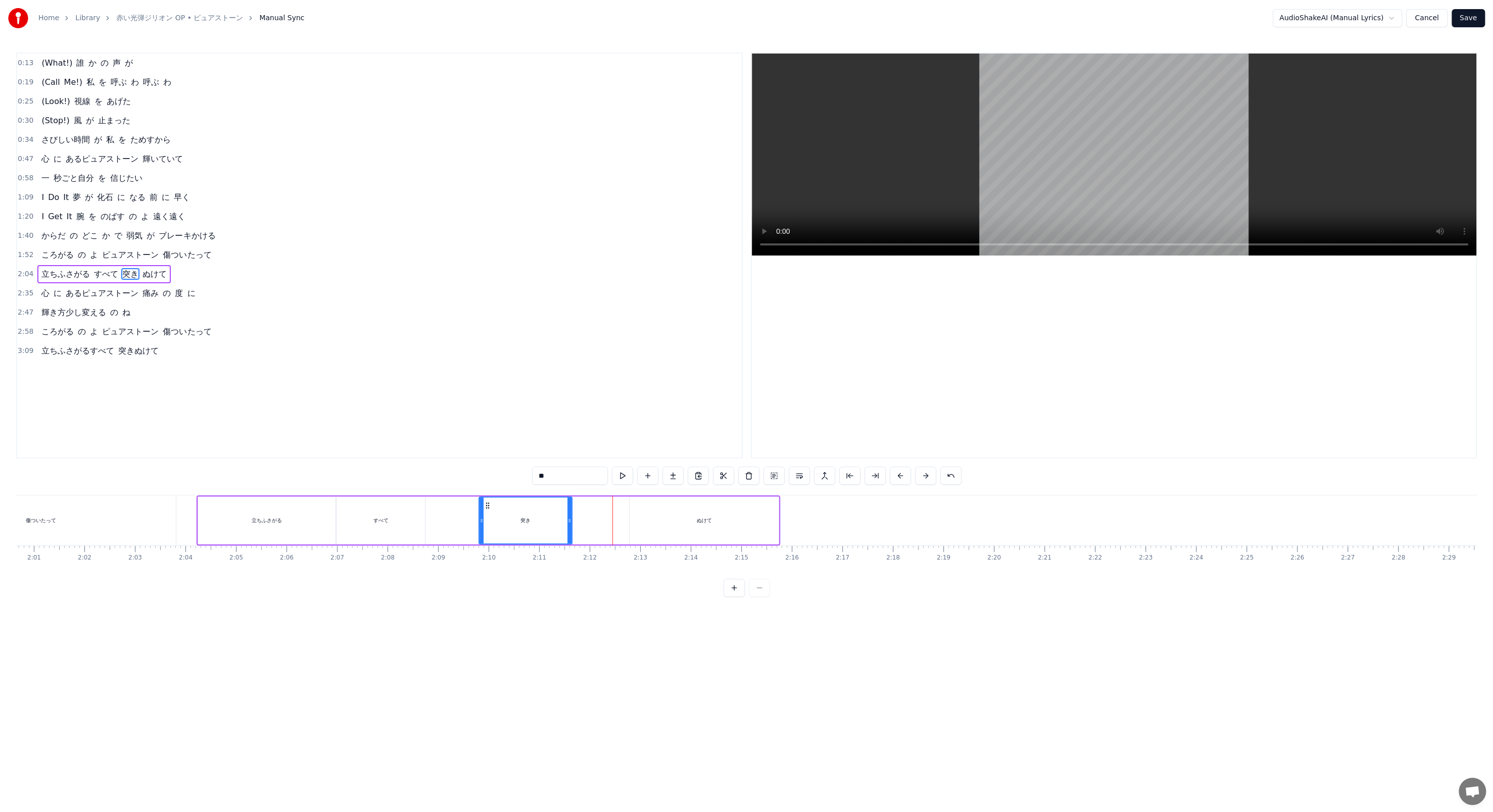
drag, startPoint x: 625, startPoint y: 518, endPoint x: 569, endPoint y: 514, distance: 56.1
click at [389, 279] on div at bounding box center [569, 520] width 4 height 46
click at [389, 279] on button at bounding box center [623, 475] width 21 height 18
drag, startPoint x: 568, startPoint y: 524, endPoint x: 550, endPoint y: 522, distance: 18.1
click at [389, 279] on icon at bounding box center [551, 521] width 4 height 8
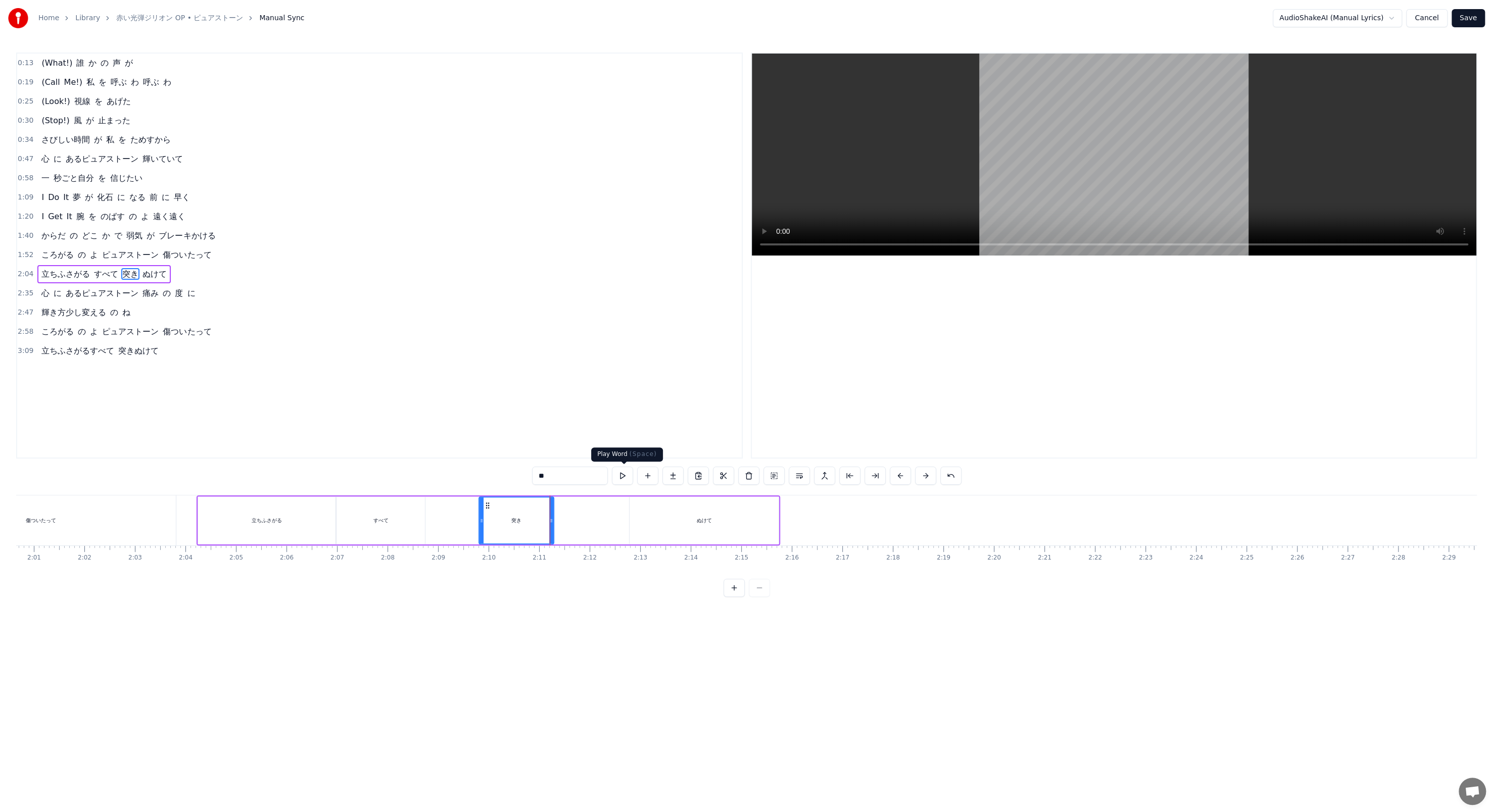
click at [389, 279] on button at bounding box center [623, 475] width 21 height 18
drag, startPoint x: 552, startPoint y: 518, endPoint x: 539, endPoint y: 518, distance: 13.0
click at [389, 279] on icon at bounding box center [538, 521] width 4 height 8
click at [389, 279] on button at bounding box center [623, 475] width 21 height 18
drag, startPoint x: 537, startPoint y: 523, endPoint x: 529, endPoint y: 522, distance: 8.1
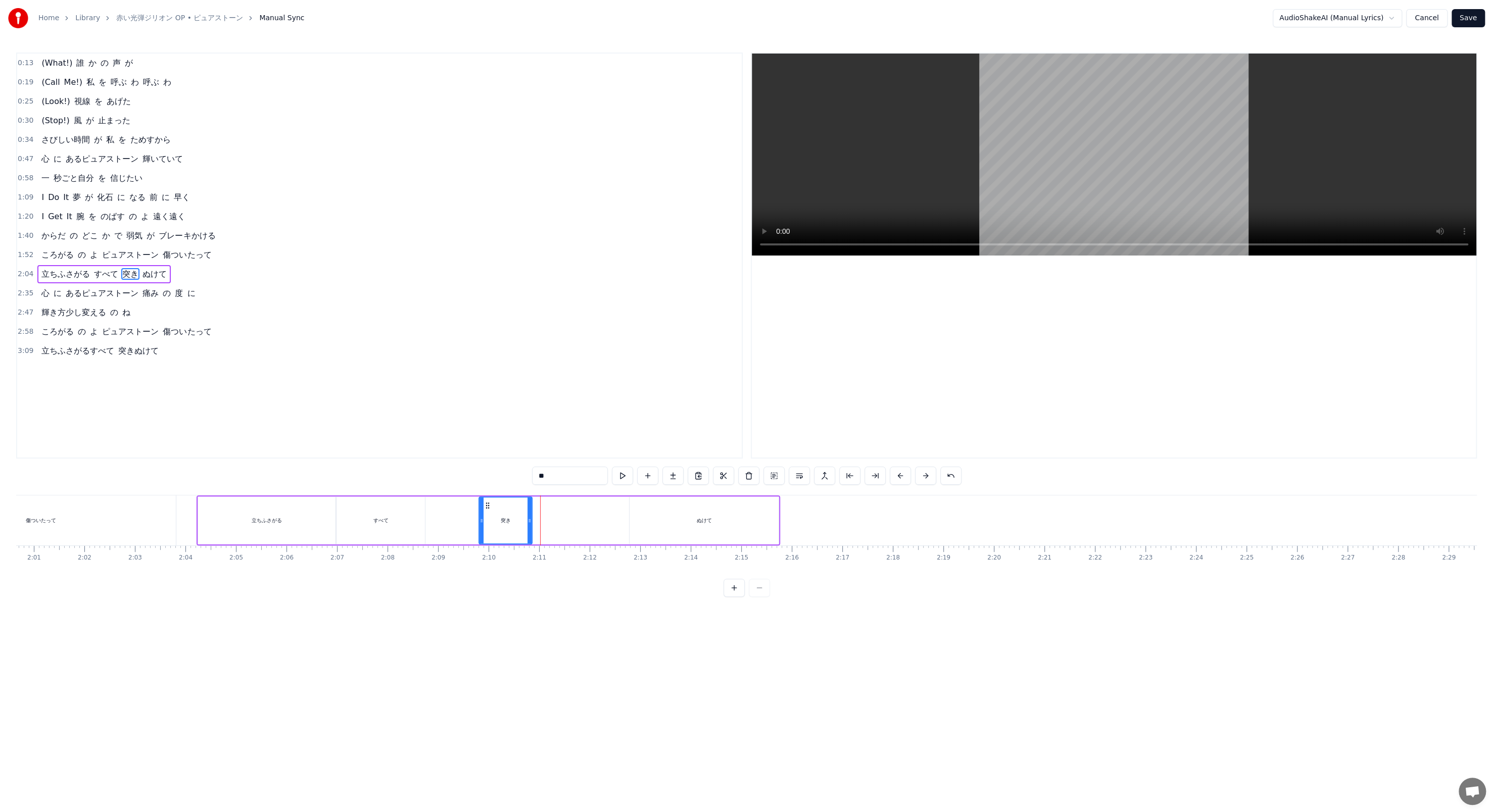
click at [389, 279] on icon at bounding box center [529, 521] width 4 height 8
click at [389, 279] on button at bounding box center [623, 475] width 21 height 18
click at [389, 279] on div "ぬけて" at bounding box center [704, 520] width 149 height 48
drag, startPoint x: 637, startPoint y: 503, endPoint x: 541, endPoint y: 509, distance: 96.2
click at [389, 279] on div "ぬけて" at bounding box center [607, 520] width 148 height 46
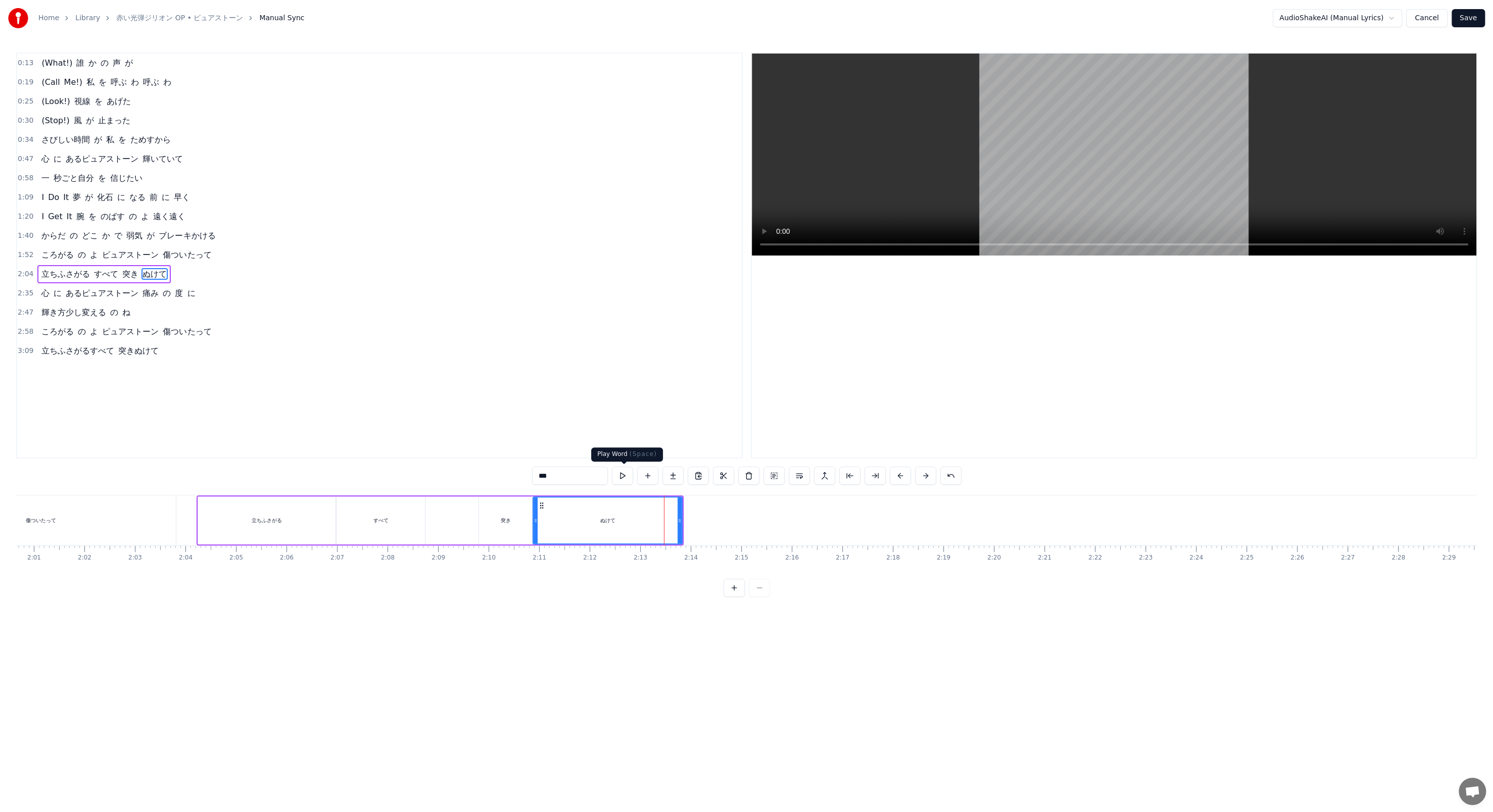
click at [389, 279] on button at bounding box center [623, 475] width 21 height 18
click at [174, 279] on span "度" at bounding box center [178, 294] width 10 height 12
type input "*"
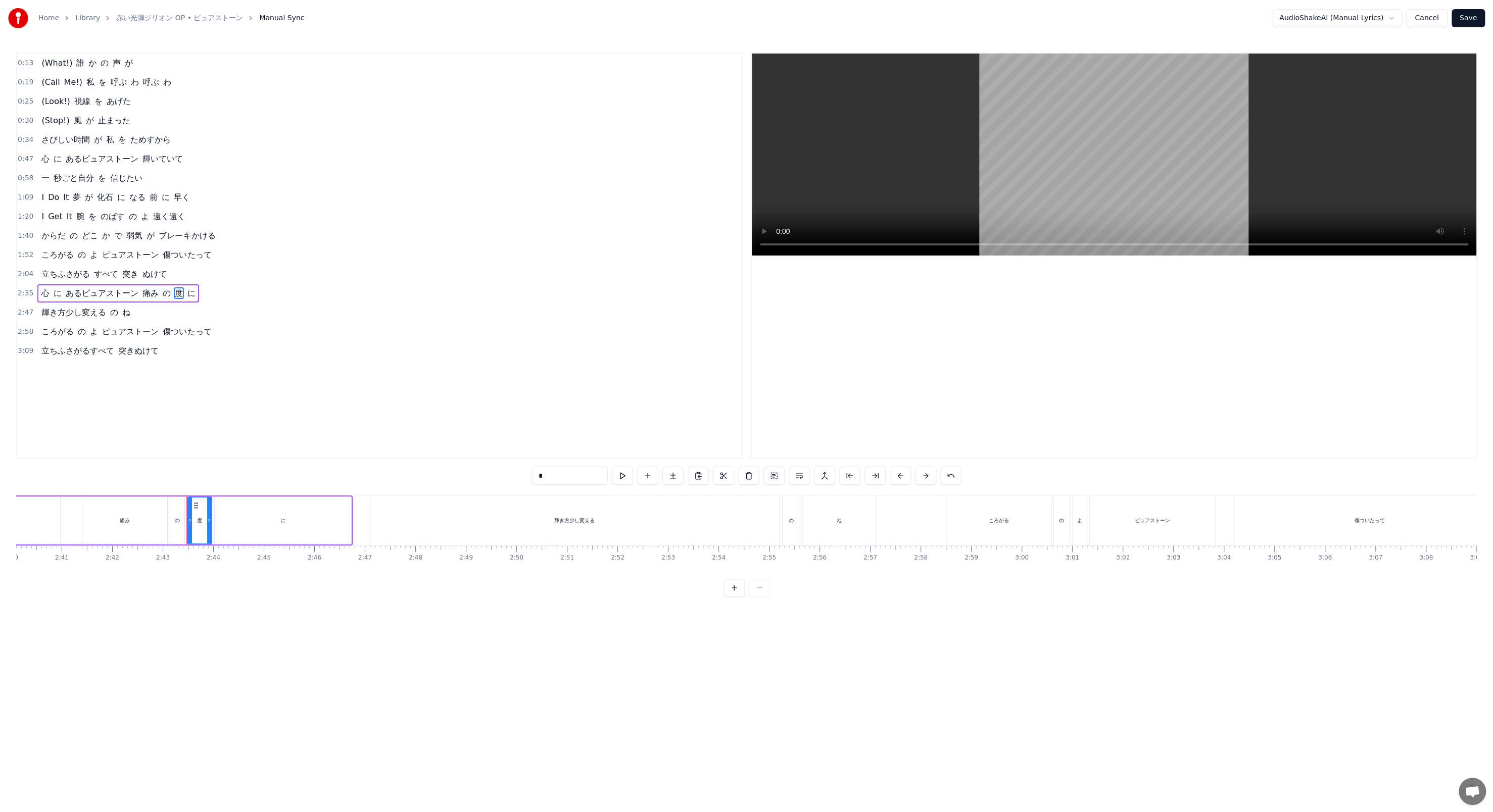
scroll to position [0, 8209]
click at [25, 279] on span "2:35" at bounding box center [25, 293] width 16 height 10
click at [27, 279] on span "2:35" at bounding box center [25, 293] width 16 height 10
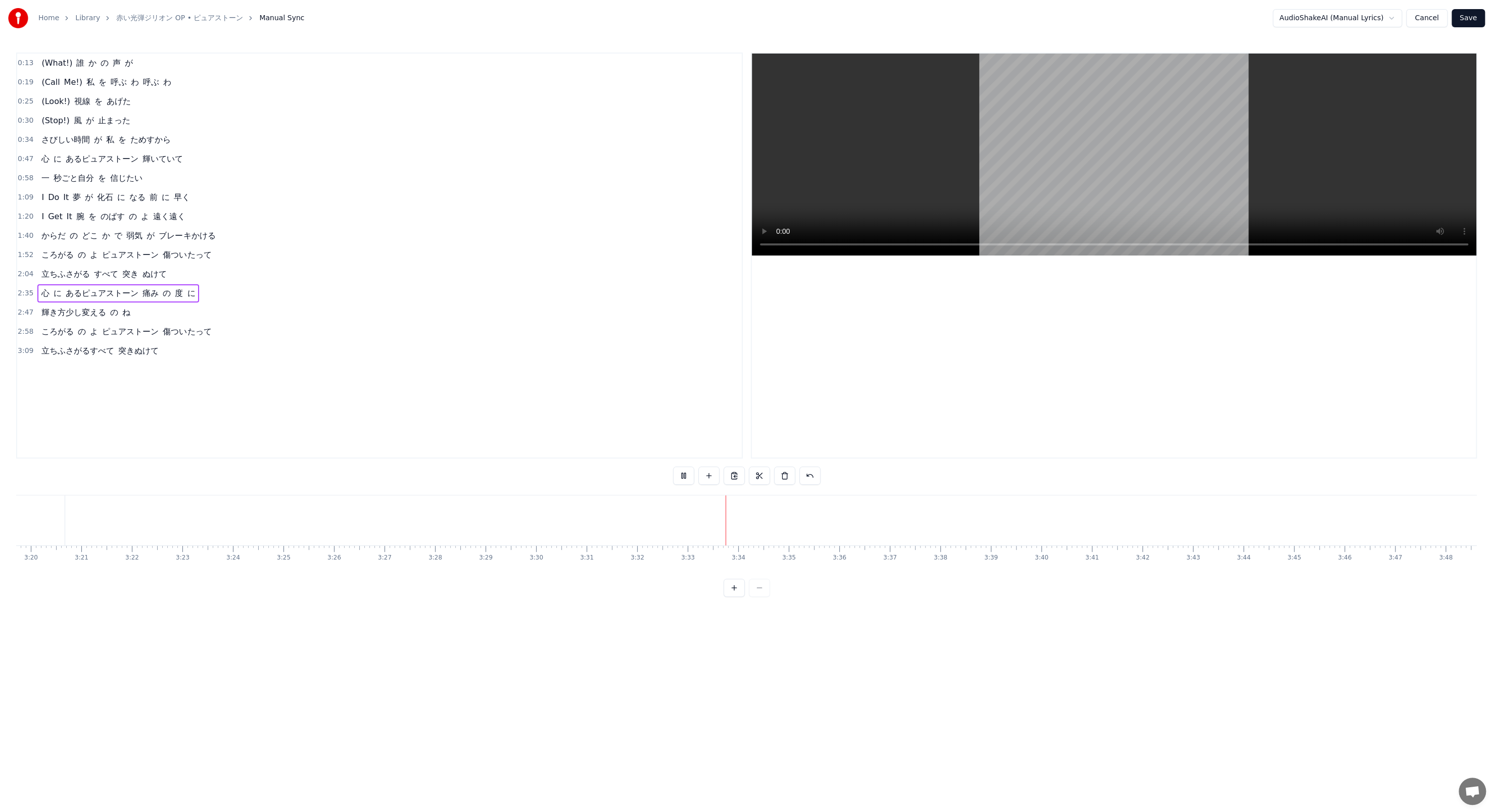
click at [315, 38] on div "Home Library 赤い光弾ジリオン OP • ピュアストーン Manual Sync AudioShakeAI (Manual Lyrics) Can…" at bounding box center [746, 298] width 1493 height 597
click at [144, 279] on div "ころがる の よ ピュアストーン 傷ついたって" at bounding box center [126, 331] width 178 height 18
click at [74, 279] on span "立ちふさがるすべて" at bounding box center [77, 351] width 75 height 12
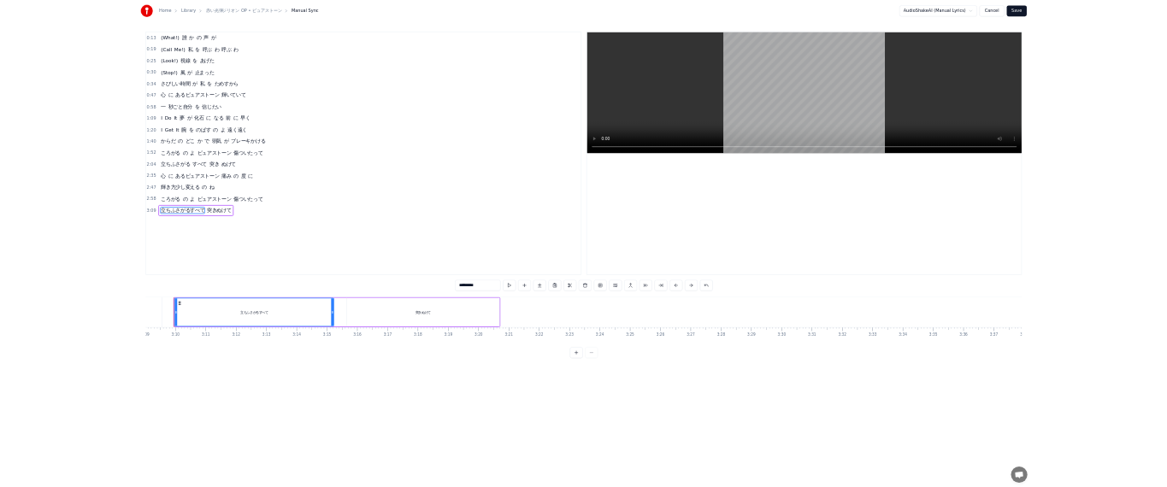
scroll to position [0, 16158]
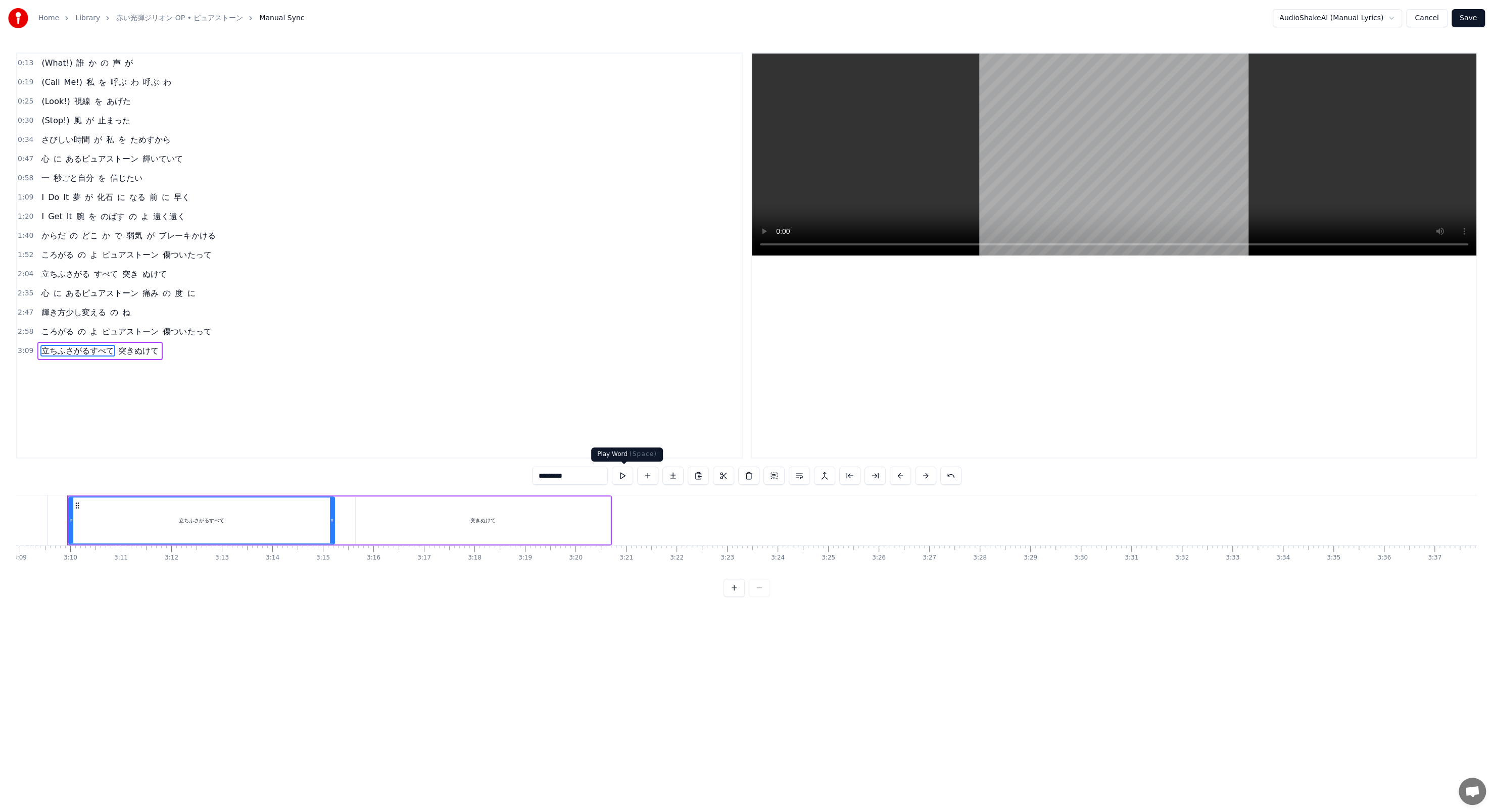
click at [389, 279] on button at bounding box center [623, 475] width 21 height 18
drag, startPoint x: 331, startPoint y: 508, endPoint x: 253, endPoint y: 491, distance: 79.8
click at [253, 279] on div "0:13 (What!) 誰 か の 声 が 0:19 (Call Me!) 私 を 呼ぶ わ 呼ぶ わ 0:25 (Look!) 視線 を あげた 0:30…" at bounding box center [746, 325] width 1461 height 544
click at [389, 279] on button at bounding box center [623, 475] width 21 height 18
drag, startPoint x: 255, startPoint y: 508, endPoint x: 266, endPoint y: 507, distance: 11.0
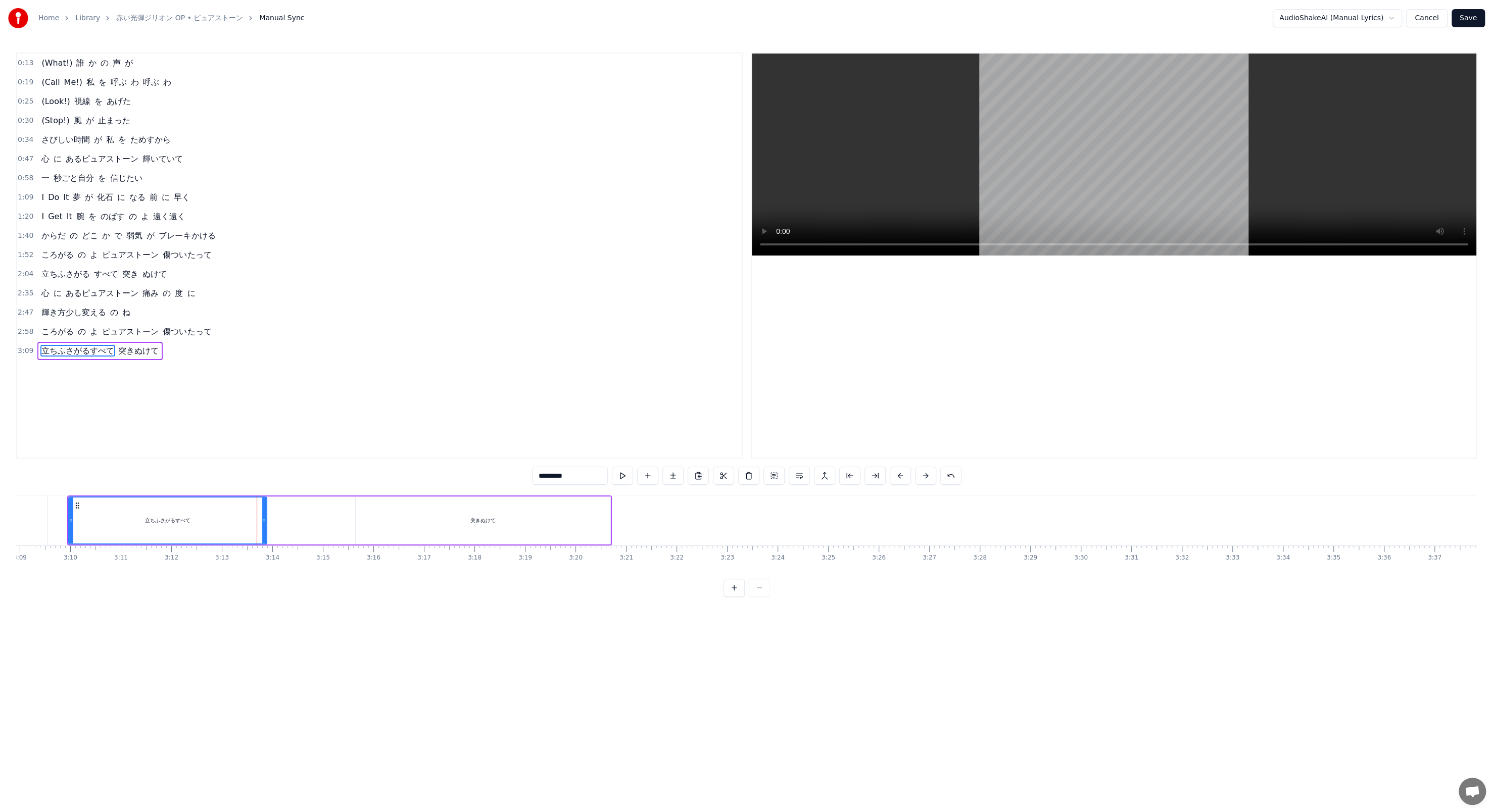
click at [266, 279] on div at bounding box center [264, 520] width 4 height 46
click at [389, 279] on button at bounding box center [623, 475] width 21 height 18
click at [389, 279] on div "突きぬけて" at bounding box center [483, 520] width 255 height 48
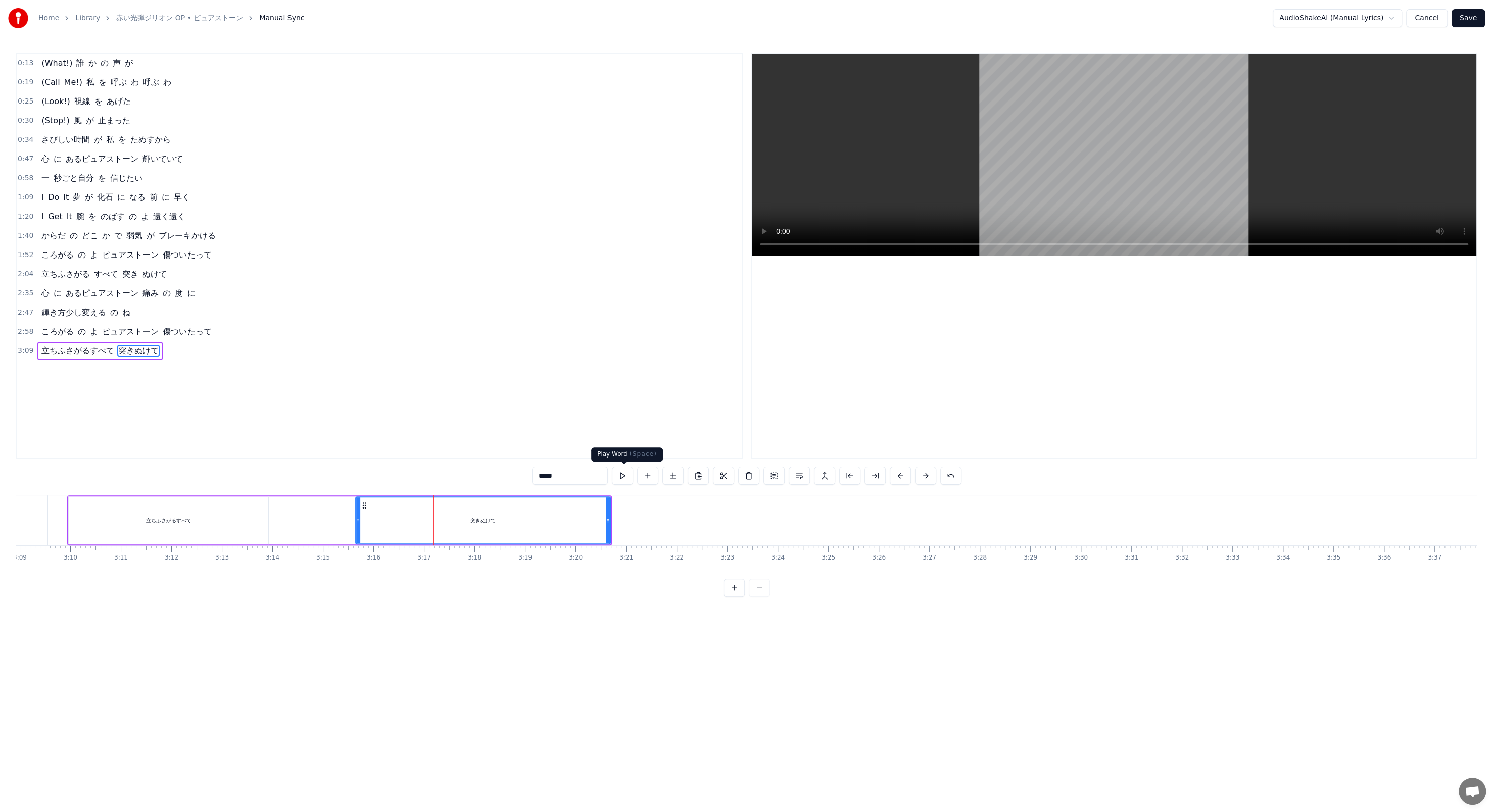
click at [389, 279] on button at bounding box center [623, 475] width 21 height 18
click at [389, 279] on div "突きぬけて" at bounding box center [483, 520] width 253 height 46
drag, startPoint x: 553, startPoint y: 475, endPoint x: 578, endPoint y: 476, distance: 25.0
click at [389, 279] on input "*****" at bounding box center [570, 475] width 76 height 18
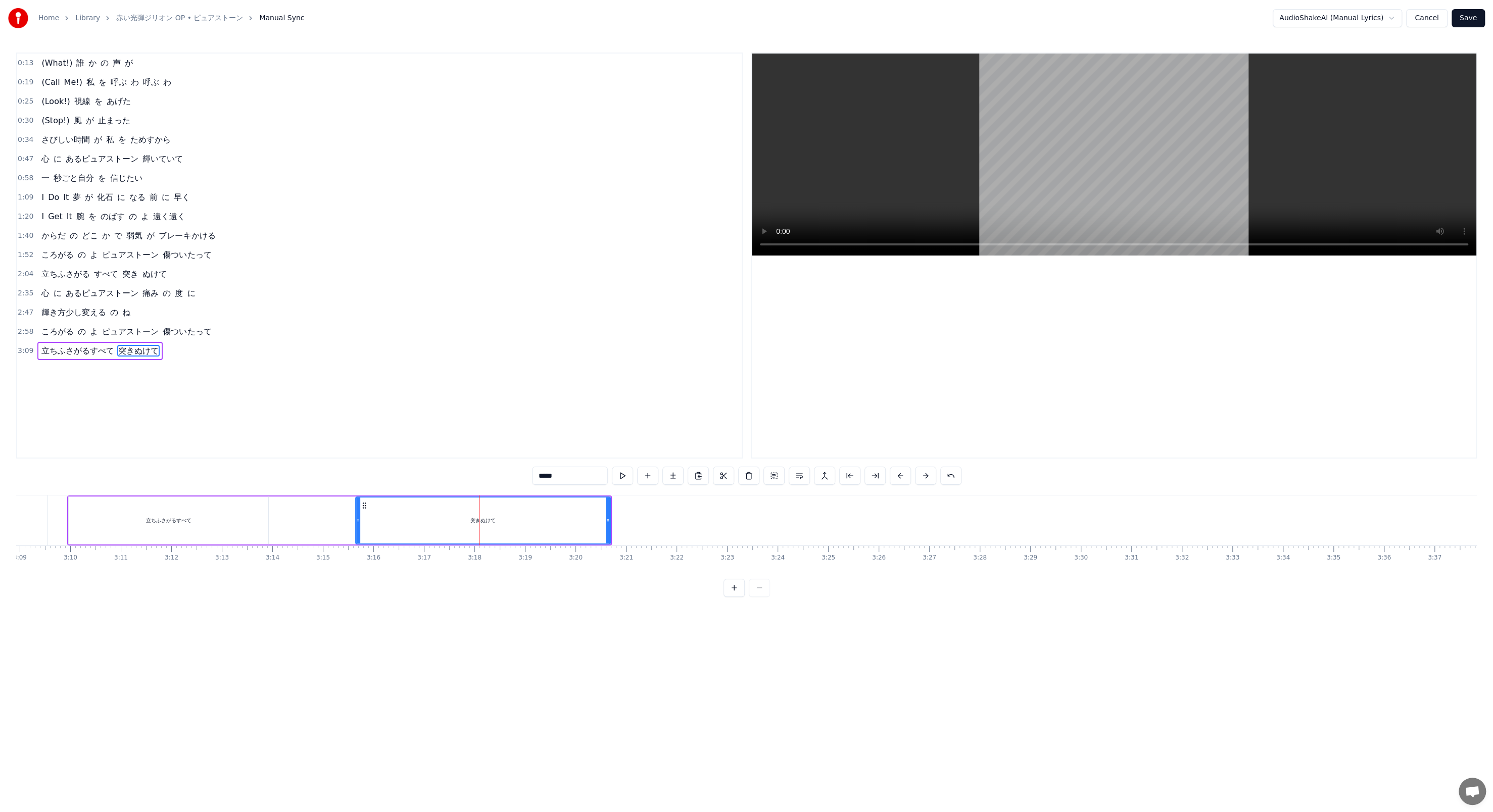
drag, startPoint x: 557, startPoint y: 474, endPoint x: 585, endPoint y: 477, distance: 28.2
click at [389, 279] on input "*****" at bounding box center [570, 475] width 76 height 18
type input "***"
click at [389, 279] on button at bounding box center [648, 475] width 21 height 18
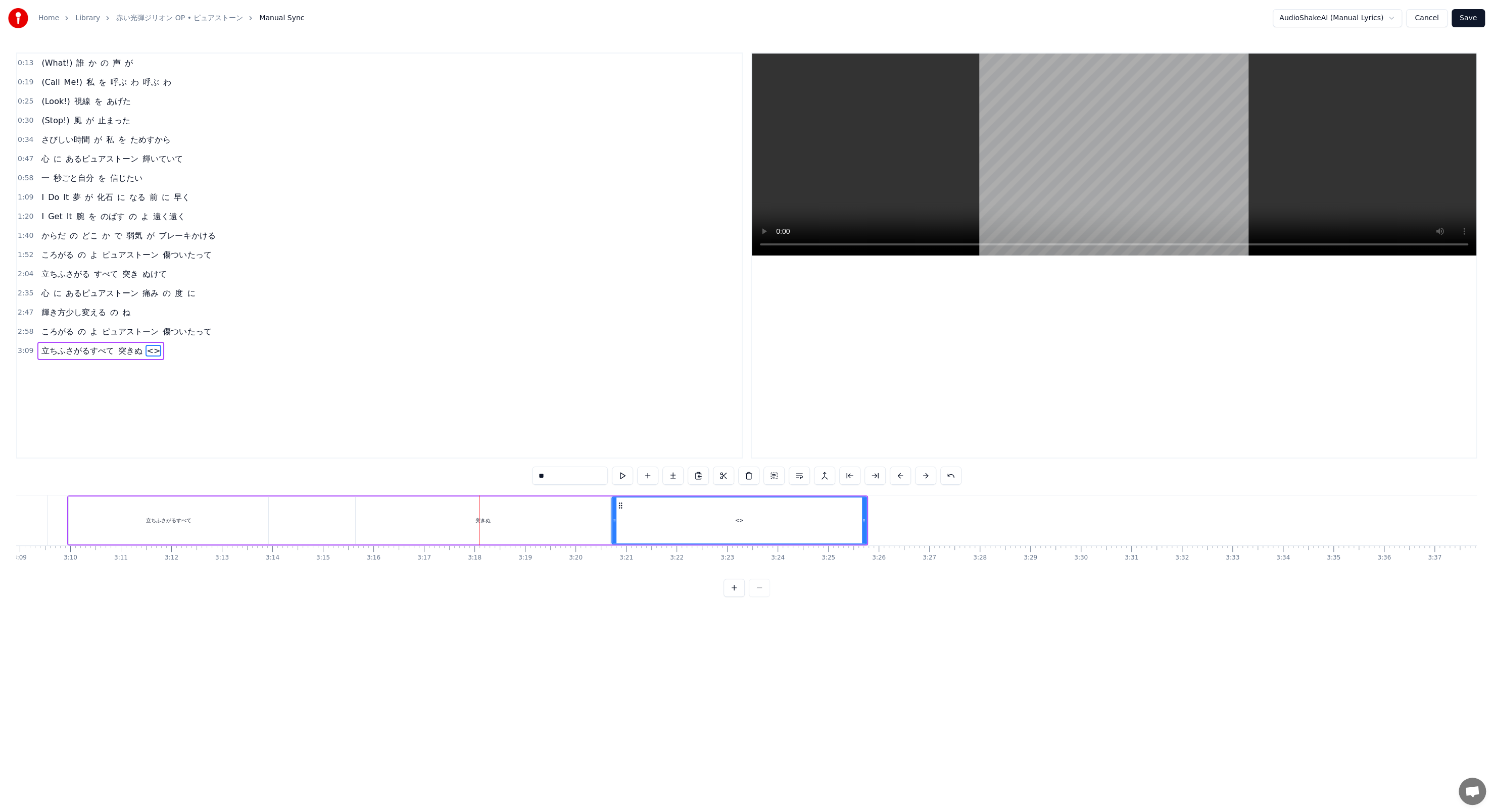
drag, startPoint x: 573, startPoint y: 479, endPoint x: 522, endPoint y: 477, distance: 51.0
click at [389, 279] on div "0:13 (What!) 誰 か の 声 が 0:19 (Call Me!) 私 を 呼ぶ わ 呼ぶ わ 0:25 (Look!) 視線 を あげた 0:30…" at bounding box center [746, 325] width 1461 height 544
paste input "text"
click at [389, 279] on div "突きぬ" at bounding box center [483, 520] width 255 height 48
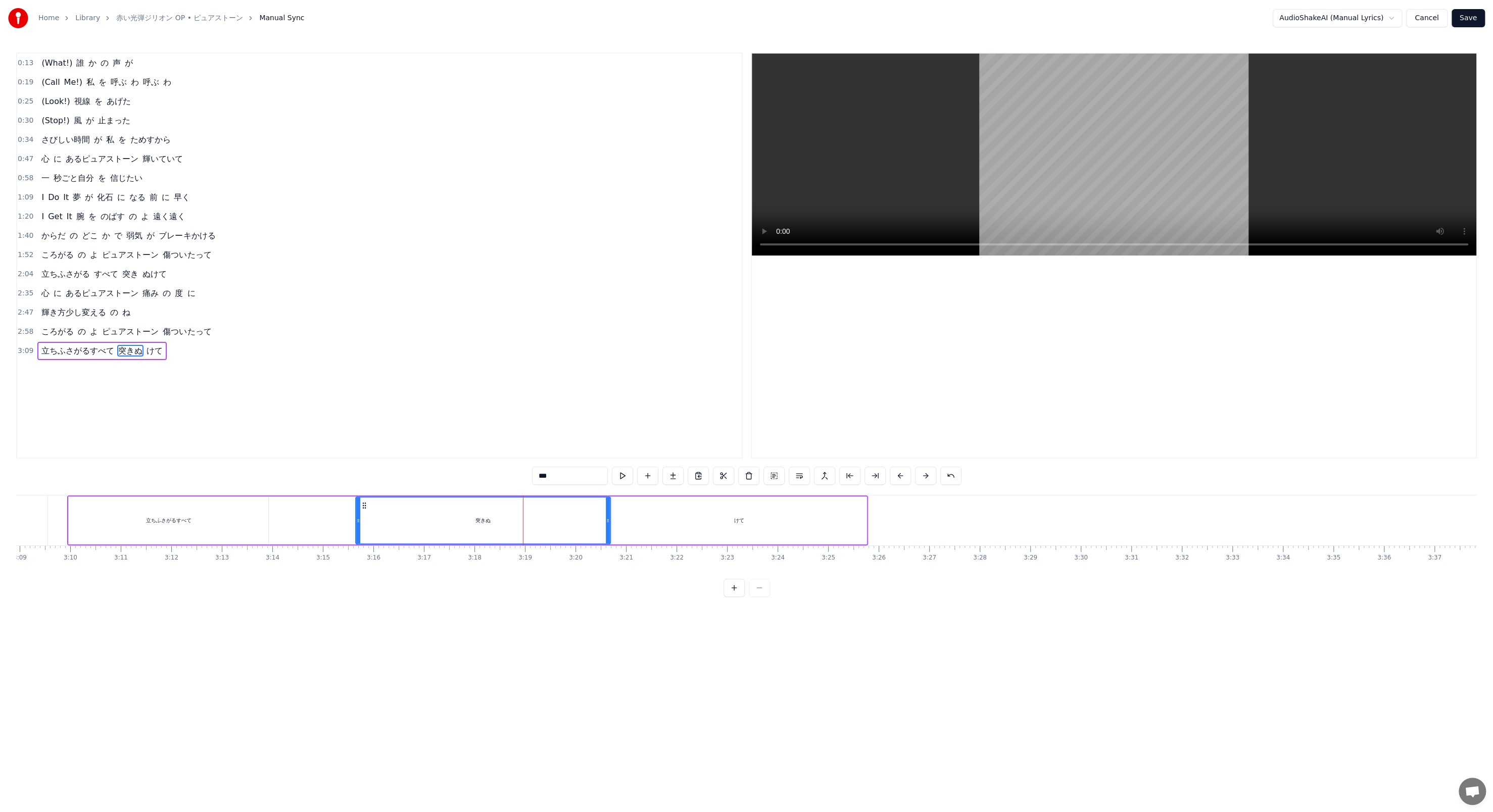
drag, startPoint x: 609, startPoint y: 520, endPoint x: 529, endPoint y: 504, distance: 81.6
click at [389, 279] on div "突きぬ" at bounding box center [483, 520] width 256 height 48
drag, startPoint x: 607, startPoint y: 518, endPoint x: 494, endPoint y: 501, distance: 114.3
click at [389, 279] on div at bounding box center [495, 520] width 4 height 46
click at [389, 279] on button at bounding box center [623, 475] width 21 height 18
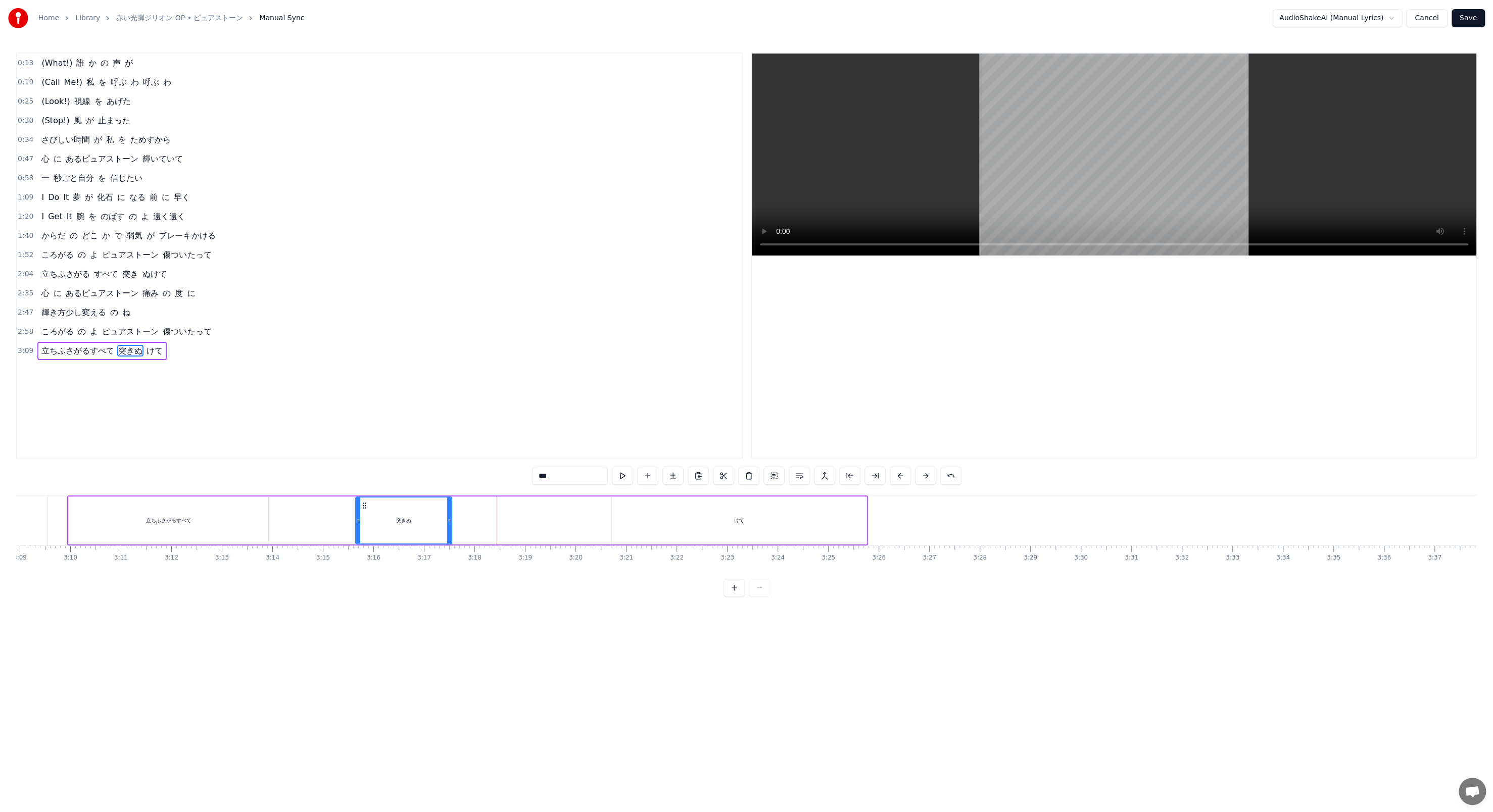
drag, startPoint x: 493, startPoint y: 515, endPoint x: 448, endPoint y: 514, distance: 45.0
click at [389, 279] on div at bounding box center [449, 520] width 4 height 46
click at [389, 279] on button at bounding box center [623, 475] width 21 height 18
click at [389, 279] on div "けて" at bounding box center [739, 520] width 255 height 48
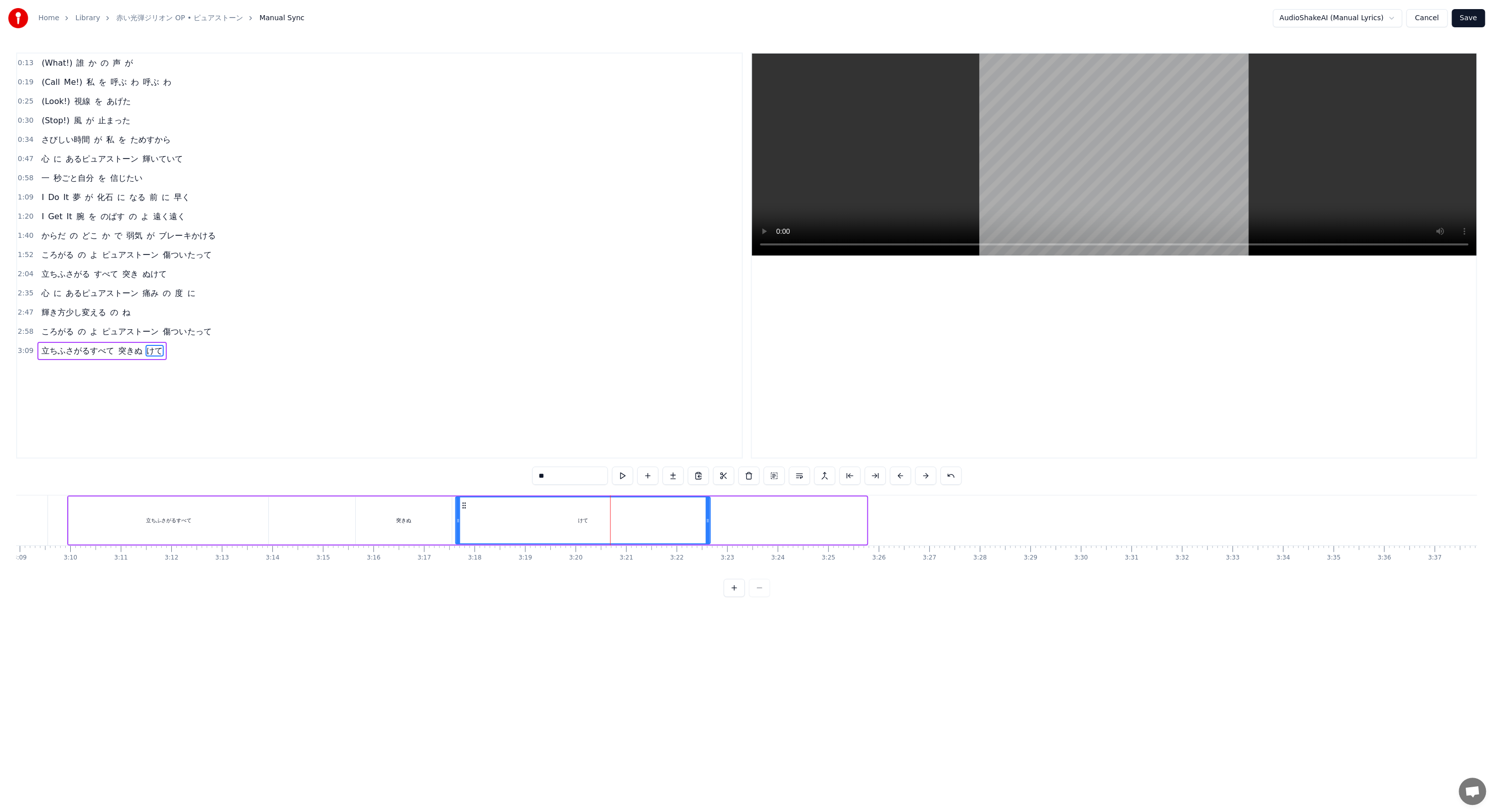
drag, startPoint x: 621, startPoint y: 503, endPoint x: 464, endPoint y: 497, distance: 157.1
click at [389, 279] on div "けて" at bounding box center [582, 520] width 253 height 46
drag, startPoint x: 707, startPoint y: 524, endPoint x: 608, endPoint y: 504, distance: 101.0
click at [389, 279] on div at bounding box center [606, 520] width 4 height 46
click at [389, 279] on button at bounding box center [623, 475] width 21 height 18
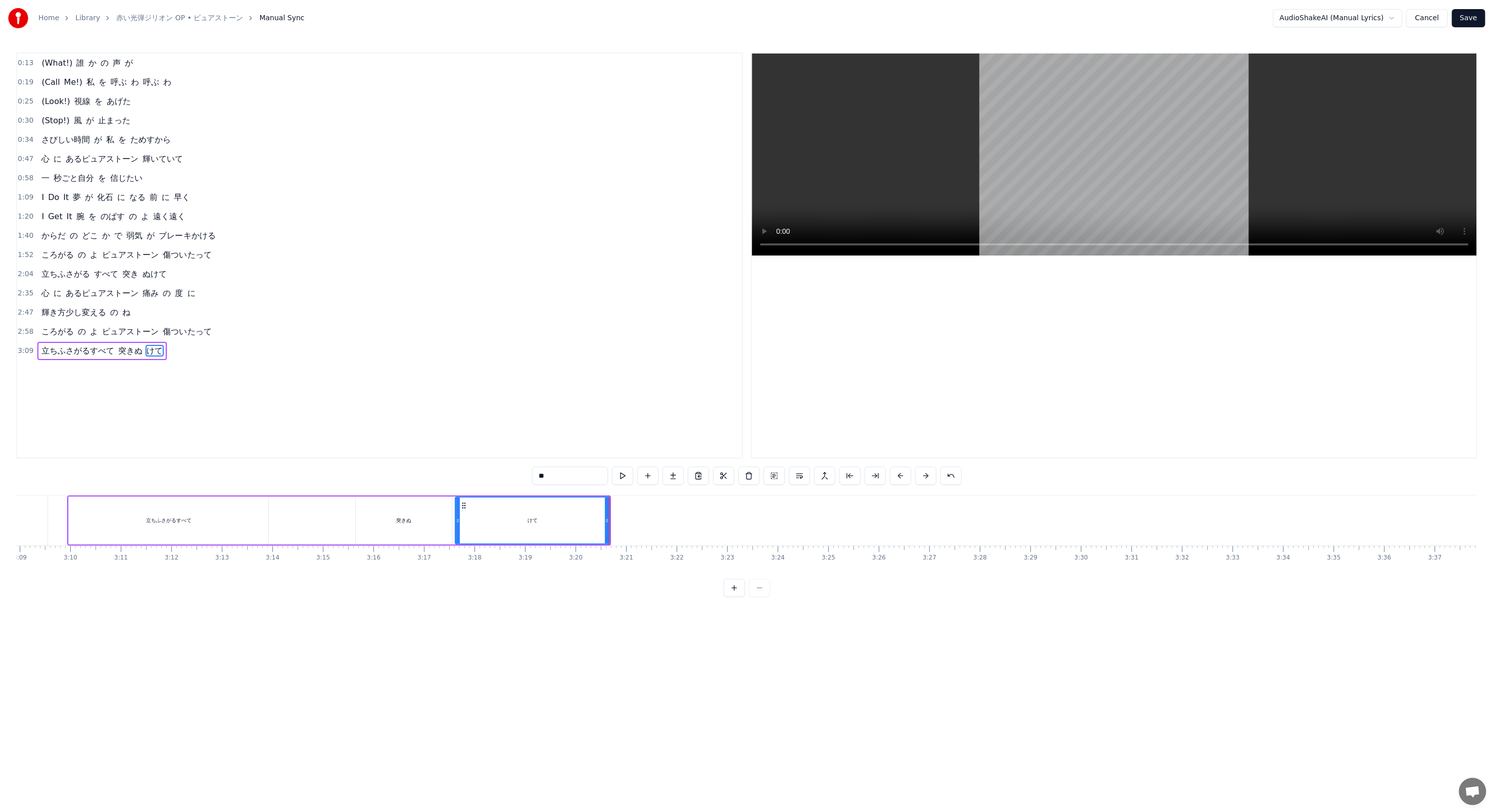
click at [380, 279] on div "突きぬ" at bounding box center [404, 520] width 96 height 48
type input "***"
click at [347, 279] on div "立ちふさがるすべて 突きぬ けて" at bounding box center [339, 520] width 544 height 50
click at [389, 279] on button at bounding box center [684, 475] width 21 height 18
click at [389, 22] on button "Save" at bounding box center [1468, 18] width 33 height 18
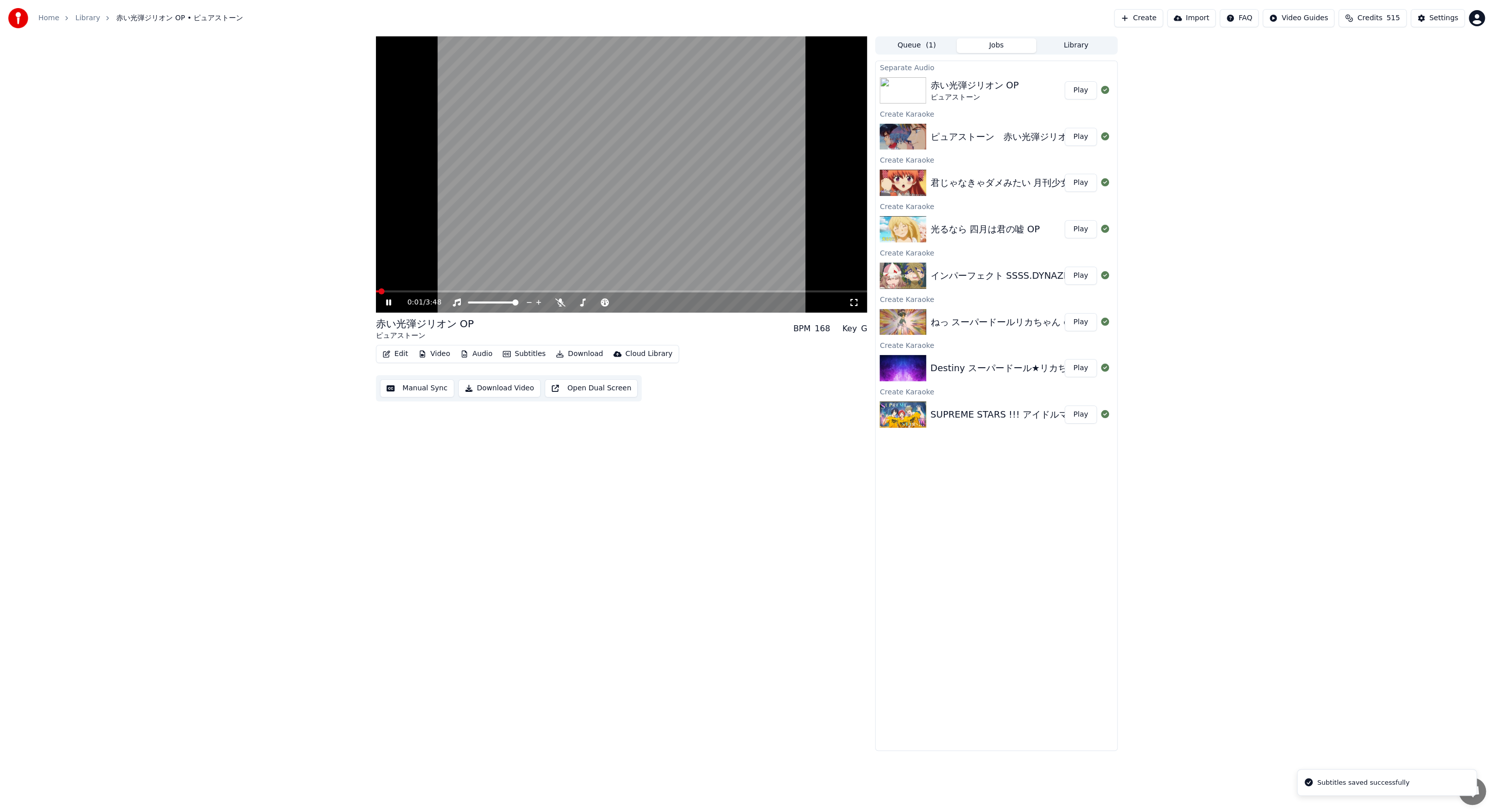
click at [389, 187] on video at bounding box center [622, 175] width 492 height 276
